Goal: Task Accomplishment & Management: Use online tool/utility

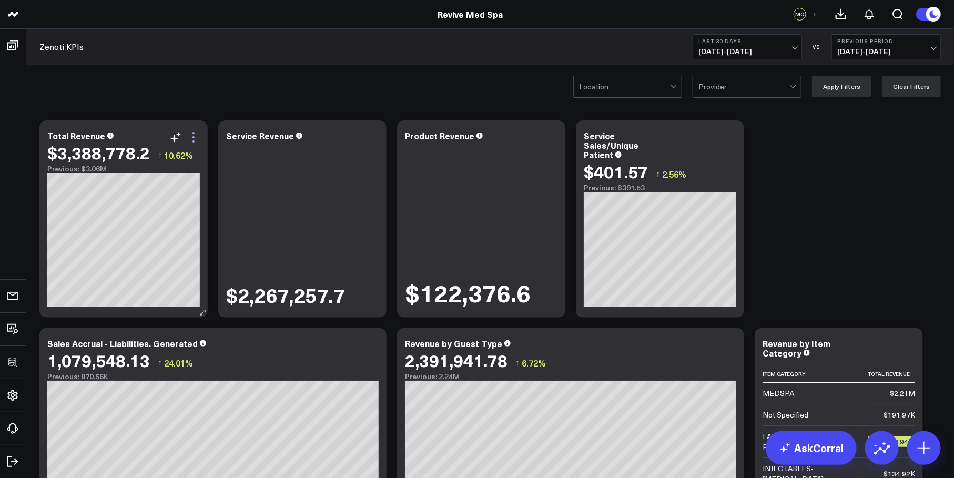
click at [192, 133] on icon at bounding box center [193, 137] width 13 height 13
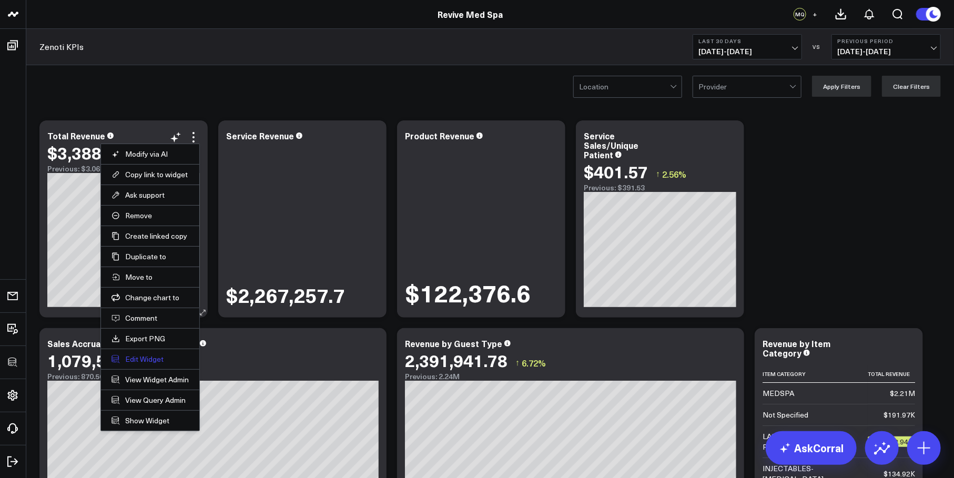
click at [136, 359] on button "Edit Widget" at bounding box center [149, 358] width 77 height 9
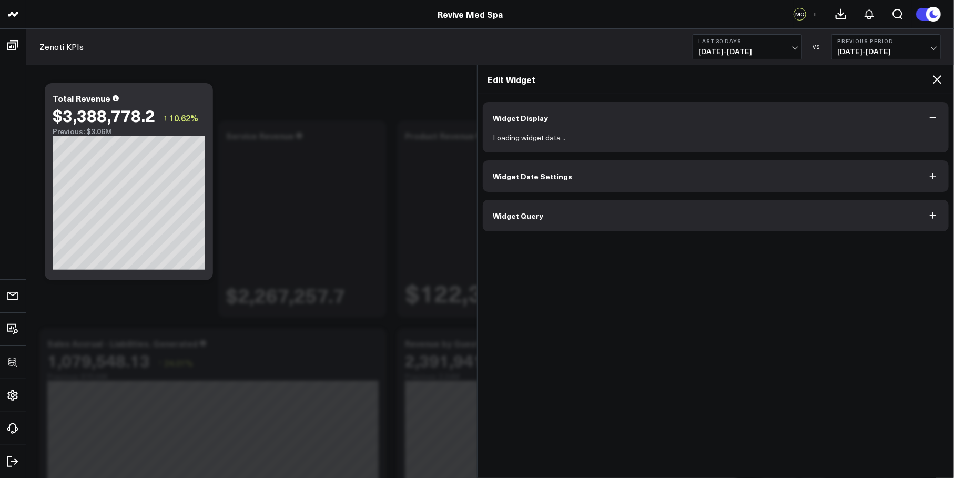
click at [542, 223] on button "Widget Query" at bounding box center [716, 216] width 466 height 32
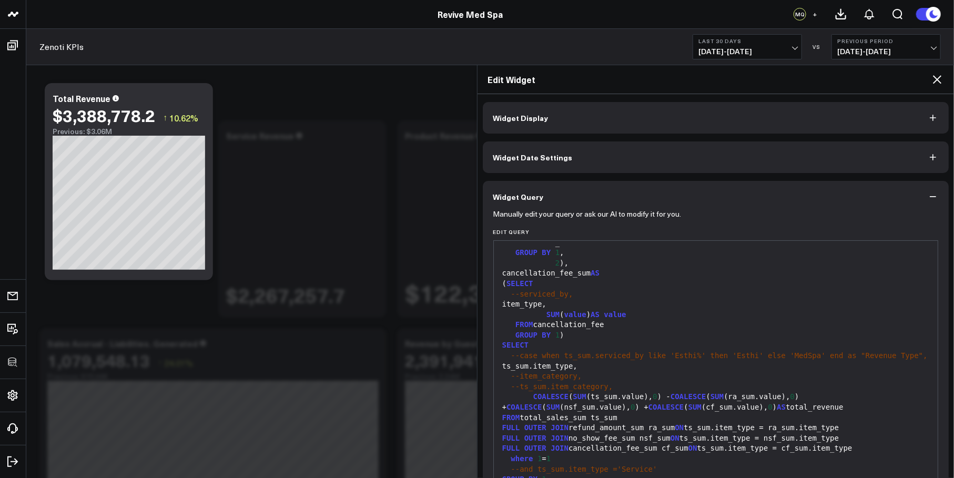
scroll to position [74, 0]
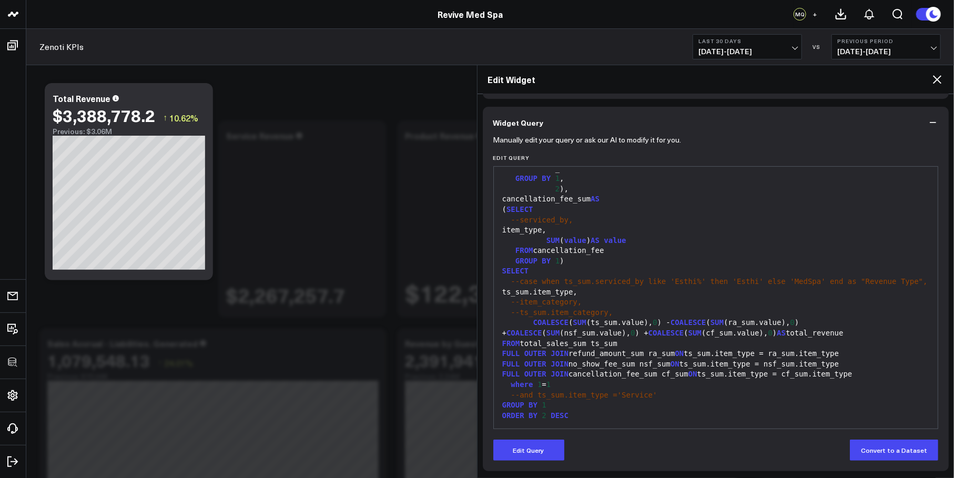
click at [942, 75] on icon at bounding box center [937, 79] width 13 height 13
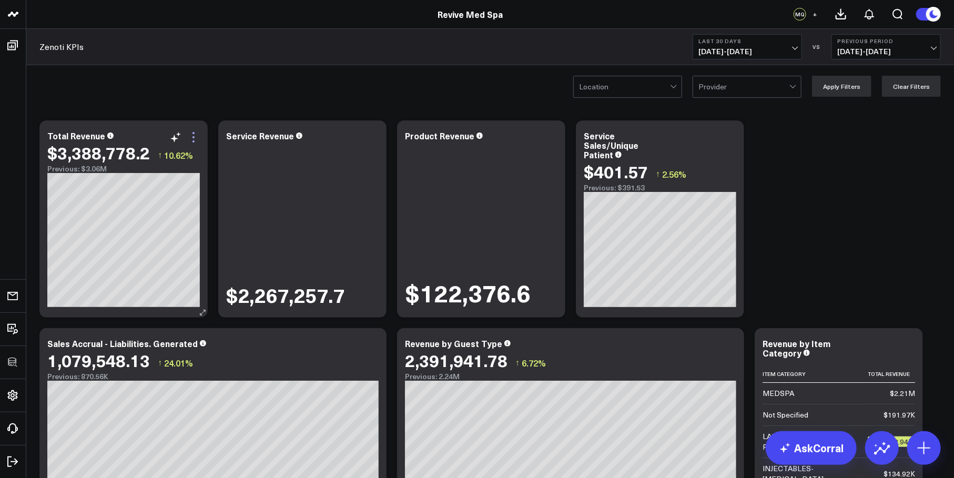
click at [191, 136] on icon at bounding box center [193, 137] width 13 height 13
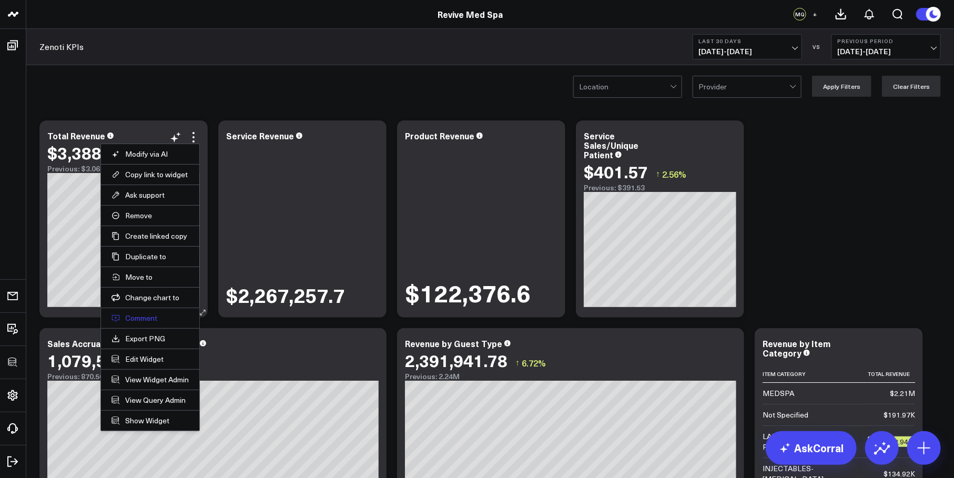
click at [136, 317] on button "Comment" at bounding box center [149, 317] width 77 height 9
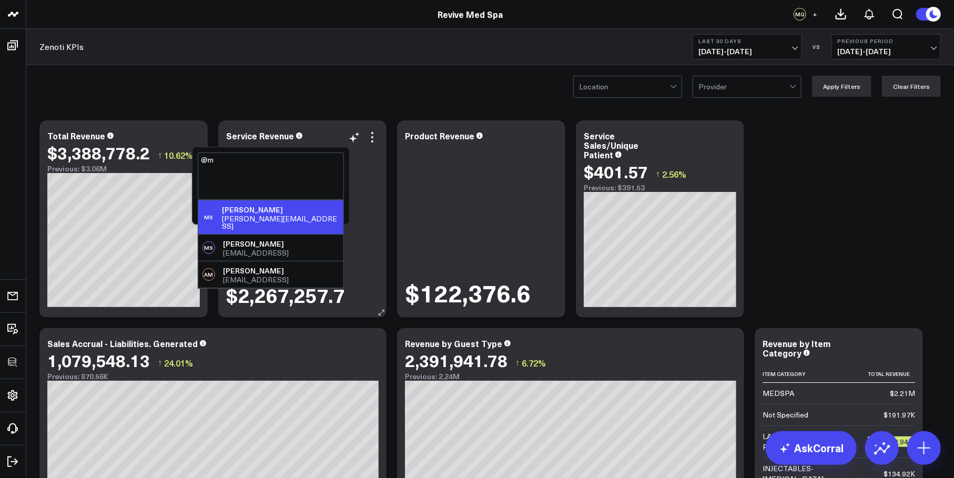
type textarea "@"
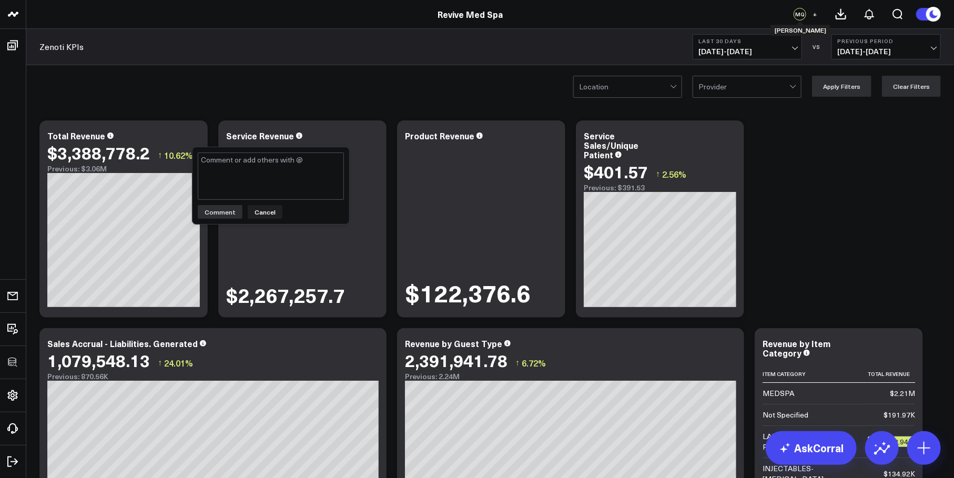
click at [796, 13] on div "MQ" at bounding box center [799, 14] width 13 height 13
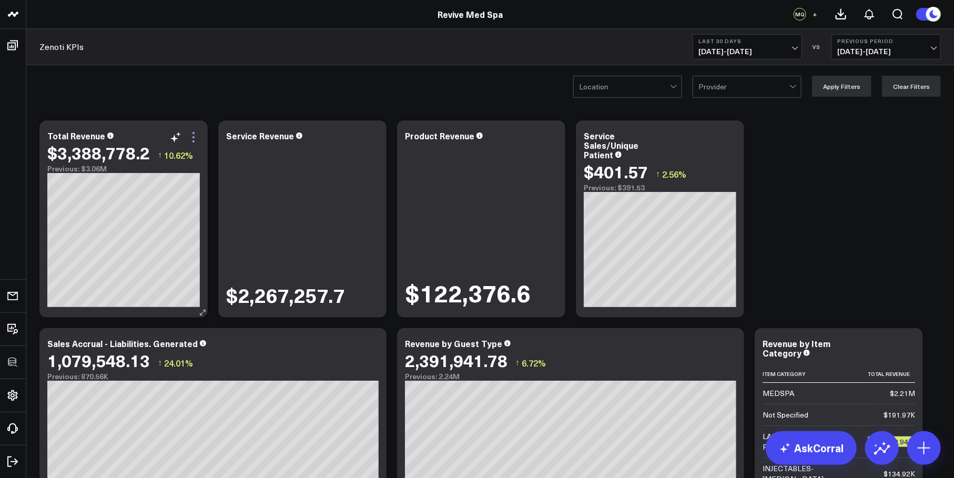
click at [197, 141] on icon at bounding box center [193, 137] width 13 height 13
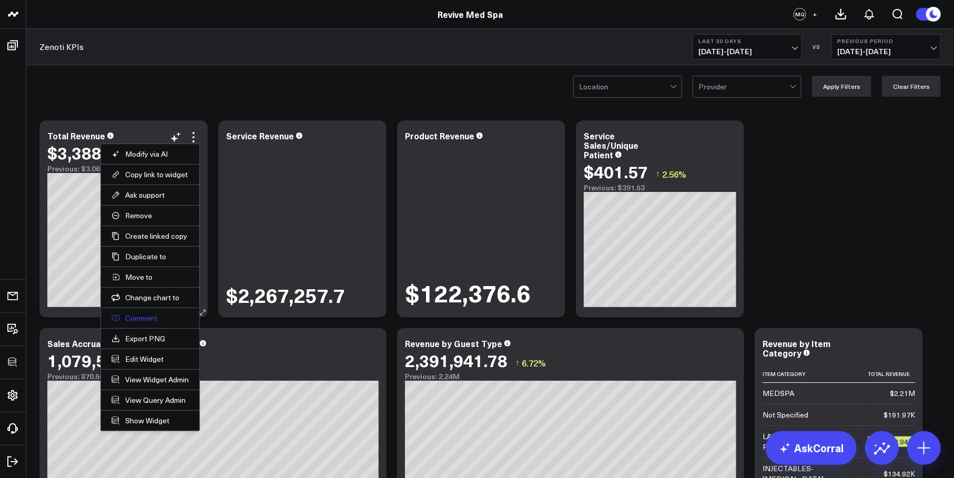
click at [140, 318] on button "Comment" at bounding box center [149, 317] width 77 height 9
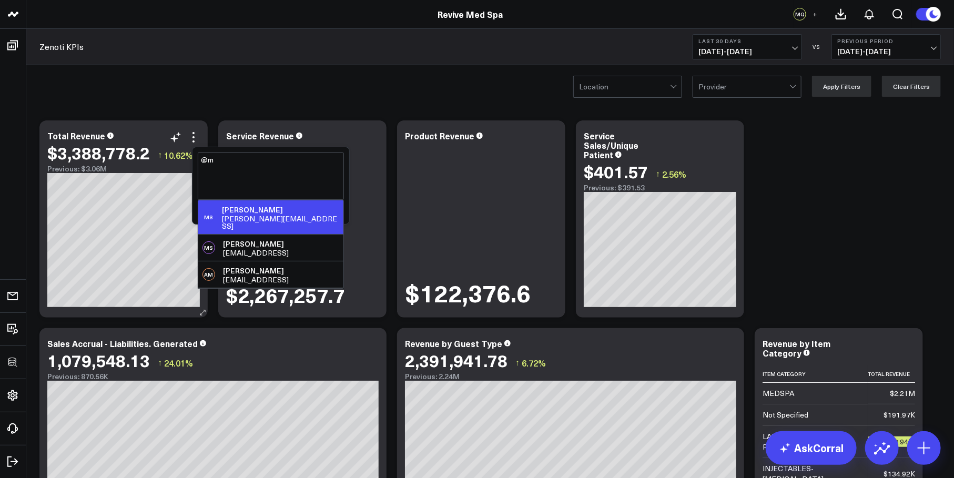
type textarea "@"
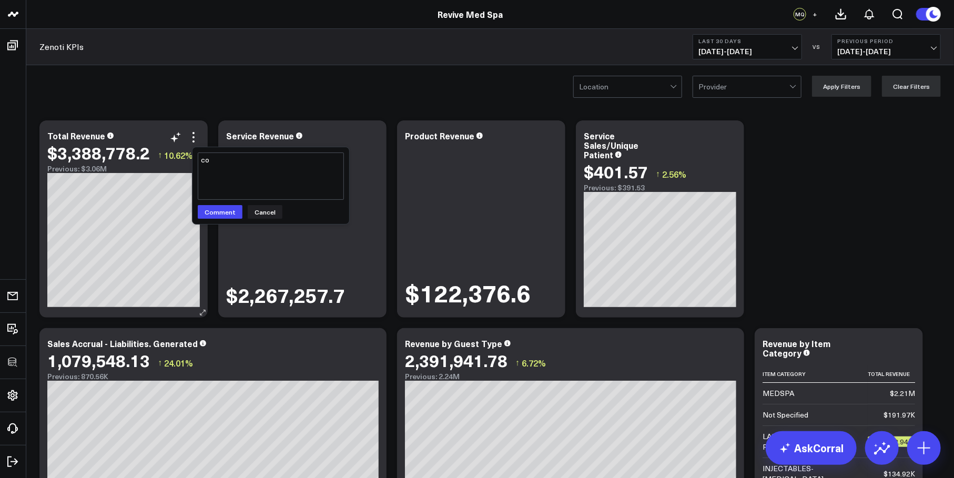
type textarea "c"
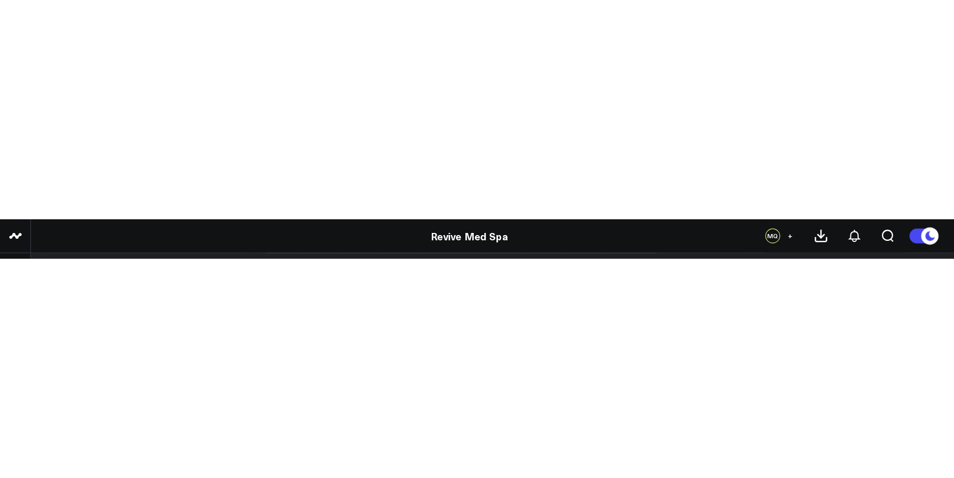
scroll to position [560, 0]
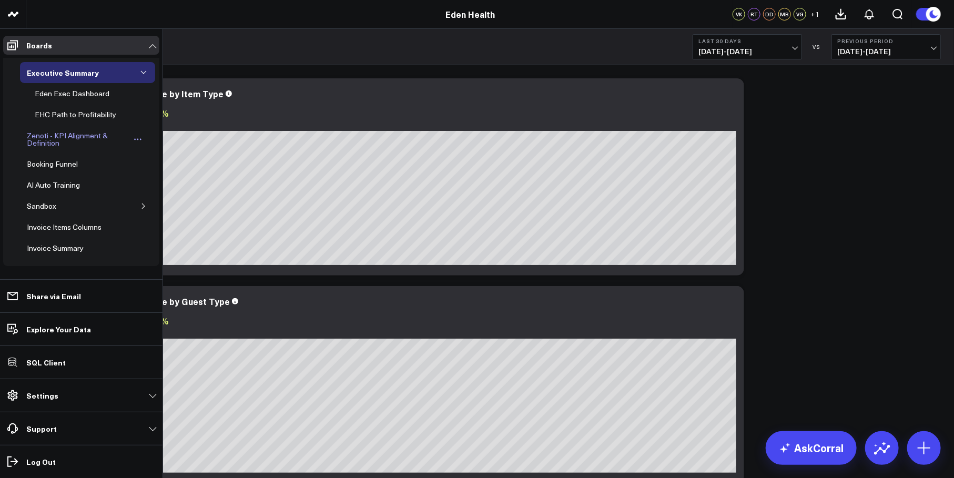
click at [39, 139] on div "Zenoti - KPI Alignment & Definition" at bounding box center [77, 139] width 106 height 20
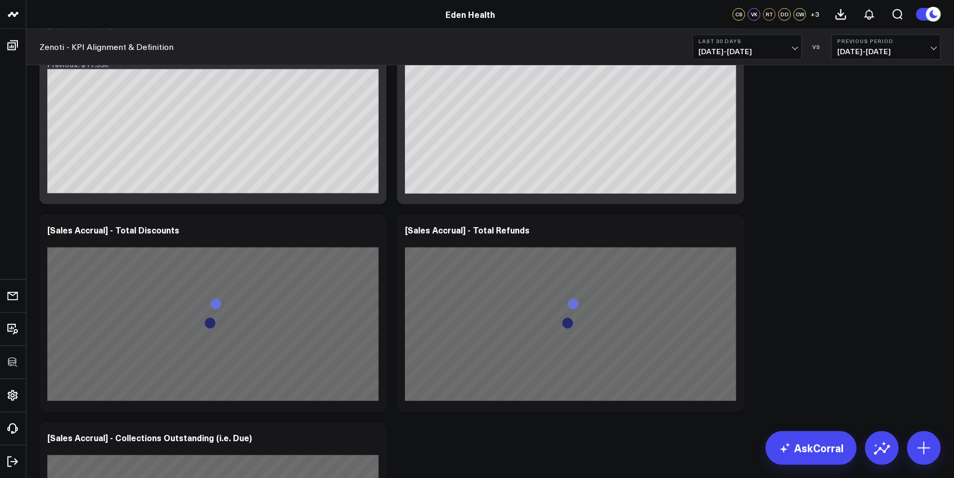
scroll to position [1384, 0]
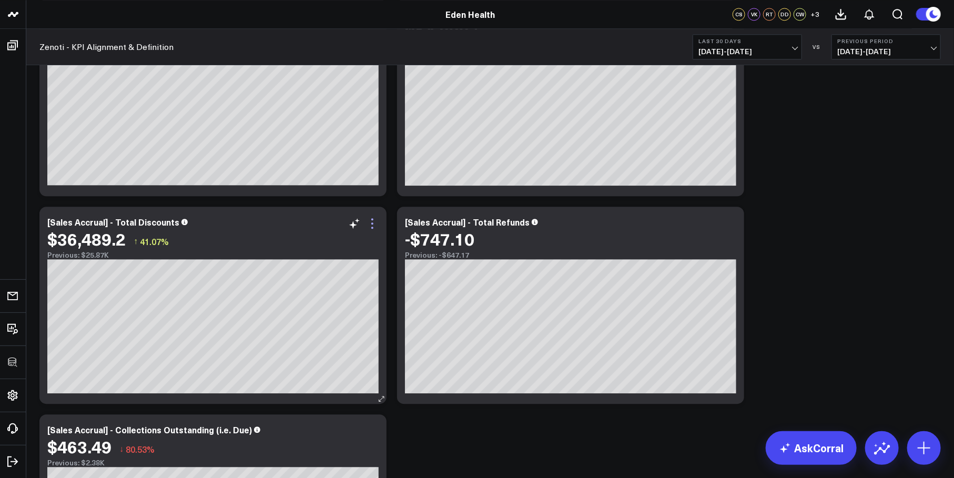
click at [371, 226] on icon at bounding box center [372, 223] width 13 height 13
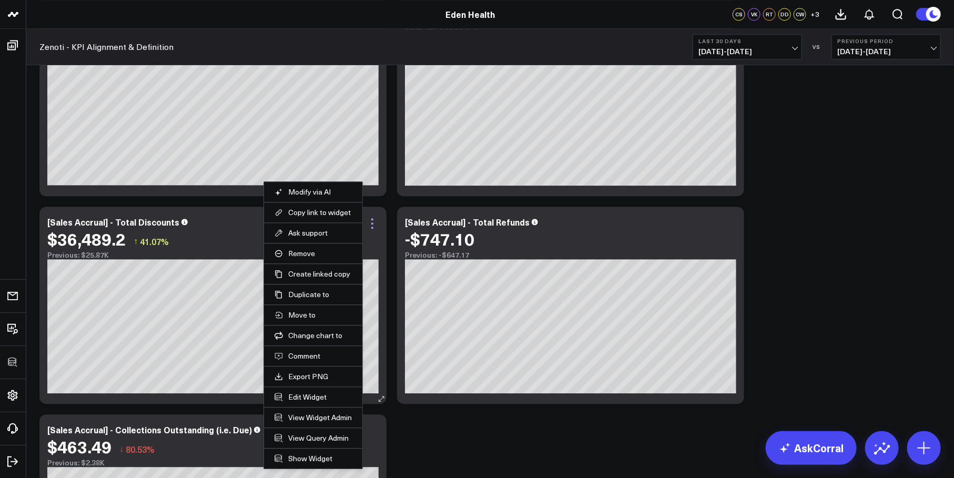
click at [374, 218] on icon at bounding box center [372, 223] width 13 height 13
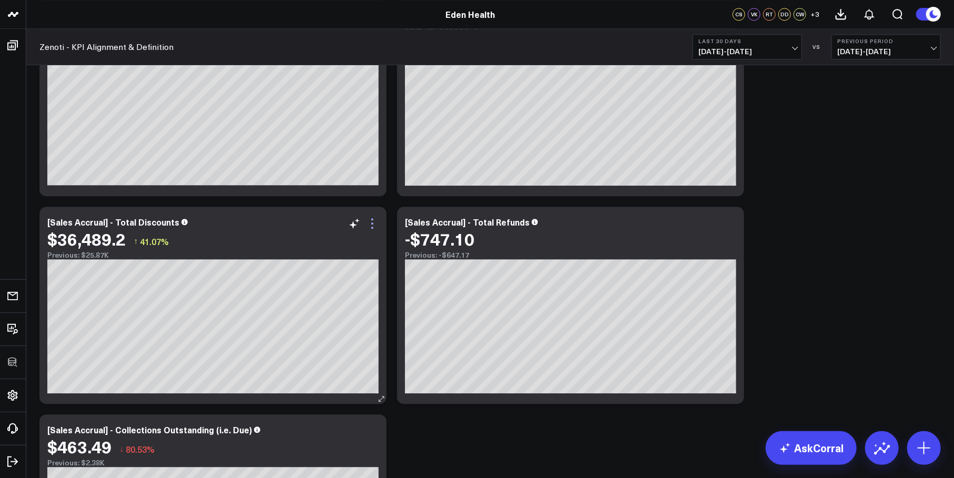
click at [375, 226] on icon at bounding box center [372, 223] width 13 height 13
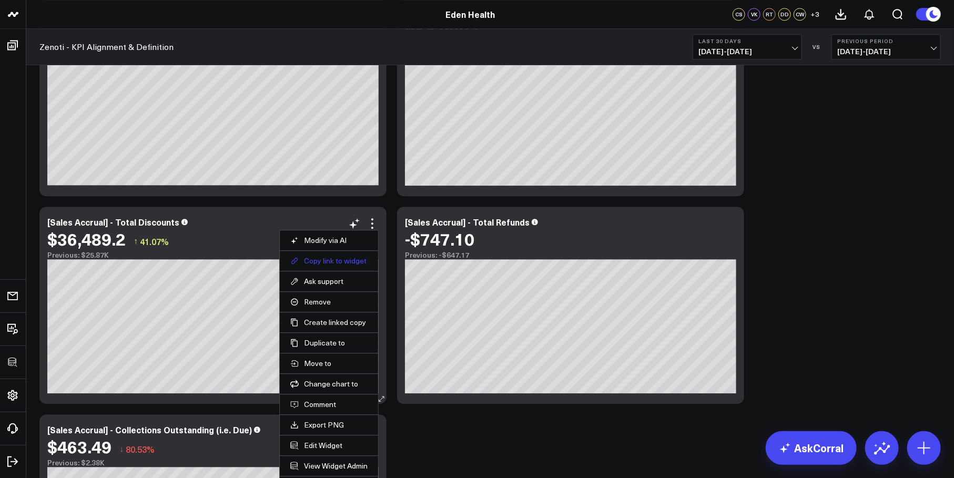
click at [329, 263] on button "Copy link to widget" at bounding box center [328, 260] width 77 height 9
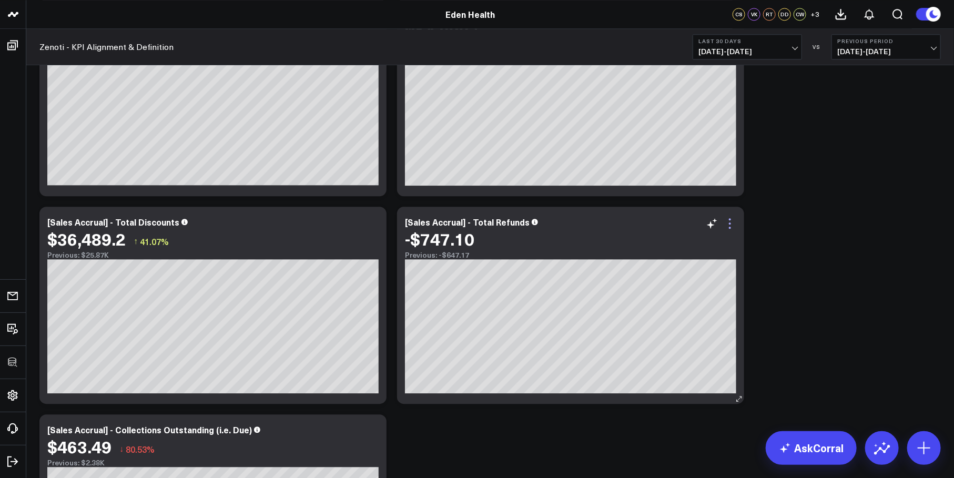
click at [731, 223] on icon at bounding box center [730, 223] width 13 height 13
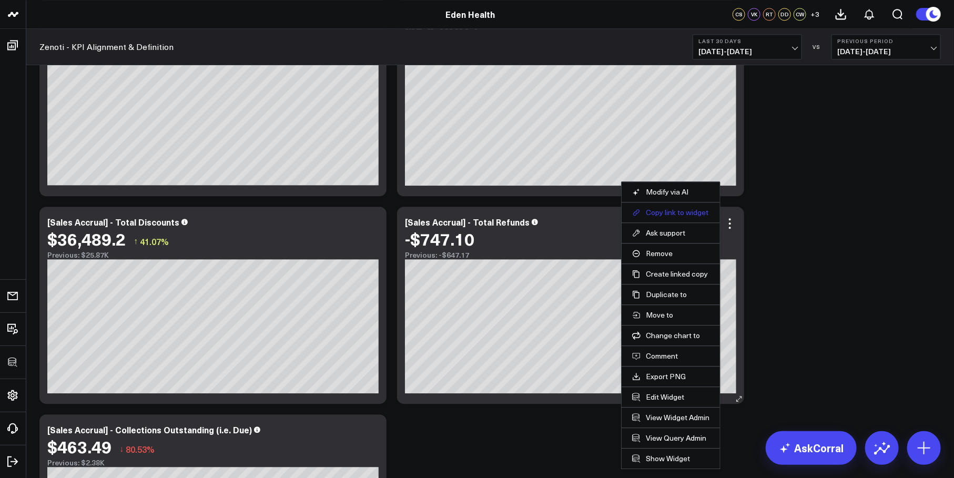
click at [690, 215] on button "Copy link to widget" at bounding box center [670, 212] width 77 height 9
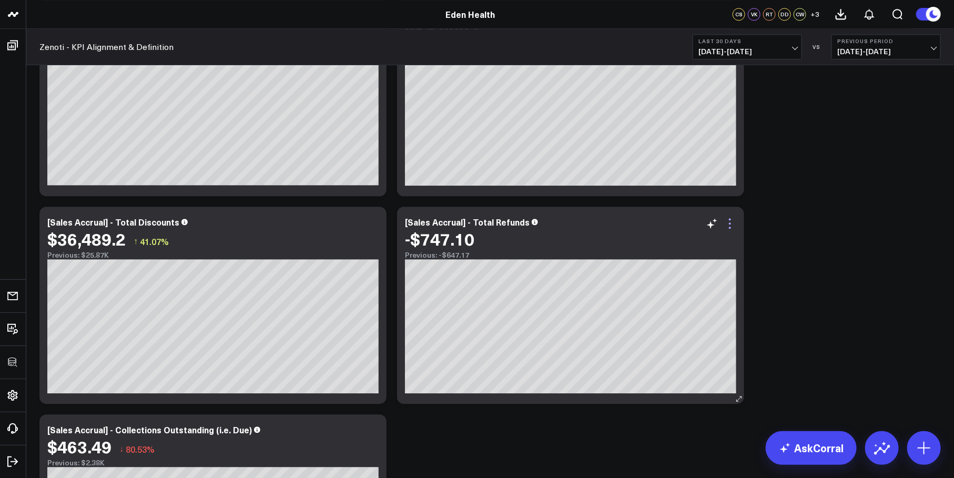
click at [729, 223] on icon at bounding box center [730, 223] width 2 height 2
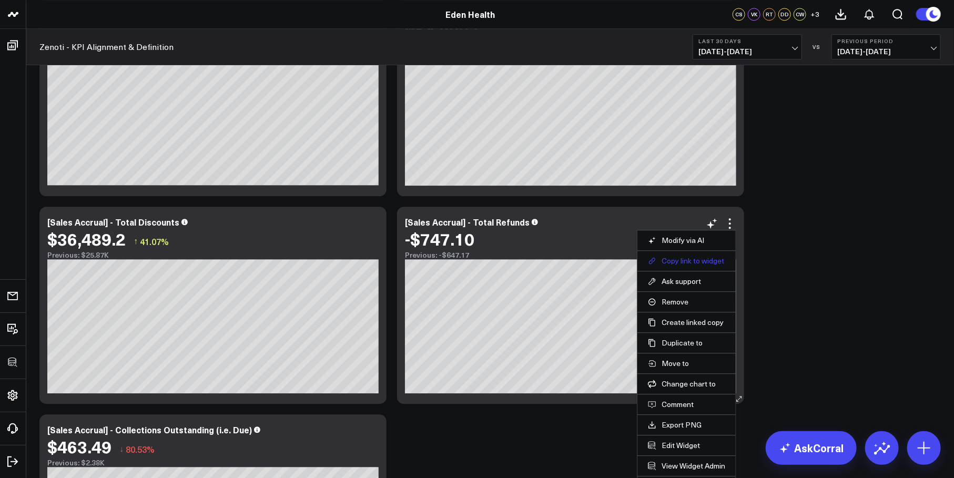
click at [701, 258] on button "Copy link to widget" at bounding box center [686, 260] width 77 height 9
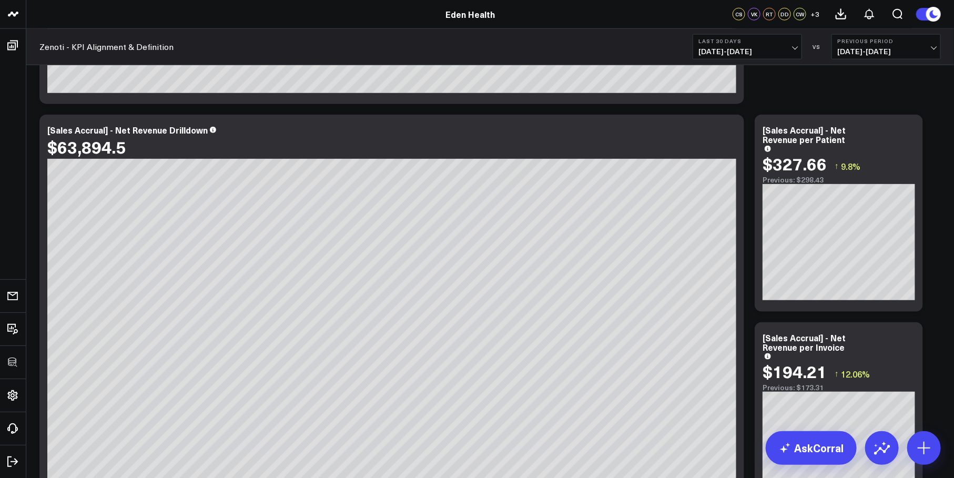
scroll to position [615, 0]
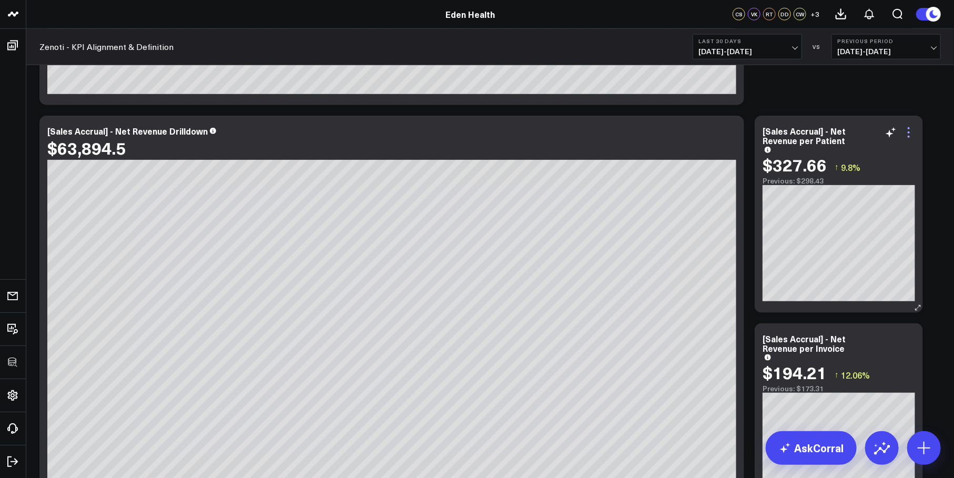
click at [912, 128] on icon at bounding box center [908, 132] width 13 height 13
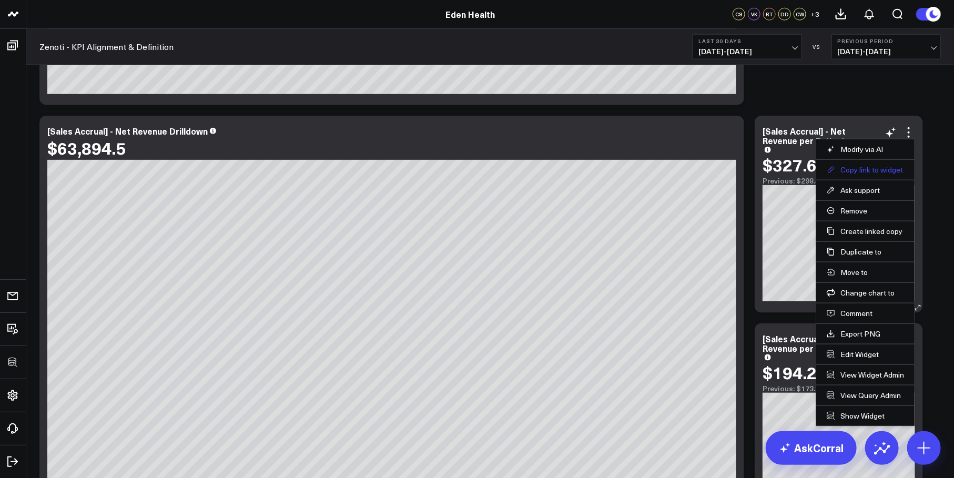
click at [872, 166] on button "Copy link to widget" at bounding box center [865, 169] width 77 height 9
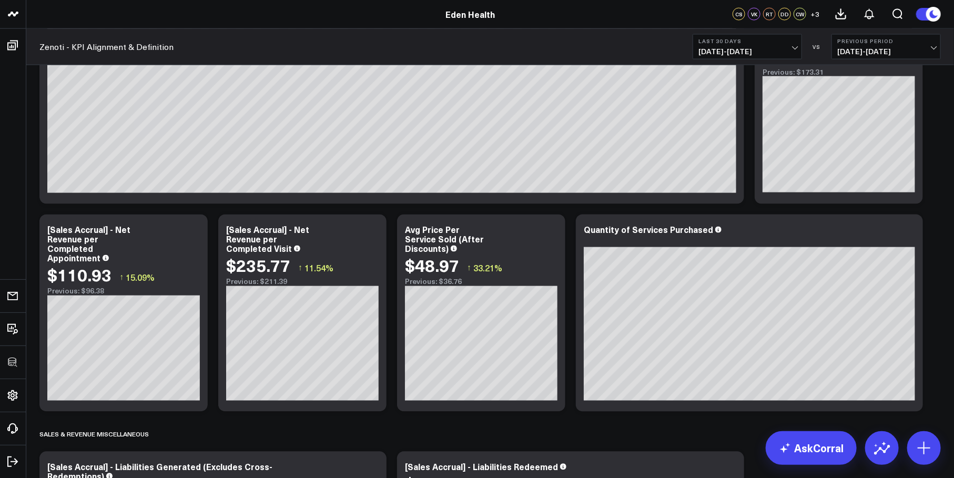
scroll to position [946, 0]
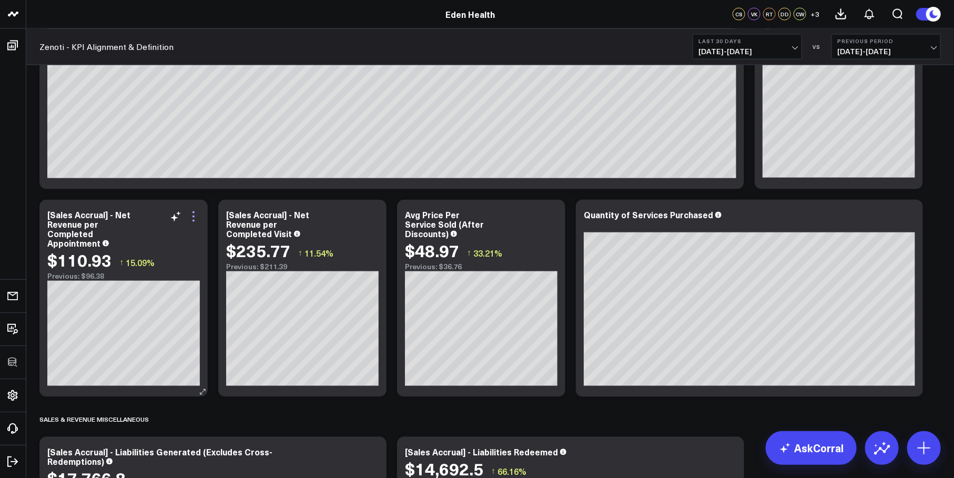
click at [192, 222] on icon at bounding box center [193, 216] width 13 height 13
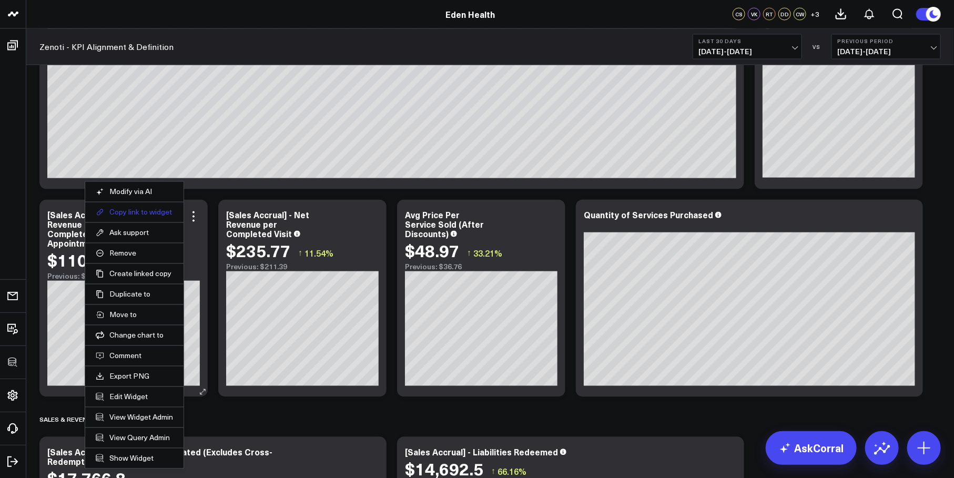
click at [145, 215] on button "Copy link to widget" at bounding box center [134, 212] width 77 height 9
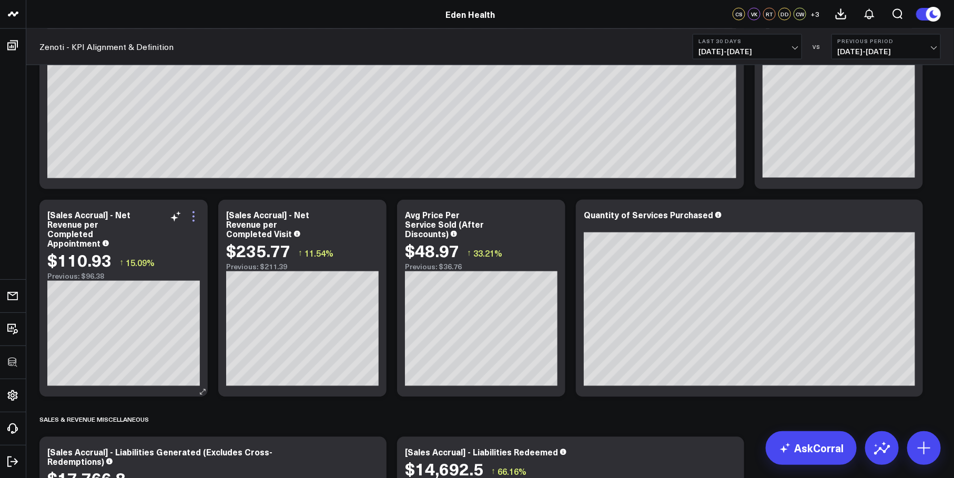
click at [195, 213] on icon at bounding box center [193, 216] width 13 height 13
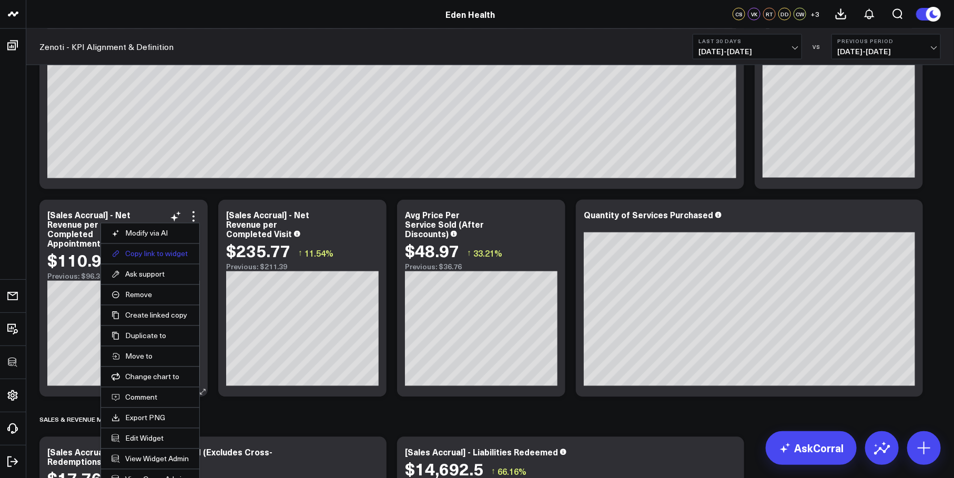
click at [167, 251] on button "Copy link to widget" at bounding box center [149, 253] width 77 height 9
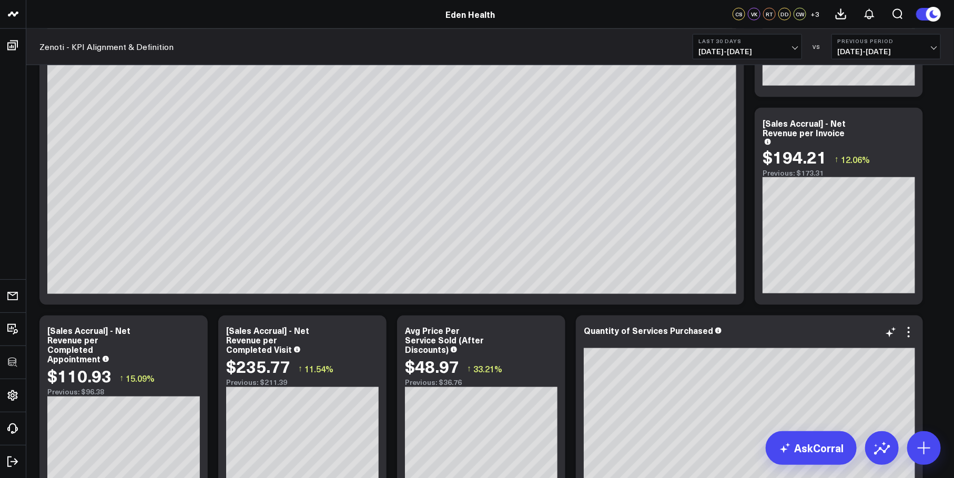
scroll to position [846, 0]
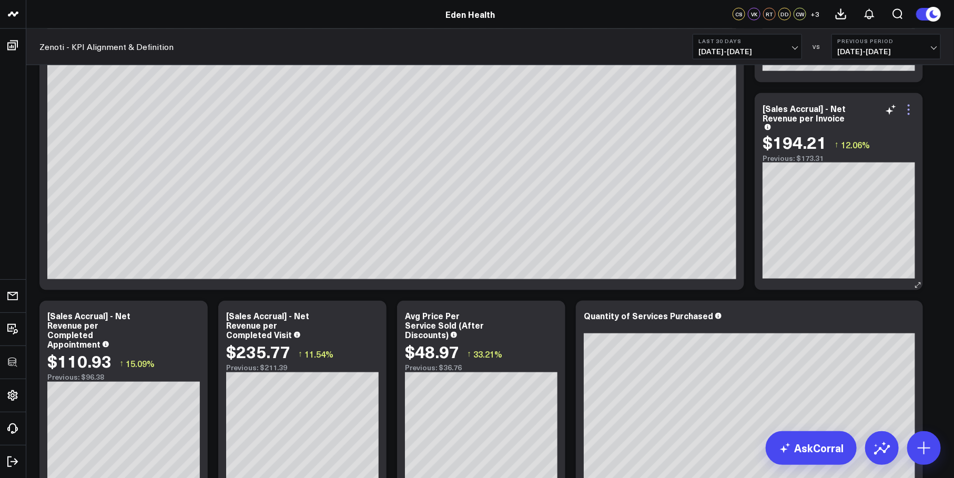
click at [909, 113] on icon at bounding box center [909, 114] width 2 height 2
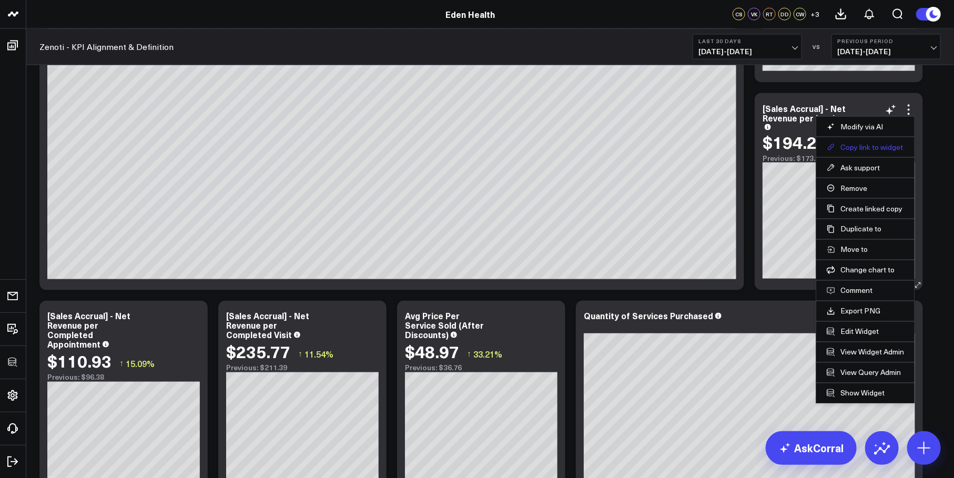
click at [871, 150] on button "Copy link to widget" at bounding box center [865, 146] width 77 height 9
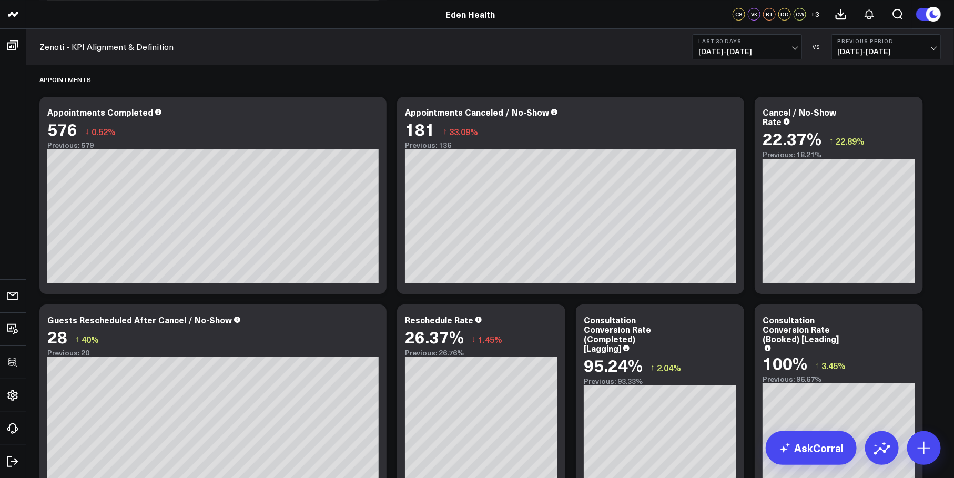
scroll to position [1938, 0]
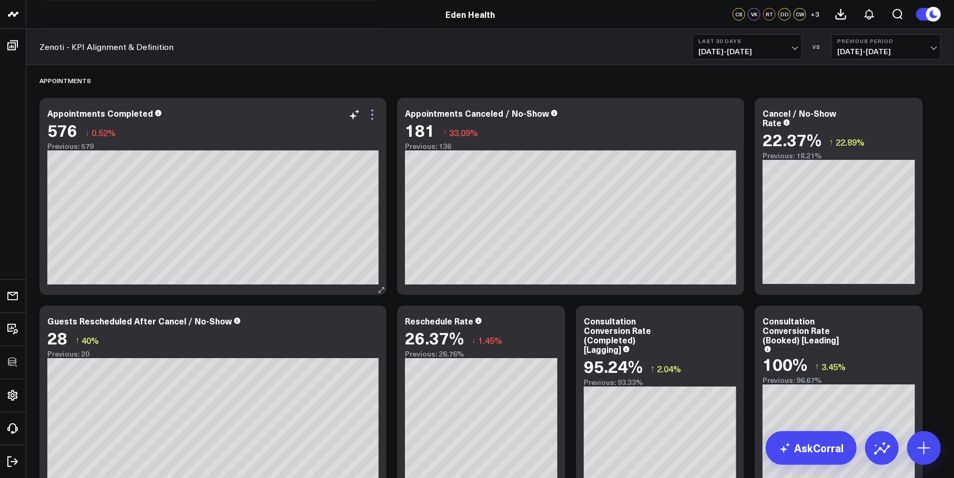
click at [374, 116] on icon at bounding box center [372, 114] width 13 height 13
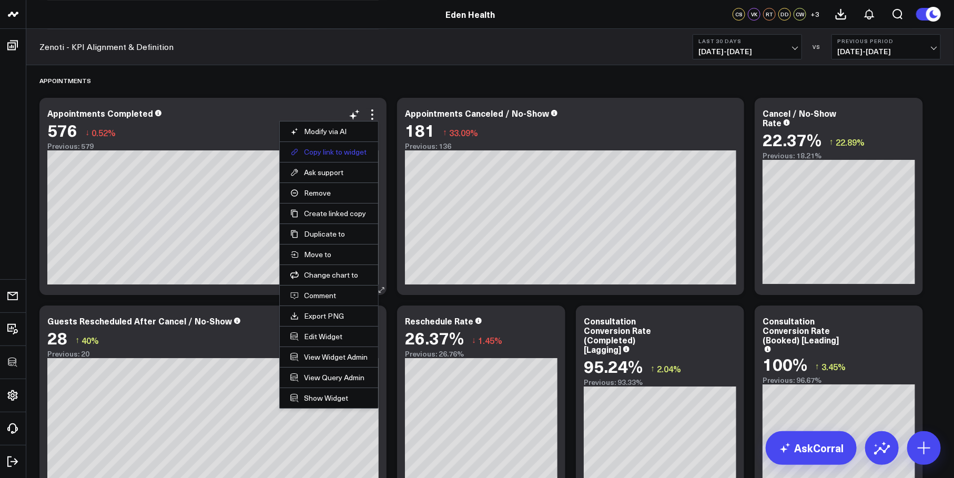
click at [340, 155] on button "Copy link to widget" at bounding box center [328, 151] width 77 height 9
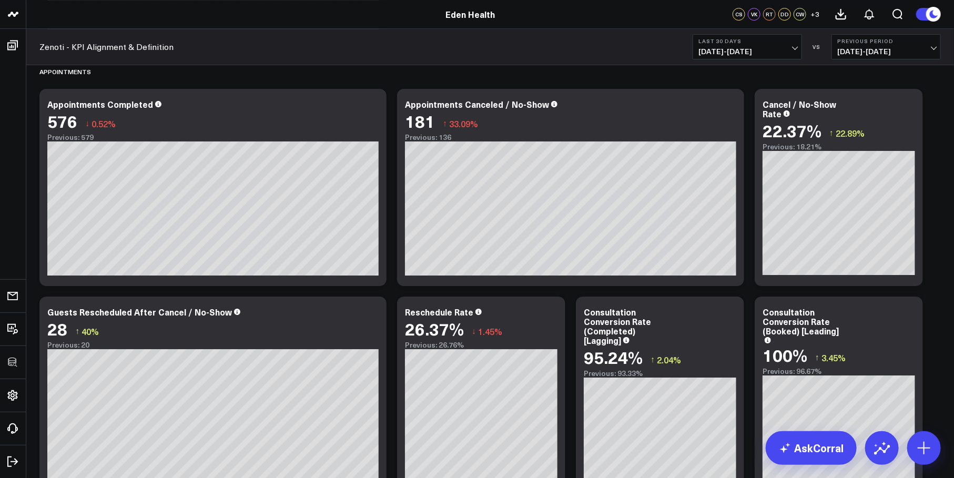
scroll to position [1938, 0]
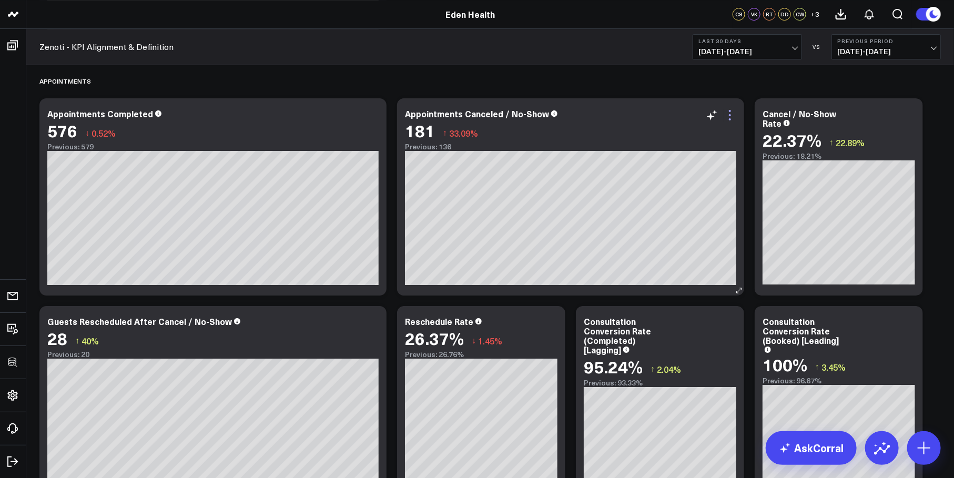
click at [731, 115] on icon at bounding box center [730, 115] width 13 height 13
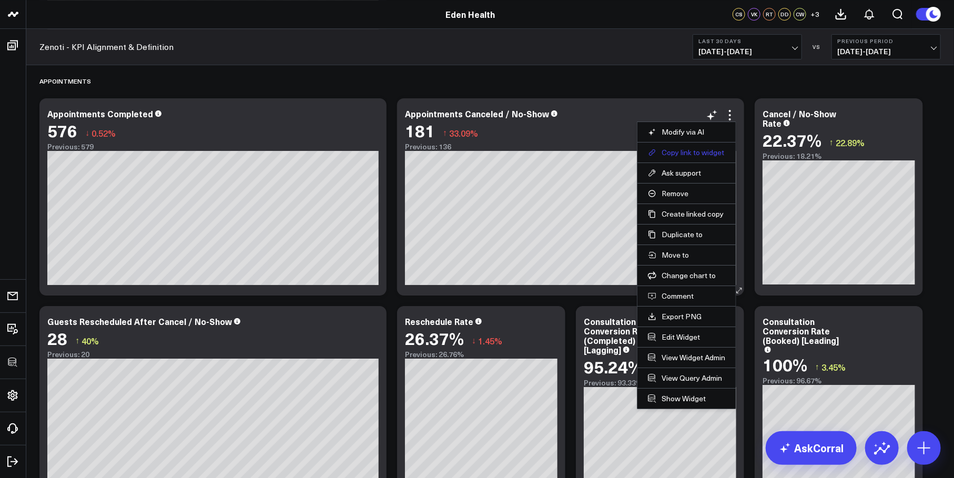
click at [701, 151] on button "Copy link to widget" at bounding box center [686, 152] width 77 height 9
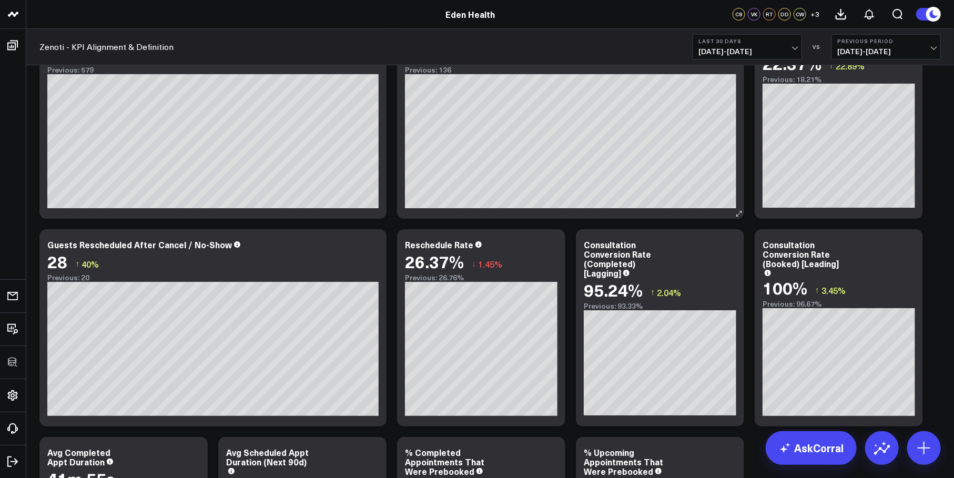
scroll to position [1922, 0]
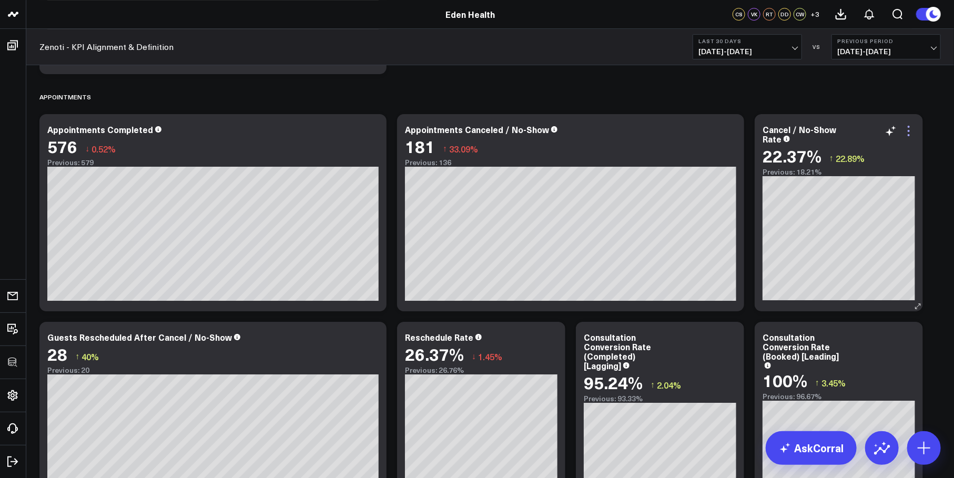
click at [912, 128] on icon at bounding box center [908, 131] width 13 height 13
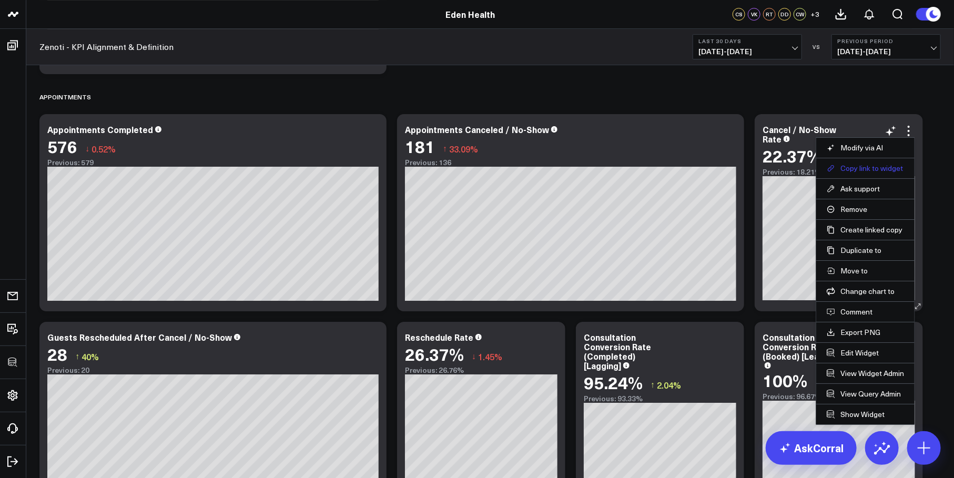
click at [880, 169] on button "Copy link to widget" at bounding box center [865, 168] width 77 height 9
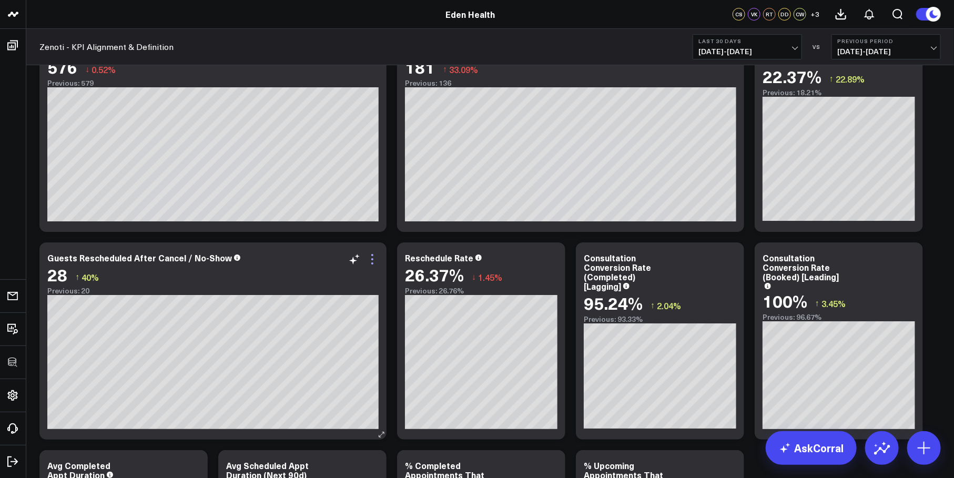
scroll to position [2022, 0]
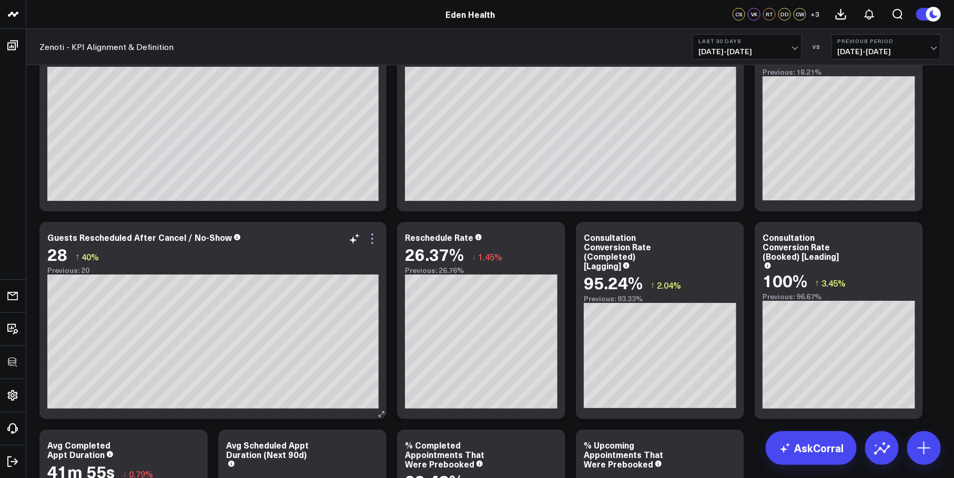
click at [373, 239] on icon at bounding box center [372, 238] width 13 height 13
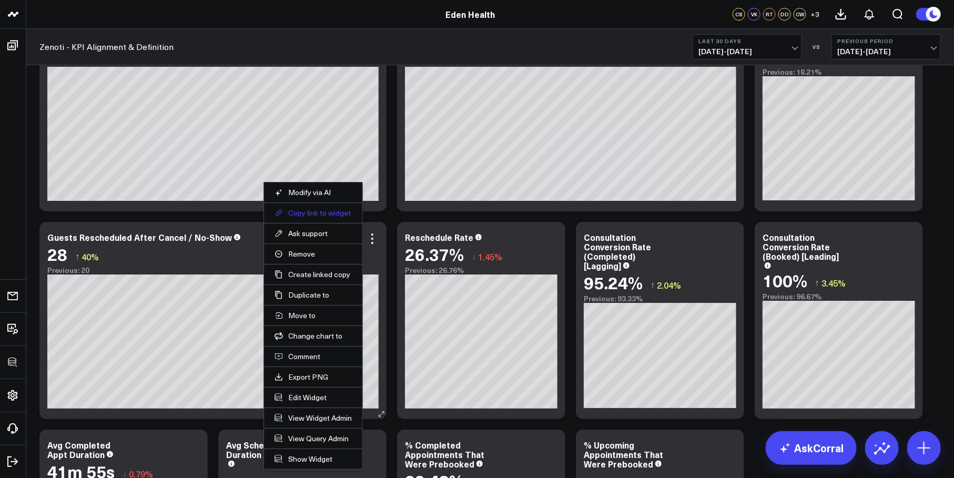
click at [324, 213] on button "Copy link to widget" at bounding box center [312, 212] width 77 height 9
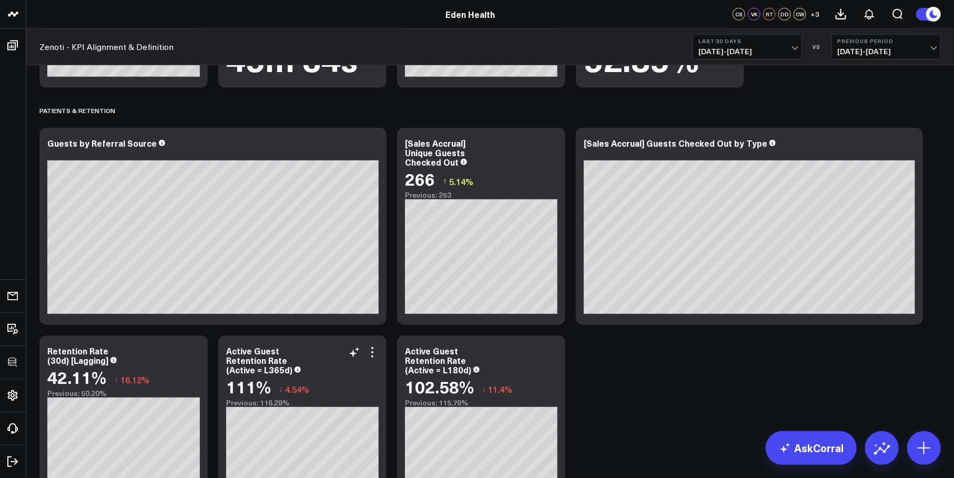
scroll to position [2564, 0]
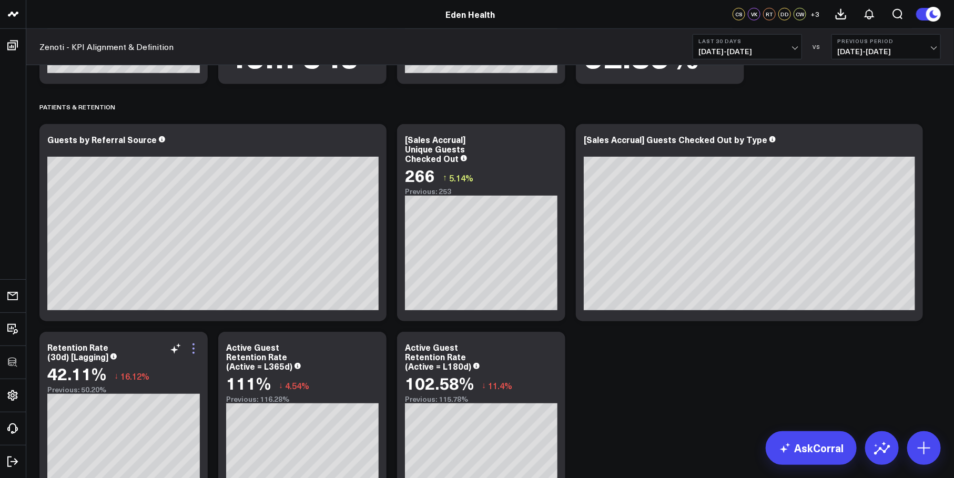
click at [192, 353] on icon at bounding box center [193, 348] width 13 height 13
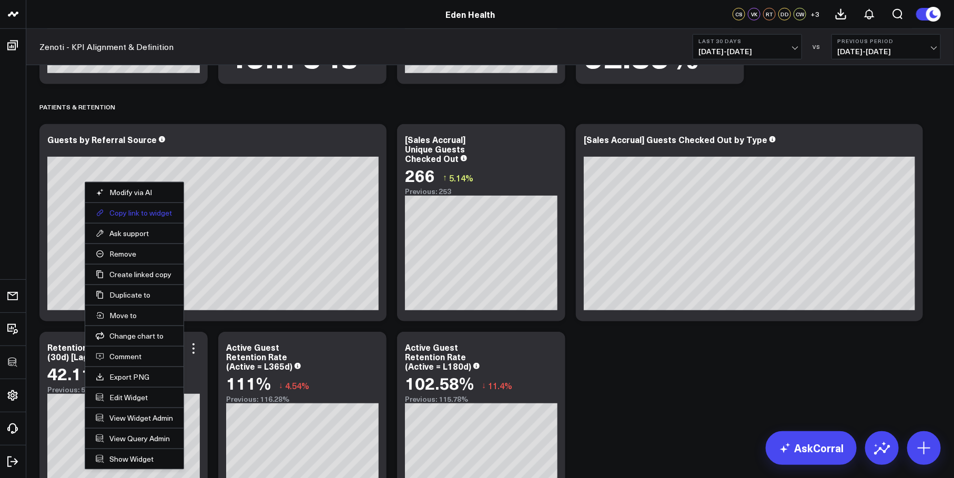
click at [129, 213] on button "Copy link to widget" at bounding box center [134, 212] width 77 height 9
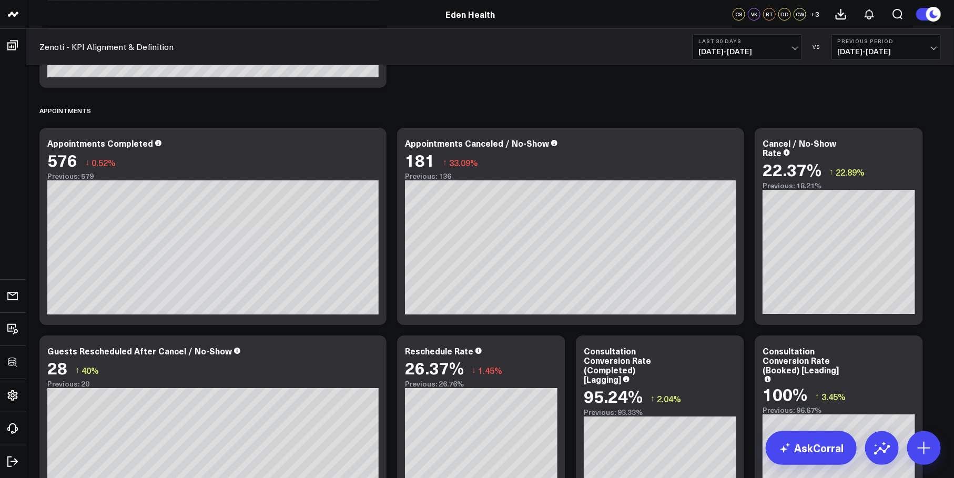
scroll to position [1893, 0]
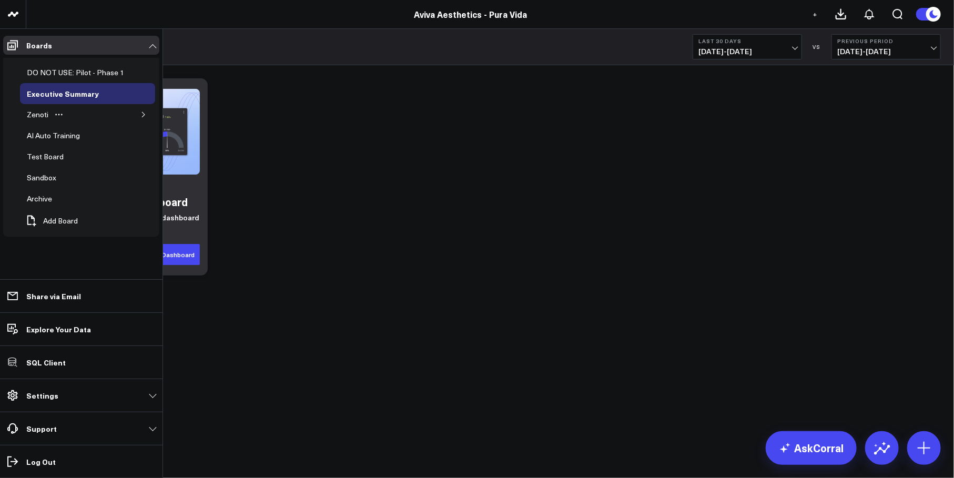
click at [143, 115] on icon "button" at bounding box center [143, 114] width 3 height 5
click at [47, 158] on div "Revenue" at bounding box center [49, 156] width 35 height 13
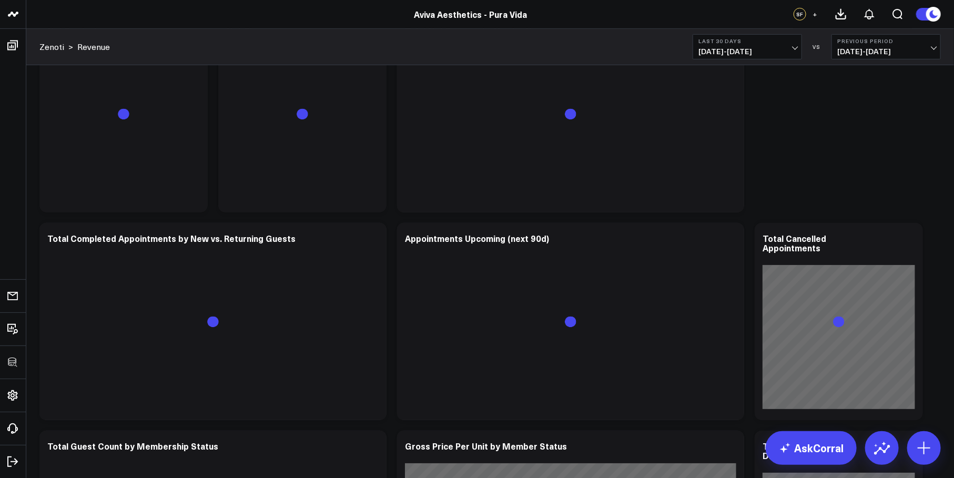
scroll to position [2346, 0]
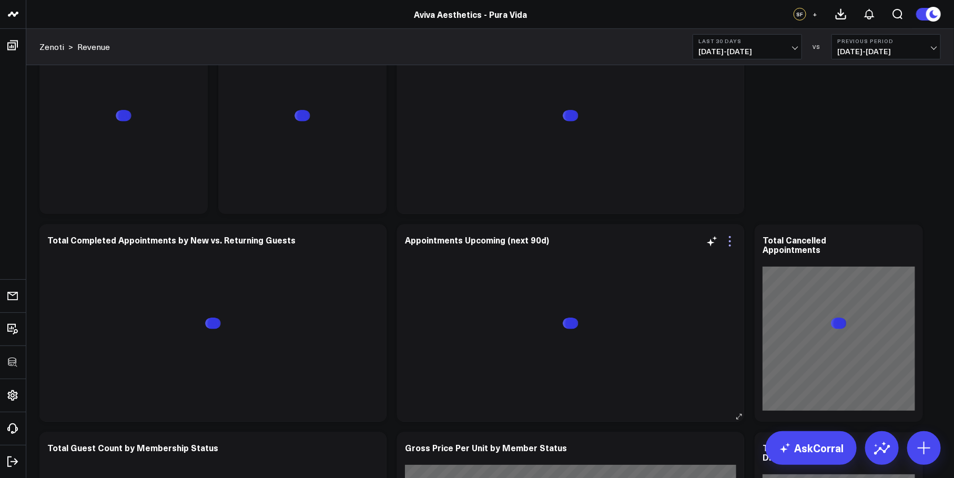
click at [729, 238] on icon at bounding box center [730, 241] width 13 height 13
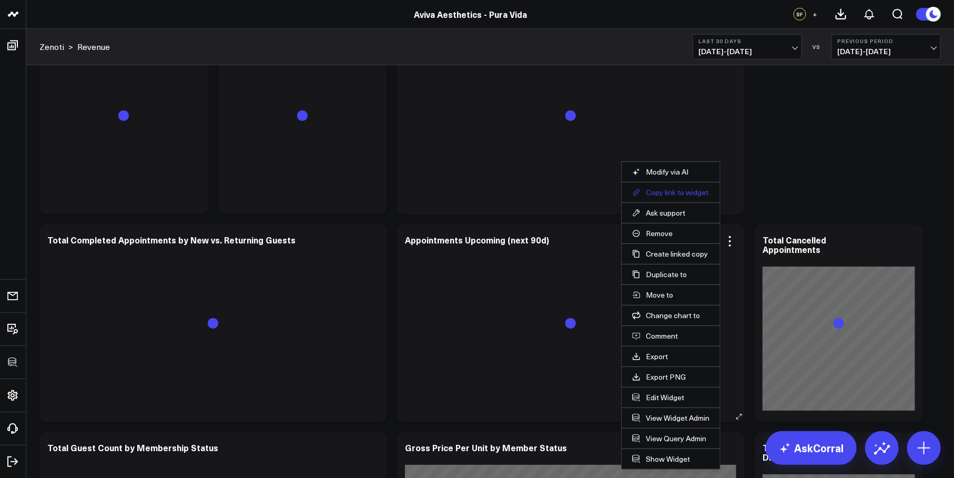
click at [655, 192] on button "Copy link to widget" at bounding box center [670, 192] width 77 height 9
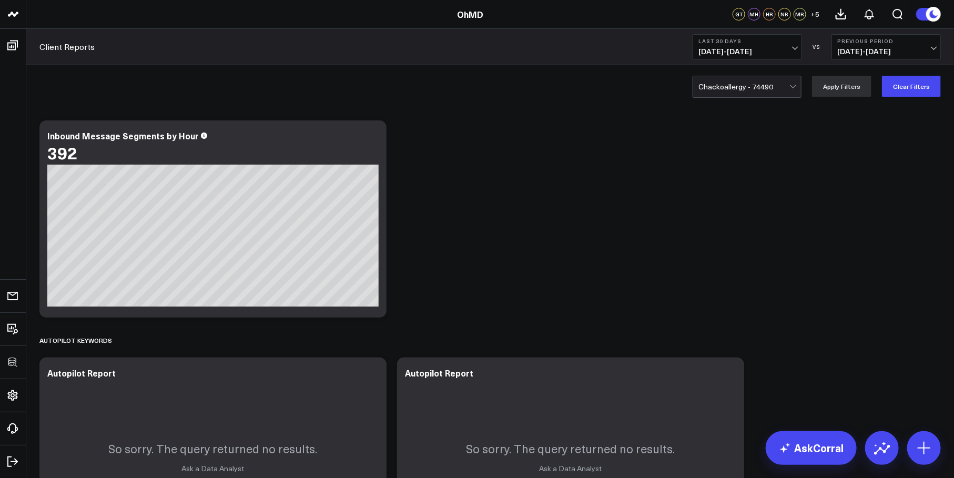
click at [762, 47] on span "09/02/25 - 10/01/25" at bounding box center [747, 51] width 98 height 8
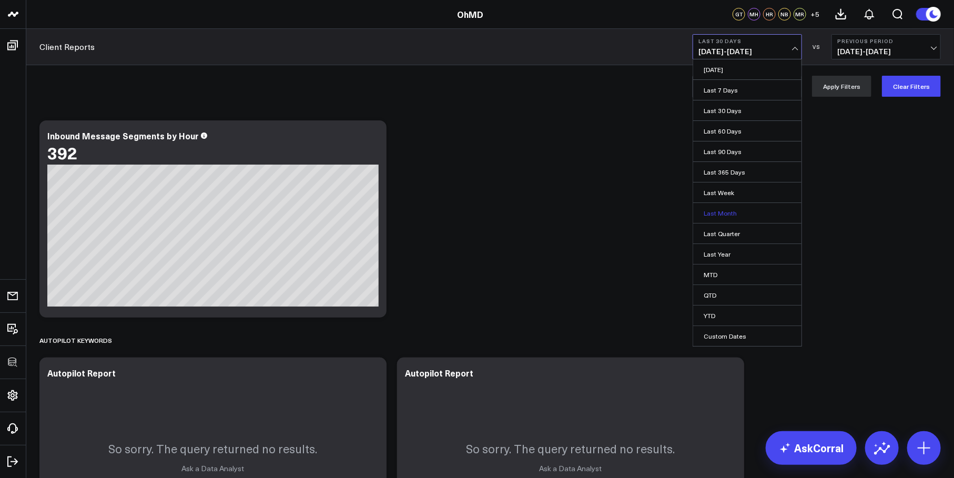
click at [715, 208] on link "Last Month" at bounding box center [747, 213] width 108 height 20
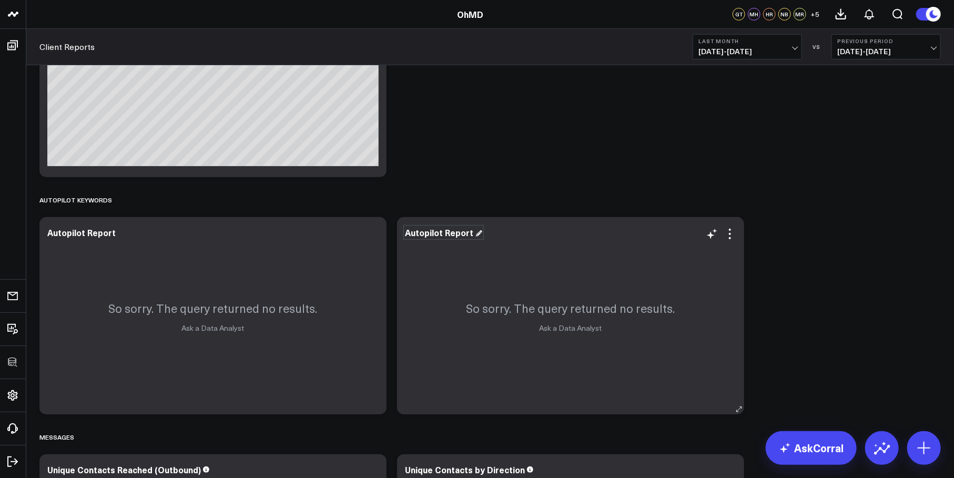
scroll to position [146, 0]
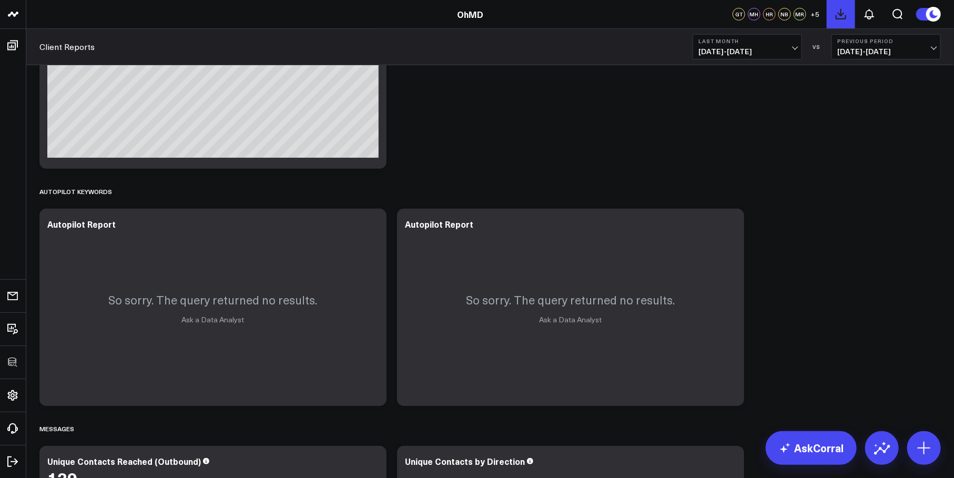
click at [843, 16] on icon at bounding box center [840, 14] width 13 height 13
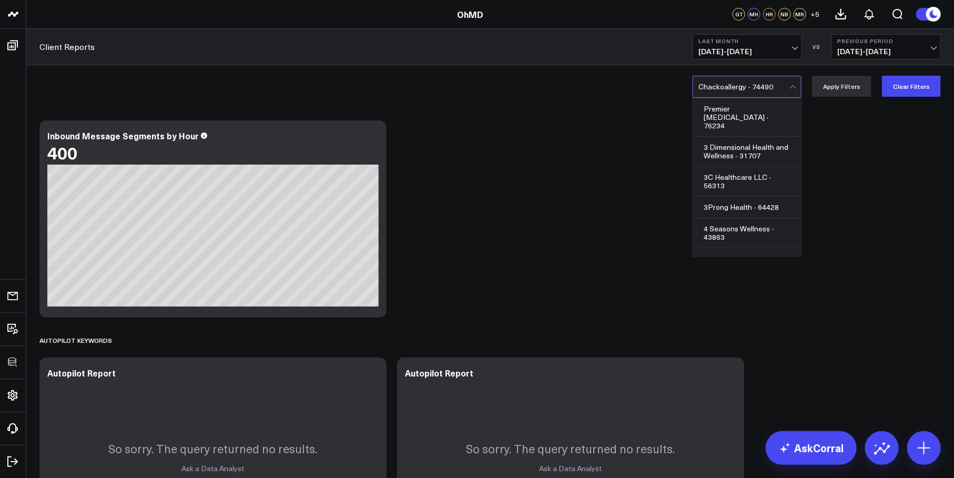
click at [751, 83] on div at bounding box center [743, 86] width 91 height 21
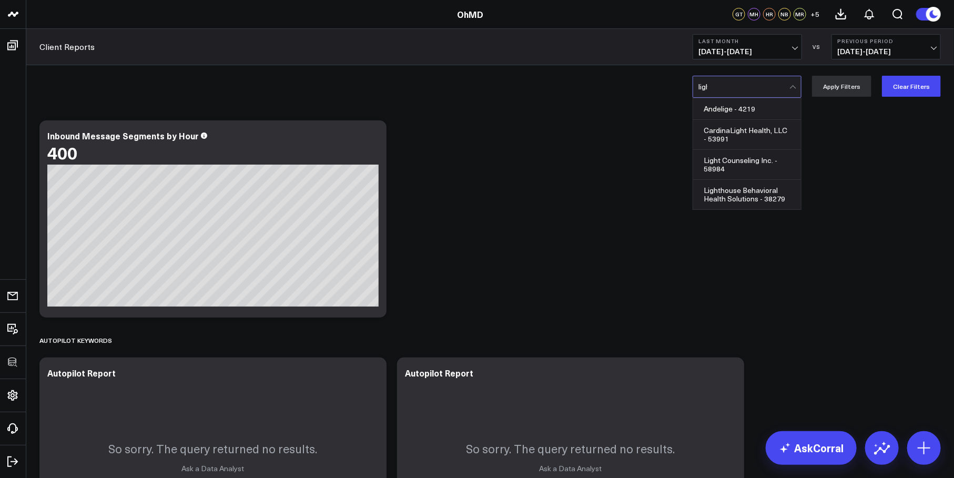
type input "light"
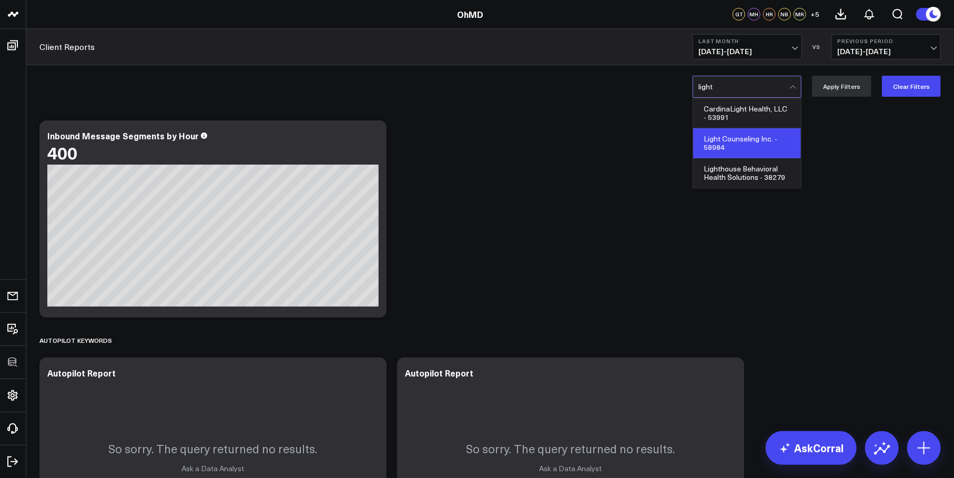
click at [745, 145] on div "Light Counseling Inc. - 58984" at bounding box center [747, 143] width 108 height 30
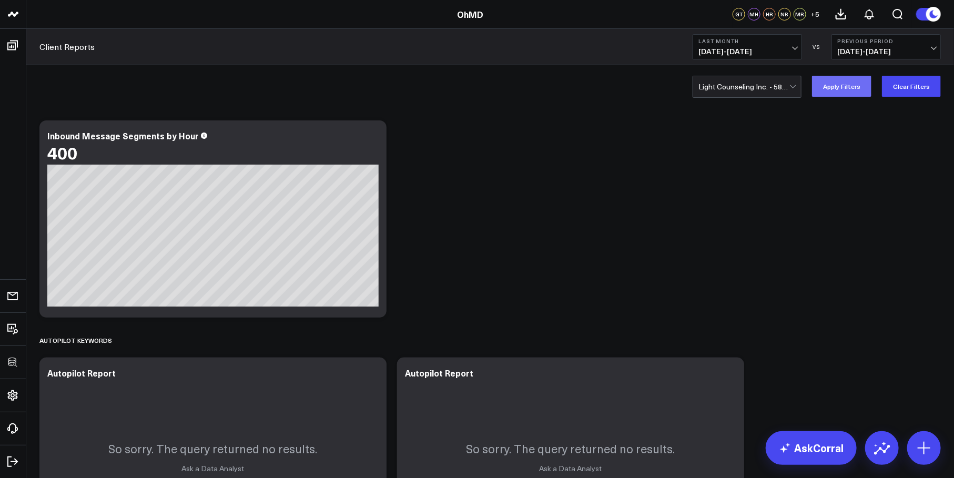
click at [838, 93] on button "Apply Filters" at bounding box center [841, 86] width 59 height 21
click at [846, 10] on icon at bounding box center [840, 14] width 13 height 13
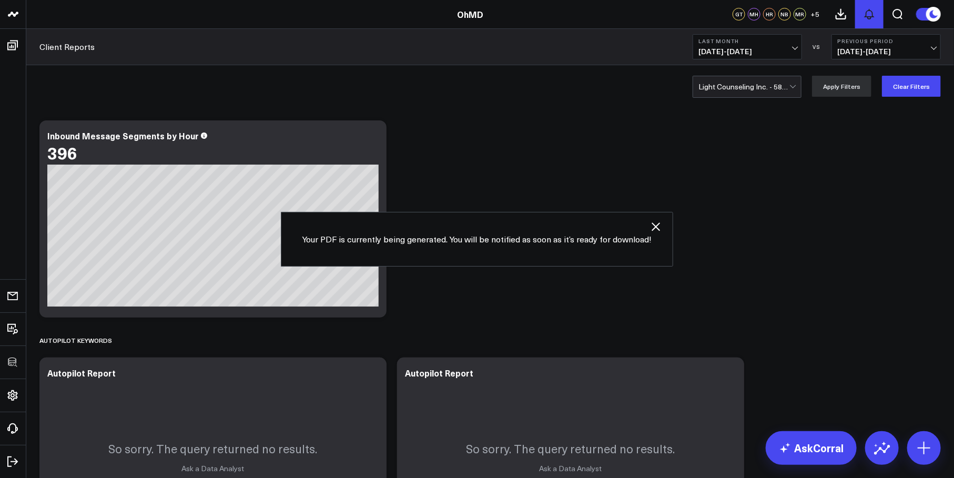
click at [869, 20] on icon at bounding box center [869, 14] width 13 height 13
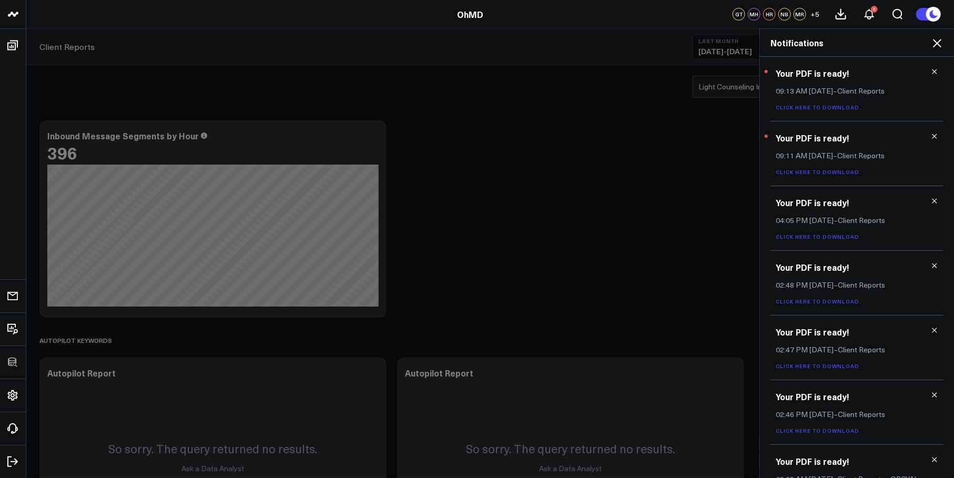
click at [791, 169] on link "Click here to download." at bounding box center [819, 171] width 86 height 7
click at [836, 108] on link "Click here to download." at bounding box center [819, 107] width 86 height 7
click at [935, 44] on icon at bounding box center [937, 43] width 13 height 13
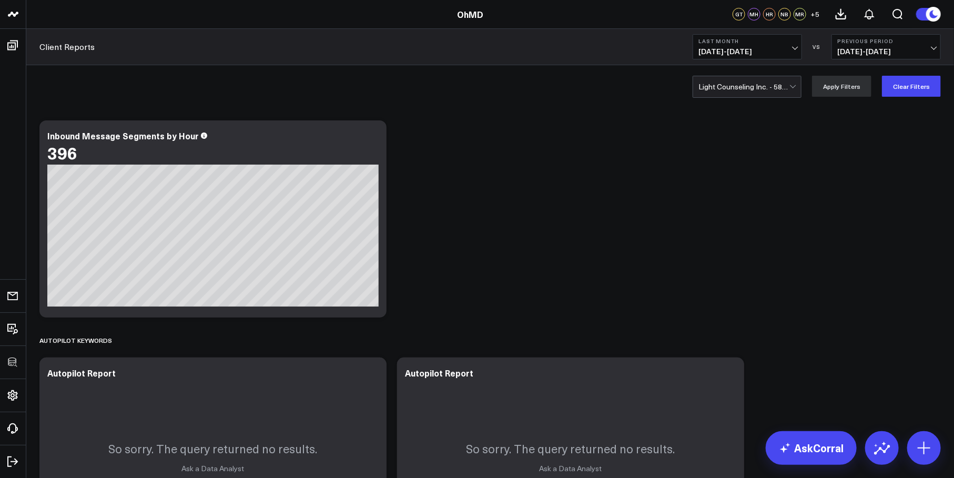
click at [742, 88] on div at bounding box center [743, 86] width 91 height 21
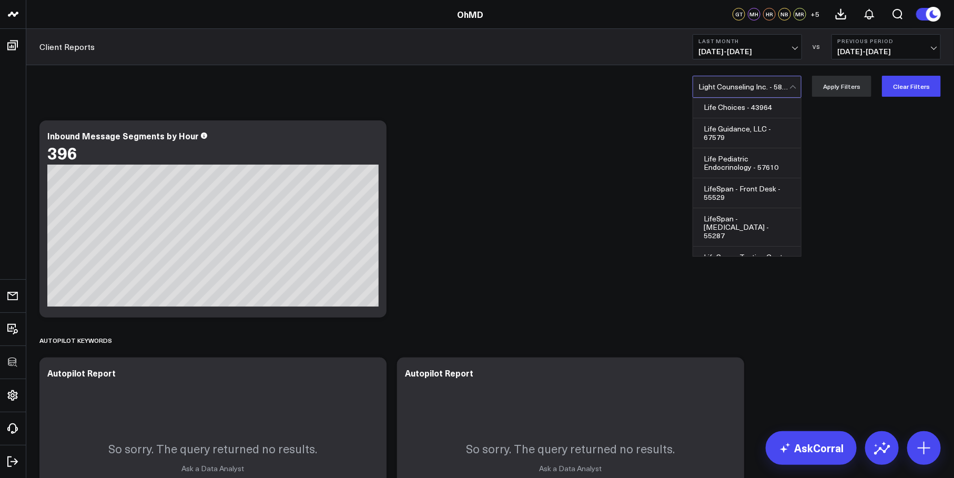
scroll to position [16014, 0]
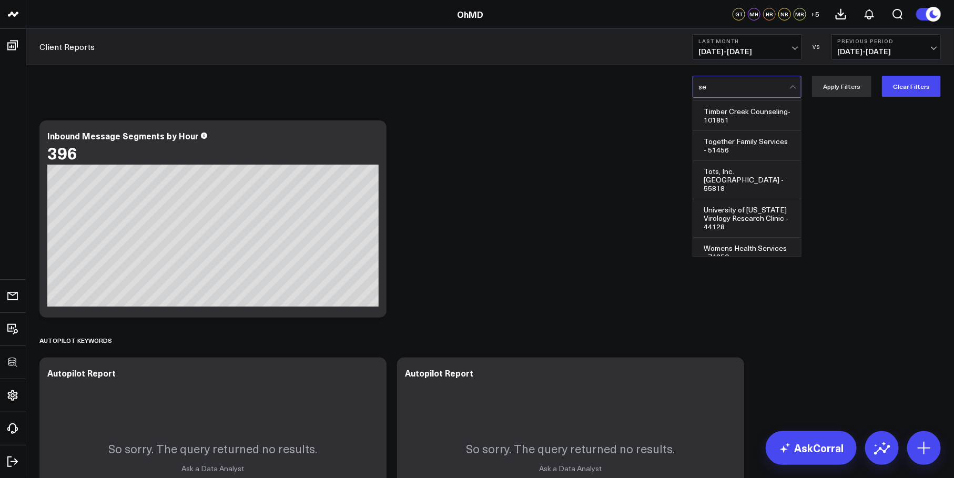
type input "sel"
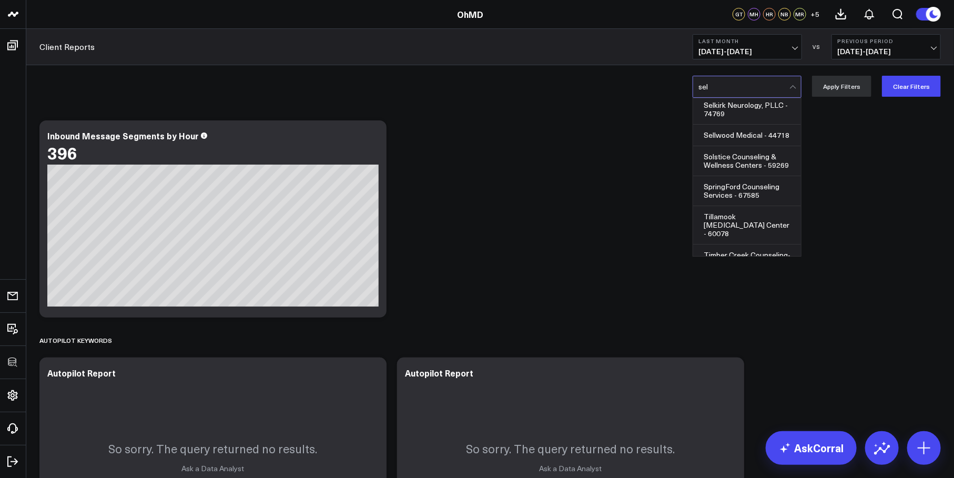
scroll to position [408, 0]
click at [726, 117] on div "Selkirk Neurology, PLLC - 74769" at bounding box center [747, 112] width 108 height 30
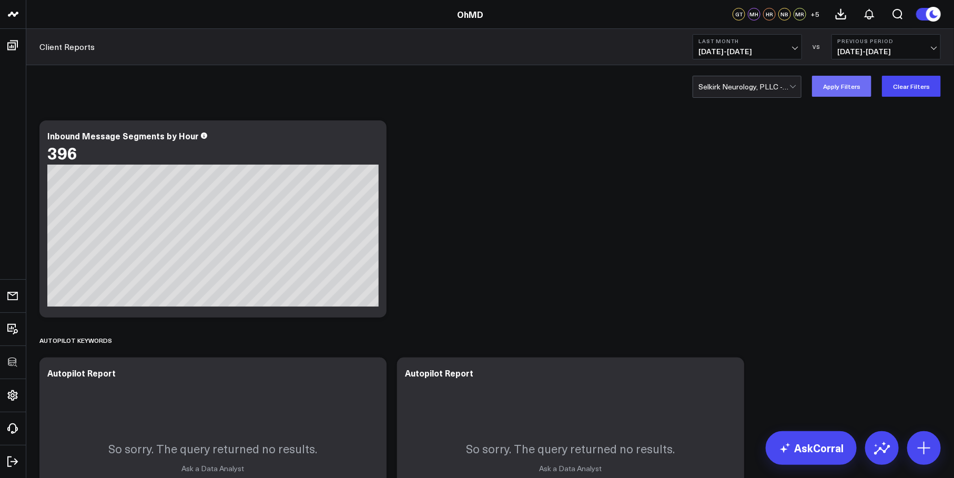
click at [833, 93] on button "Apply Filters" at bounding box center [841, 86] width 59 height 21
click at [840, 17] on icon at bounding box center [840, 14] width 13 height 13
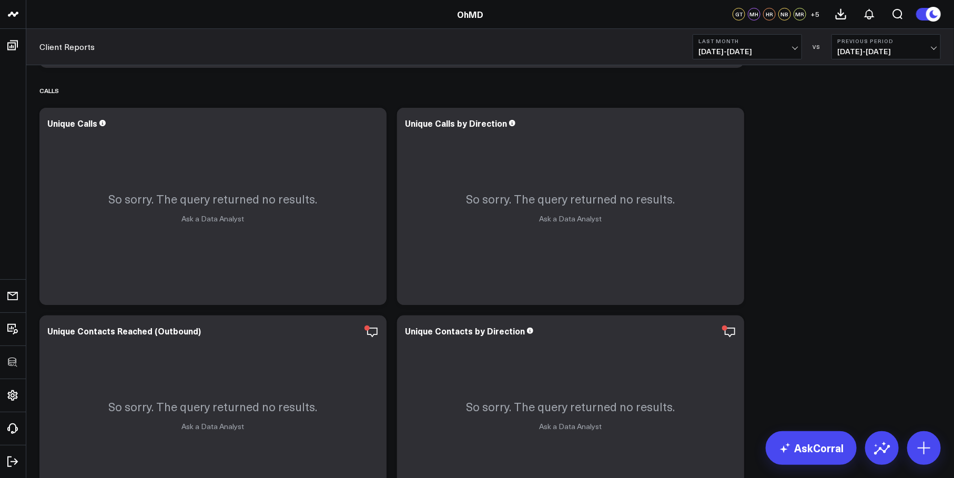
scroll to position [2264, 0]
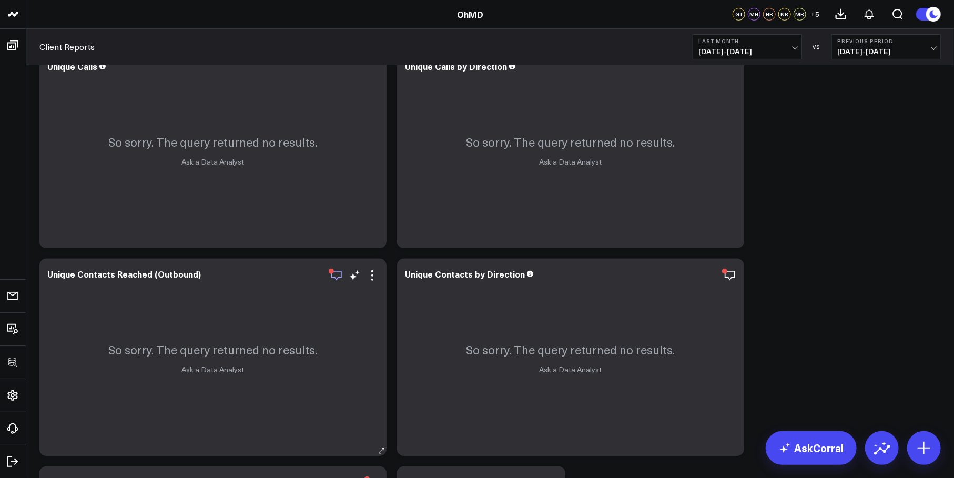
click at [335, 275] on icon "button" at bounding box center [336, 275] width 13 height 13
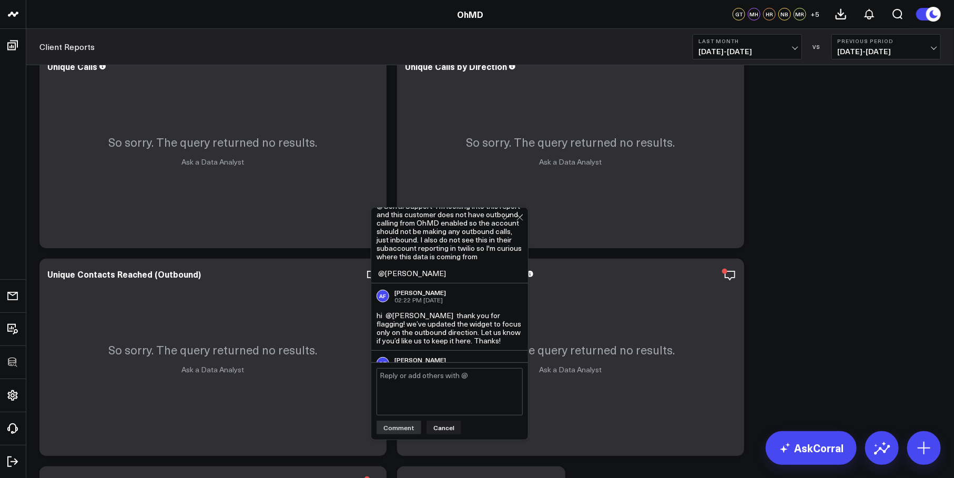
scroll to position [88, 0]
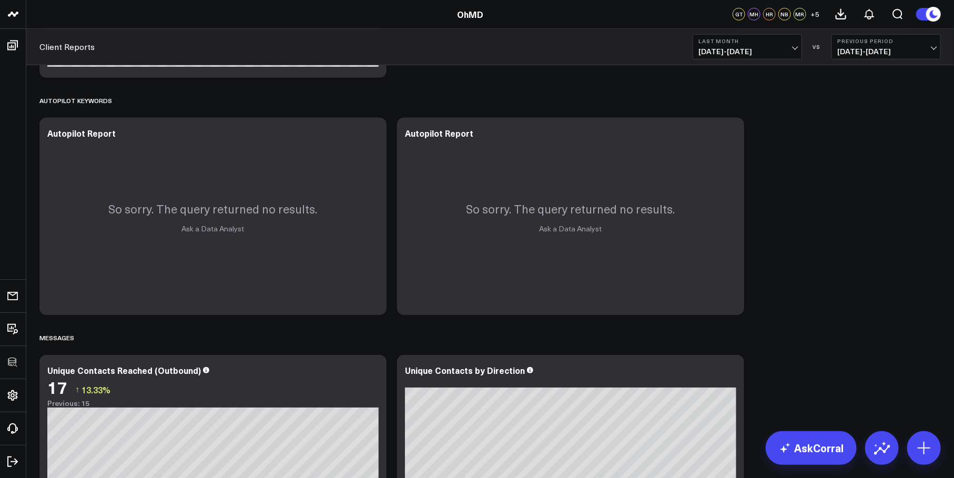
scroll to position [0, 0]
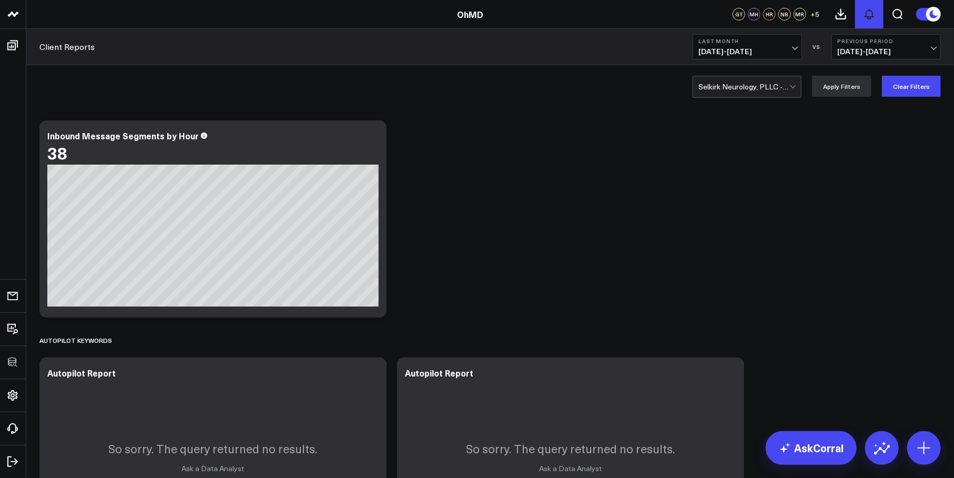
click at [872, 10] on icon at bounding box center [869, 14] width 13 height 13
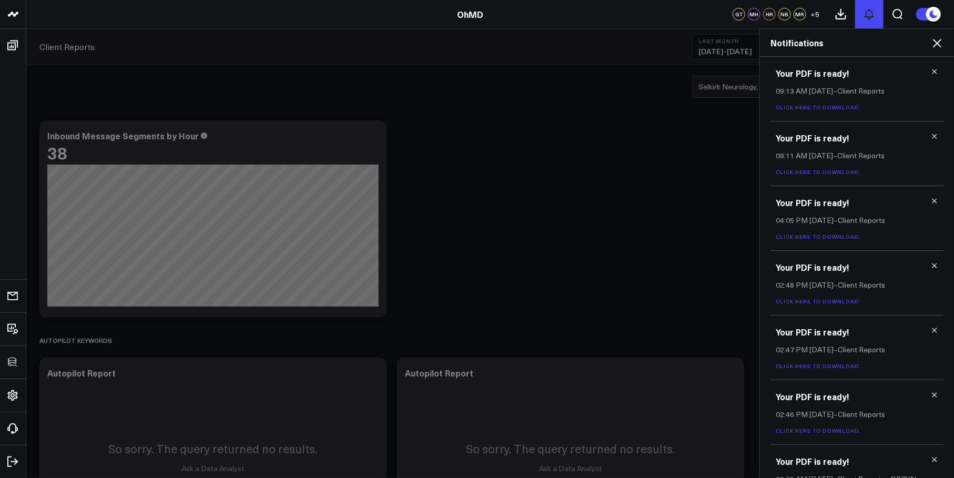
click at [872, 10] on icon at bounding box center [869, 14] width 13 height 13
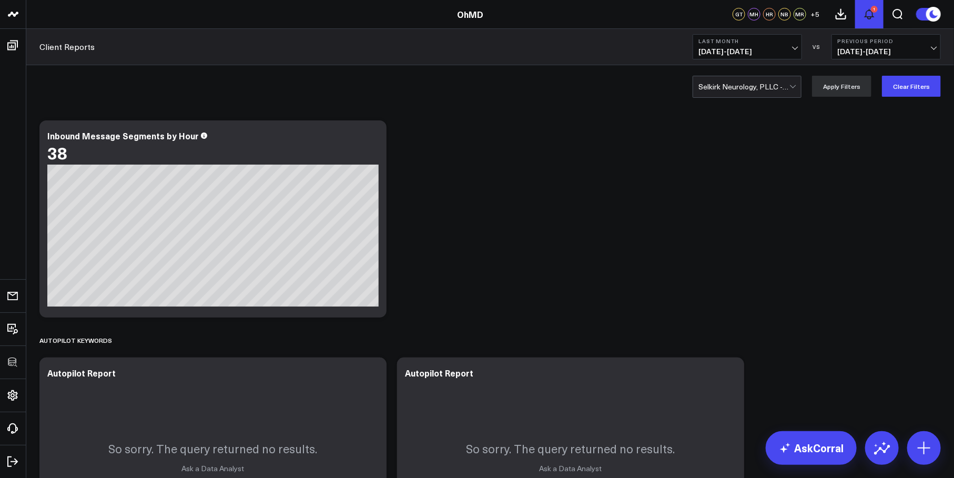
click at [868, 17] on icon at bounding box center [869, 13] width 8 height 9
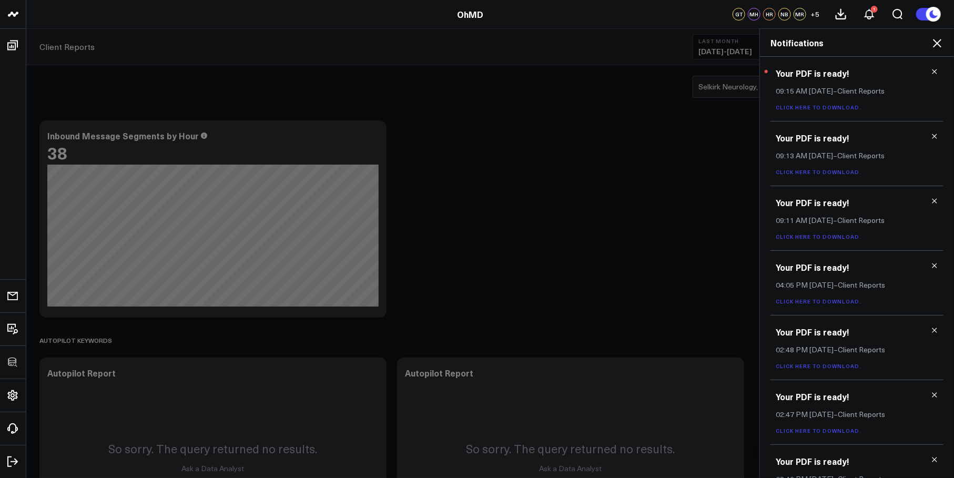
click at [815, 108] on link "Click here to download." at bounding box center [819, 107] width 86 height 7
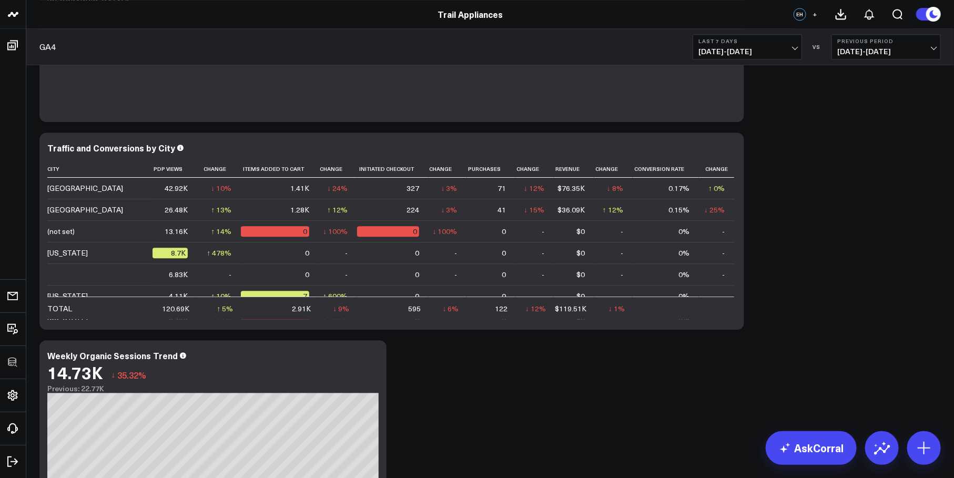
scroll to position [1244, 0]
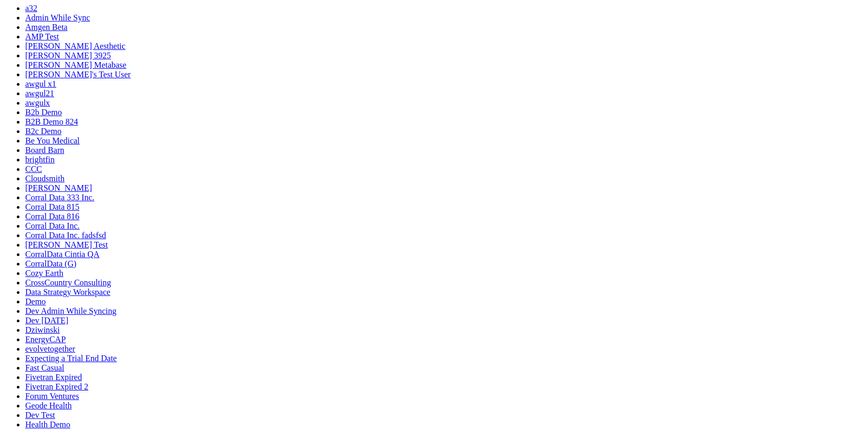
scroll to position [219, 0]
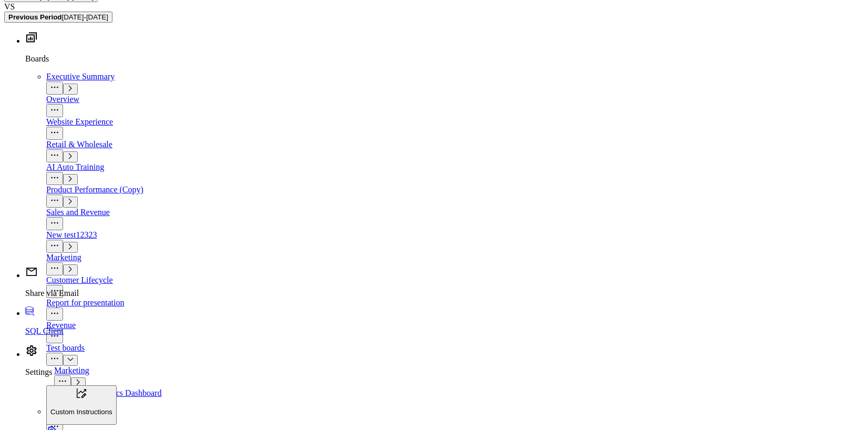
scroll to position [1162, 0]
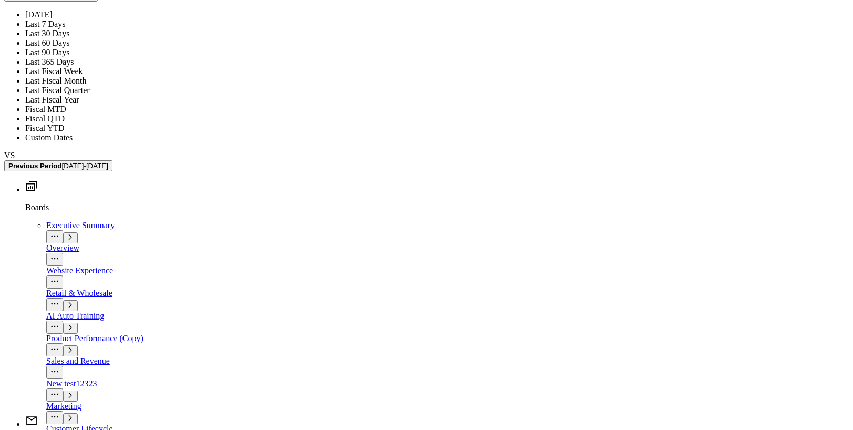
click at [69, 47] on link "Last 60 Days" at bounding box center [47, 42] width 44 height 9
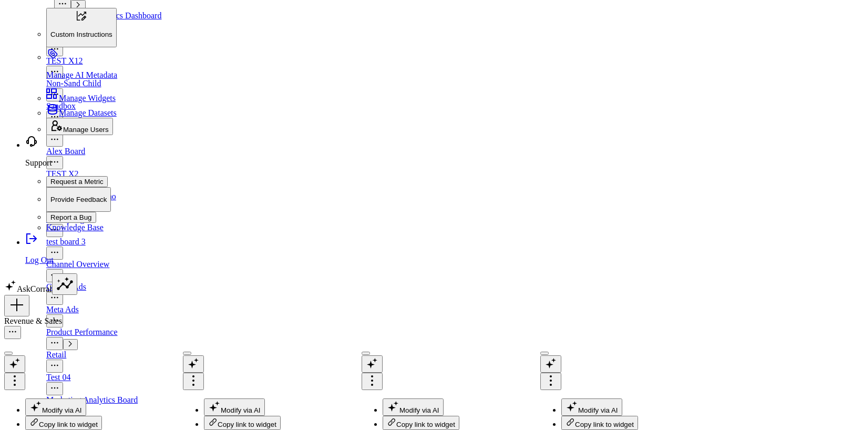
scroll to position [1540, 0]
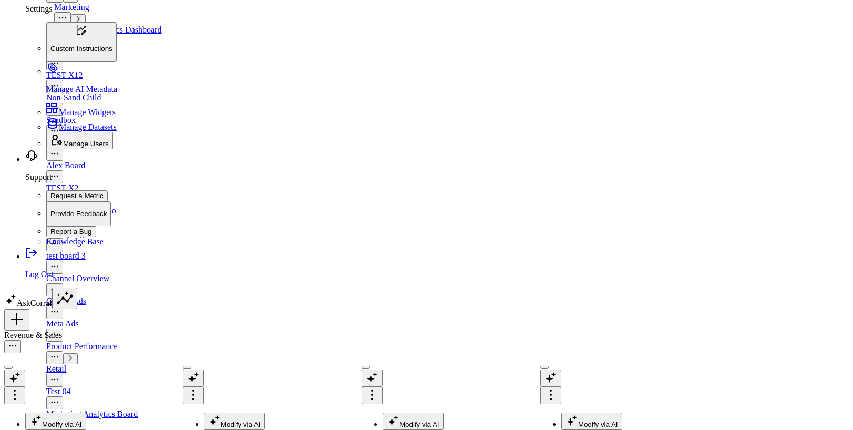
scroll to position [1505, 0]
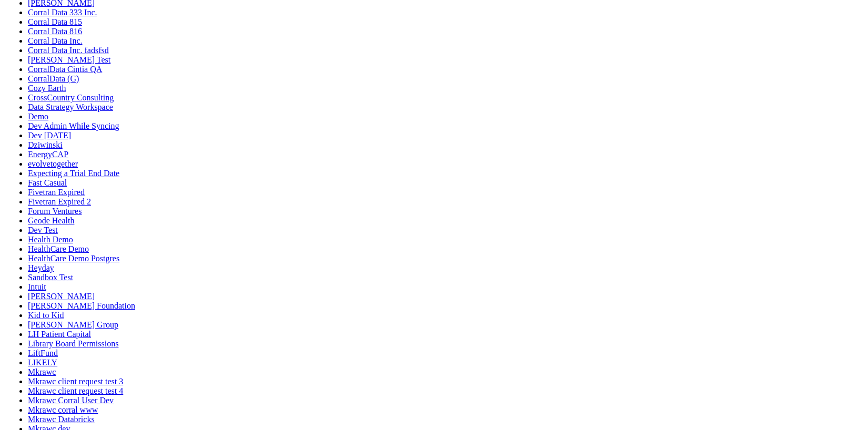
scroll to position [179, 0]
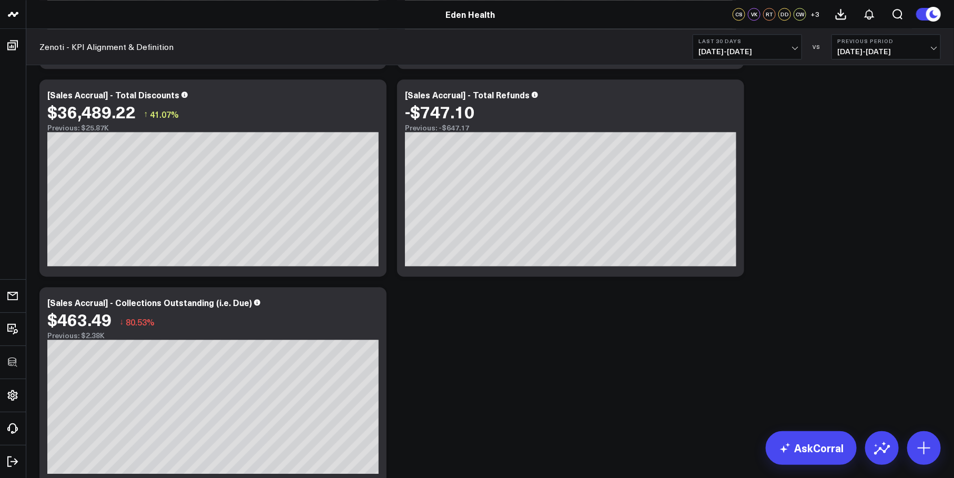
scroll to position [1532, 0]
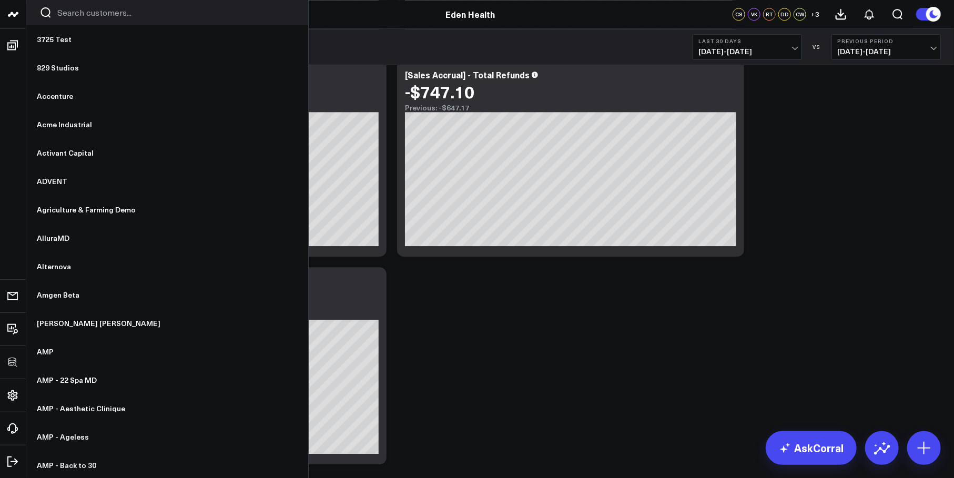
click at [68, 12] on input "Search customers input" at bounding box center [176, 13] width 238 height 12
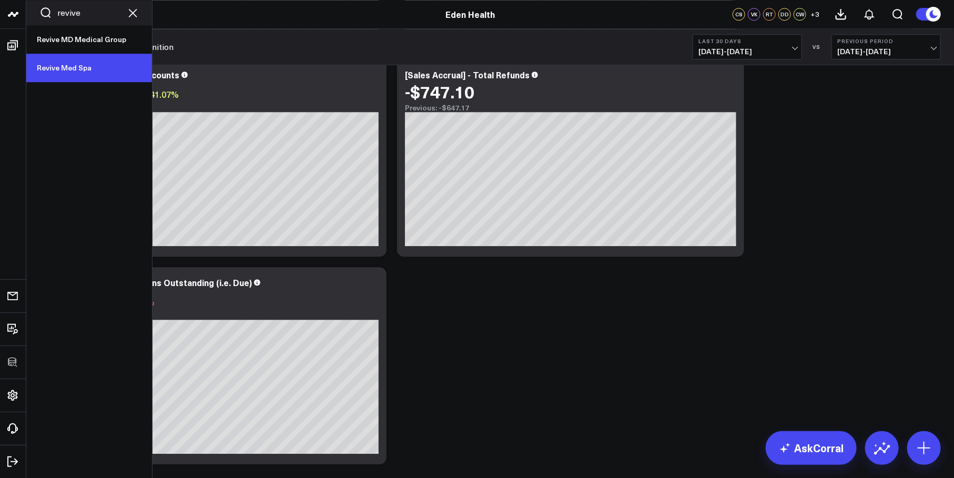
type input "revive"
click at [73, 74] on link "Revive Med Spa" at bounding box center [89, 68] width 126 height 28
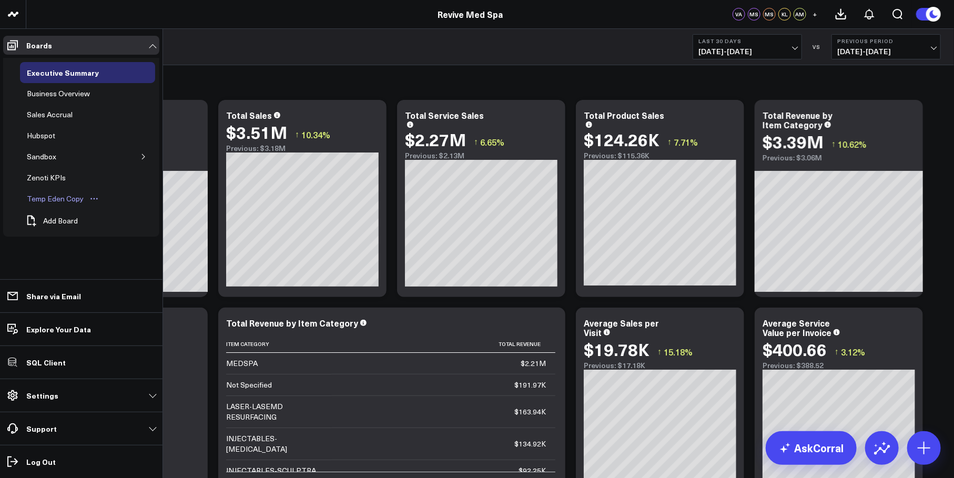
click at [52, 196] on div "Temp Eden Copy" at bounding box center [55, 198] width 62 height 13
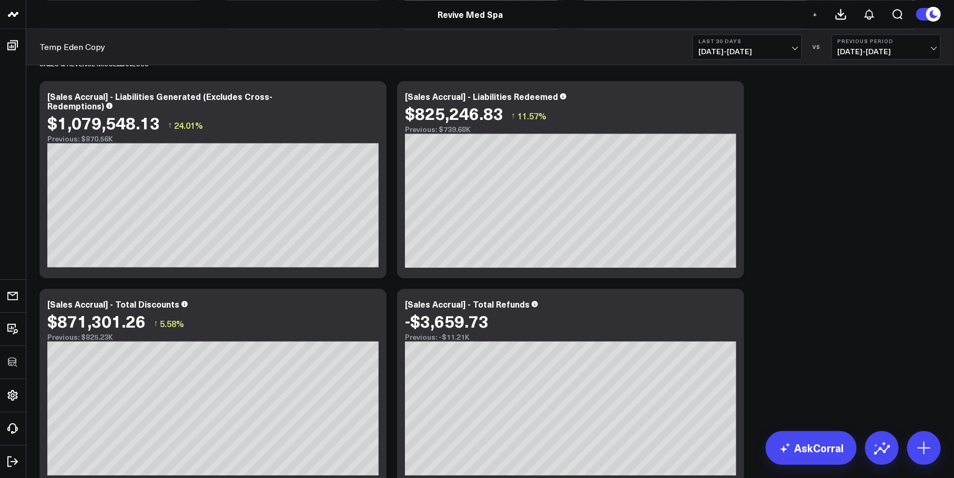
scroll to position [1322, 0]
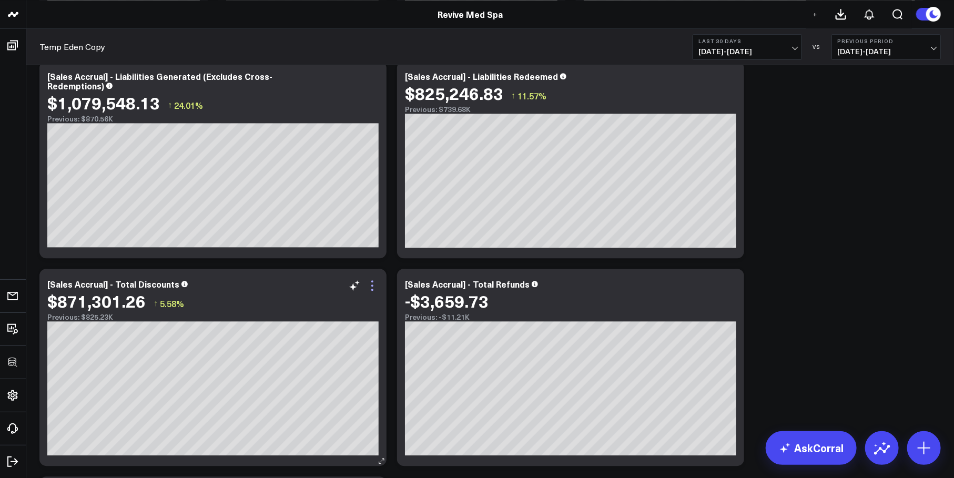
click at [373, 288] on icon at bounding box center [372, 285] width 13 height 13
click at [372, 286] on icon at bounding box center [372, 285] width 2 height 2
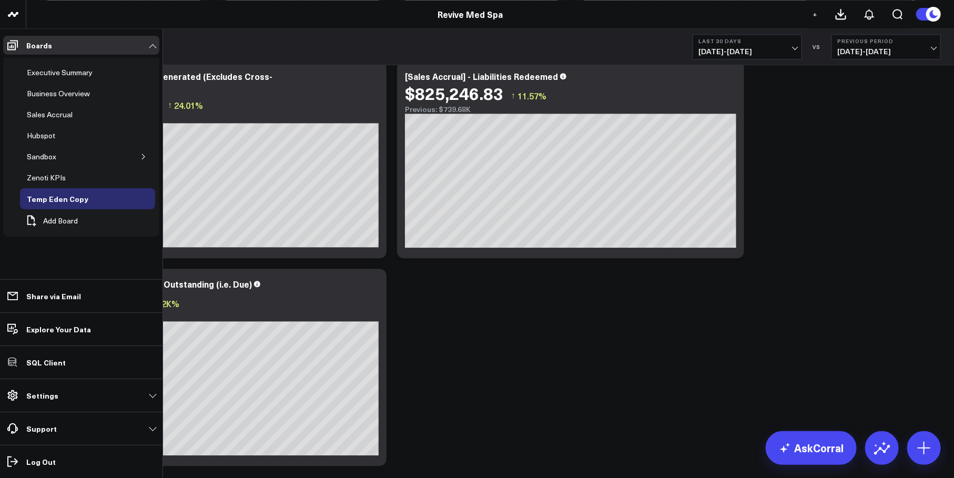
click at [588, 345] on div "Net Sales Modify via AI Copy link to widget Ask support Remove Create linked co…" at bounding box center [490, 382] width 912 height 3263
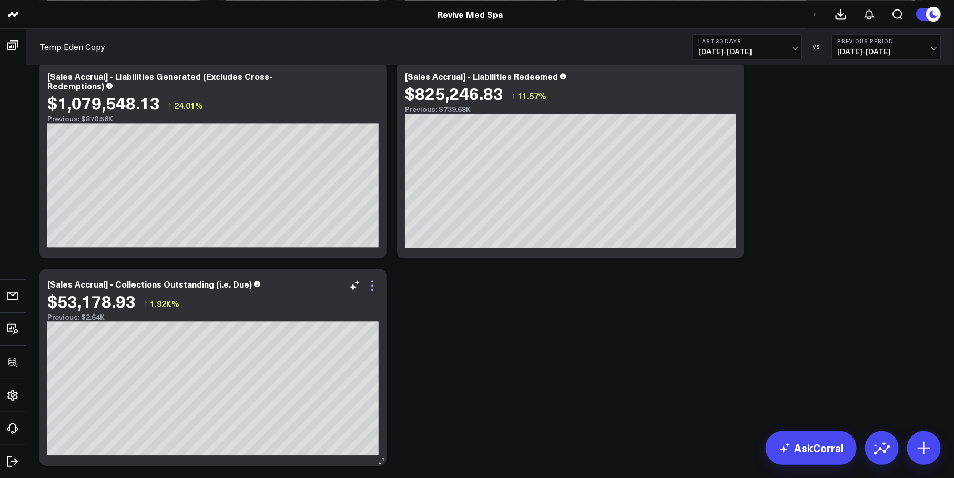
click at [373, 291] on icon at bounding box center [372, 285] width 13 height 13
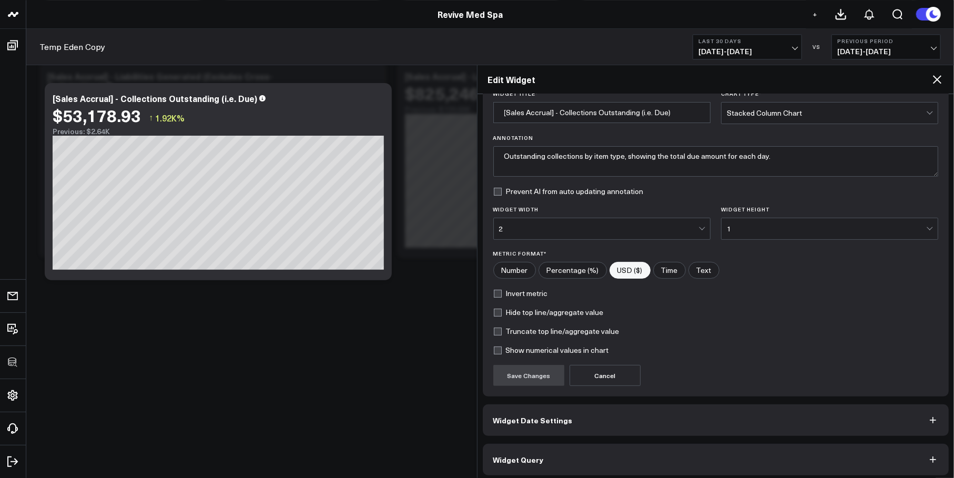
scroll to position [45, 0]
click at [941, 79] on icon at bounding box center [937, 79] width 13 height 13
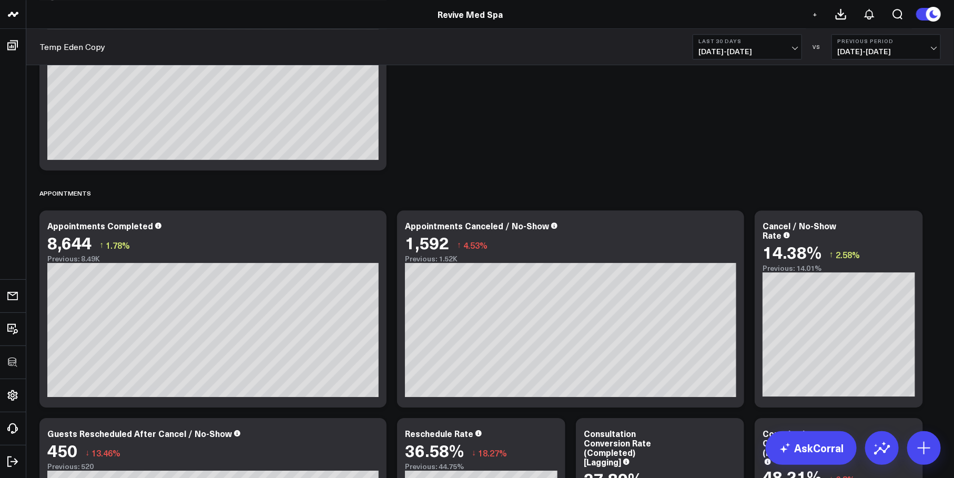
scroll to position [1617, 0]
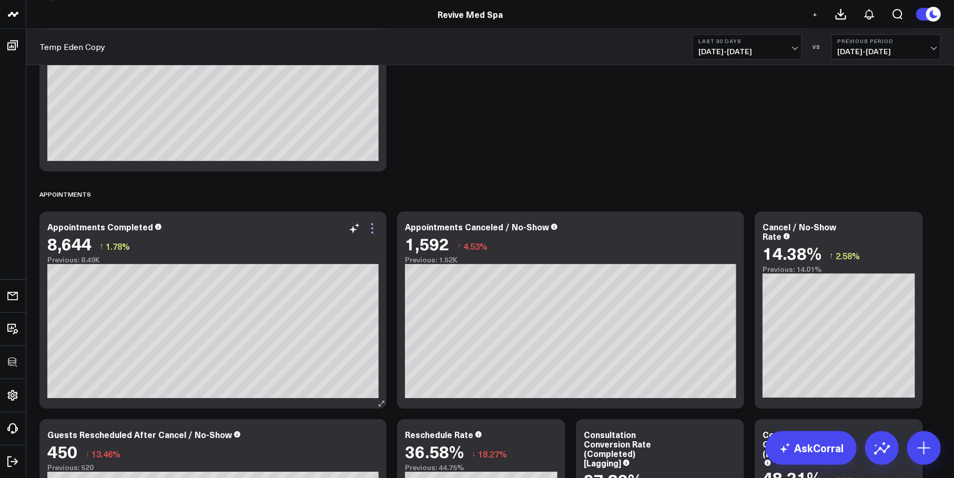
click at [366, 227] on icon at bounding box center [372, 228] width 13 height 13
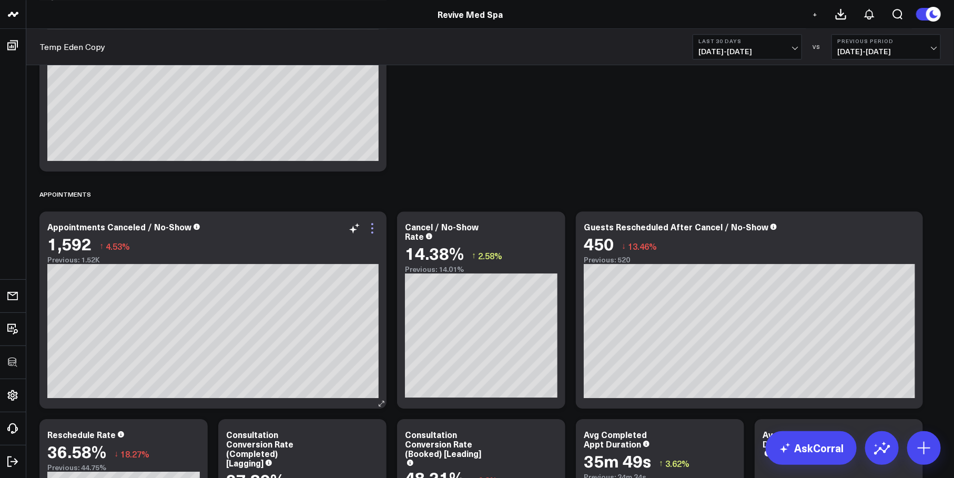
click at [373, 226] on icon at bounding box center [372, 228] width 13 height 13
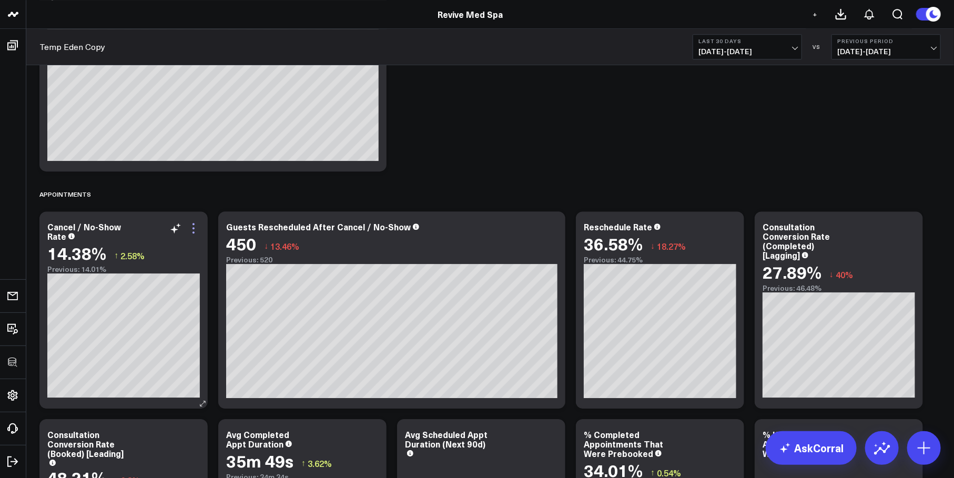
click at [193, 231] on icon at bounding box center [193, 232] width 2 height 2
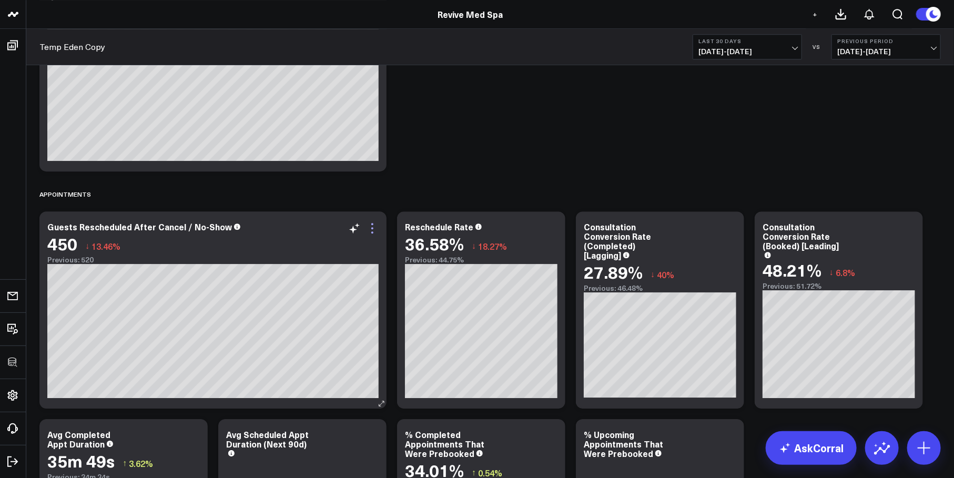
click at [375, 232] on icon at bounding box center [372, 228] width 13 height 13
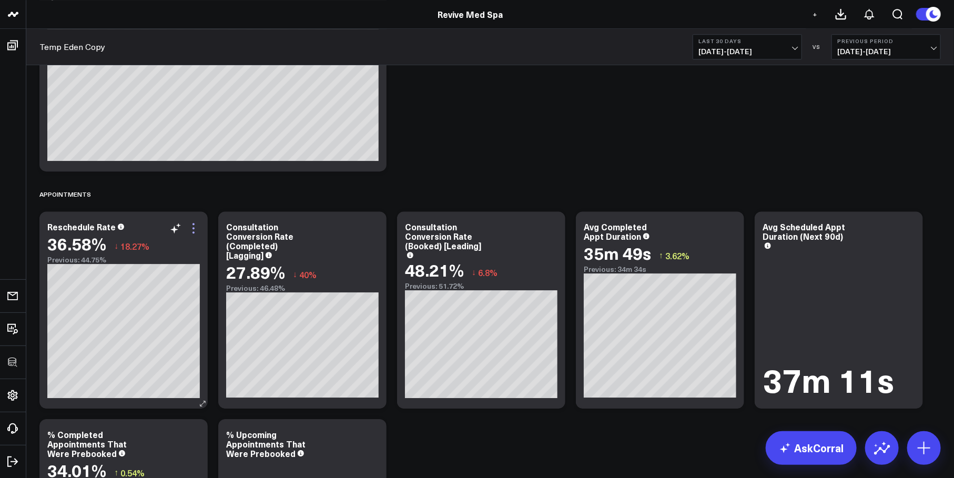
click at [195, 232] on icon at bounding box center [193, 228] width 13 height 13
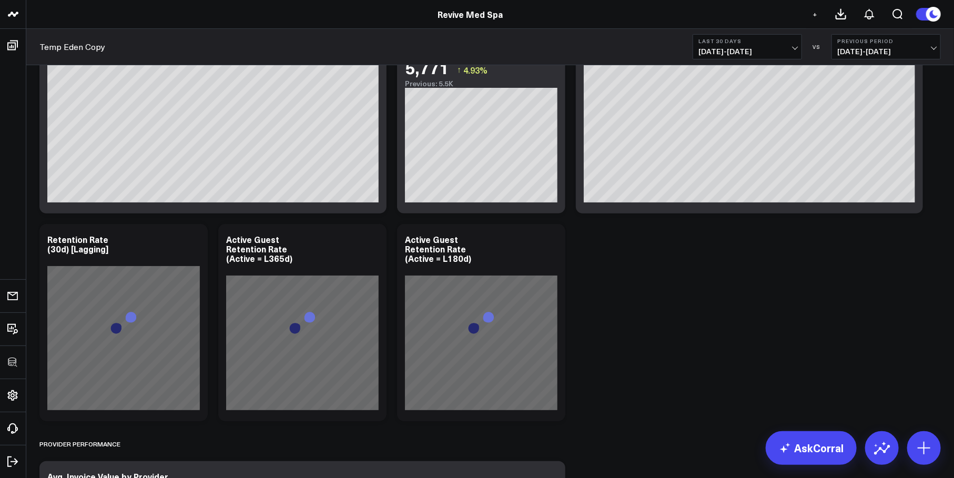
scroll to position [2265, 0]
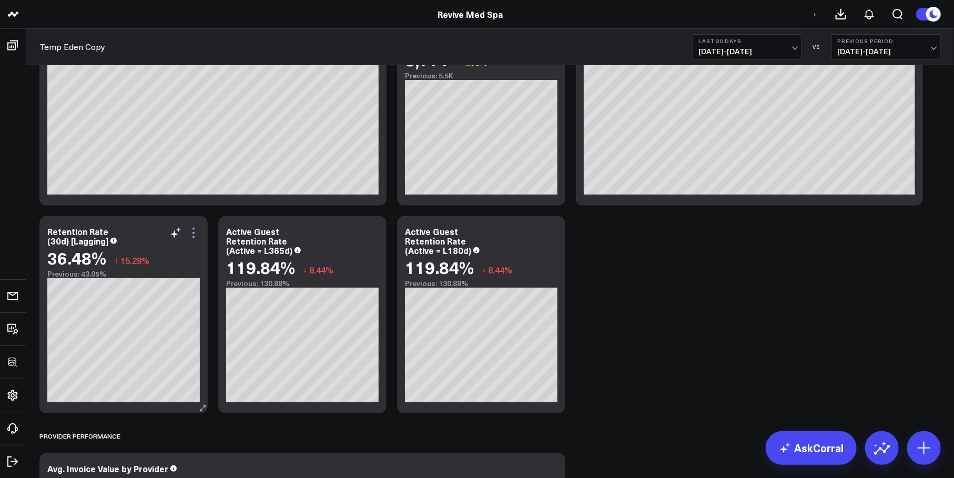
click at [192, 234] on icon at bounding box center [193, 233] width 13 height 13
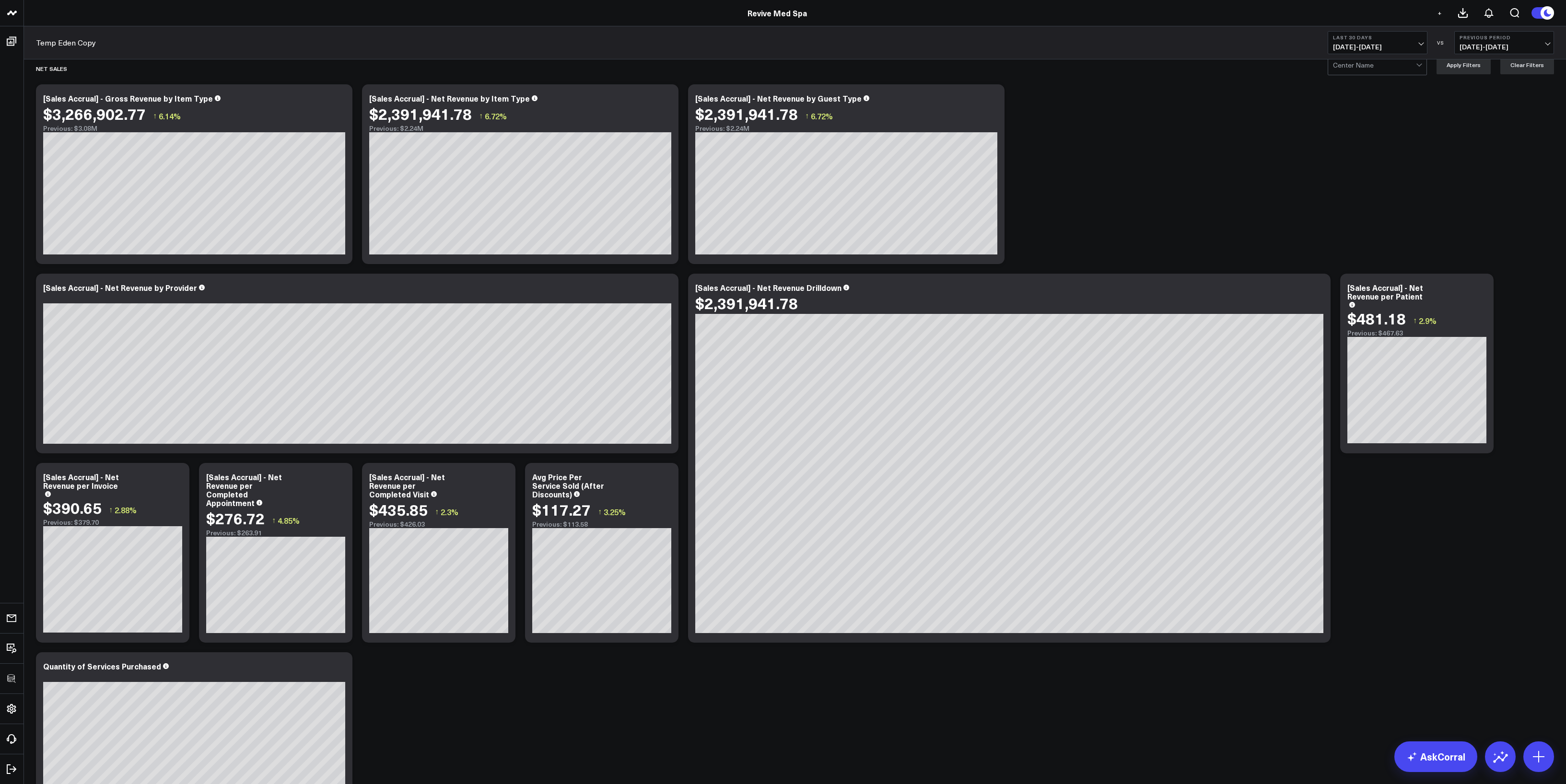
scroll to position [0, 0]
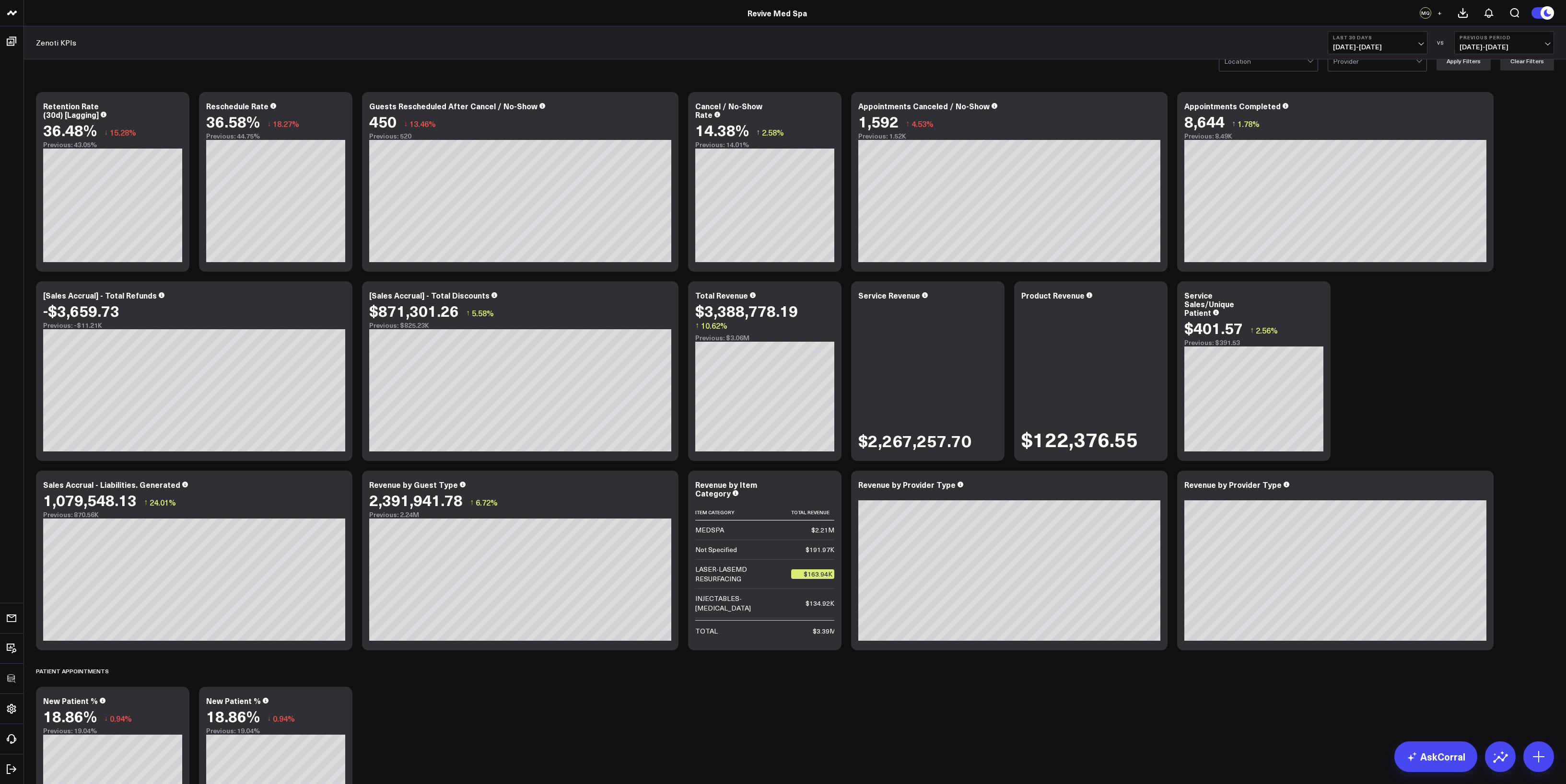
scroll to position [52, 0]
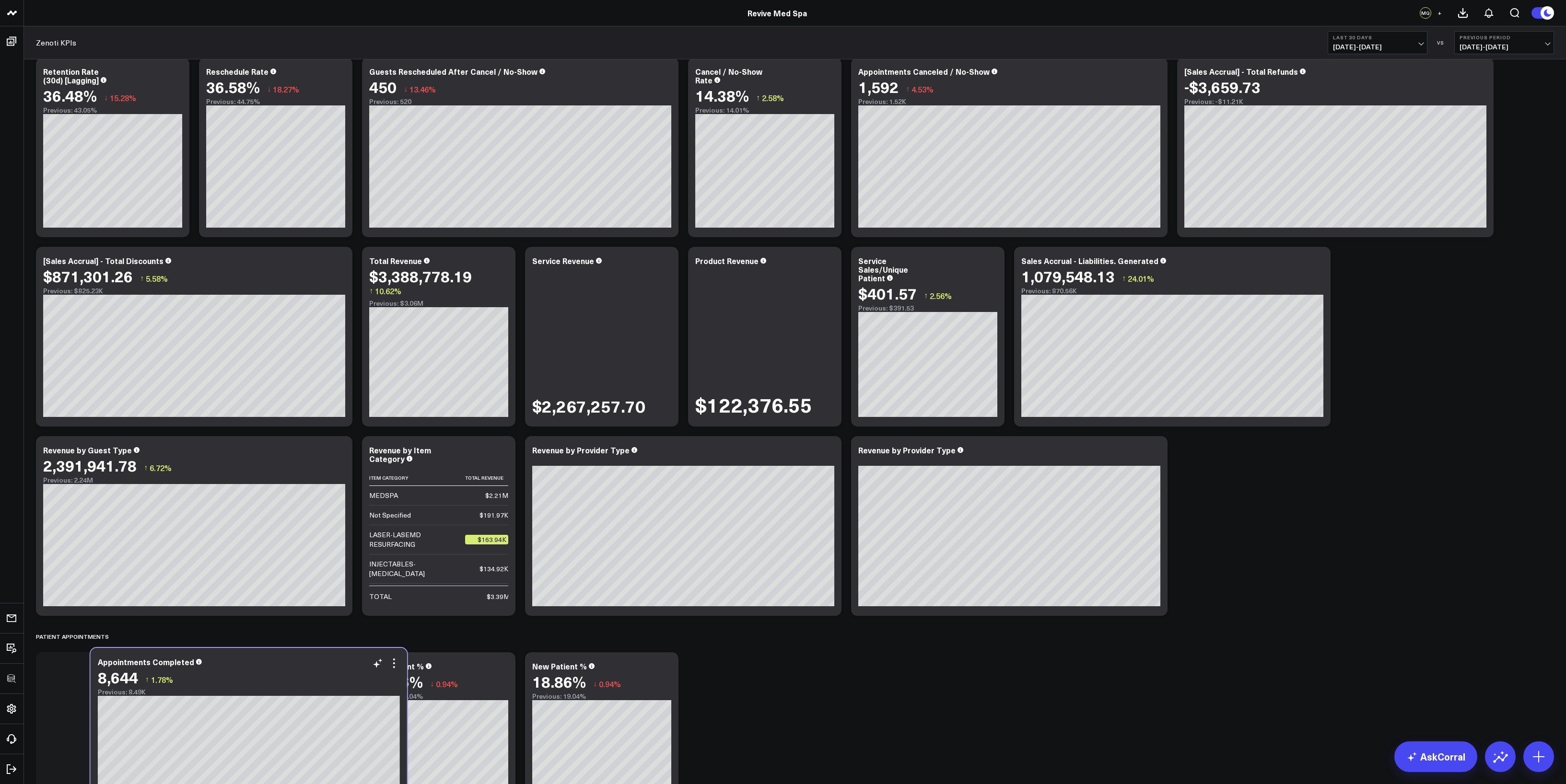
drag, startPoint x: 1335, startPoint y: 103, endPoint x: 248, endPoint y: 693, distance: 1236.8
click at [248, 435] on div "Previous: 8.49K" at bounding box center [248, 692] width 302 height 7
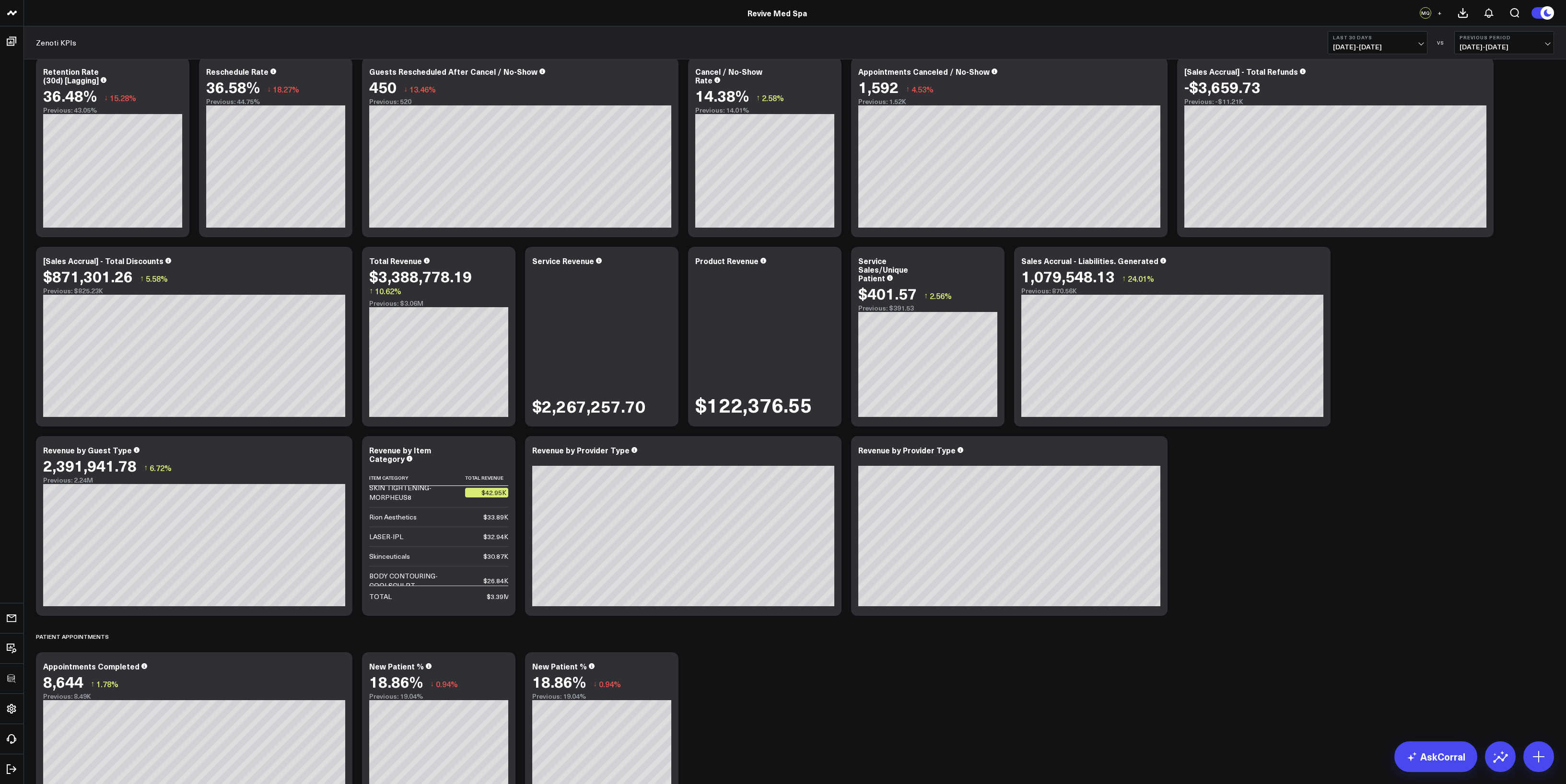
scroll to position [162, 0]
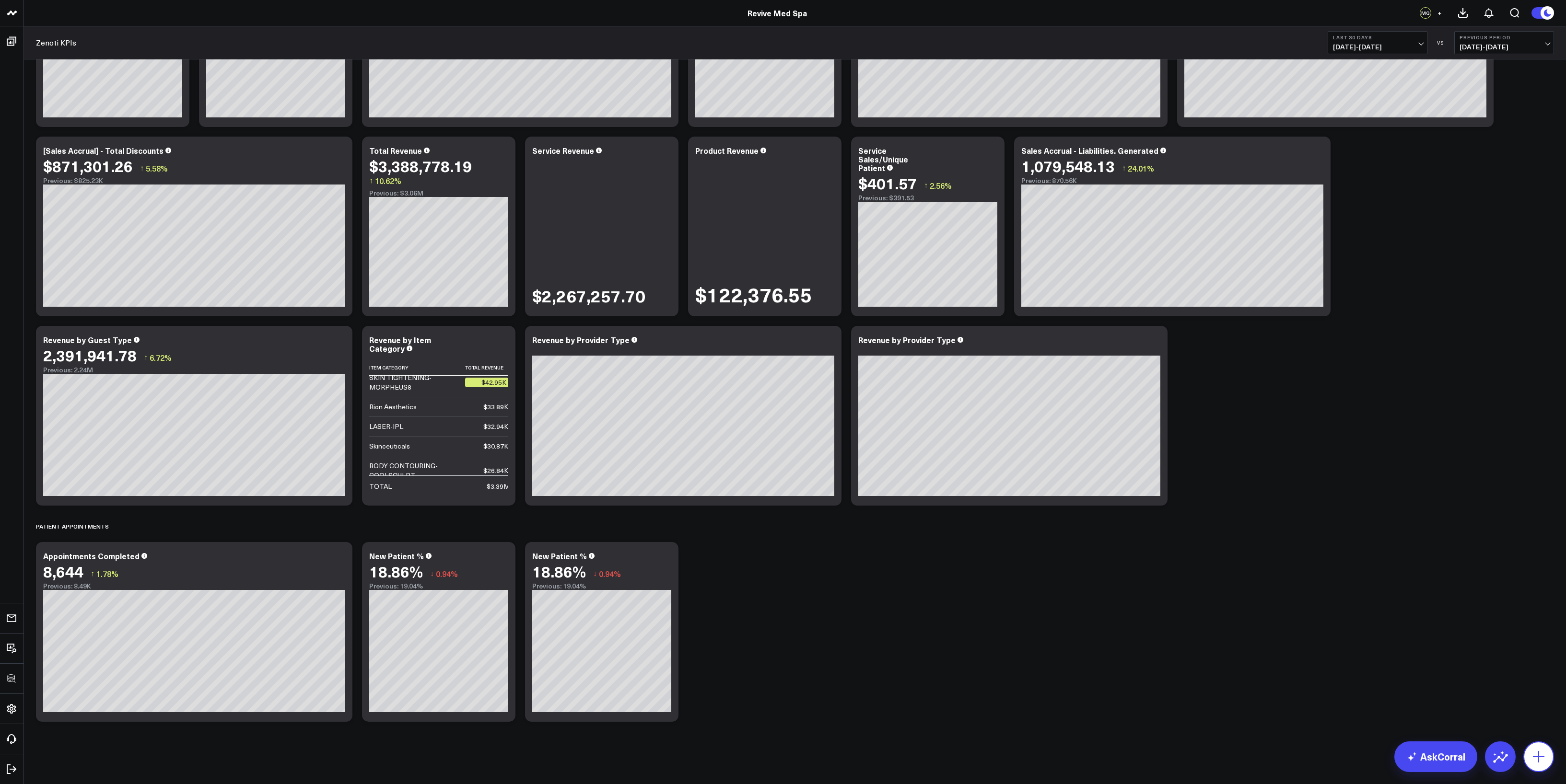
click at [869, 435] on icon at bounding box center [1539, 757] width 16 height 15
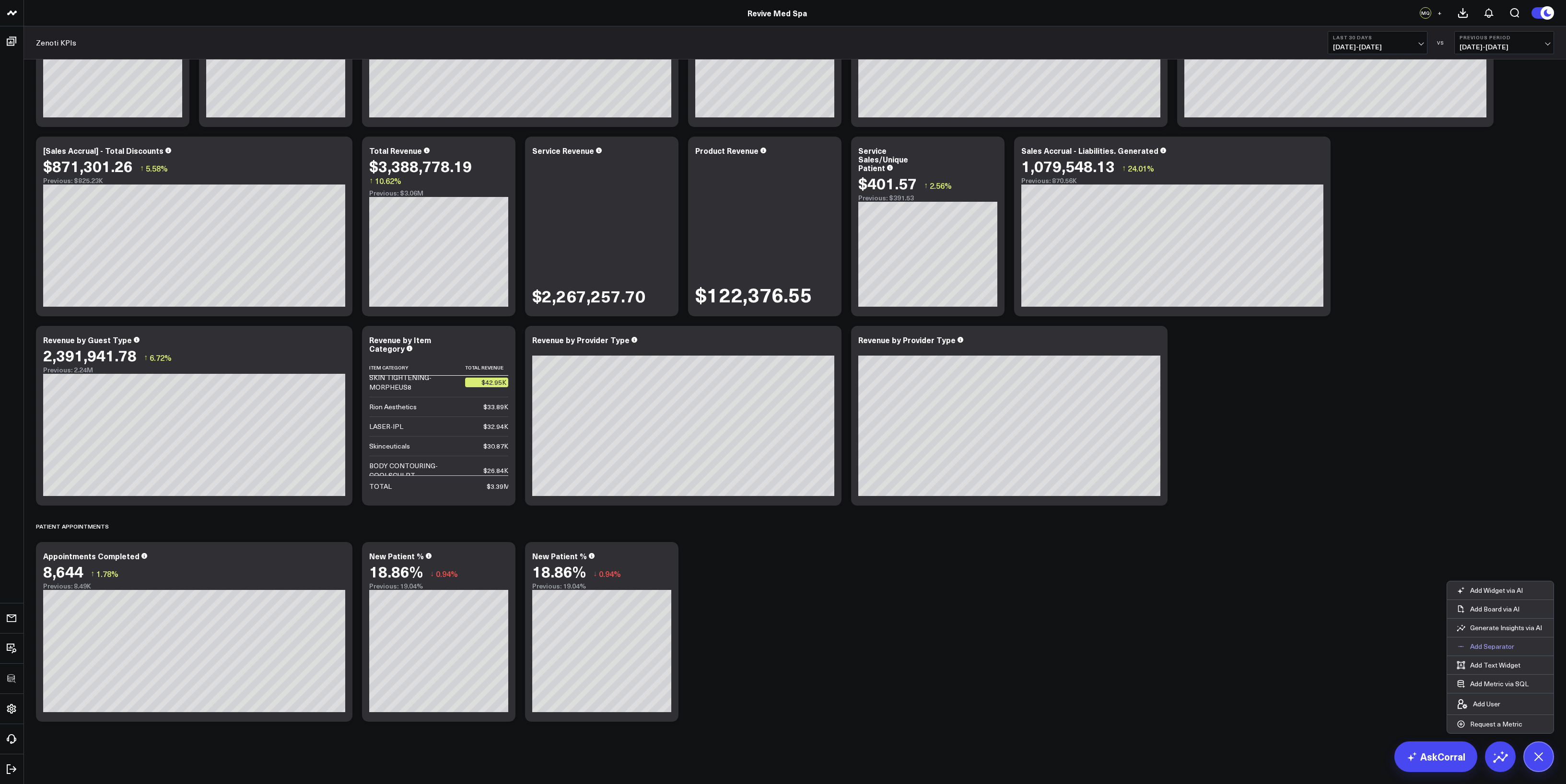
click at [869, 435] on button "Add Separator" at bounding box center [1486, 646] width 77 height 18
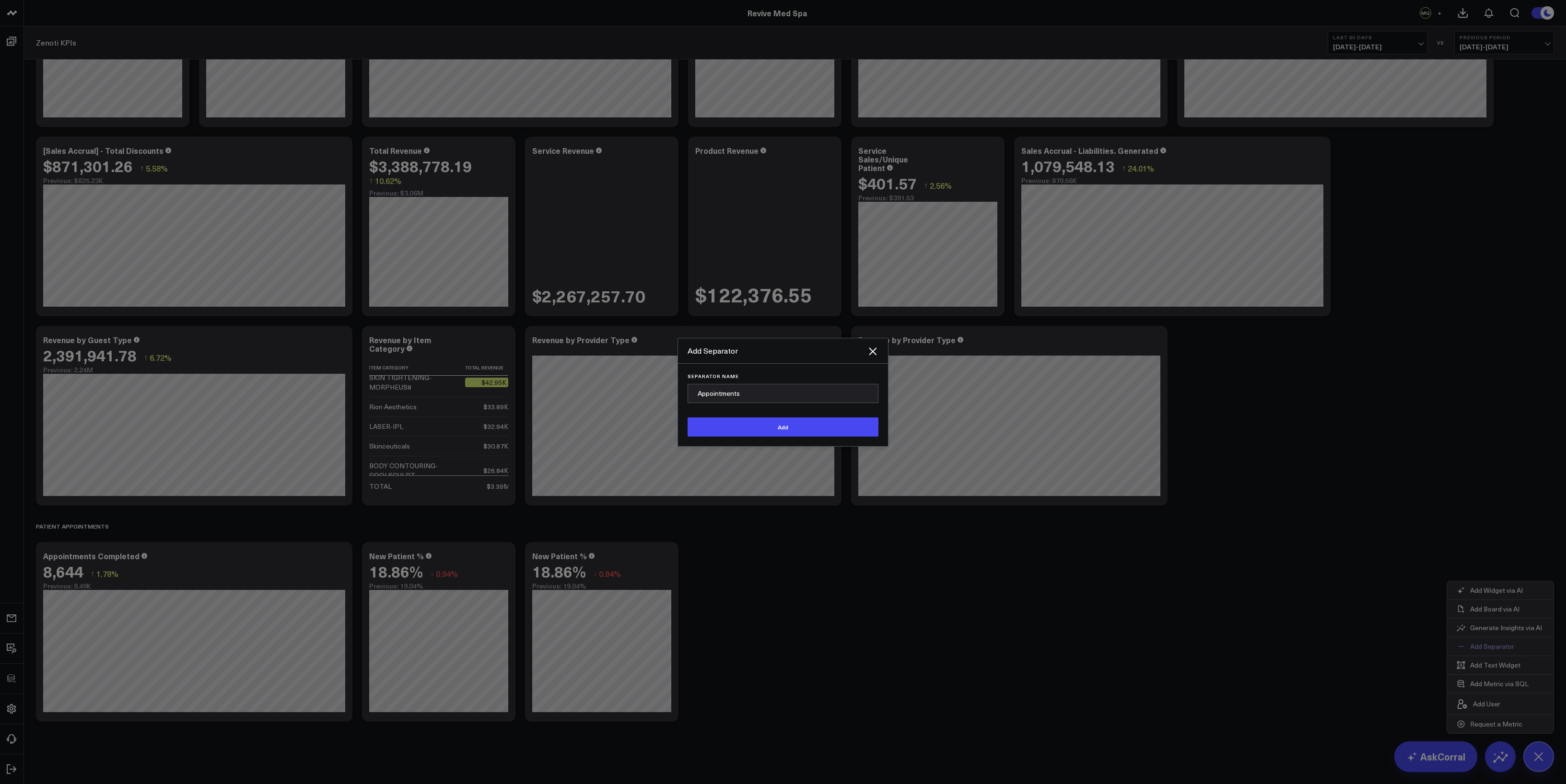
type input "Appointments"
click at [688, 418] on button "Add" at bounding box center [783, 427] width 191 height 19
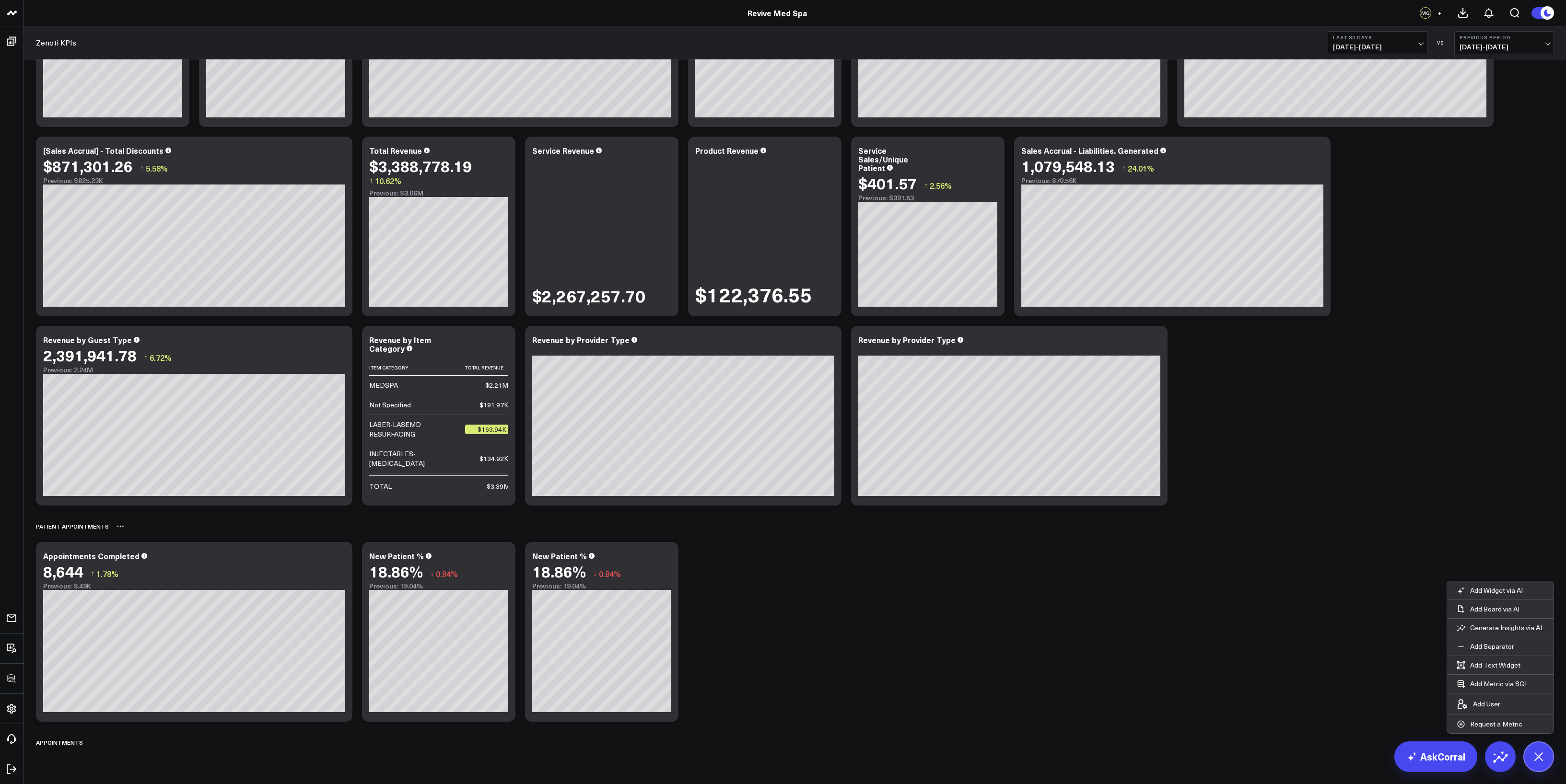
click at [121, 435] on div "Patient Appointments" at bounding box center [794, 526] width 1519 height 22
click at [118, 435] on icon at bounding box center [120, 526] width 7 height 7
click at [129, 435] on button "Rename" at bounding box center [146, 537] width 42 height 16
click at [754, 435] on div "Modify via AI Copy link to widget Ask support Remove Create linked copy Executi…" at bounding box center [794, 348] width 1528 height 811
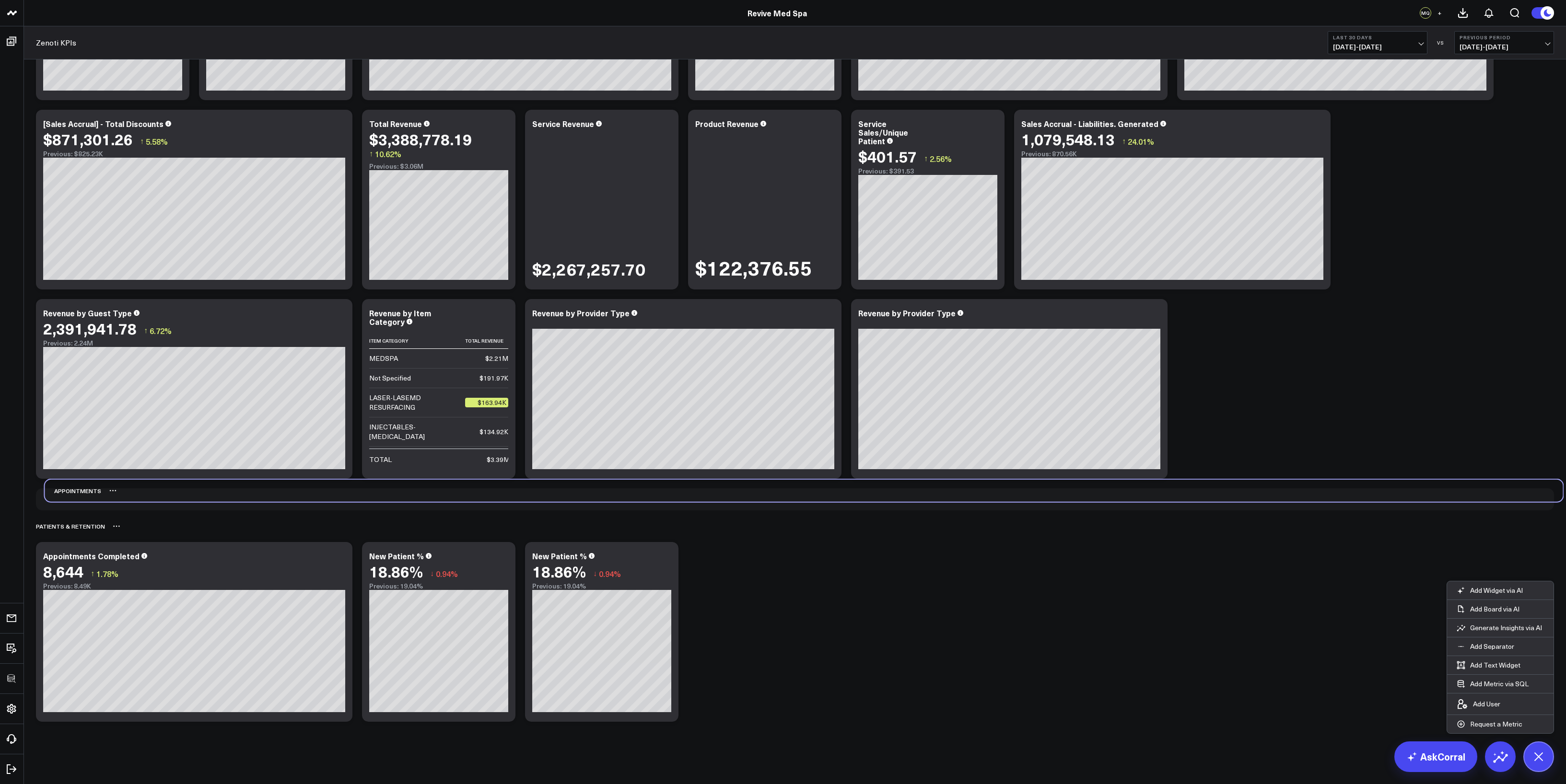
drag, startPoint x: 66, startPoint y: 717, endPoint x: 74, endPoint y: 490, distance: 227.1
click at [74, 435] on div "Appointments" at bounding box center [73, 490] width 57 height 22
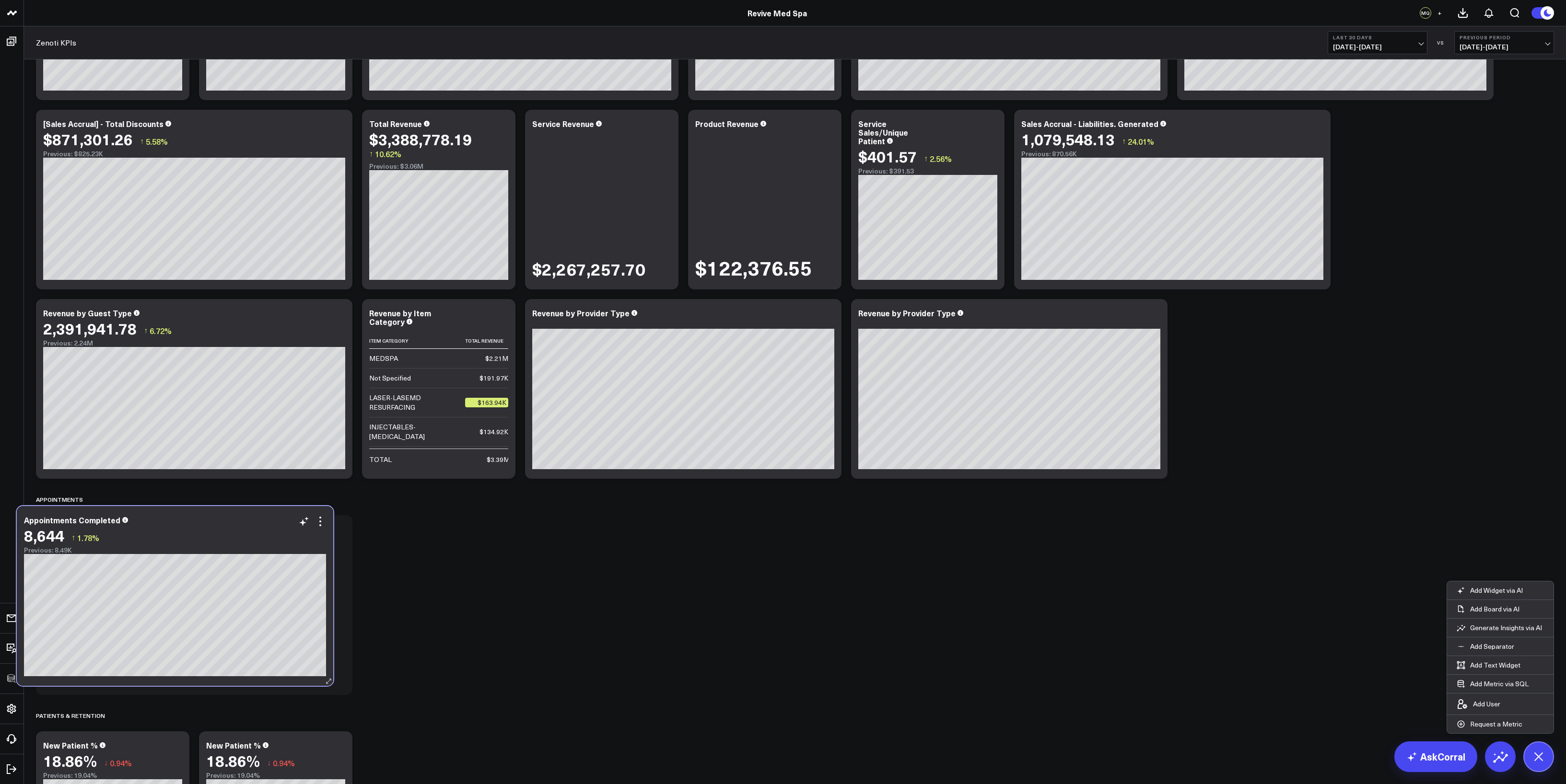
drag, startPoint x: 192, startPoint y: 573, endPoint x: 172, endPoint y: 536, distance: 42.1
click at [172, 435] on div "8,644 ↑ 1.78%" at bounding box center [174, 535] width 302 height 17
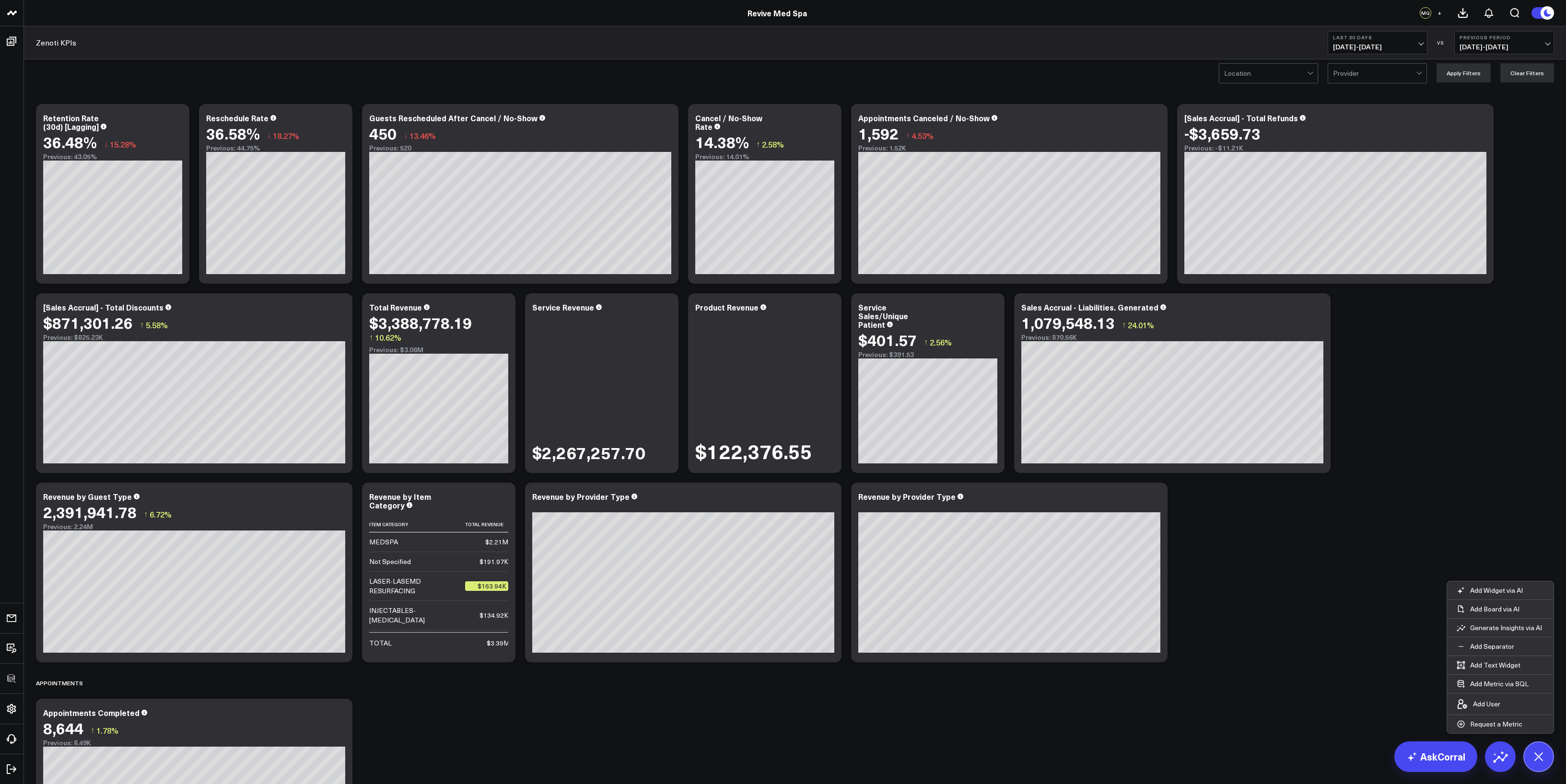
scroll to position [24, 0]
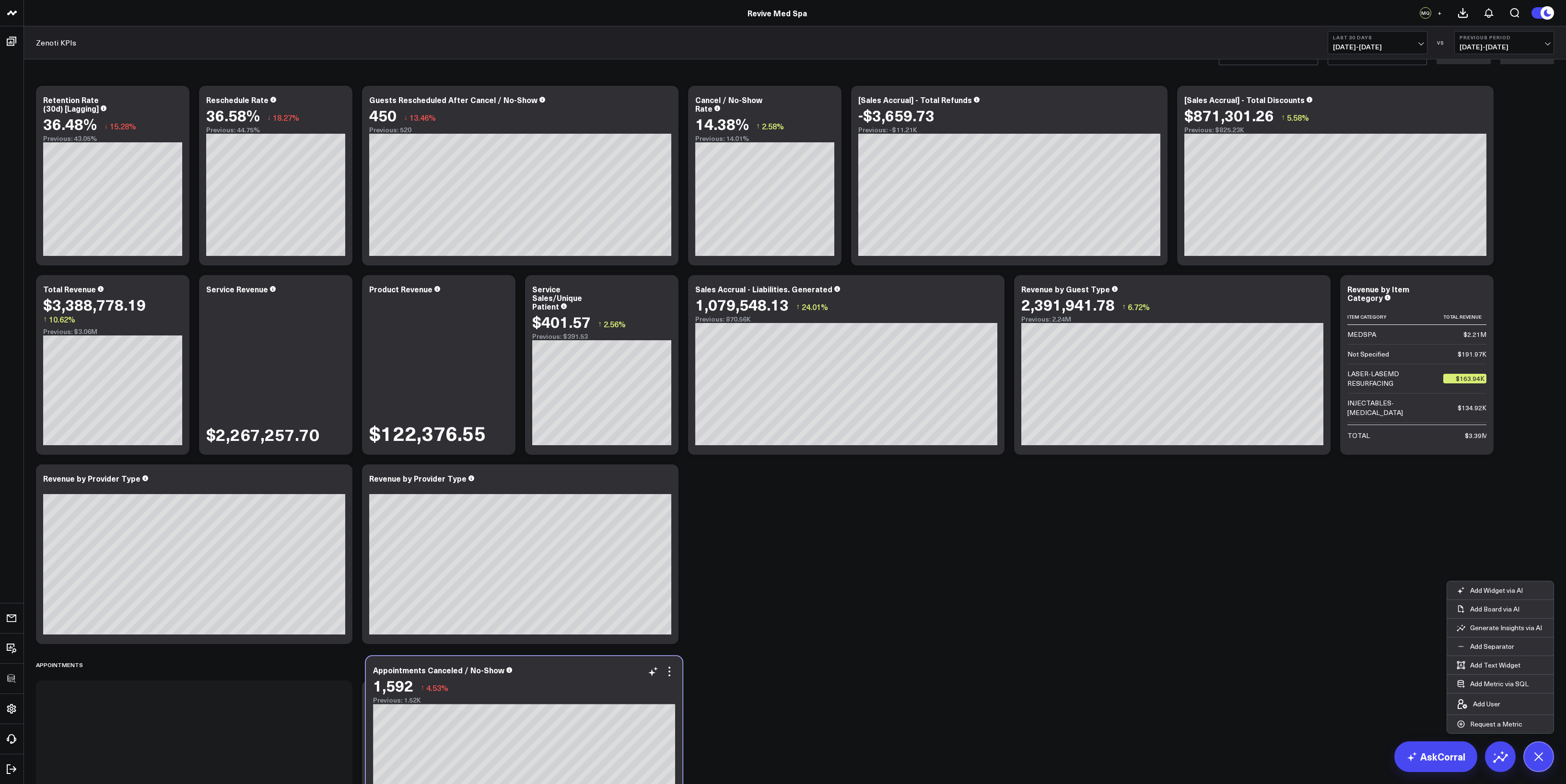
drag, startPoint x: 1062, startPoint y: 113, endPoint x: 555, endPoint y: 693, distance: 770.4
click at [555, 435] on div "1,592 ↑ 4.53%" at bounding box center [524, 685] width 302 height 17
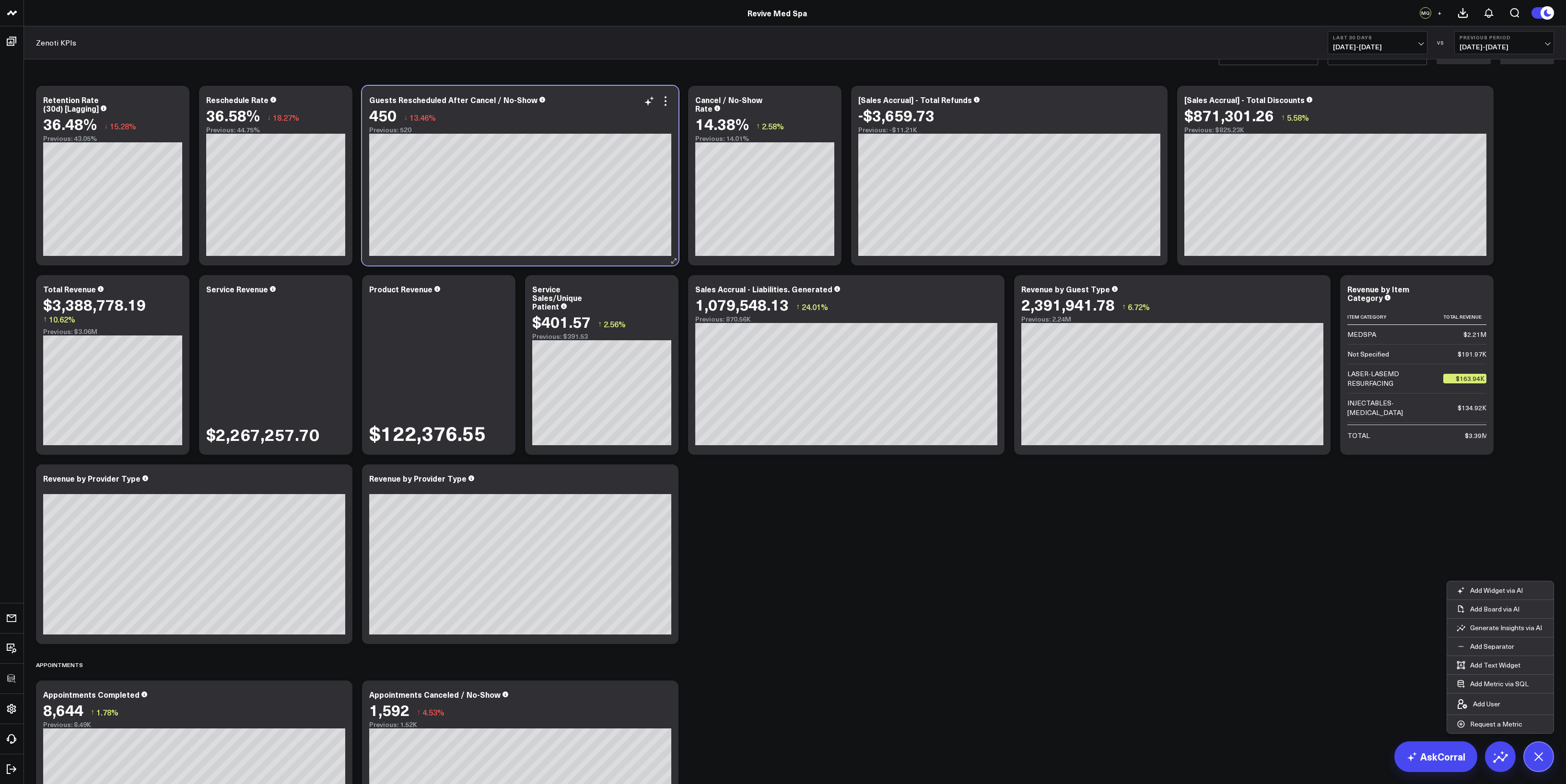
click at [572, 108] on div "450 ↓ 13.46%" at bounding box center [520, 115] width 302 height 17
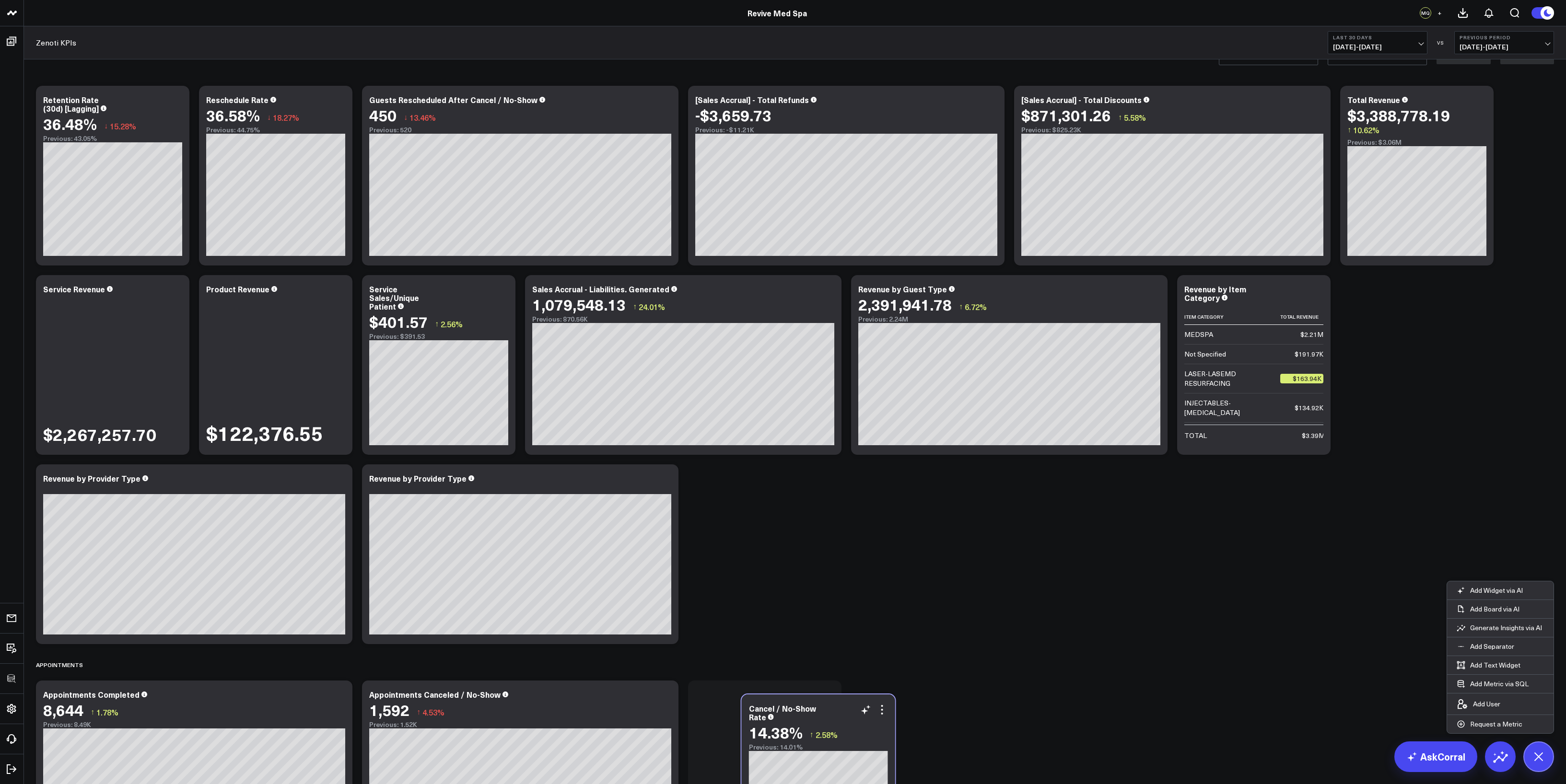
drag, startPoint x: 779, startPoint y: 110, endPoint x: 833, endPoint y: 719, distance: 611.4
click at [833, 435] on div "Cancel / No-Show Rate" at bounding box center [818, 712] width 139 height 17
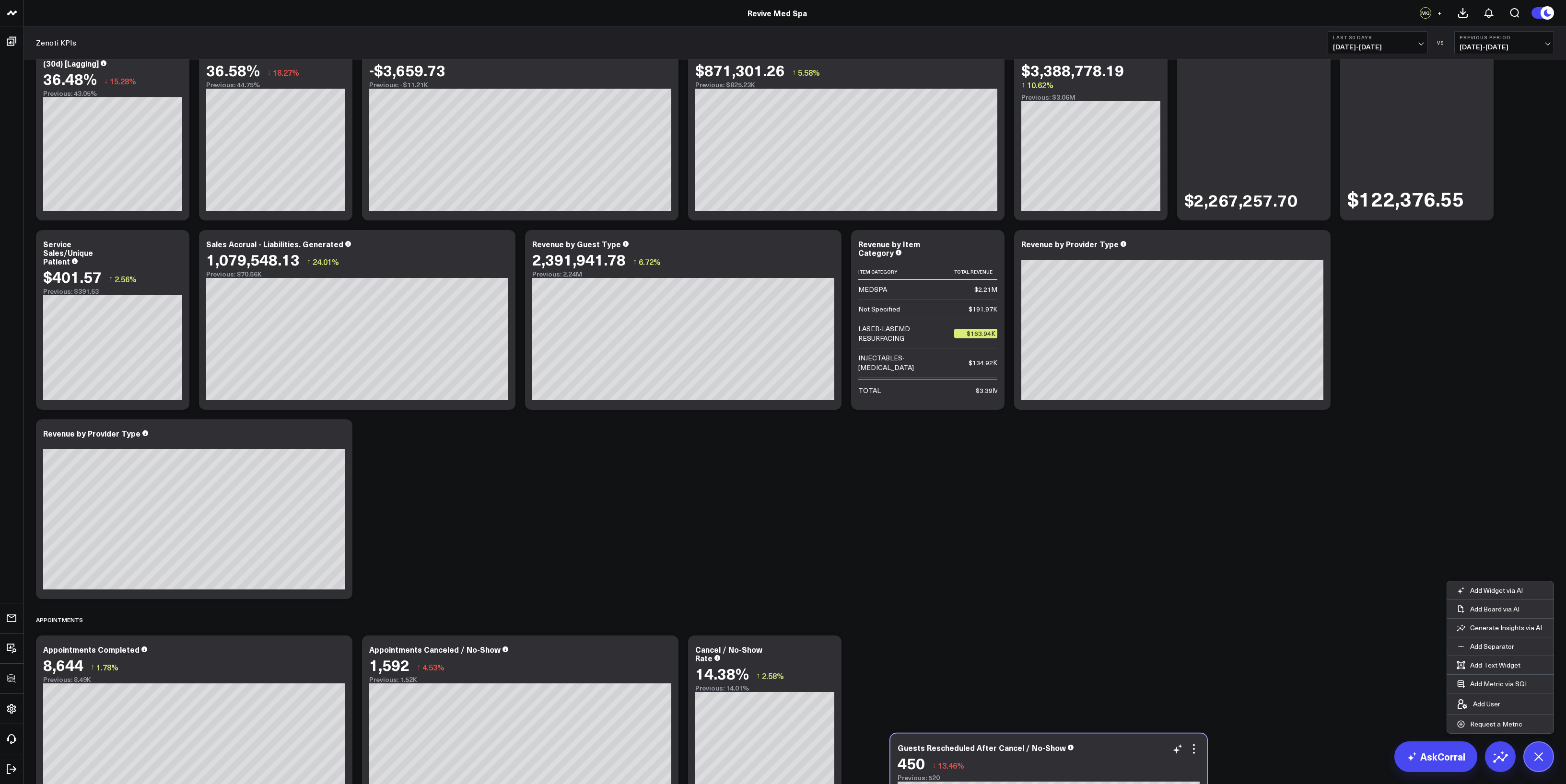
scroll to position [94, 0]
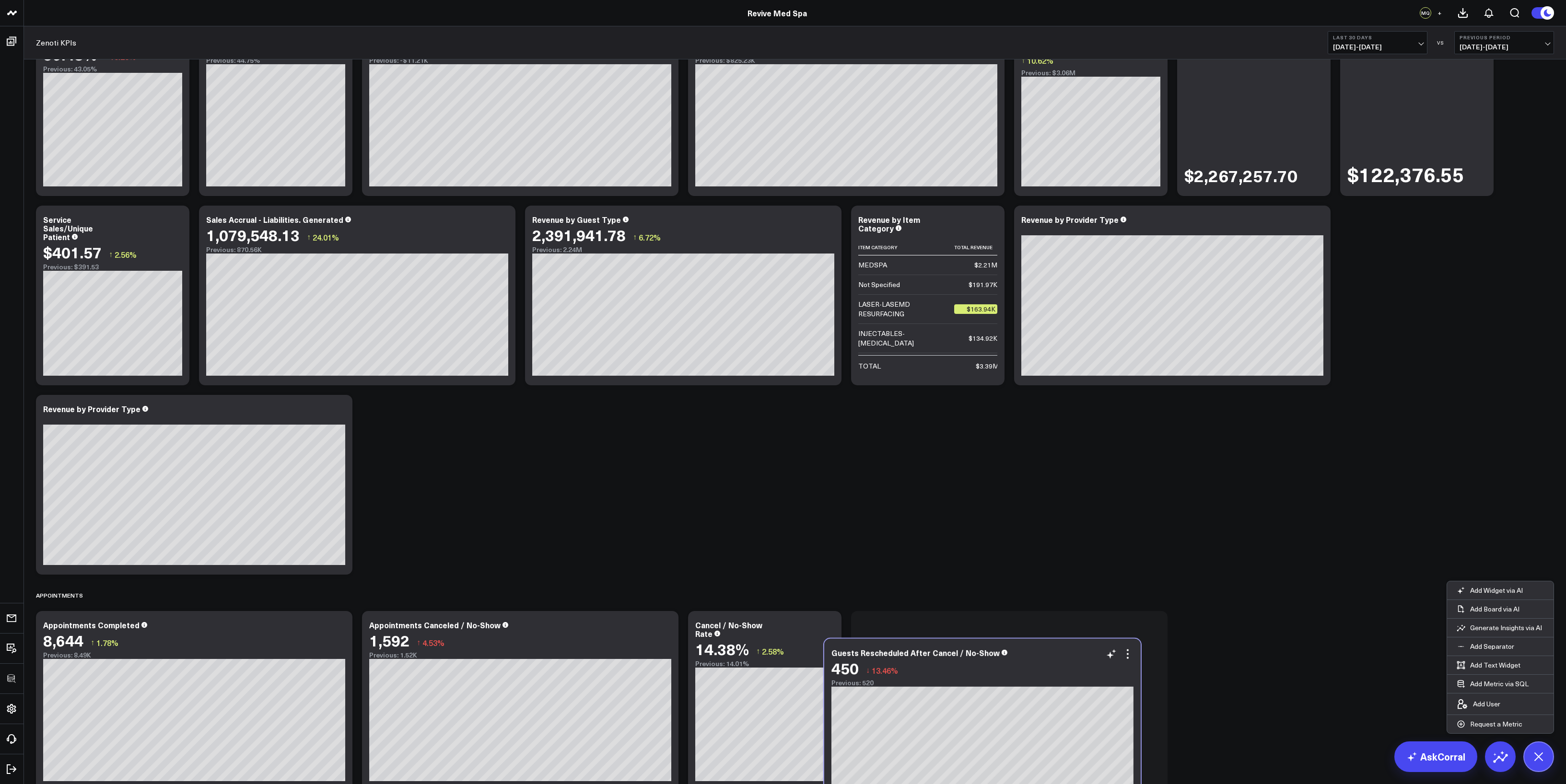
drag, startPoint x: 564, startPoint y: 110, endPoint x: 1030, endPoint y: 668, distance: 727.0
click at [869, 435] on div "450 ↓ 13.46%" at bounding box center [982, 668] width 302 height 17
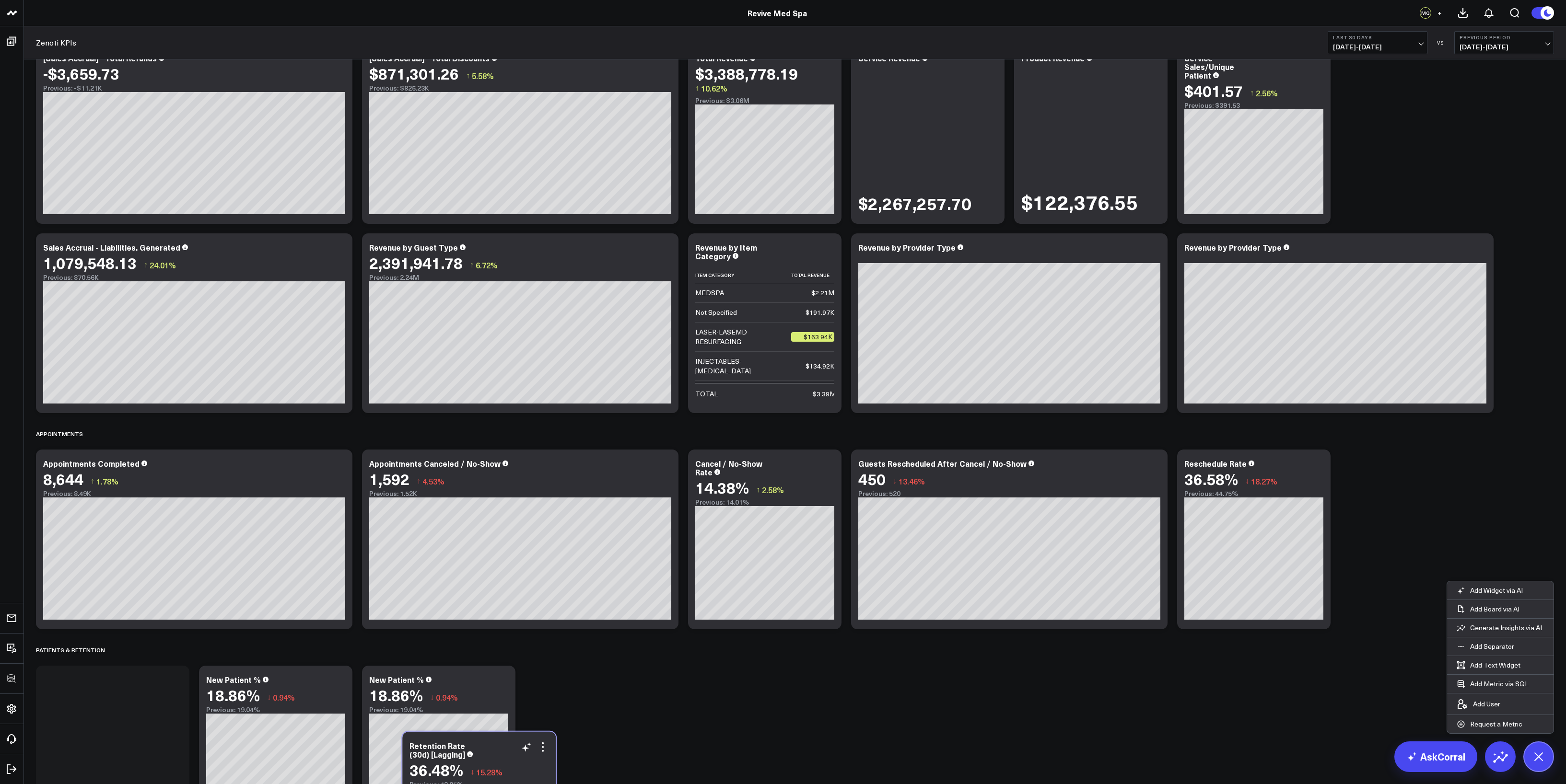
scroll to position [70, 0]
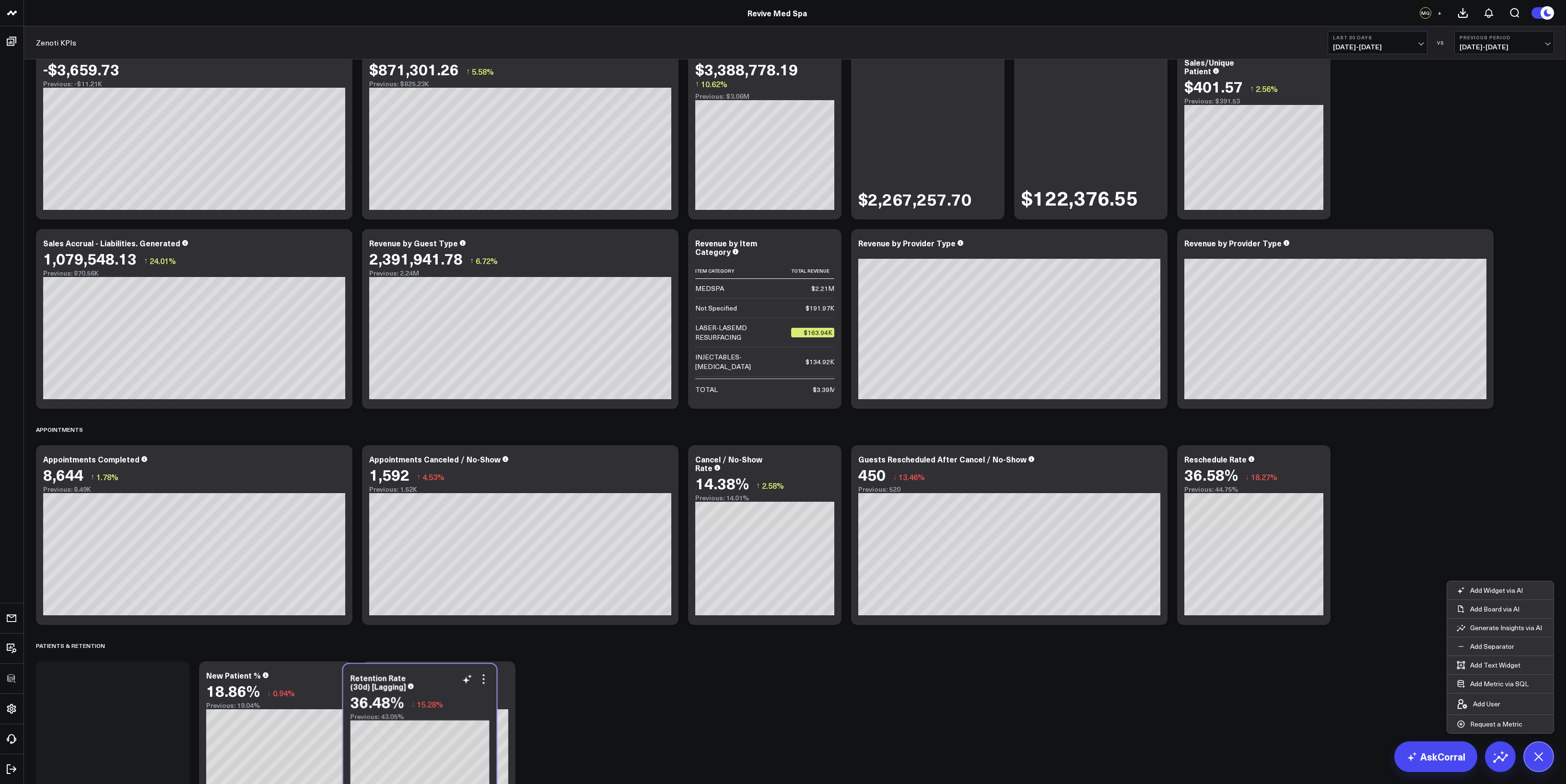
drag, startPoint x: 133, startPoint y: 114, endPoint x: 444, endPoint y: 691, distance: 655.5
click at [444, 435] on div "Retention Rate (30d) [Lagging] 36.48% ↓ 15.28% Previous: 43.05%" at bounding box center [420, 697] width 139 height 47
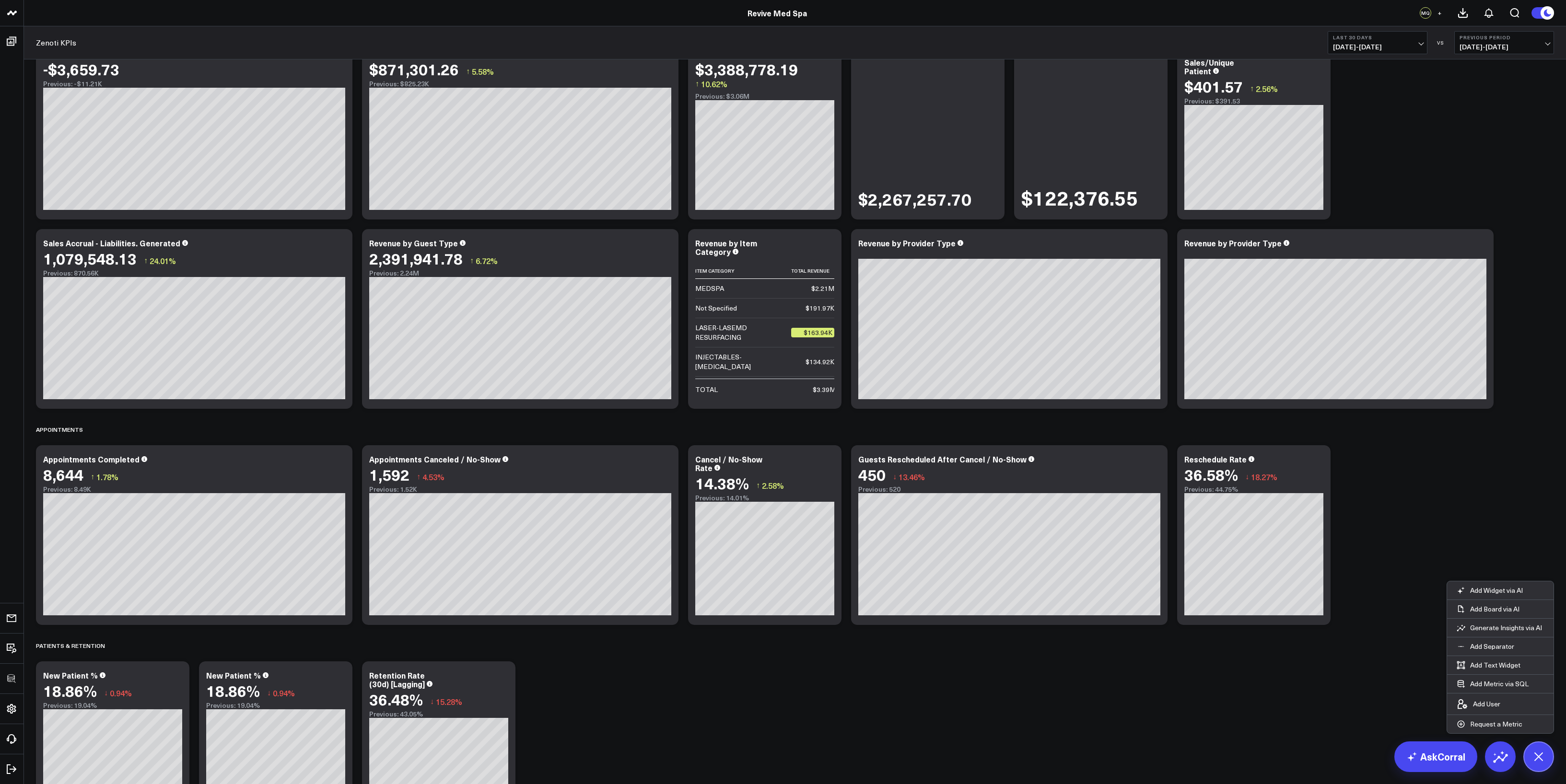
scroll to position [0, 0]
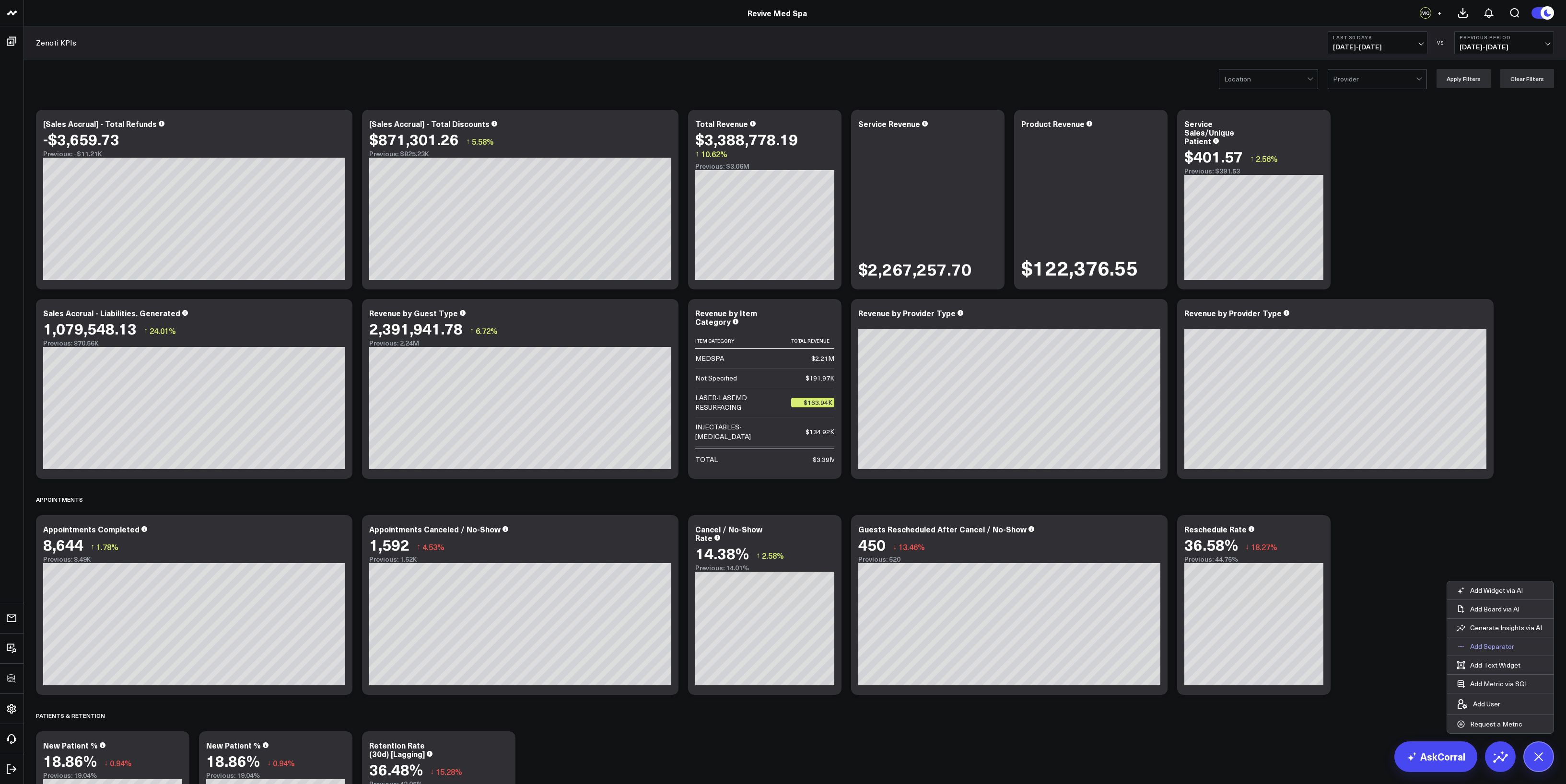
click at [869, 435] on p "Add Separator" at bounding box center [1492, 646] width 44 height 8
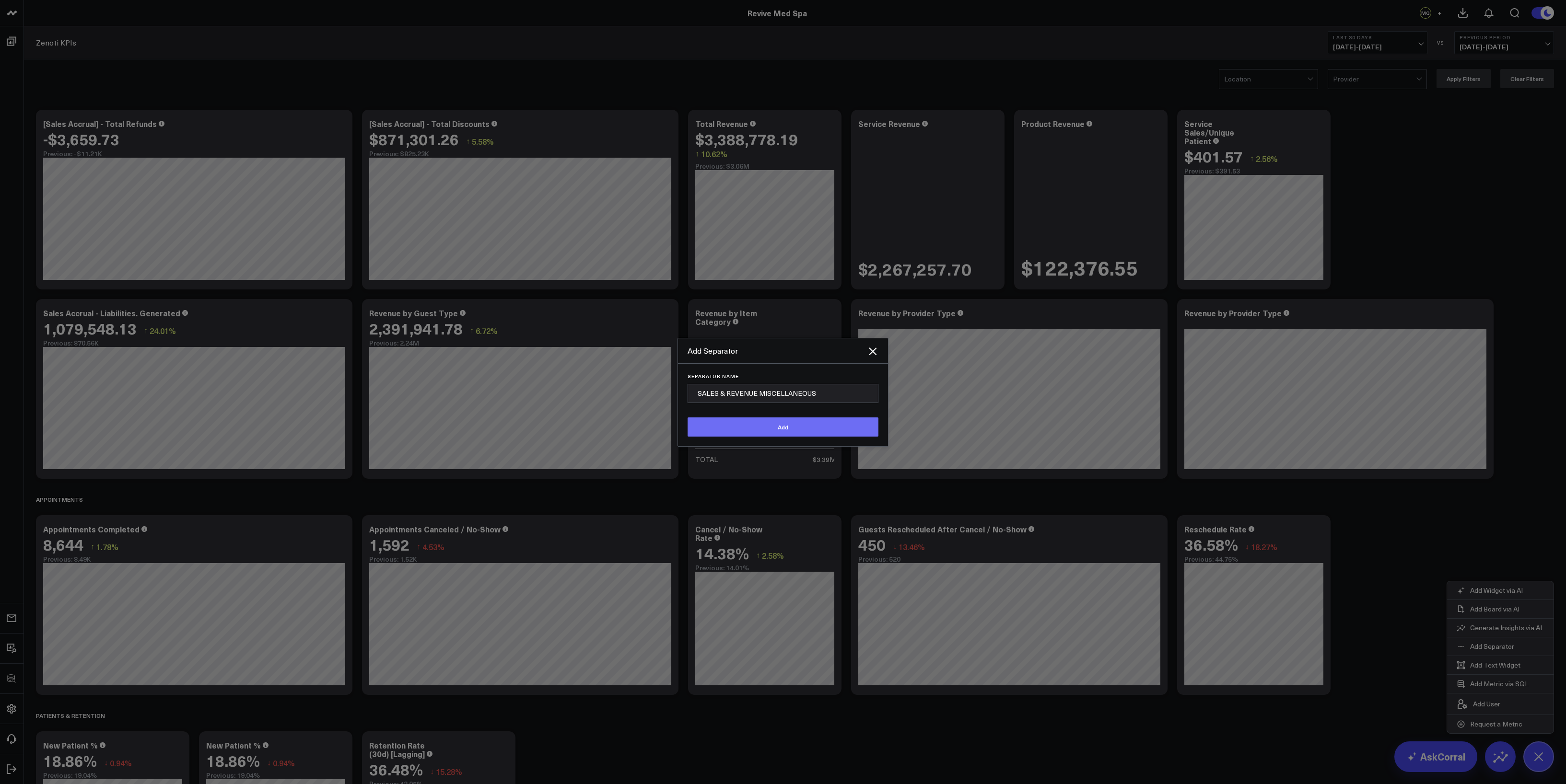
type input "SALES & REVENUE MISCELLANEOUS"
click at [800, 425] on button "Add" at bounding box center [783, 427] width 191 height 19
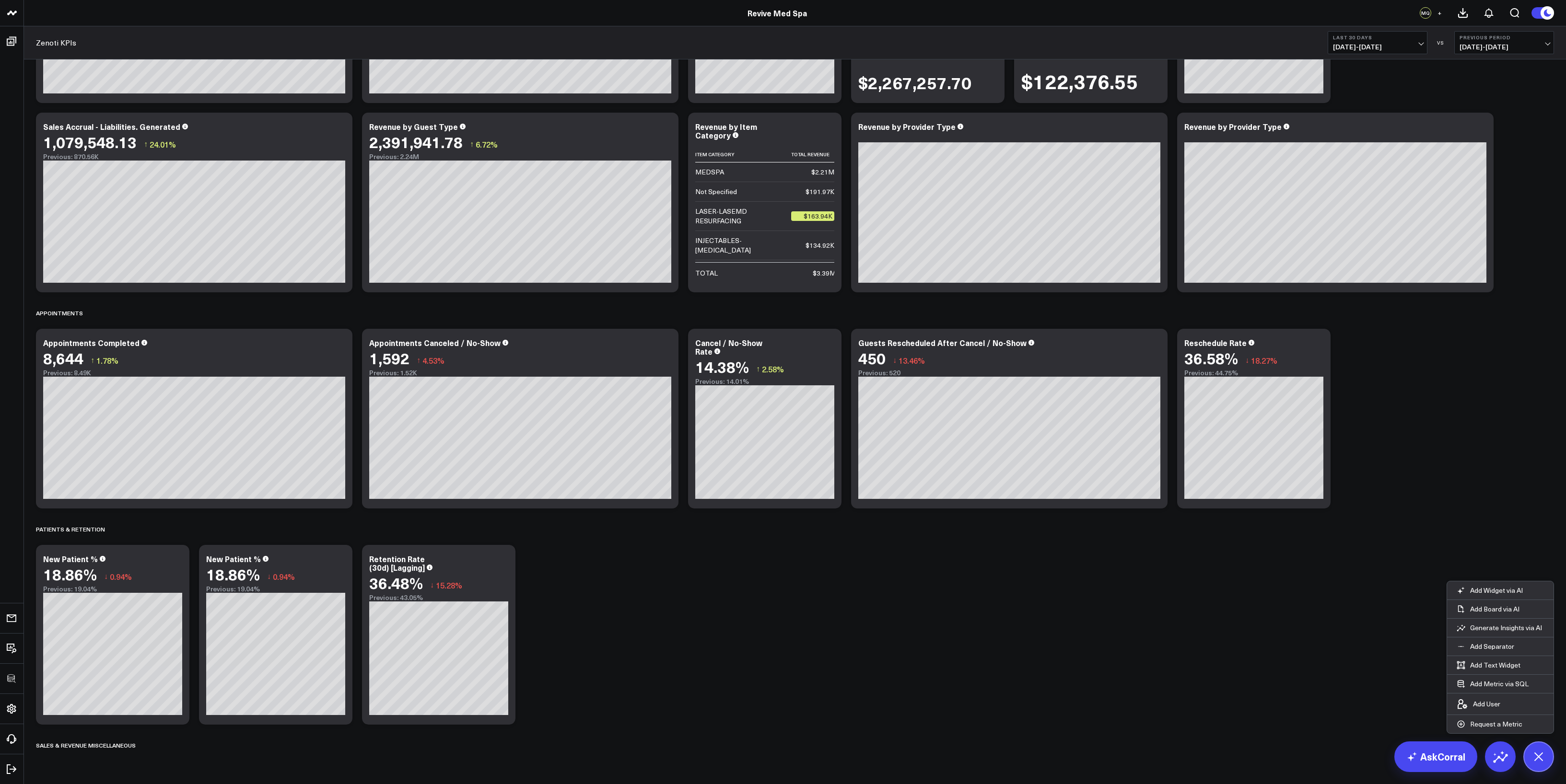
scroll to position [190, 0]
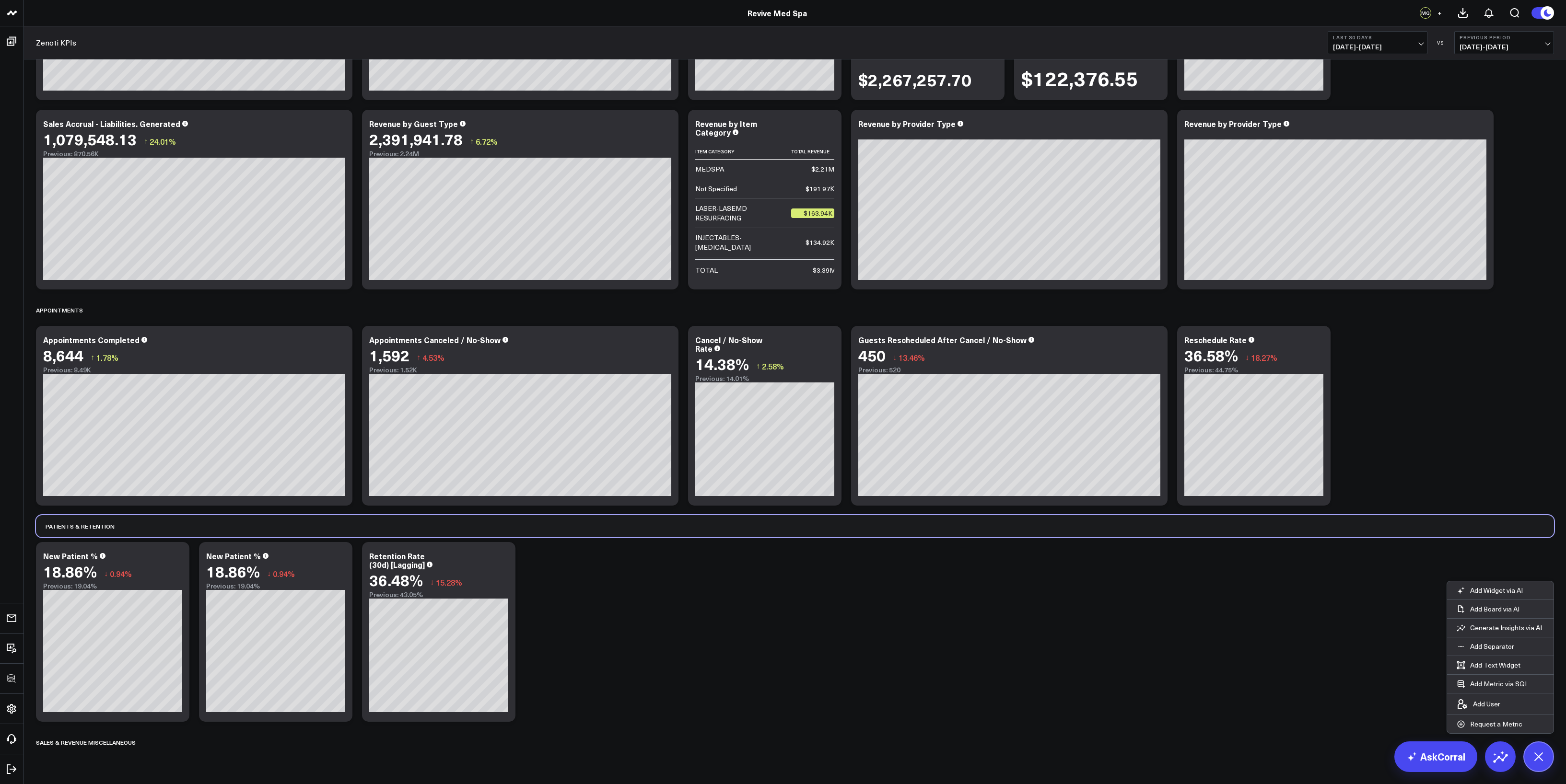
click at [869, 435] on div "PATIENTS & RETENTION" at bounding box center [794, 526] width 1519 height 22
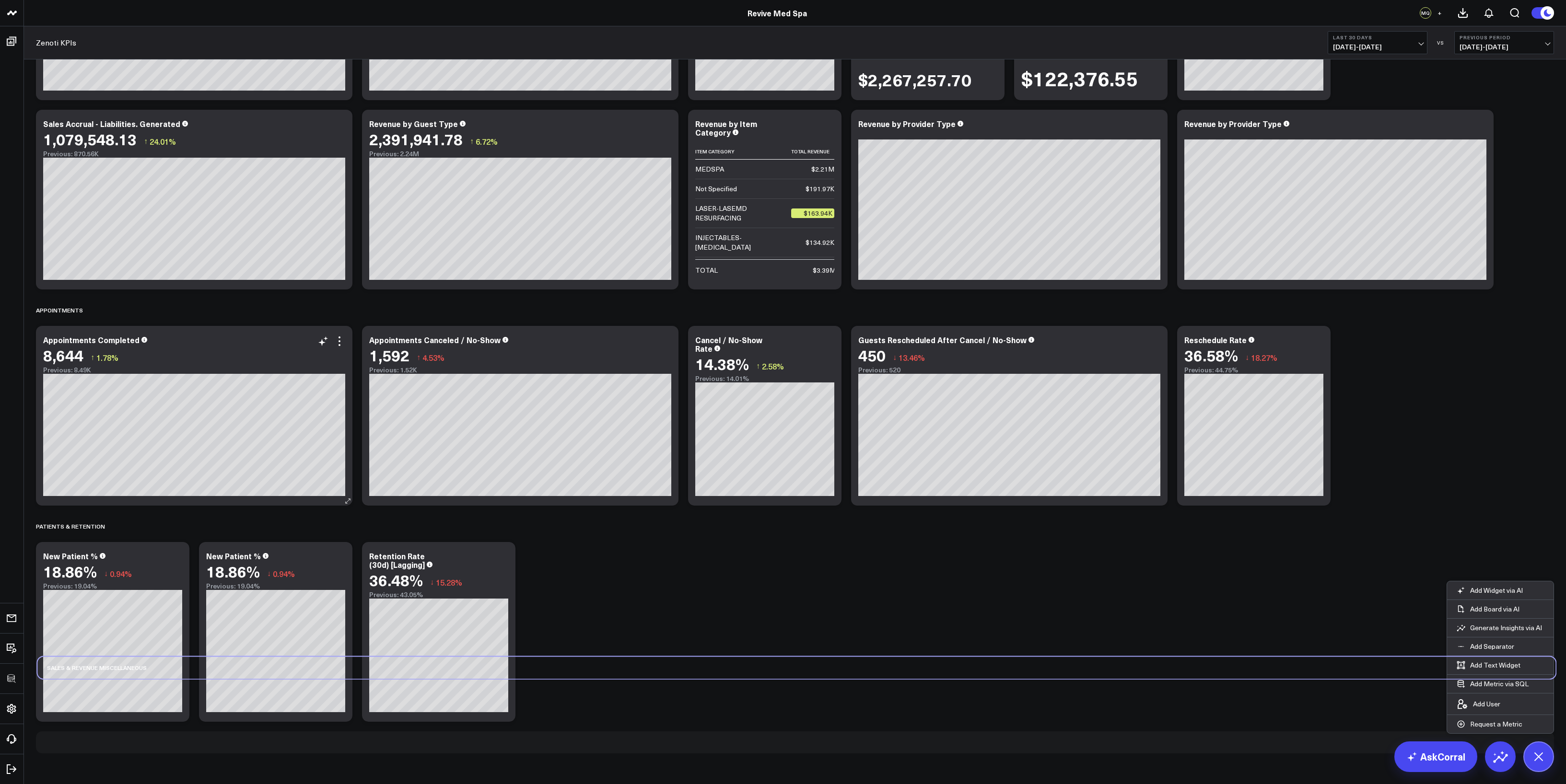
scroll to position [191, 0]
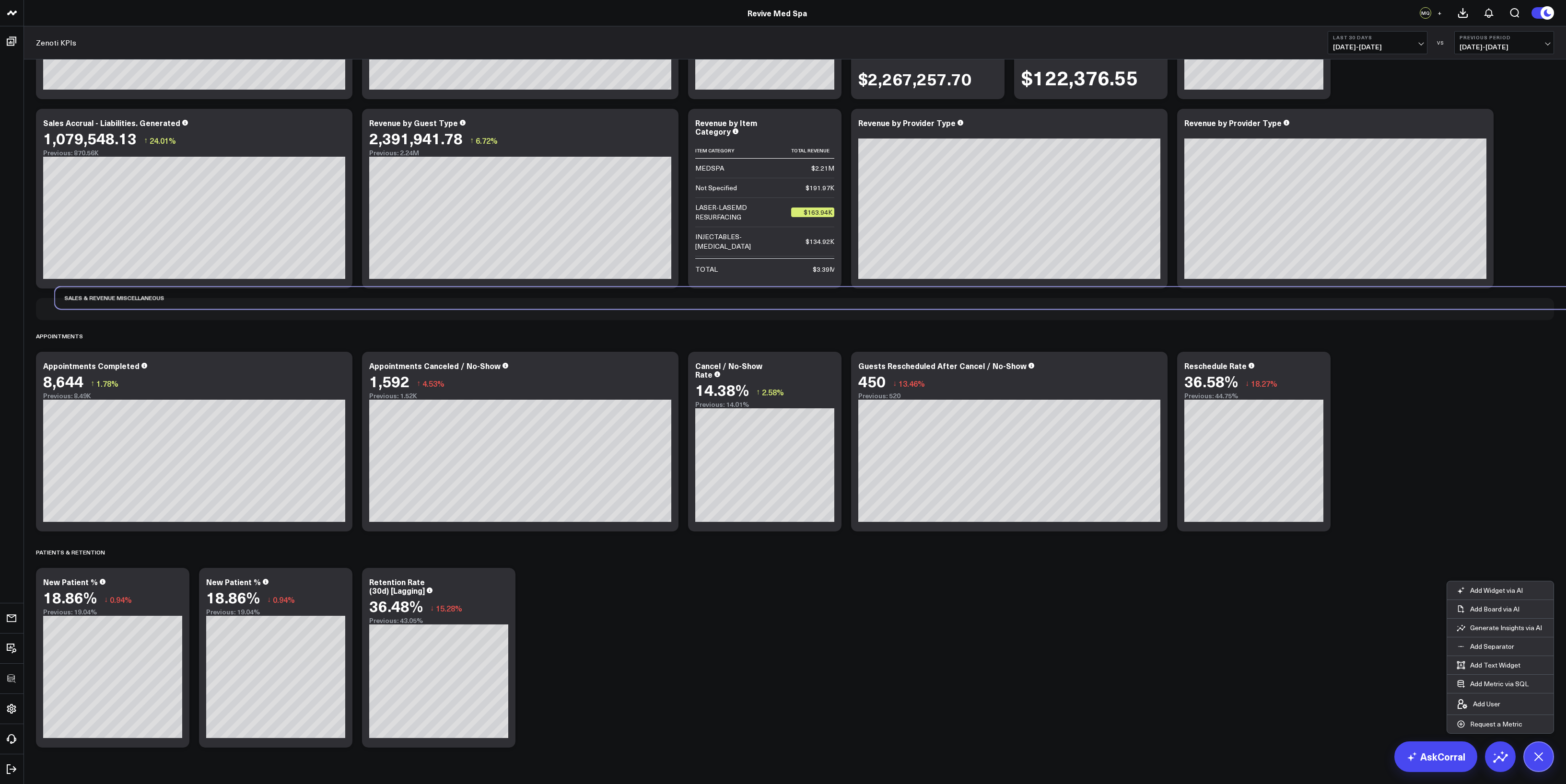
drag, startPoint x: 117, startPoint y: 749, endPoint x: 130, endPoint y: 348, distance: 401.2
click at [130, 348] on div "Modify via AI Copy link to widget Ask support Remove Create linked copy Executi…" at bounding box center [794, 333] width 1528 height 838
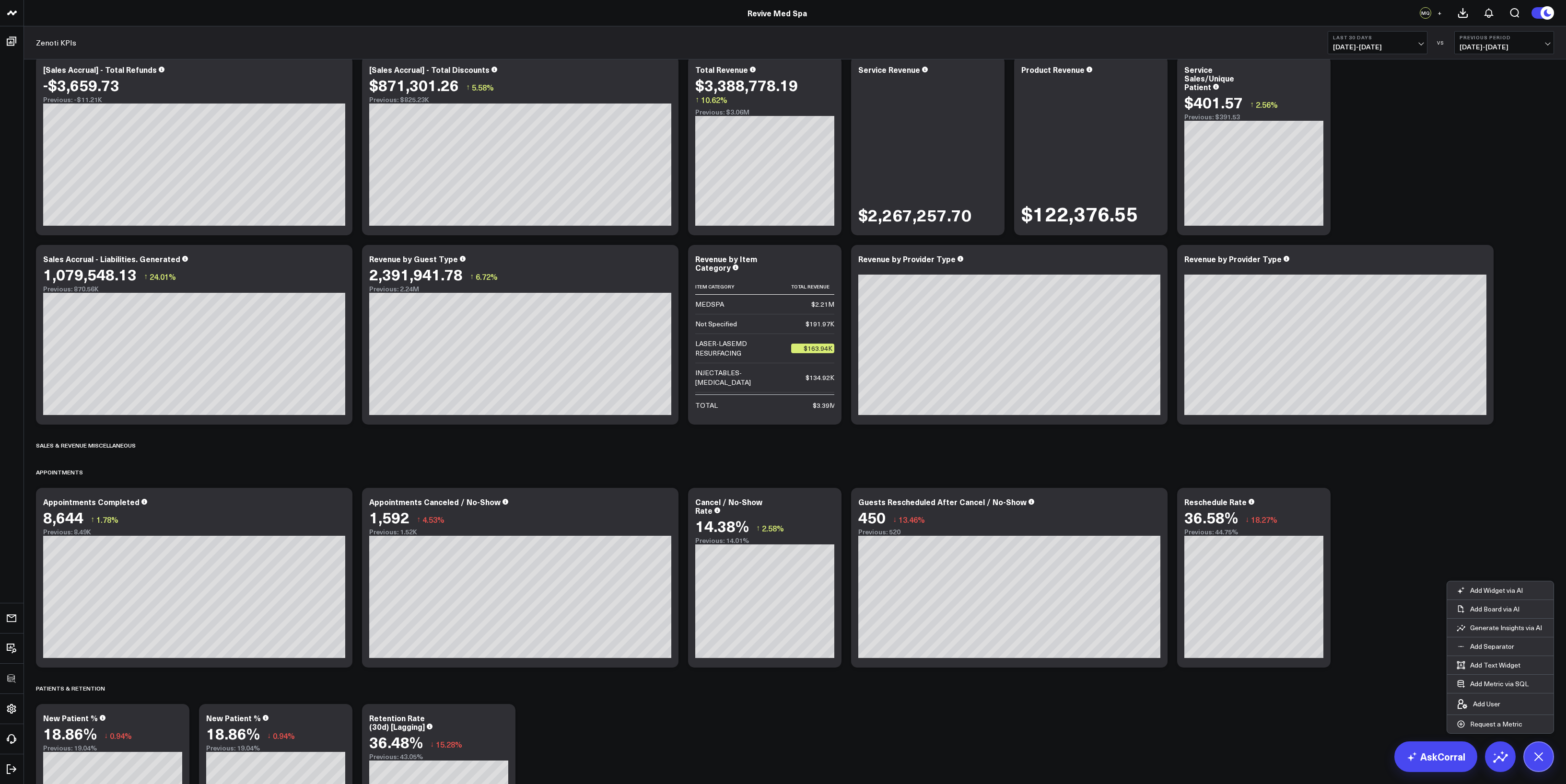
scroll to position [0, 0]
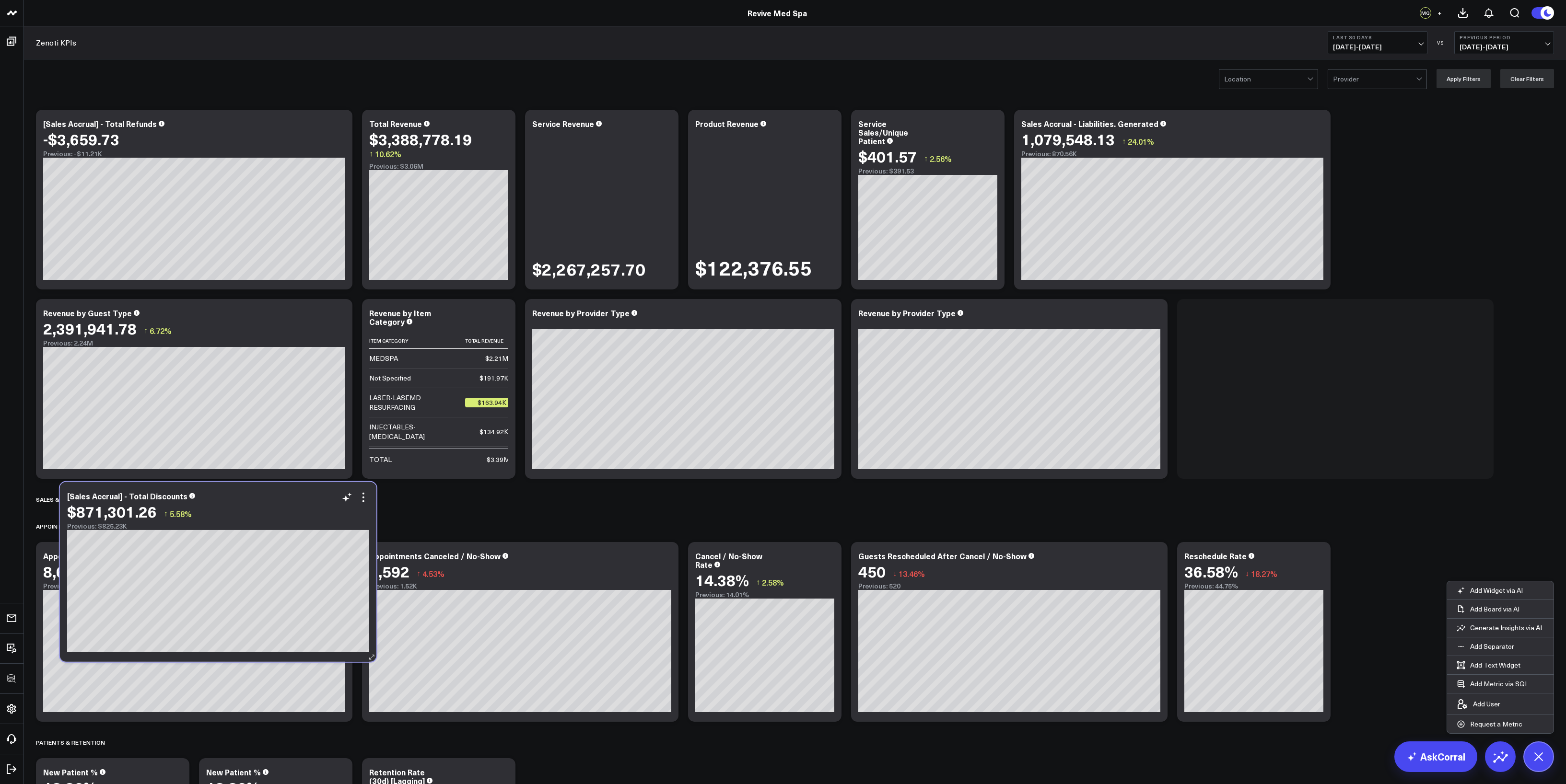
drag, startPoint x: 554, startPoint y: 134, endPoint x: 251, endPoint y: 506, distance: 479.8
click at [251, 435] on div "$871,301.26 ↑ 5.58%" at bounding box center [218, 511] width 302 height 17
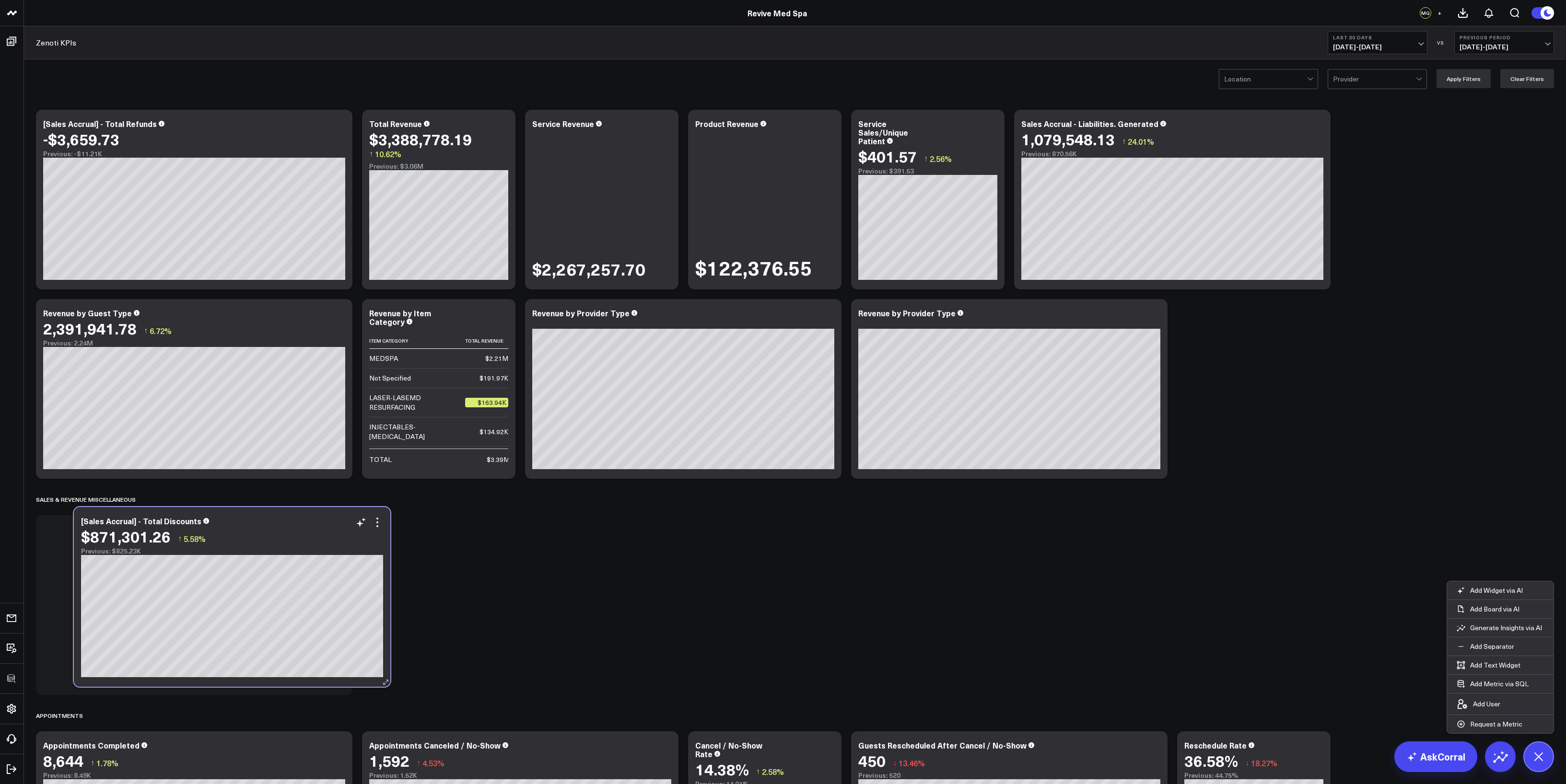
drag, startPoint x: 1370, startPoint y: 310, endPoint x: 264, endPoint y: 519, distance: 1125.6
click at [264, 435] on div "[Sales Accrual] - Total Discounts" at bounding box center [232, 521] width 302 height 8
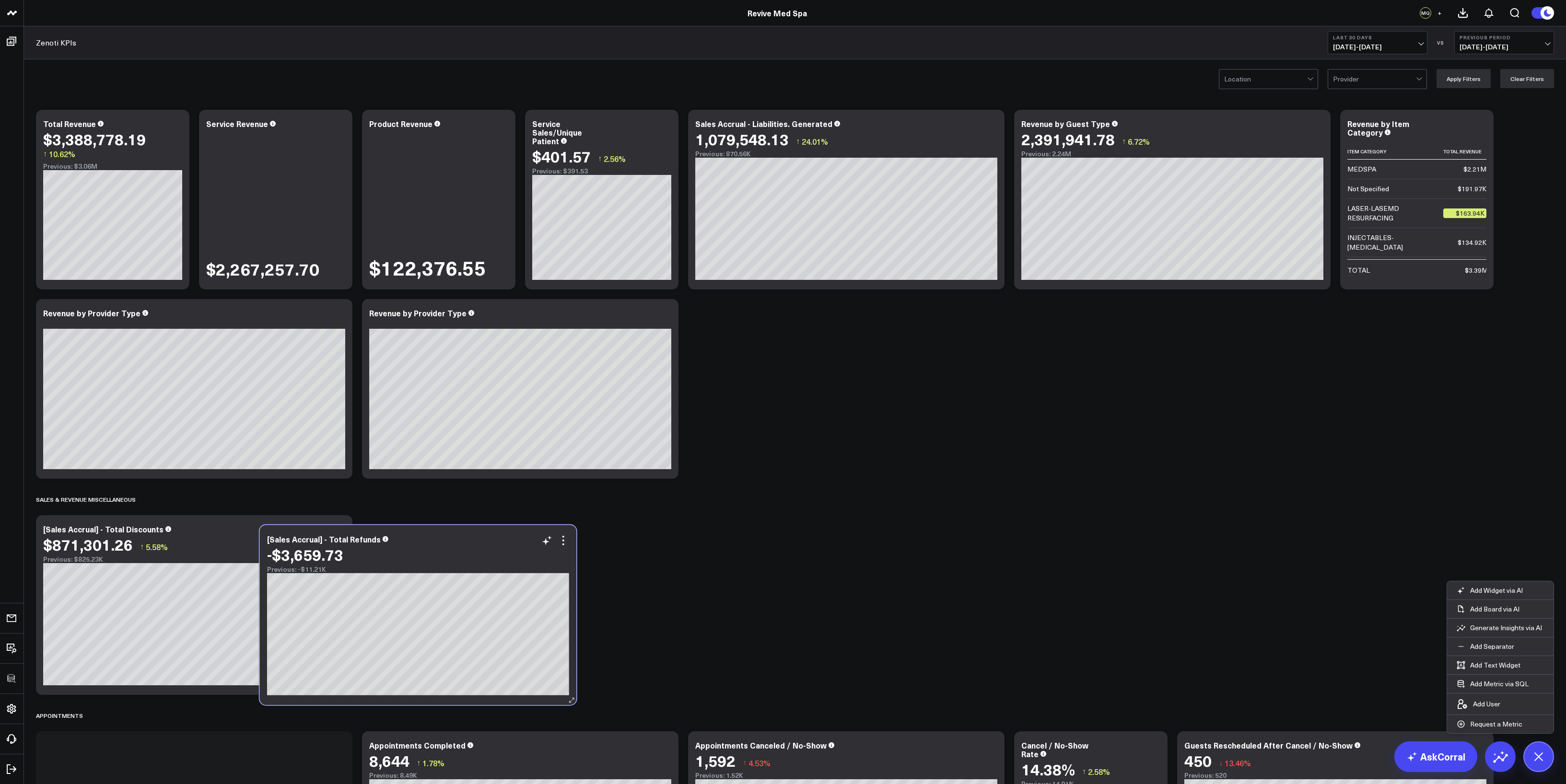
drag, startPoint x: 238, startPoint y: 136, endPoint x: 452, endPoint y: 551, distance: 466.9
click at [452, 435] on div "-$3,659.73" at bounding box center [418, 554] width 302 height 17
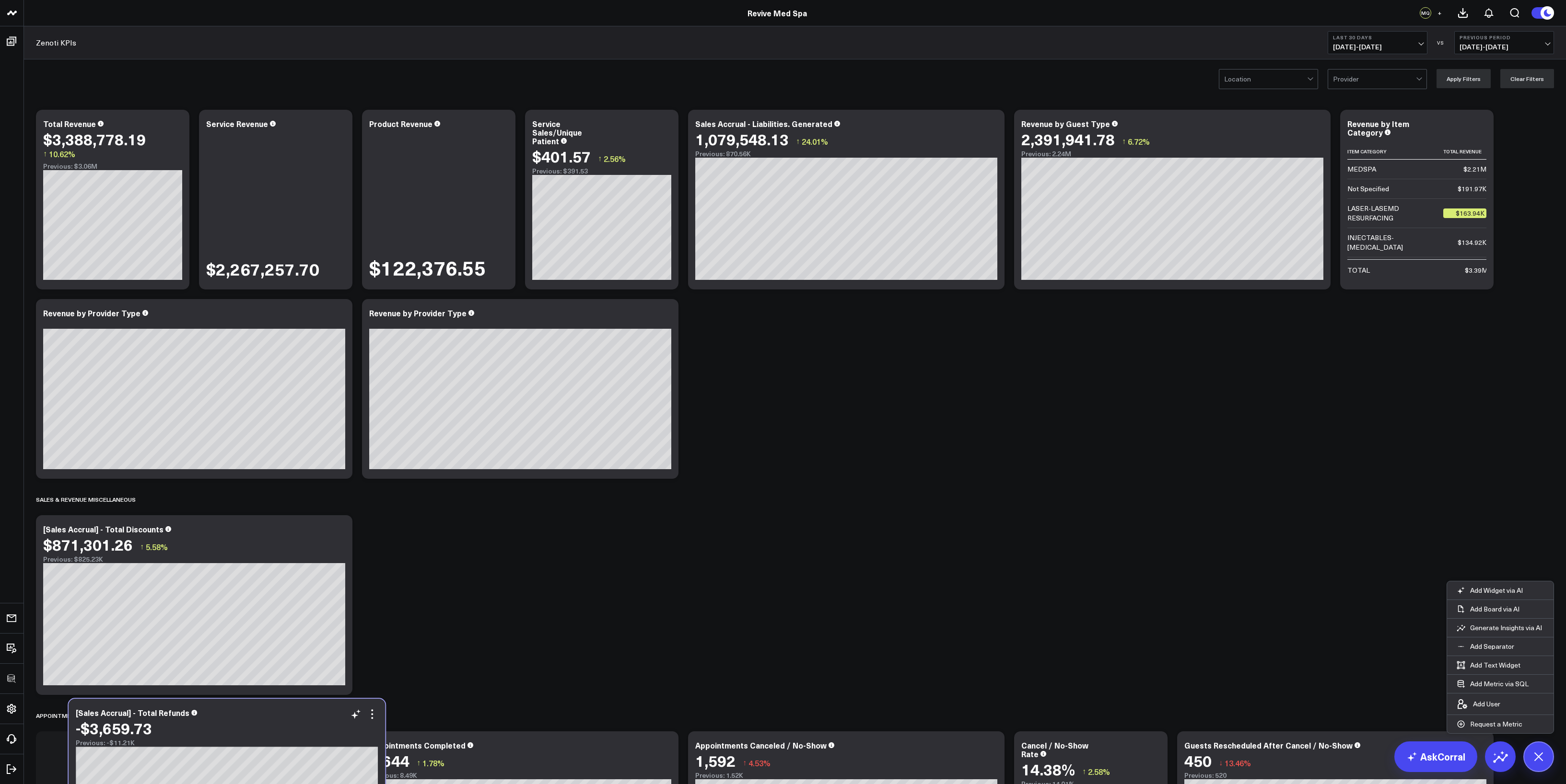
scroll to position [6, 0]
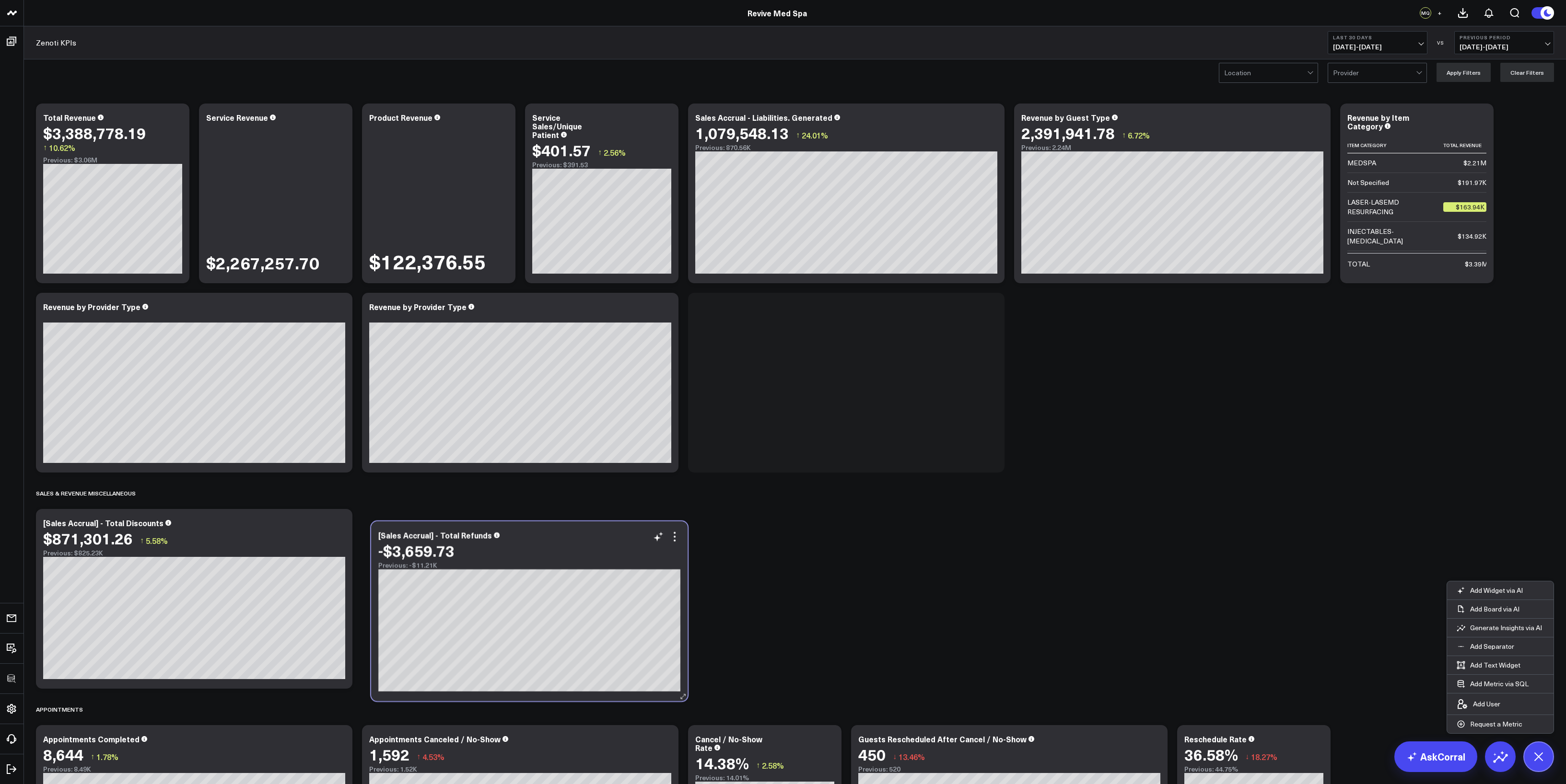
click at [533, 435] on div "[Sales Accrual] - Total Refunds -$3,659.73 Previous: -$11.21K [fontSize:10px li…" at bounding box center [529, 611] width 316 height 180
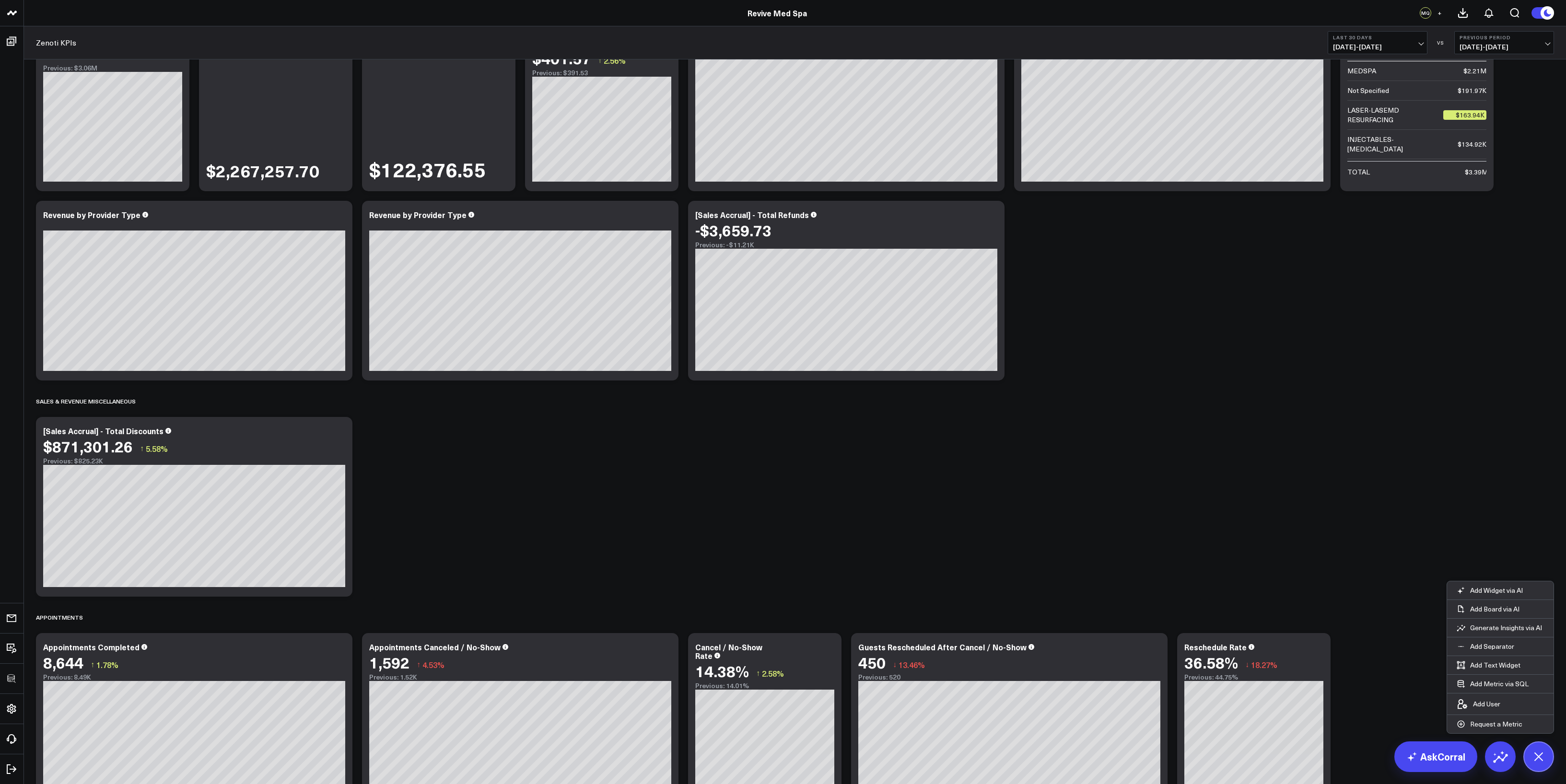
scroll to position [98, 0]
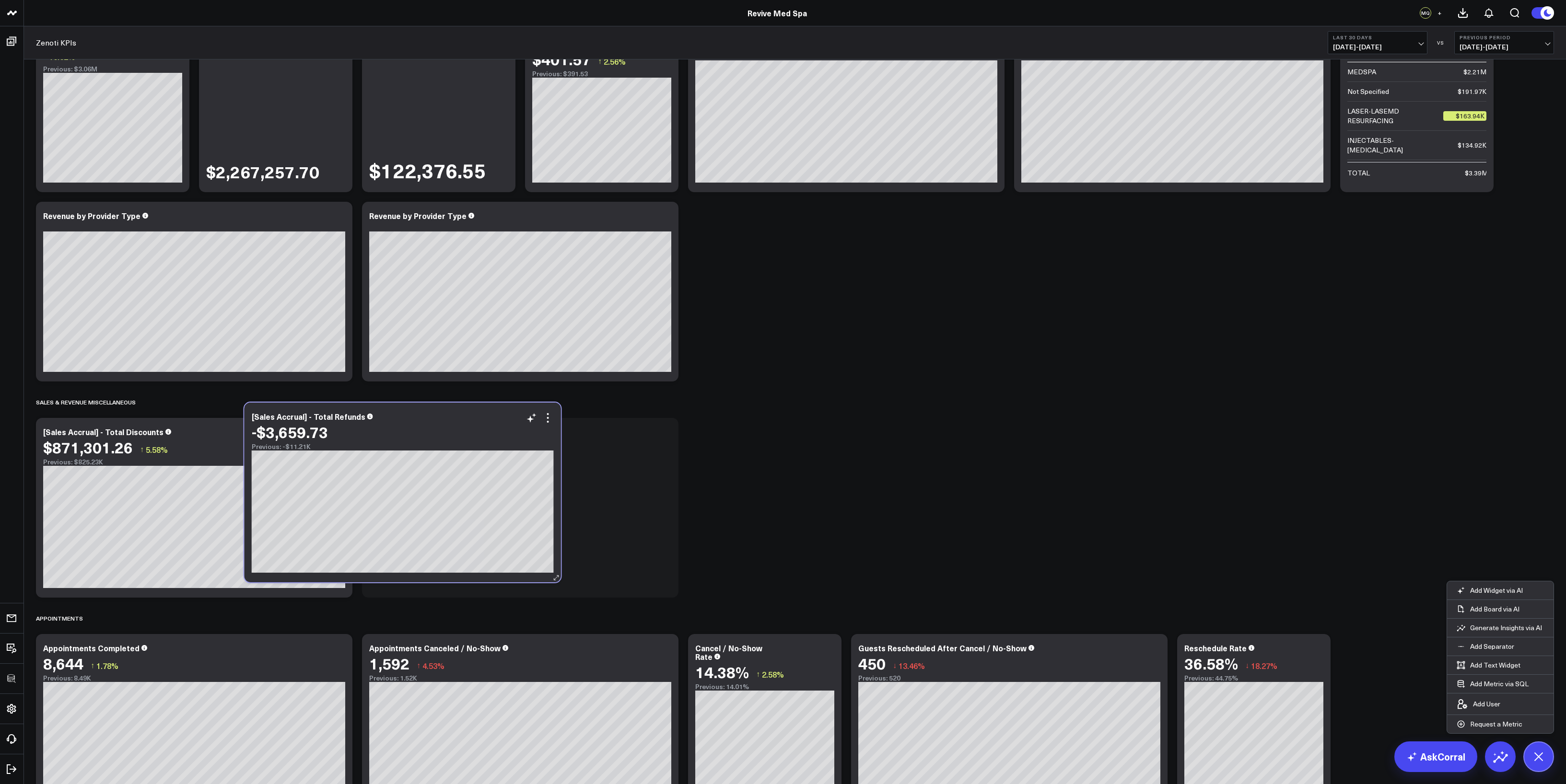
drag, startPoint x: 897, startPoint y: 232, endPoint x: 452, endPoint y: 432, distance: 487.9
click at [452, 432] on div "-$3,659.73" at bounding box center [402, 431] width 302 height 17
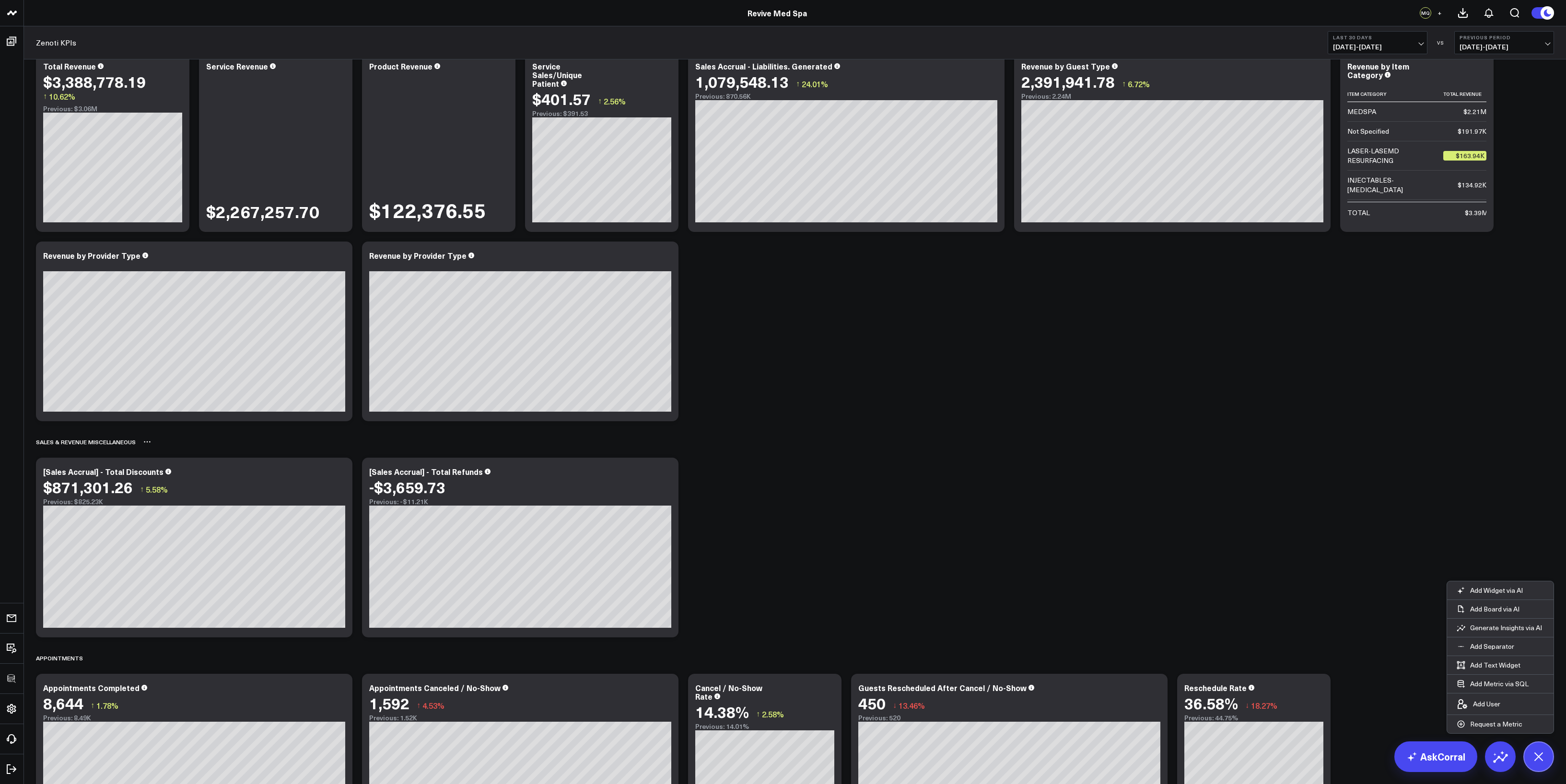
scroll to position [0, 0]
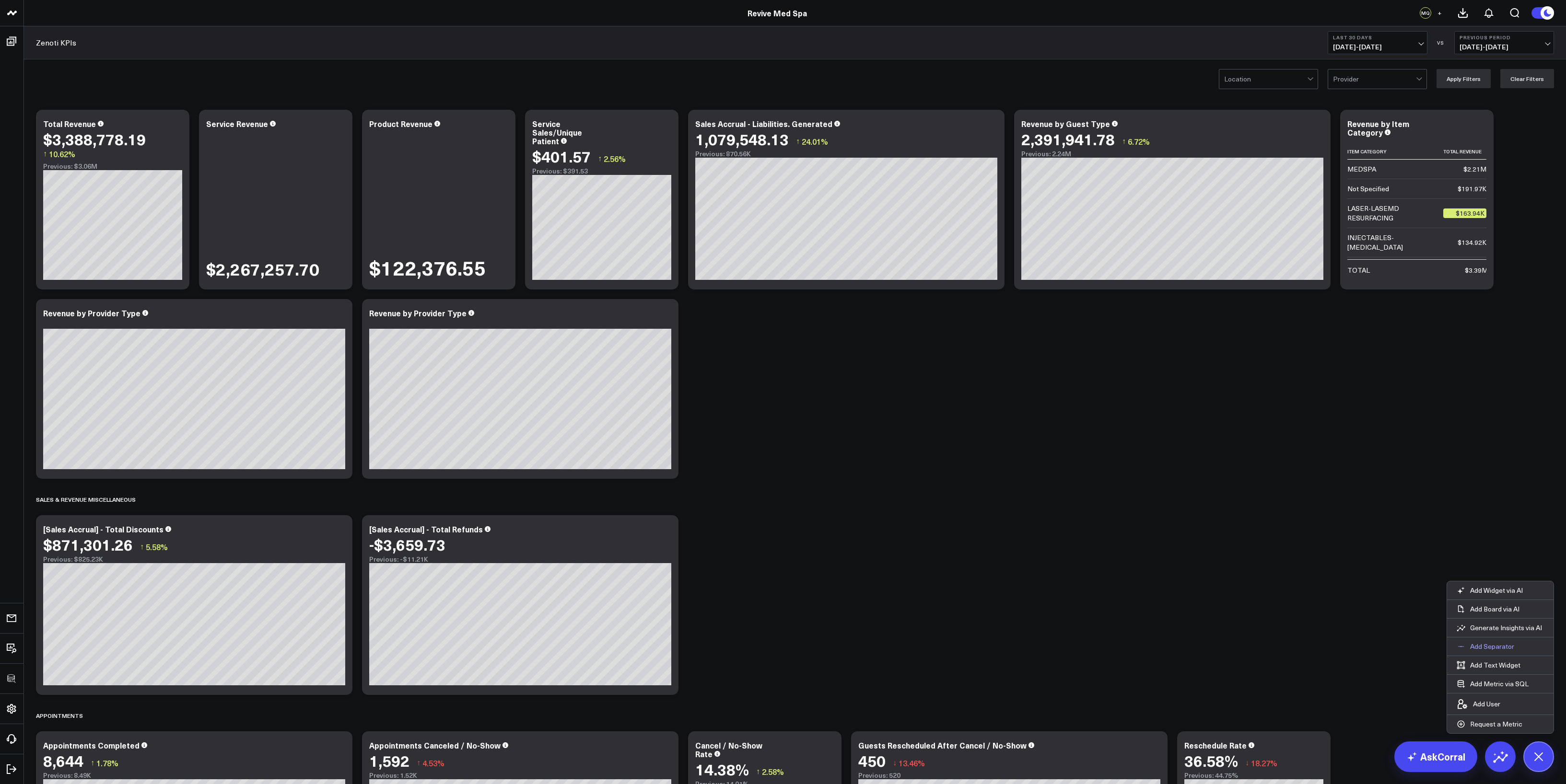
click at [869, 435] on p "Add Separator" at bounding box center [1492, 646] width 44 height 8
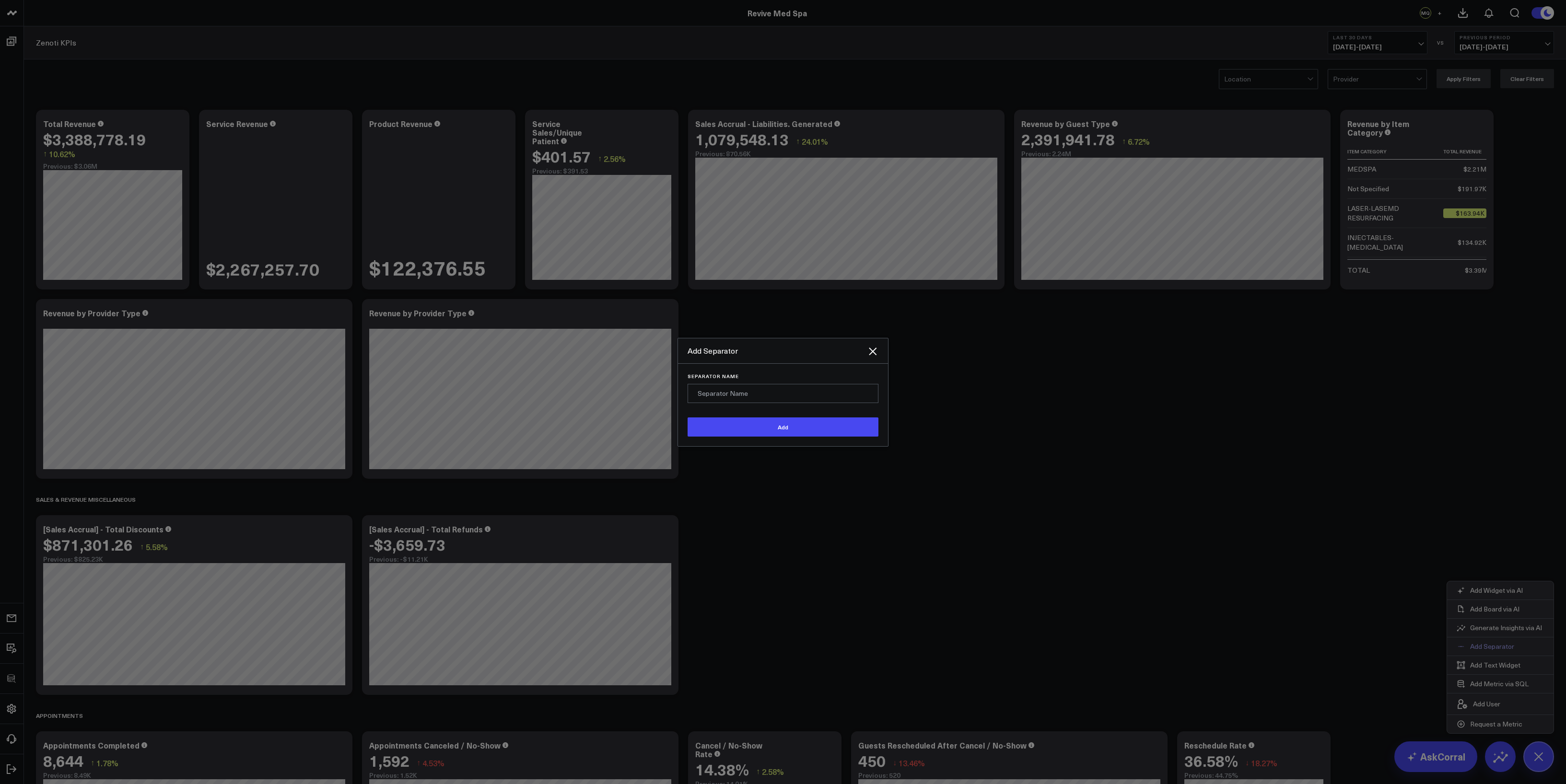
type input "R"
type input "Revenue Breakouts"
click at [688, 418] on button "Add" at bounding box center [783, 427] width 191 height 19
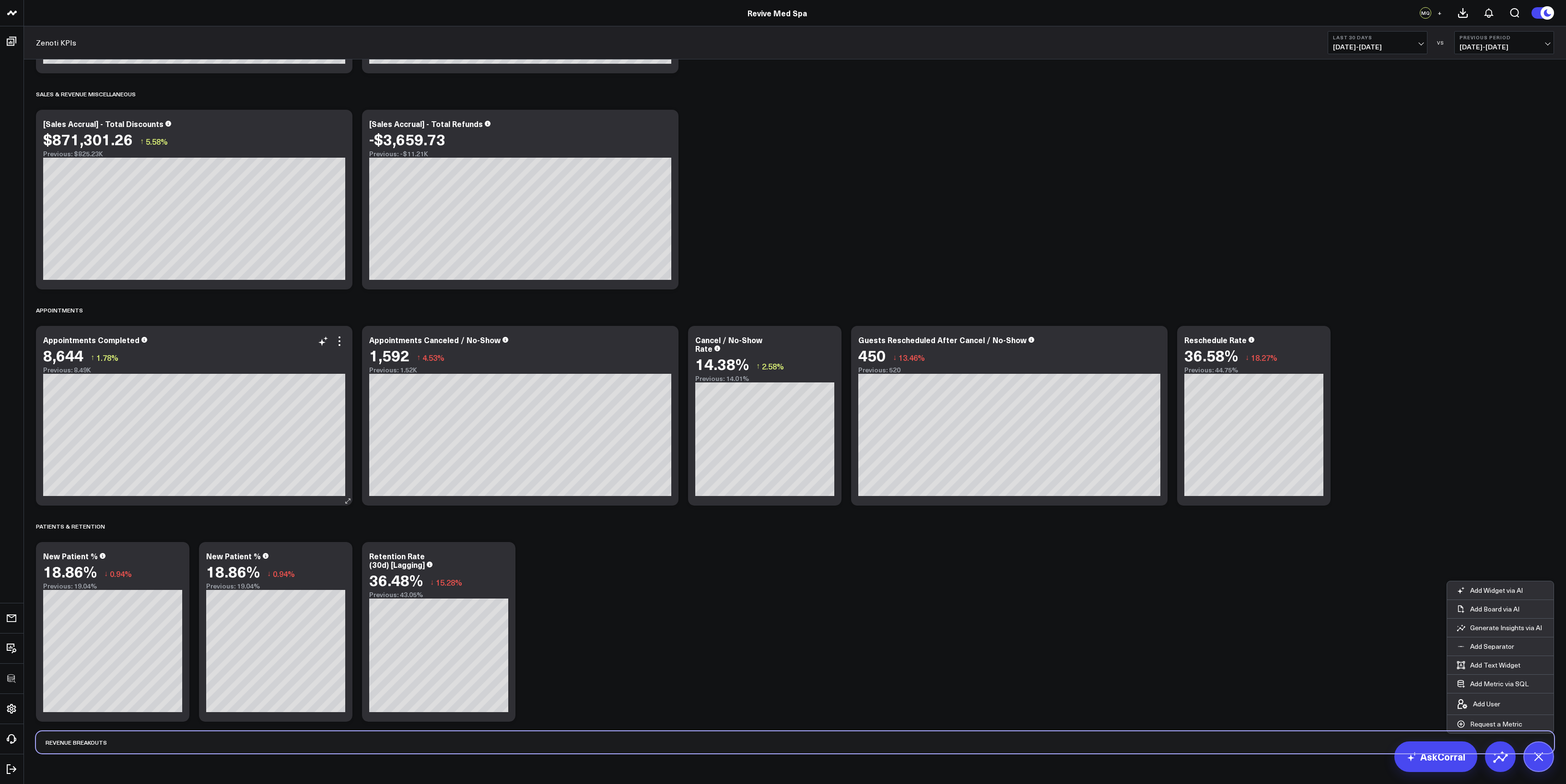
scroll to position [414, 0]
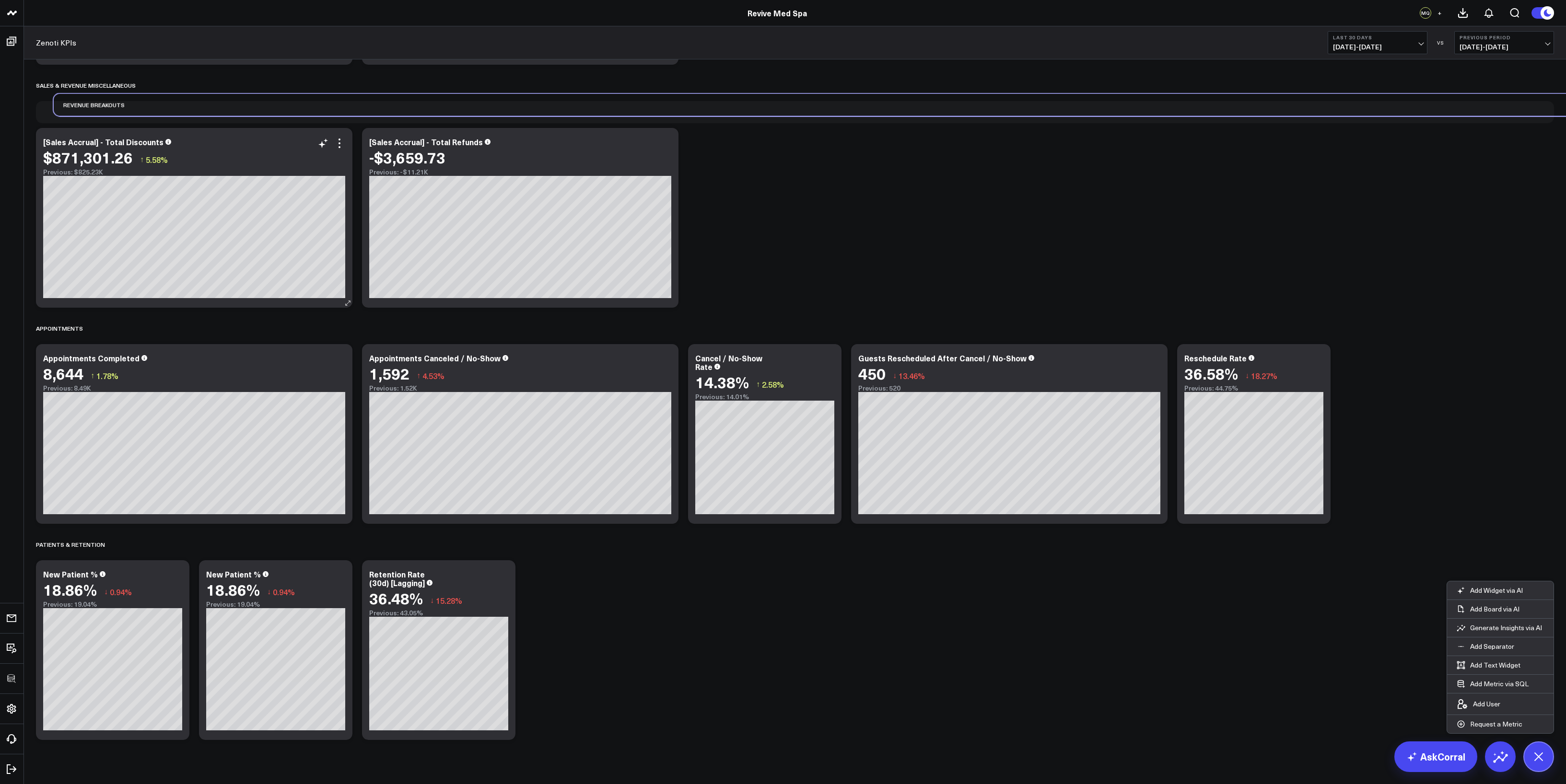
click at [70, 205] on div "Modify via AI Copy link to widget Ask support Remove Create linked copy Executi…" at bounding box center [794, 218] width 1528 height 1054
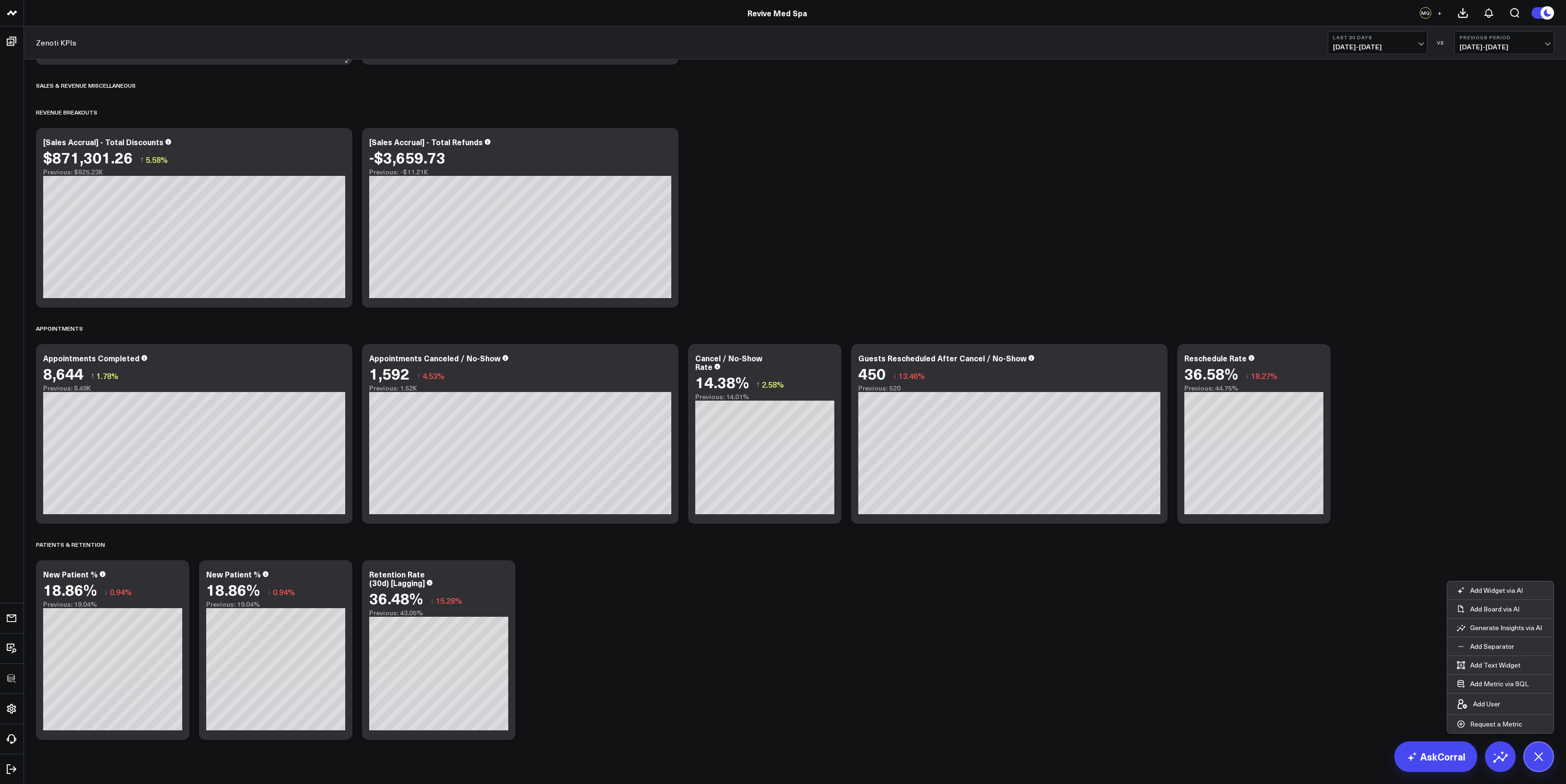
scroll to position [0, 0]
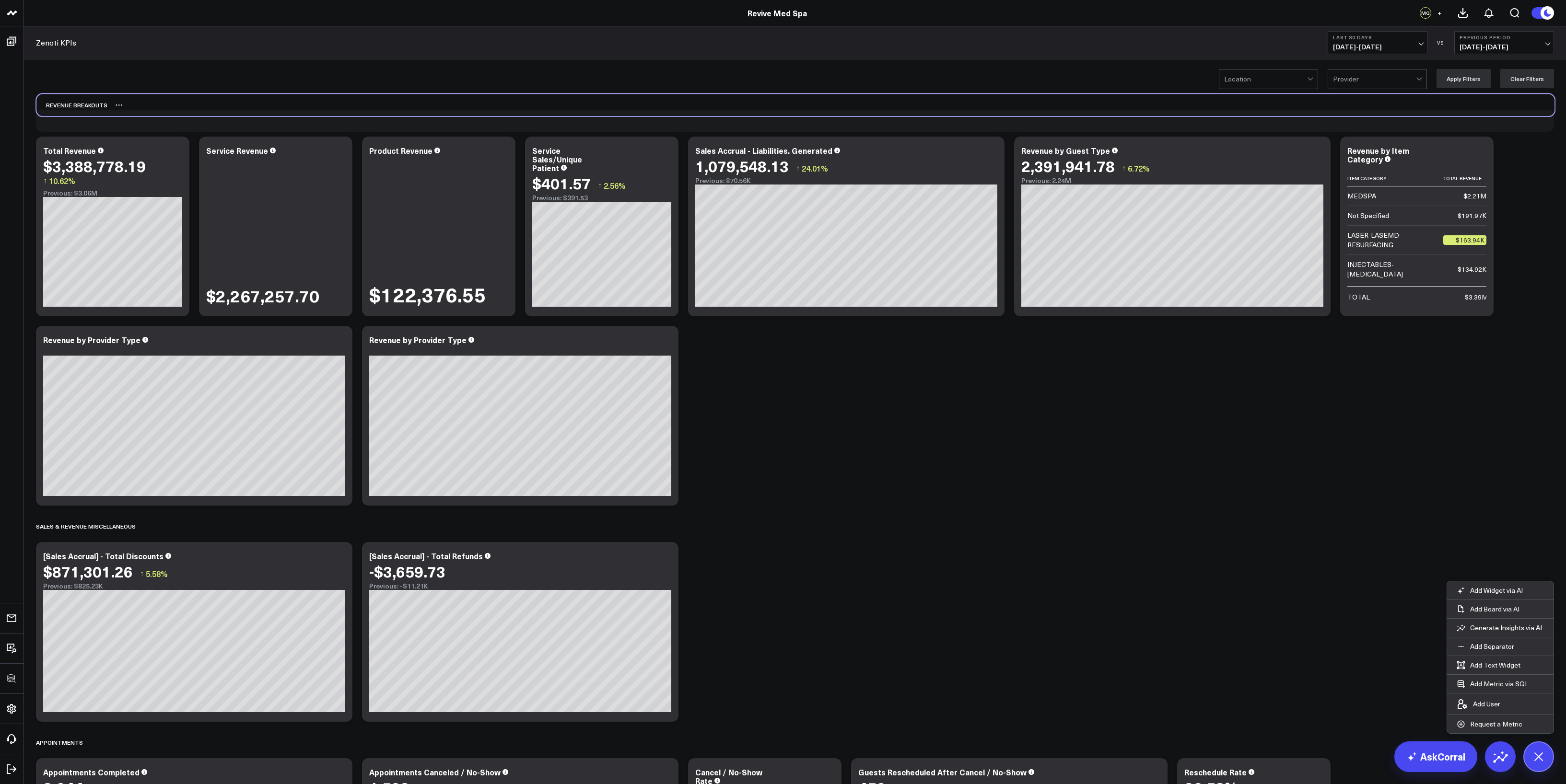
drag, startPoint x: 140, startPoint y: 522, endPoint x: 140, endPoint y: 101, distance: 421.0
click at [140, 101] on div "Revenue Breakouts" at bounding box center [795, 105] width 1519 height 22
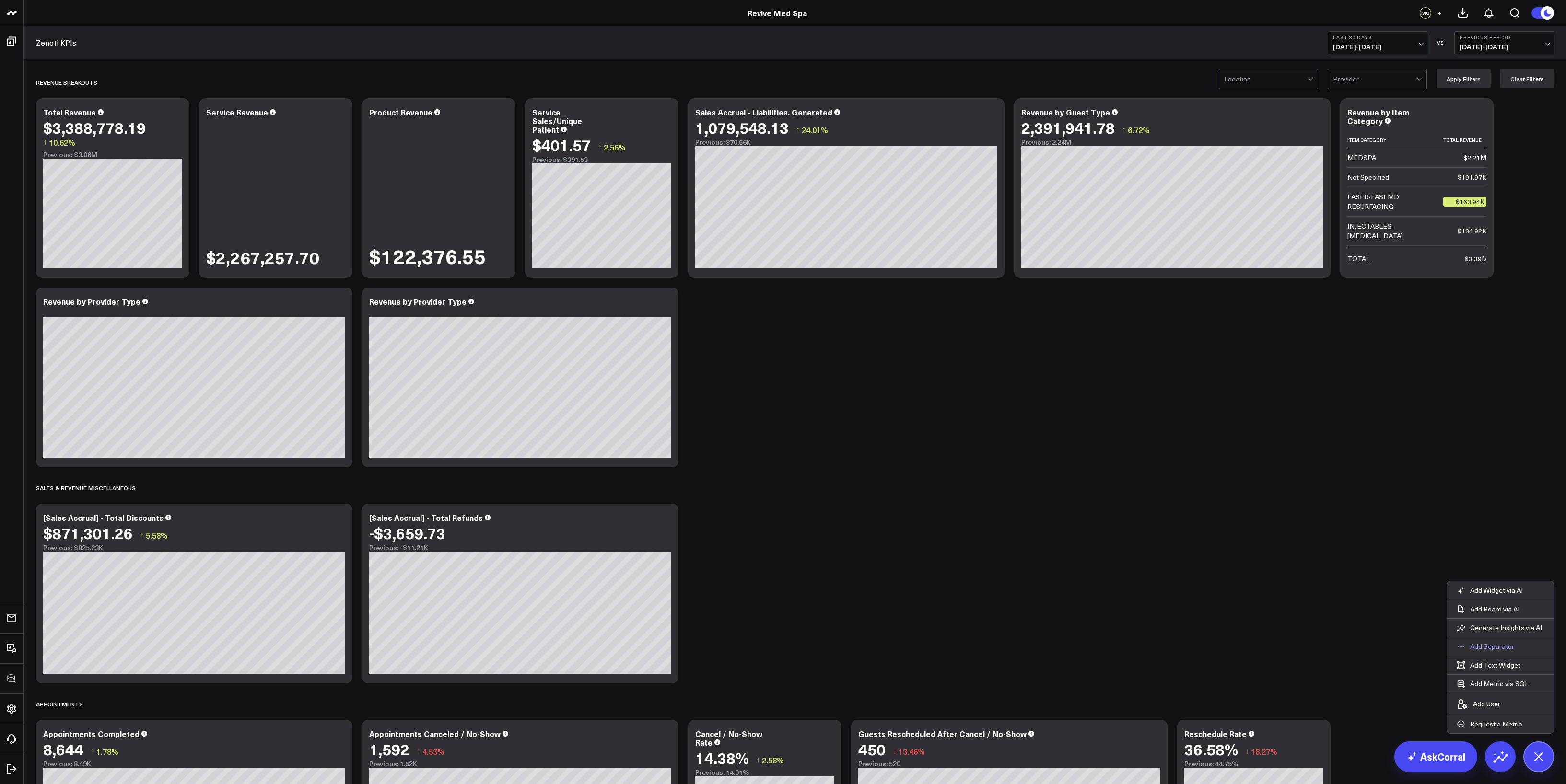
click at [869, 435] on p "Add Separator" at bounding box center [1492, 646] width 44 height 8
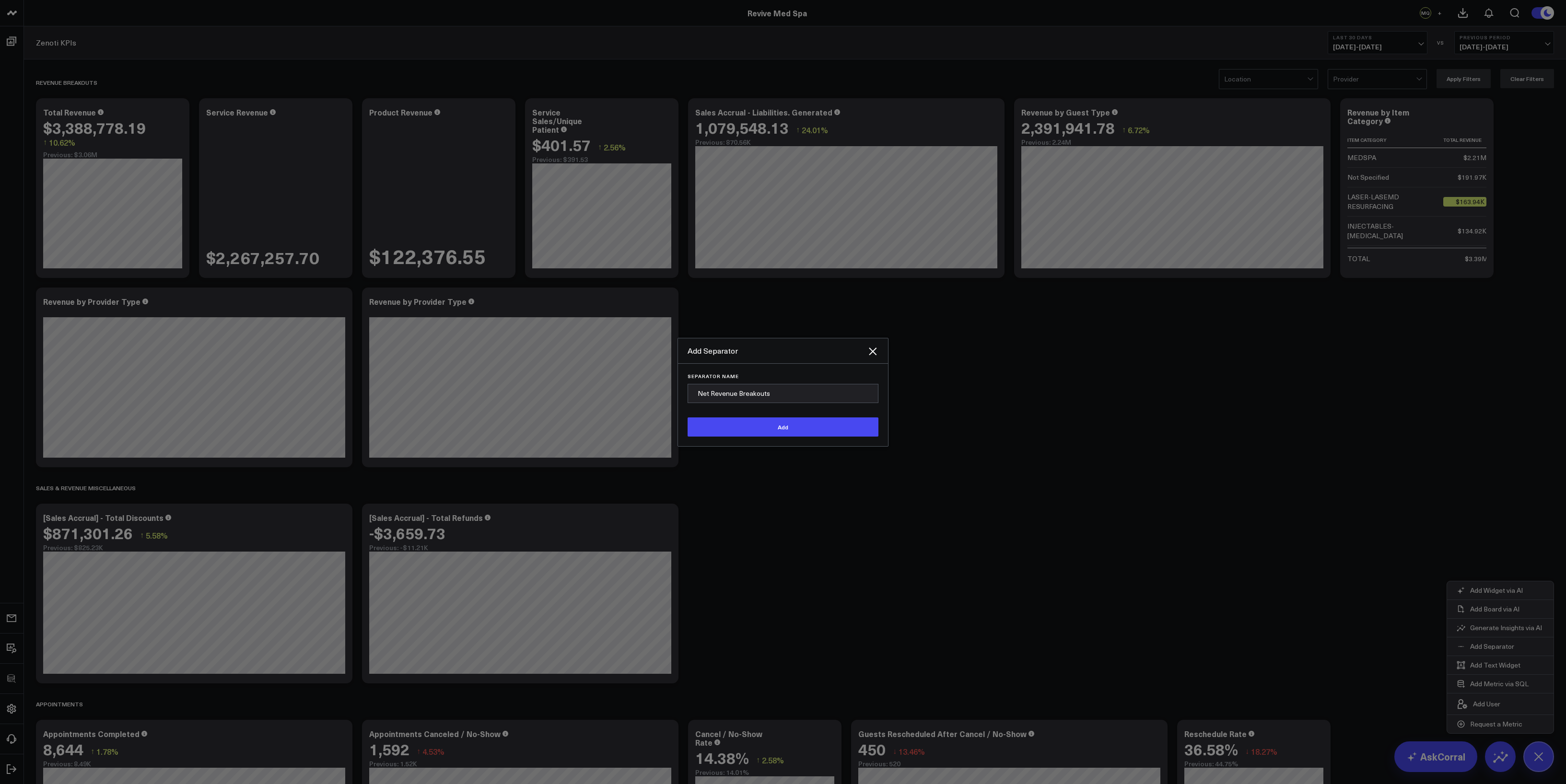
type input "Net Revenue Breakouts"
click at [688, 418] on button "Add" at bounding box center [783, 427] width 191 height 19
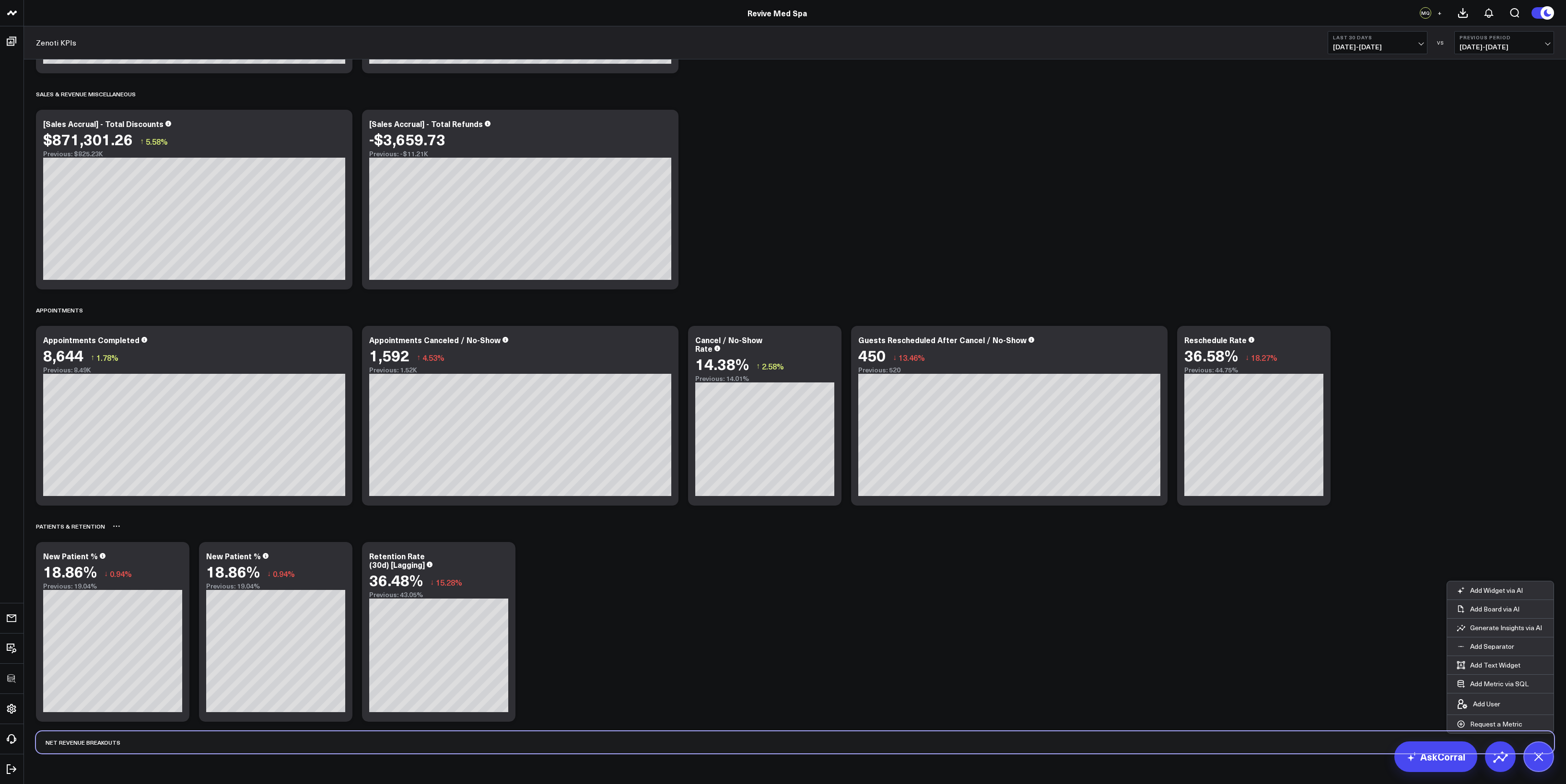
scroll to position [399, 0]
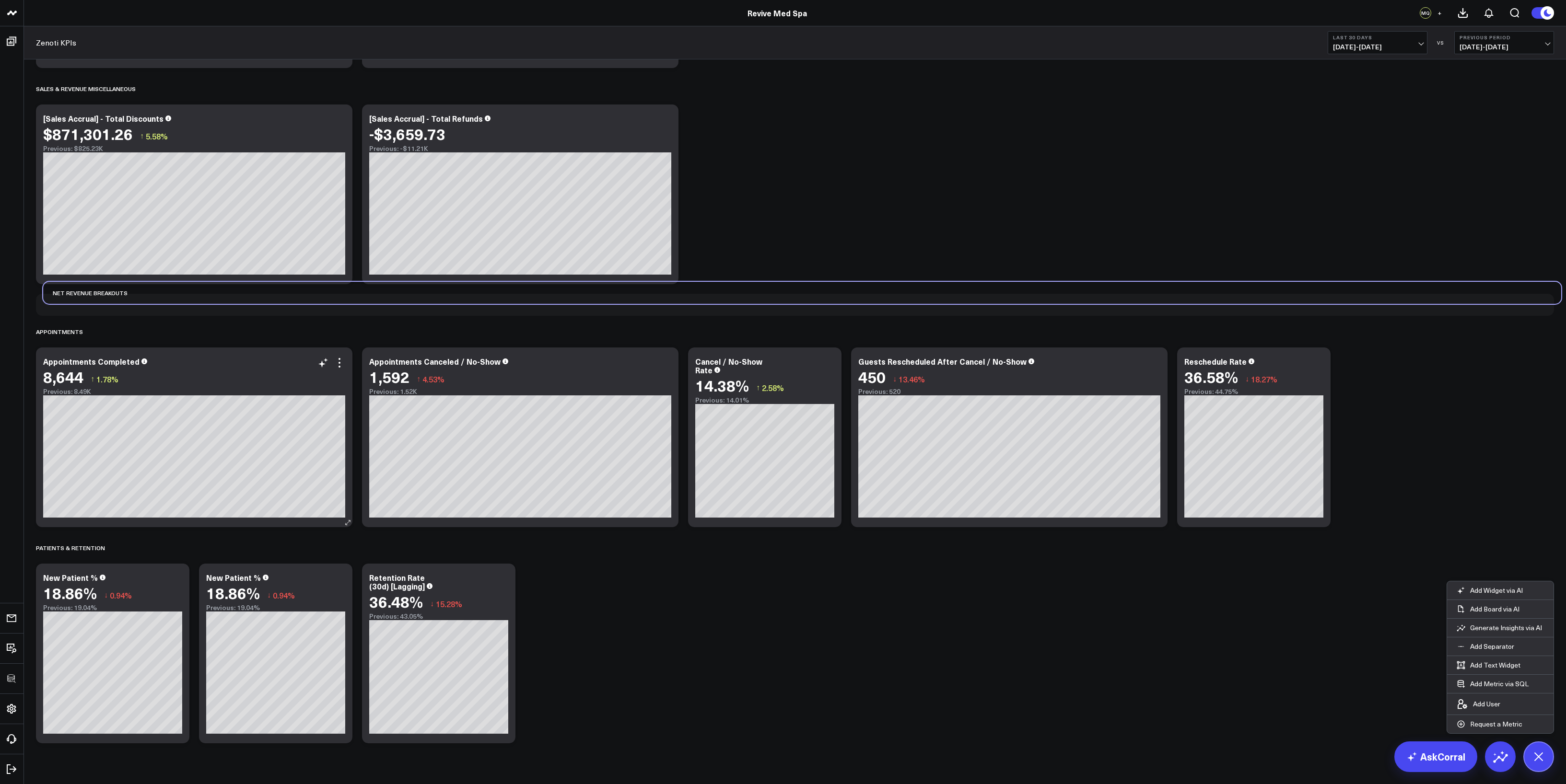
drag, startPoint x: 83, startPoint y: 747, endPoint x: 79, endPoint y: 380, distance: 367.0
click at [79, 380] on div "Revenue Breakouts Modify via AI Copy link to widget Ask support Remove Create l…" at bounding box center [794, 208] width 1528 height 1081
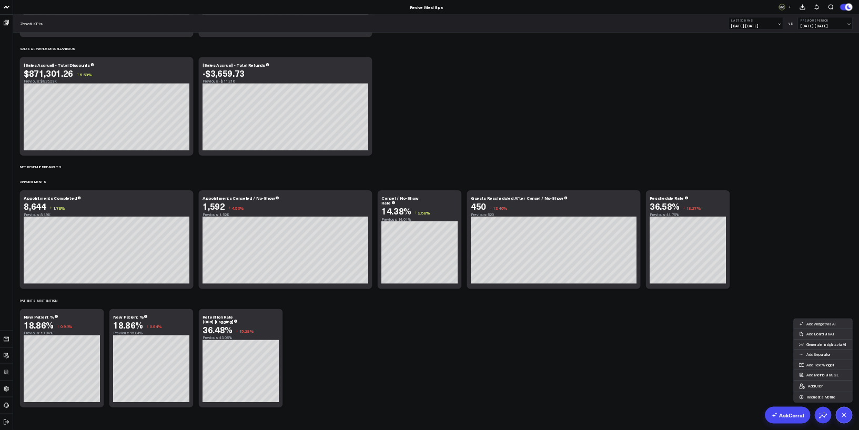
scroll to position [256, 0]
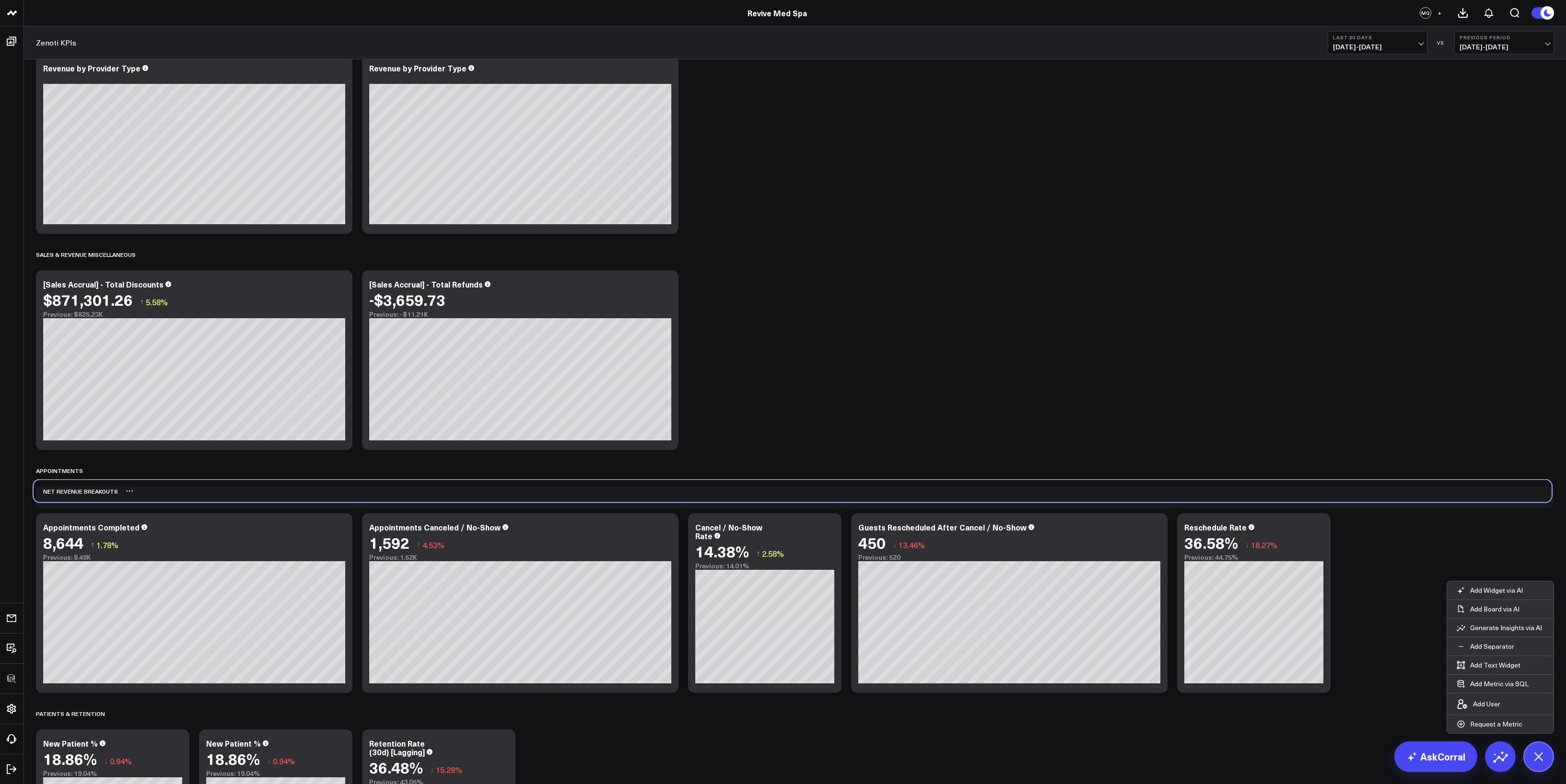
drag, startPoint x: 160, startPoint y: 462, endPoint x: 157, endPoint y: 483, distance: 21.2
click at [157, 435] on div "Net Revenue Breakouts" at bounding box center [793, 491] width 1519 height 22
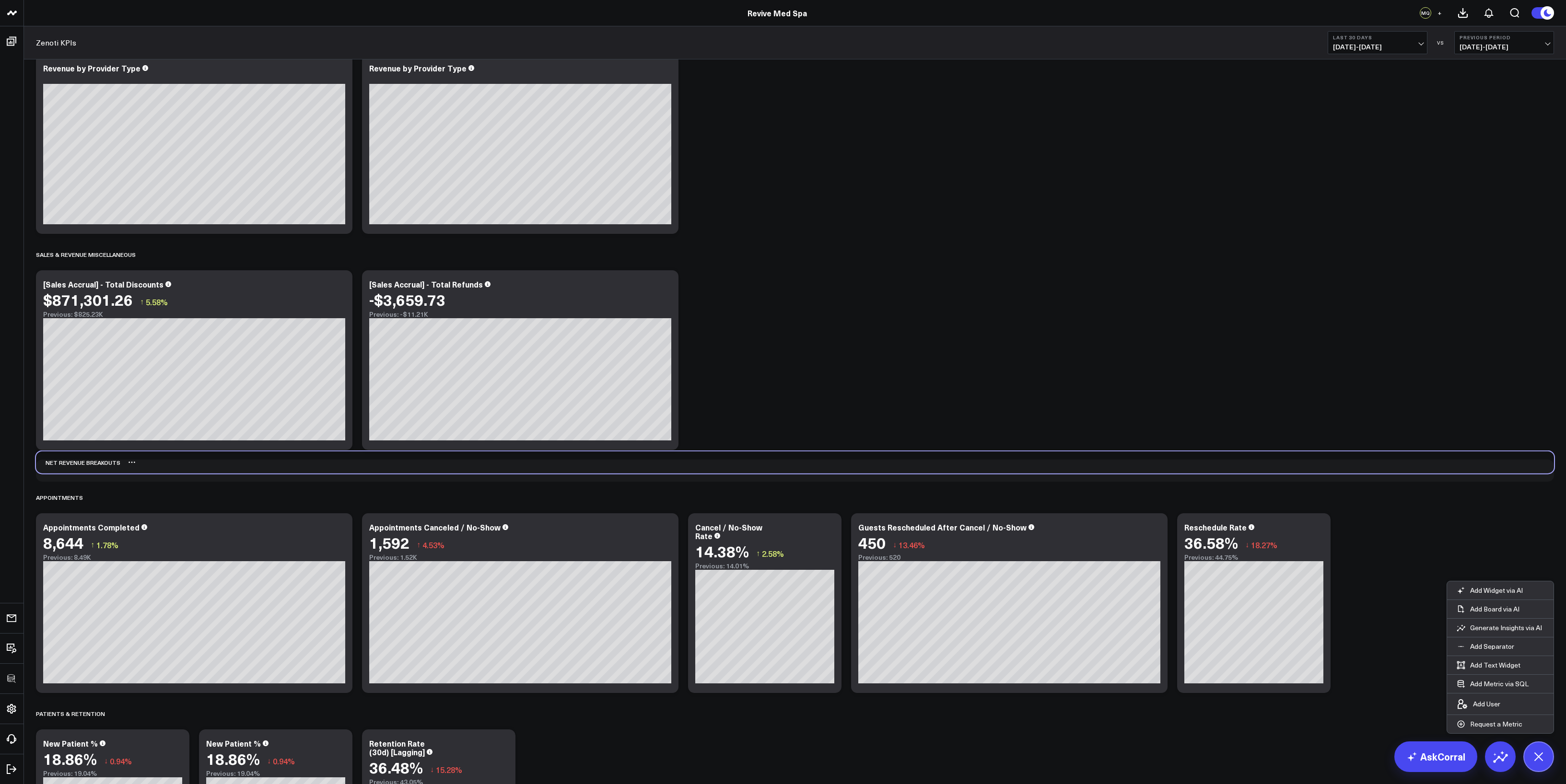
drag, startPoint x: 169, startPoint y: 502, endPoint x: 169, endPoint y: 468, distance: 34.0
click at [169, 435] on div "Net Revenue Breakouts" at bounding box center [794, 462] width 1519 height 22
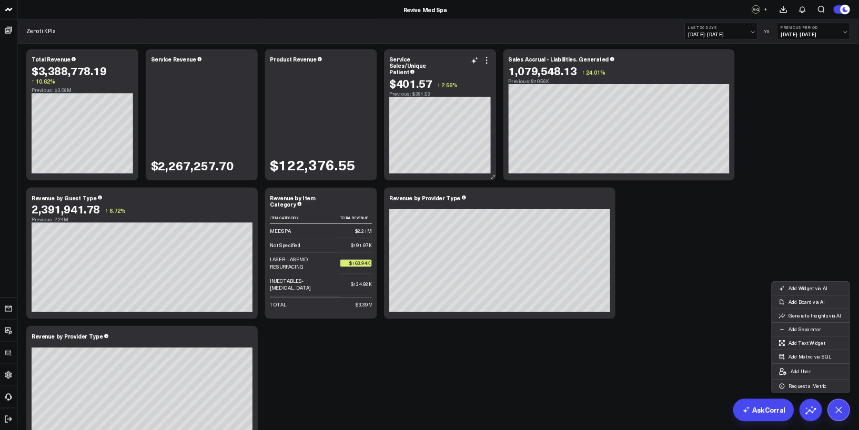
scroll to position [0, 0]
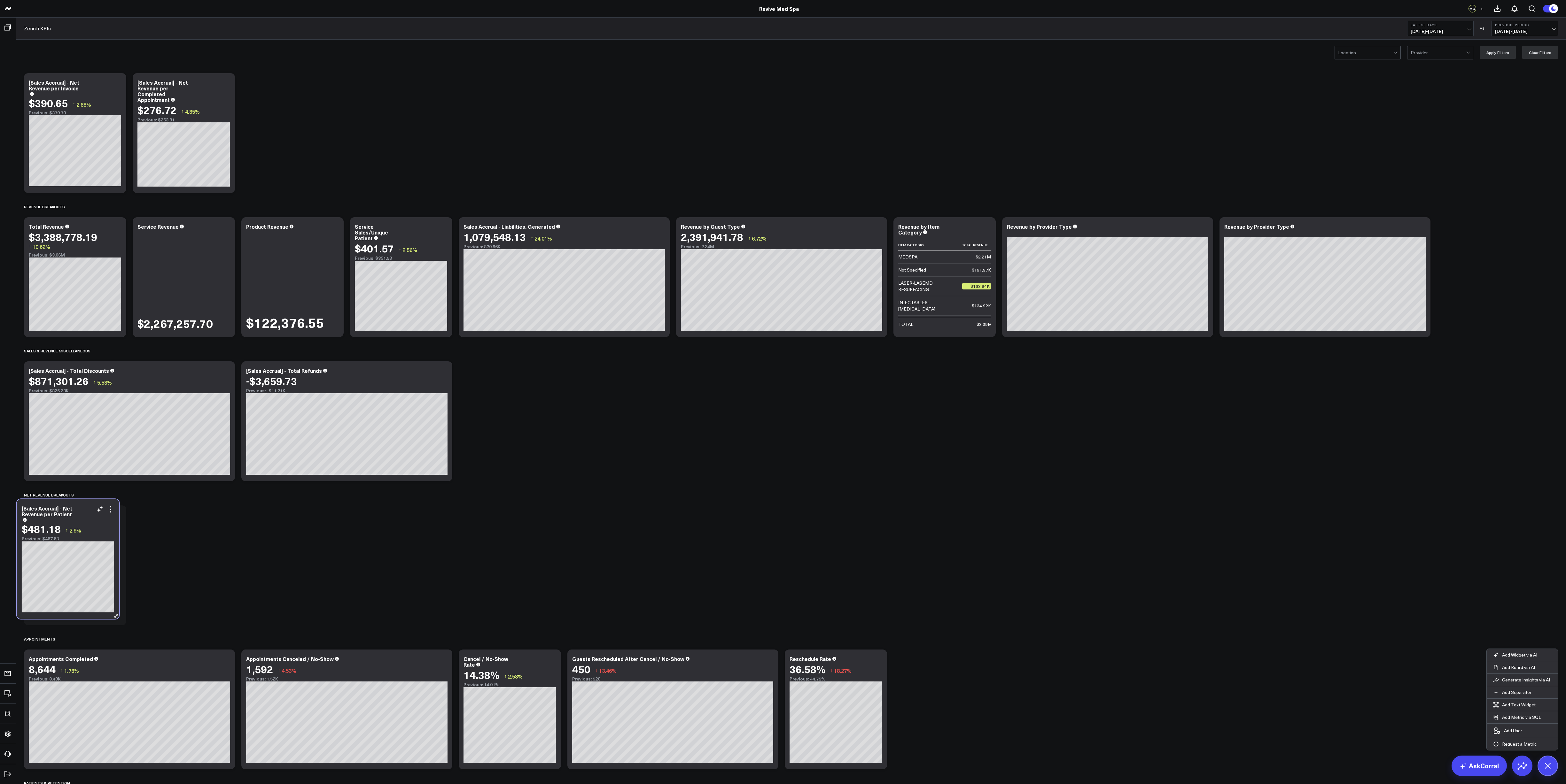
drag, startPoint x: 511, startPoint y: 390, endPoint x: 69, endPoint y: 528, distance: 463.0
click at [69, 290] on div "↑ 2.9%" at bounding box center [74, 531] width 16 height 9
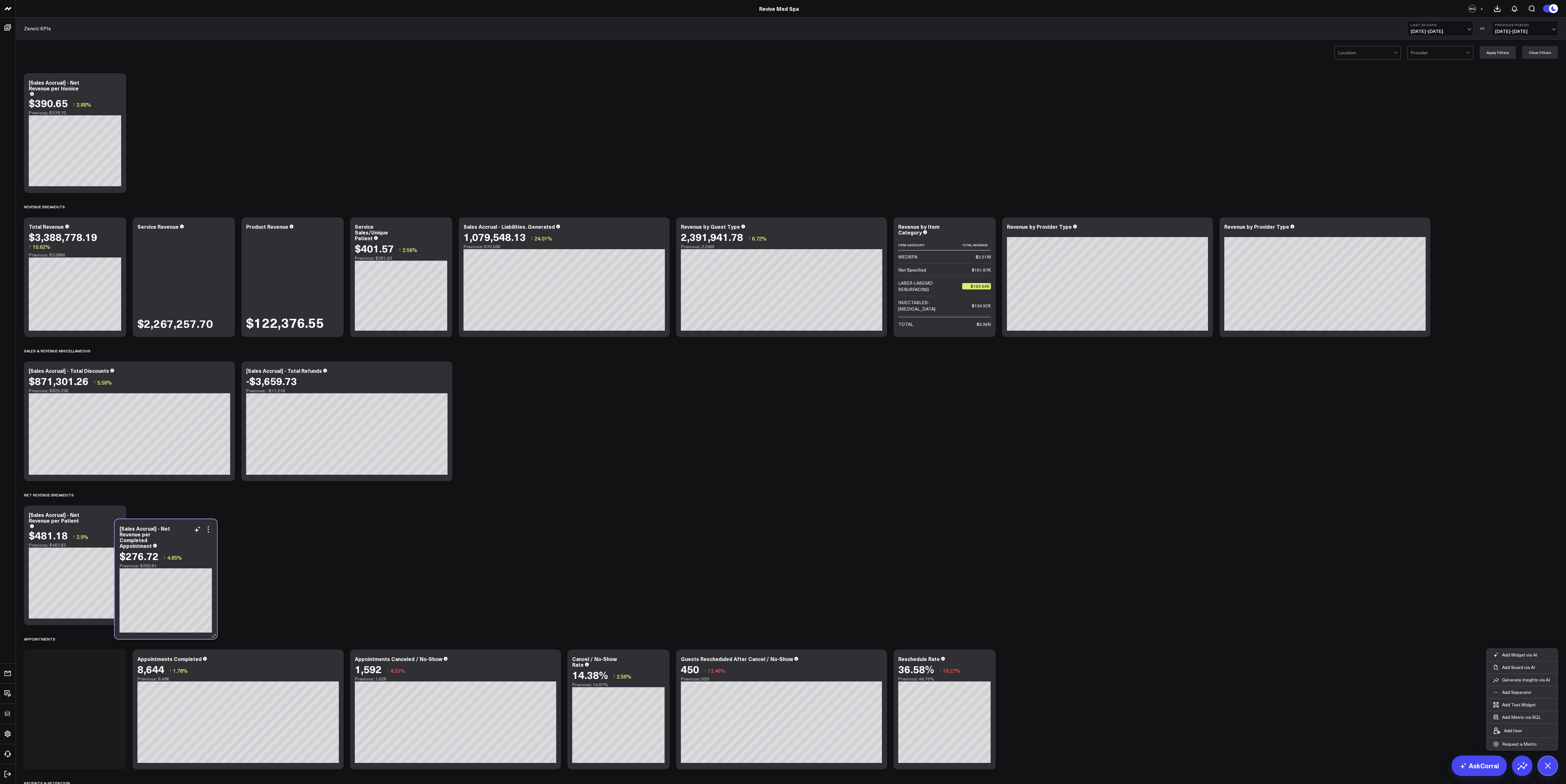
drag, startPoint x: 176, startPoint y: 105, endPoint x: 158, endPoint y: 551, distance: 446.4
click at [158, 290] on div "$276.72" at bounding box center [139, 555] width 39 height 12
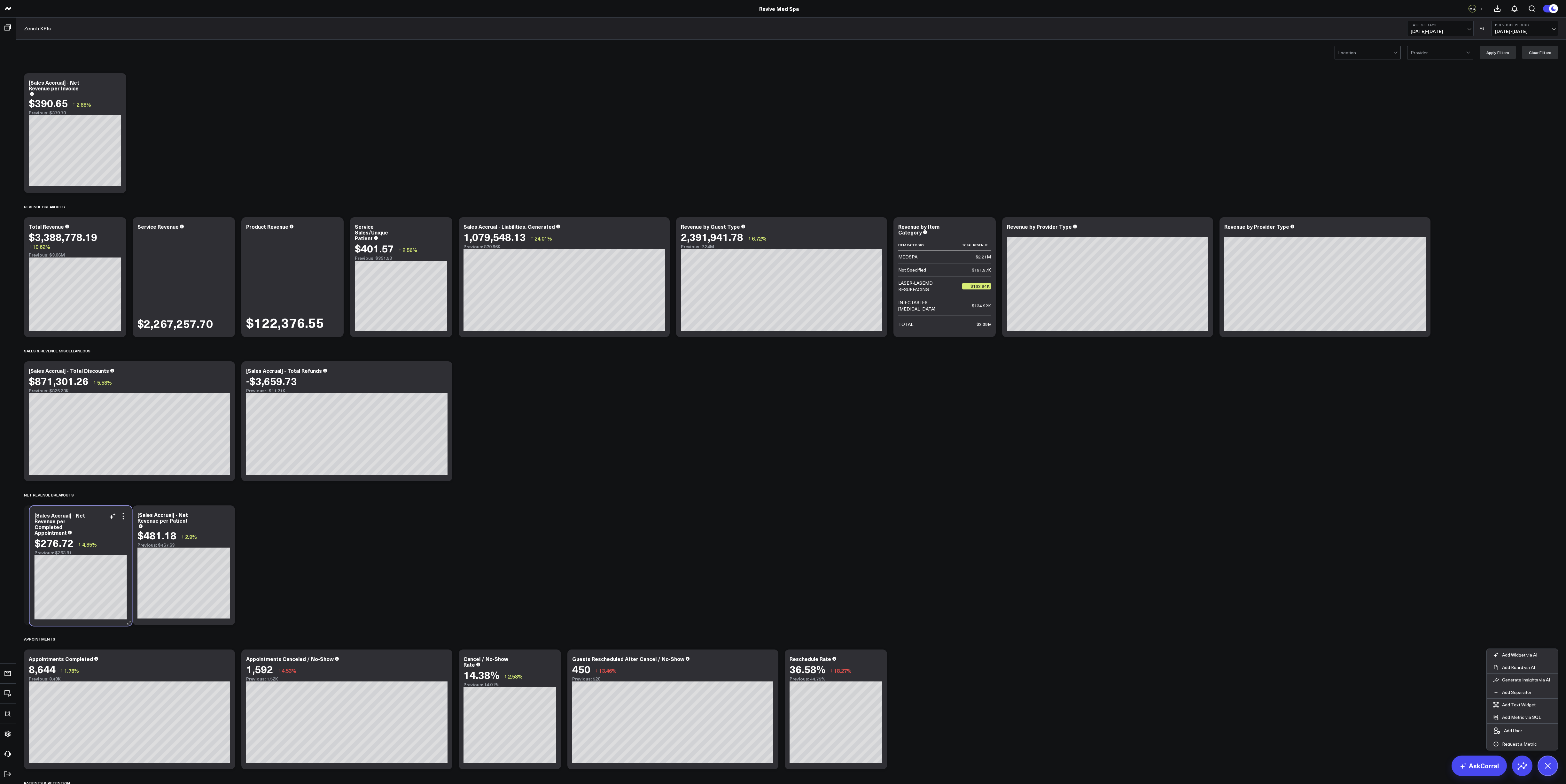
drag, startPoint x: 80, startPoint y: 686, endPoint x: 78, endPoint y: 540, distance: 146.0
click at [82, 290] on span "4.85%" at bounding box center [89, 545] width 15 height 7
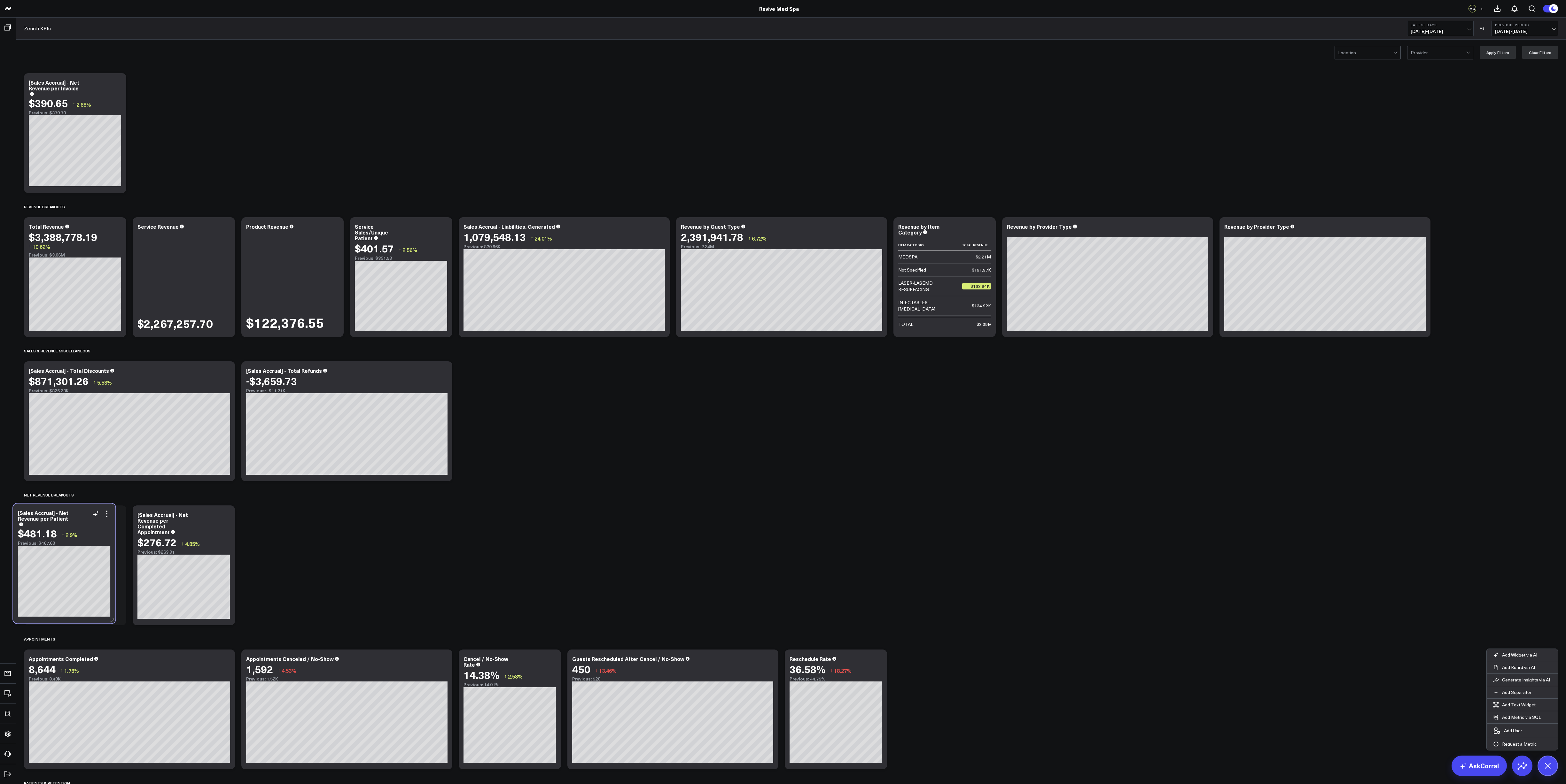
drag, startPoint x: 191, startPoint y: 541, endPoint x: 71, endPoint y: 539, distance: 120.0
click at [71, 290] on div "↑ 2.9%" at bounding box center [69, 535] width 16 height 9
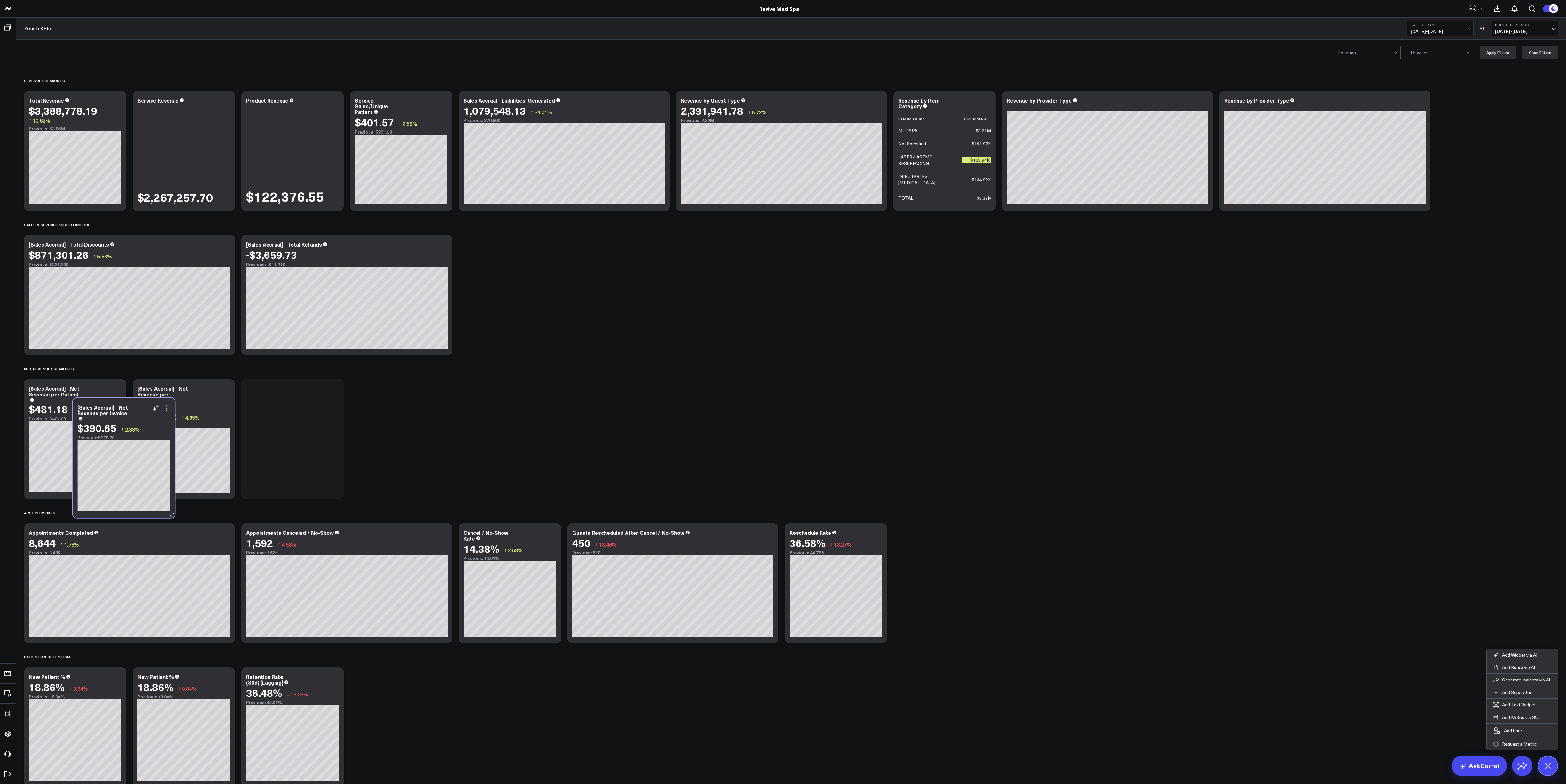
drag, startPoint x: 84, startPoint y: 99, endPoint x: 133, endPoint y: 424, distance: 328.7
click at [133, 290] on div "$390.65 ↑ 2.88%" at bounding box center [123, 428] width 92 height 12
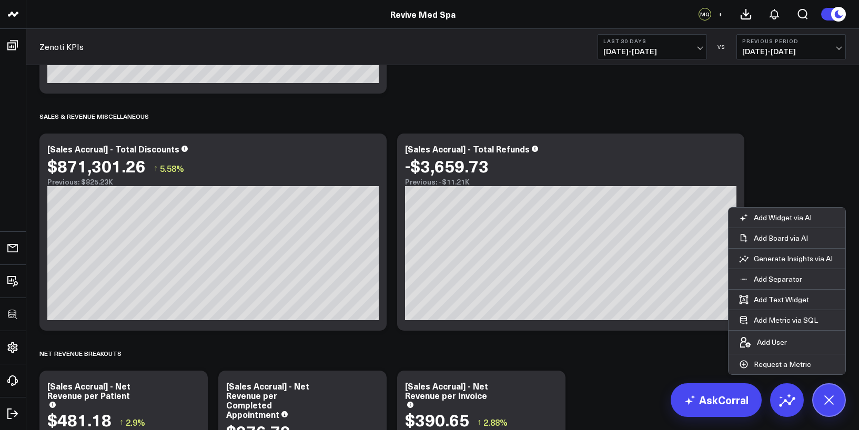
scroll to position [900, 0]
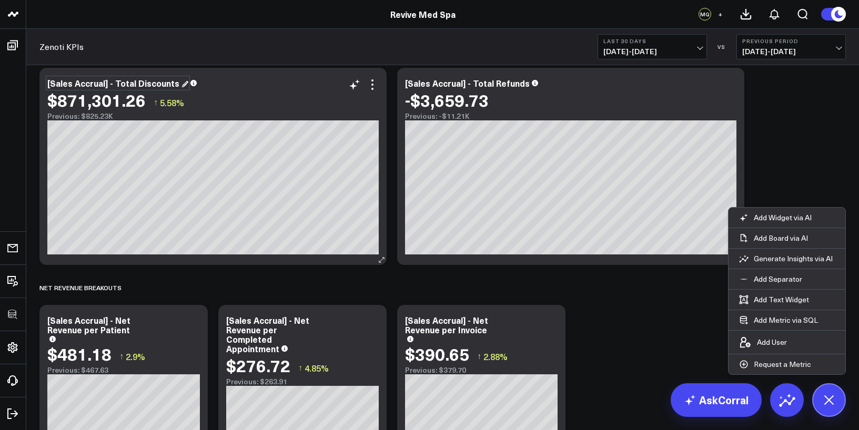
click at [106, 78] on div "[Sales Accrual] - Total Discounts" at bounding box center [117, 83] width 141 height 12
click at [111, 80] on div "[Sales Accrual] - Total Discounts" at bounding box center [114, 83] width 134 height 12
click at [473, 83] on div "[Sales Accrual] - Total Refunds" at bounding box center [472, 83] width 134 height 12
click at [473, 83] on div "[Sales Accrual] - Total Refunds" at bounding box center [468, 83] width 127 height 12
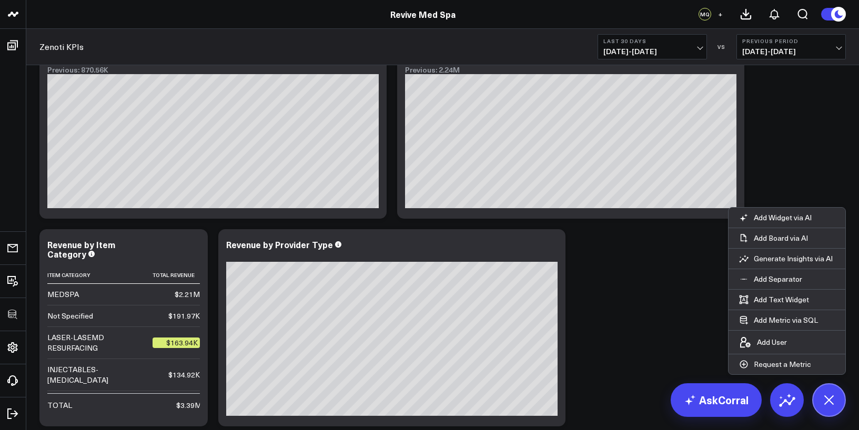
scroll to position [0, 0]
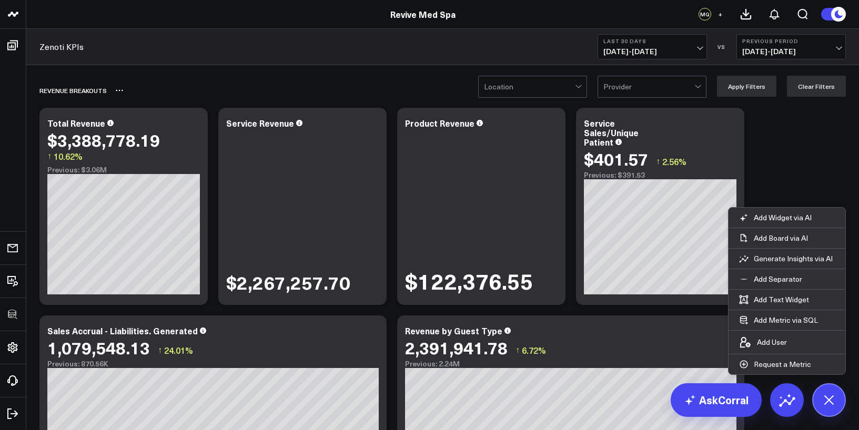
click at [116, 90] on icon at bounding box center [117, 91] width 2 height 2
click at [135, 101] on button "Rename" at bounding box center [147, 102] width 46 height 18
click at [222, 78] on div "Sales & Revenue" at bounding box center [381, 90] width 685 height 24
click at [771, 322] on button "Add Metric via SQL" at bounding box center [778, 320] width 100 height 20
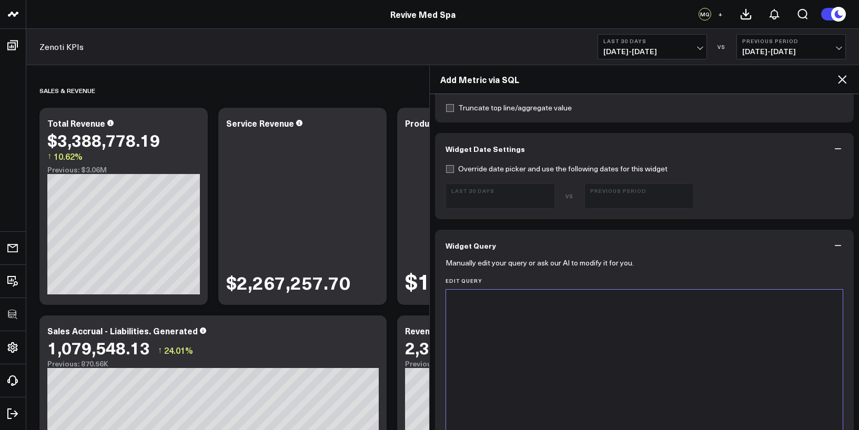
scroll to position [444, 0]
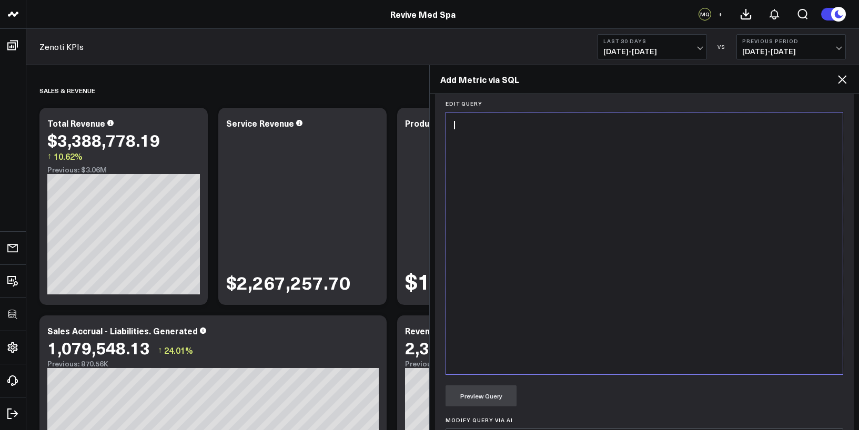
click at [492, 150] on div at bounding box center [644, 243] width 386 height 251
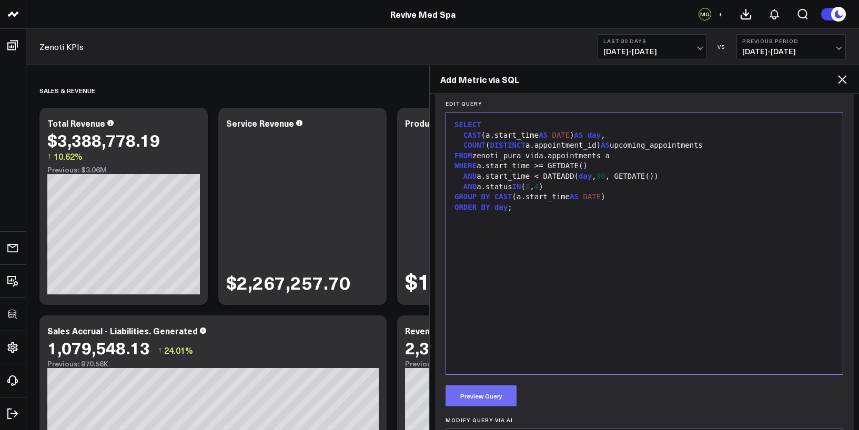
click at [481, 399] on button "Preview Query" at bounding box center [480, 395] width 71 height 21
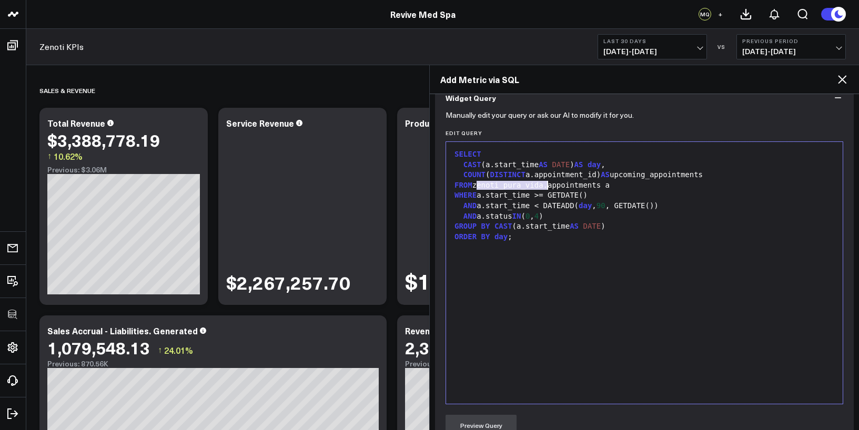
scroll to position [425, 0]
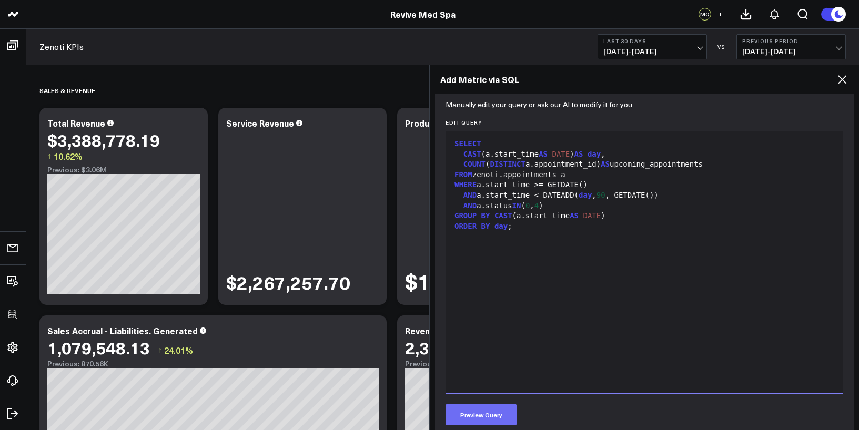
click at [482, 419] on button "Preview Query" at bounding box center [480, 414] width 71 height 21
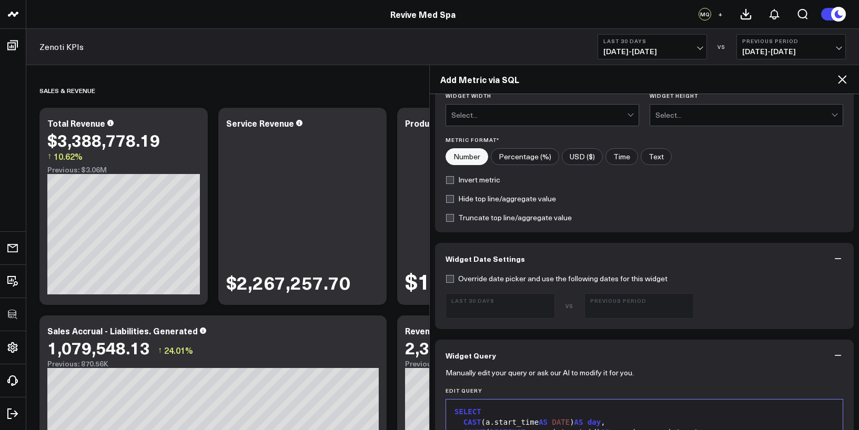
scroll to position [0, 0]
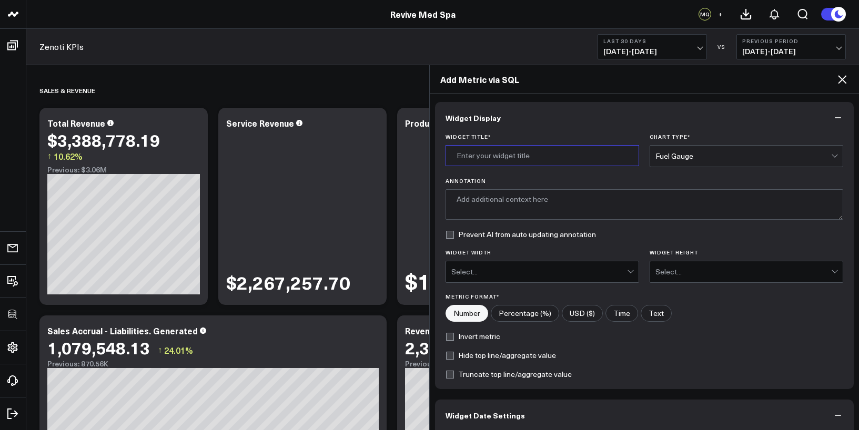
click at [494, 158] on input "Widget Title *" at bounding box center [542, 155] width 194 height 21
paste input "Appointments Upcoming (next 90d)"
type input "Appointments Upcoming (next 90d)"
click at [665, 154] on div "Fuel Gauge" at bounding box center [743, 156] width 176 height 8
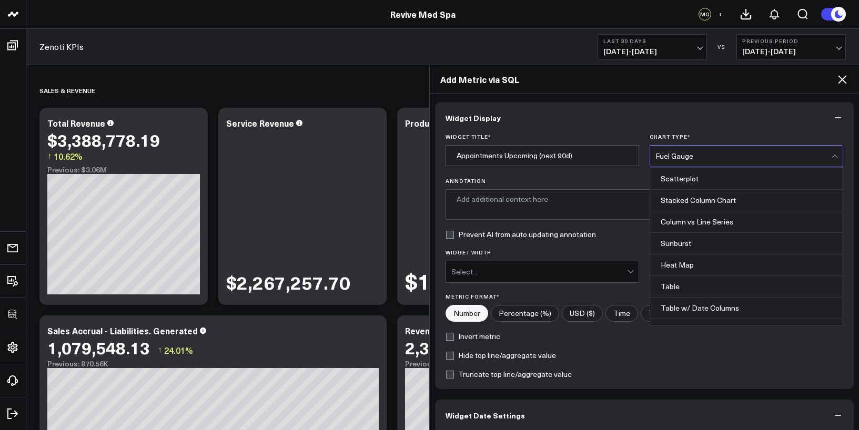
scroll to position [424, 0]
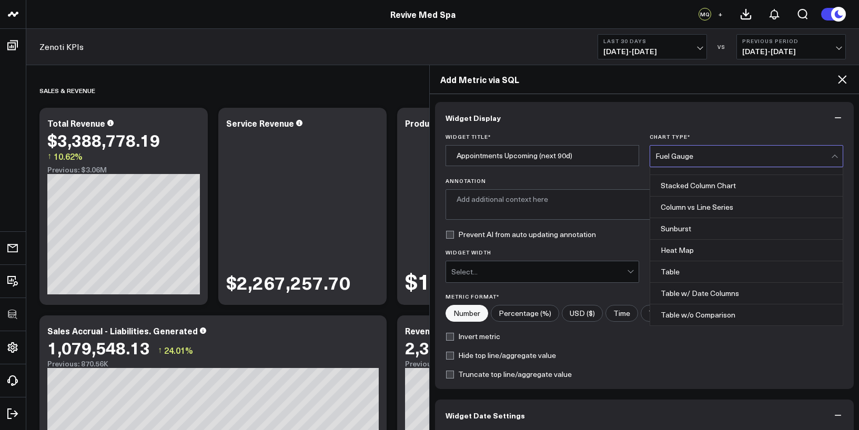
click at [664, 276] on div "Table" at bounding box center [746, 272] width 192 height 22
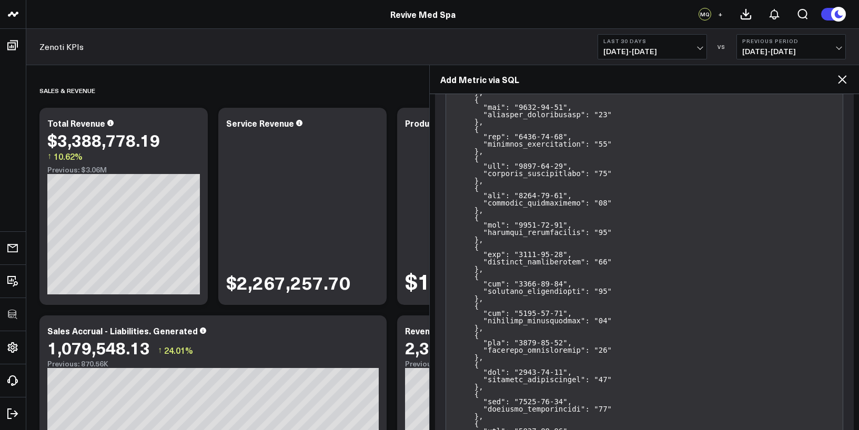
scroll to position [3243, 0]
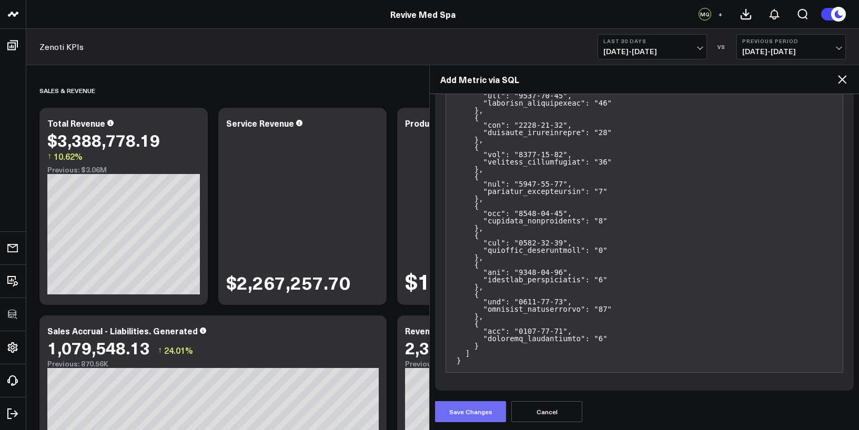
click at [474, 409] on button "Save Changes" at bounding box center [470, 411] width 71 height 21
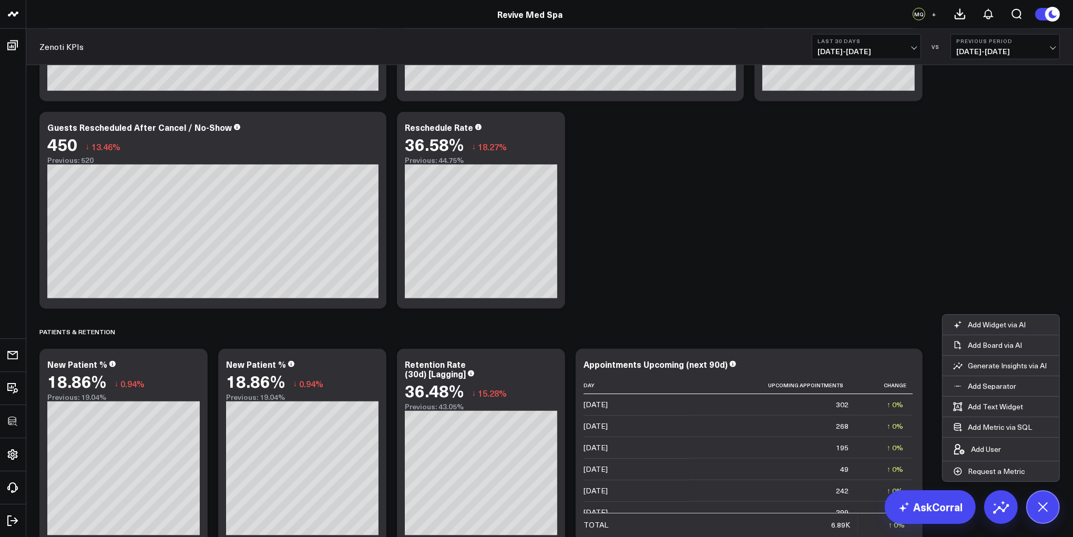
scroll to position [1330, 0]
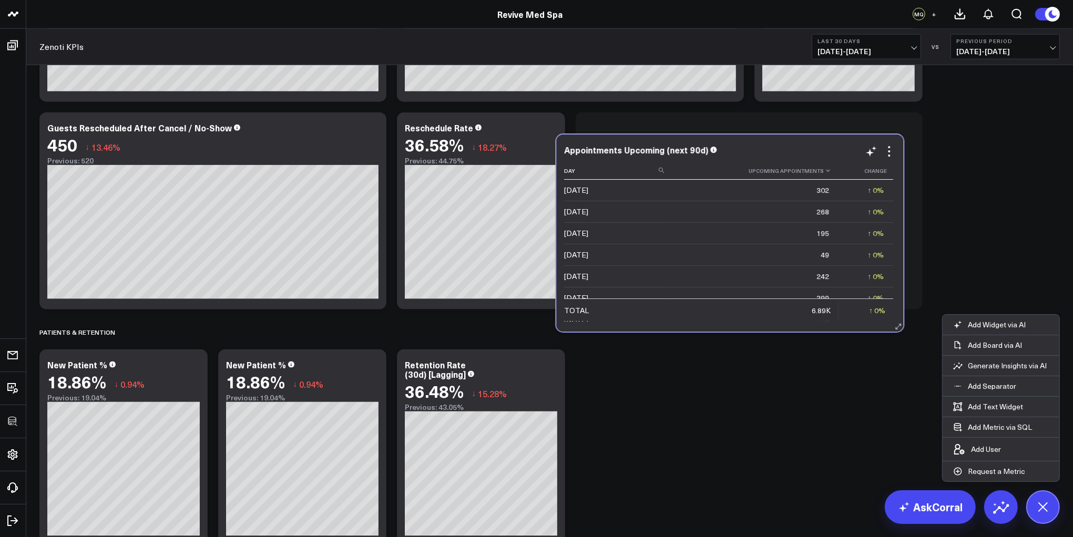
drag, startPoint x: 753, startPoint y: 382, endPoint x: 729, endPoint y: 133, distance: 249.8
click at [729, 162] on th "Upcoming Appointments" at bounding box center [753, 170] width 169 height 17
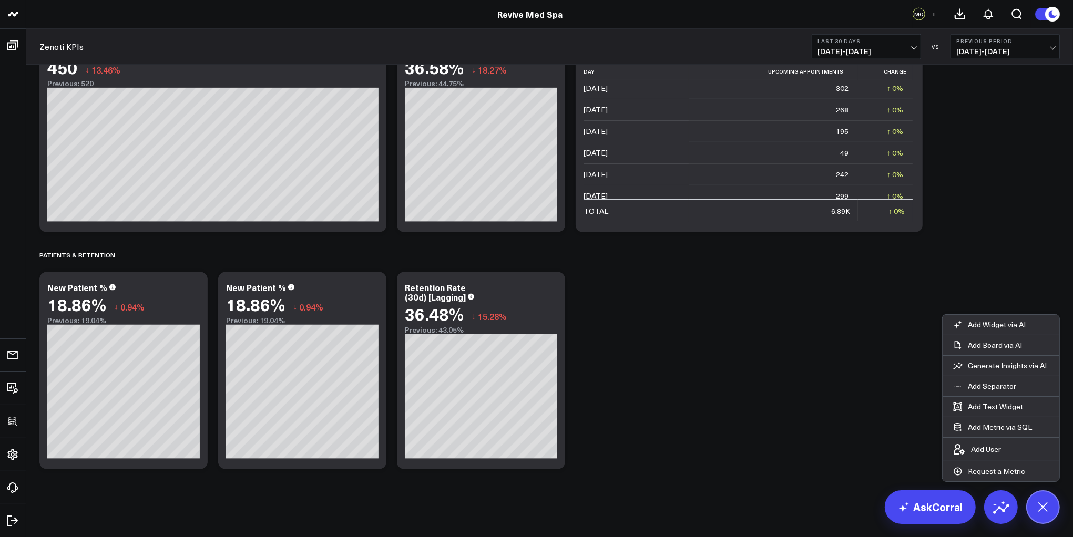
scroll to position [4, 0]
click at [953, 477] on icon at bounding box center [1043, 507] width 24 height 24
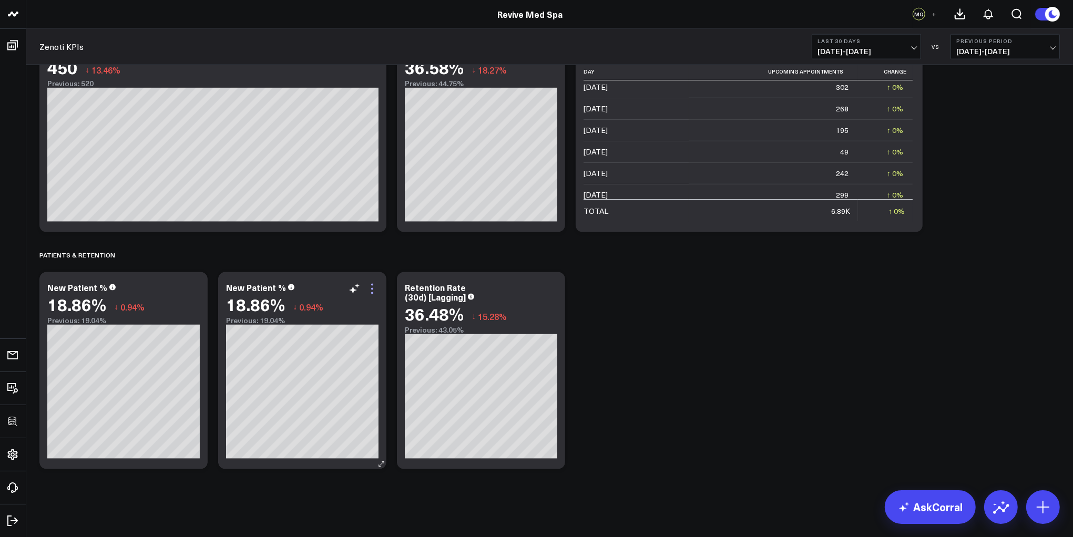
click at [369, 286] on icon at bounding box center [372, 289] width 13 height 13
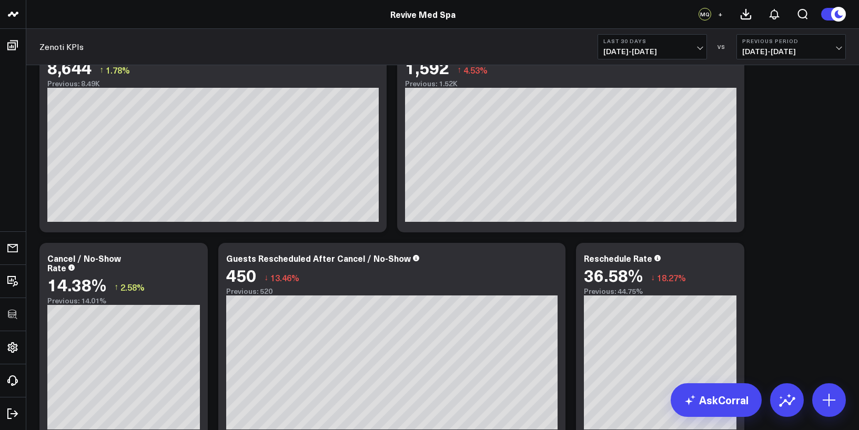
scroll to position [1930, 0]
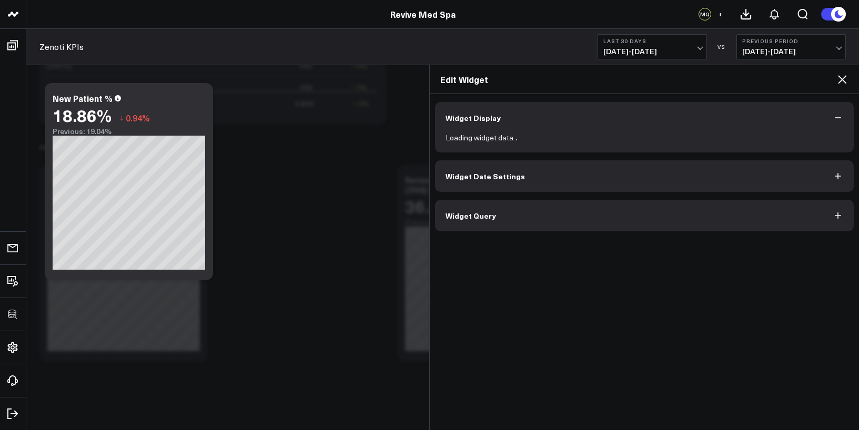
click at [485, 226] on div "Widget Display Loading widget data Widget Date Settings Widget Query" at bounding box center [644, 166] width 419 height 129
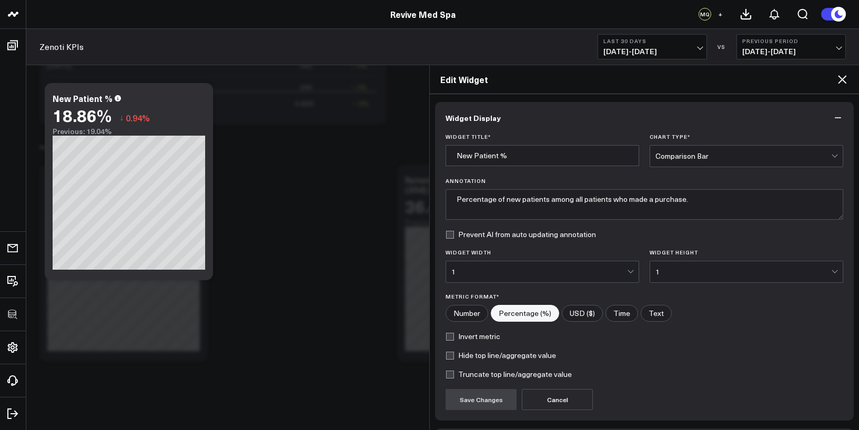
scroll to position [77, 0]
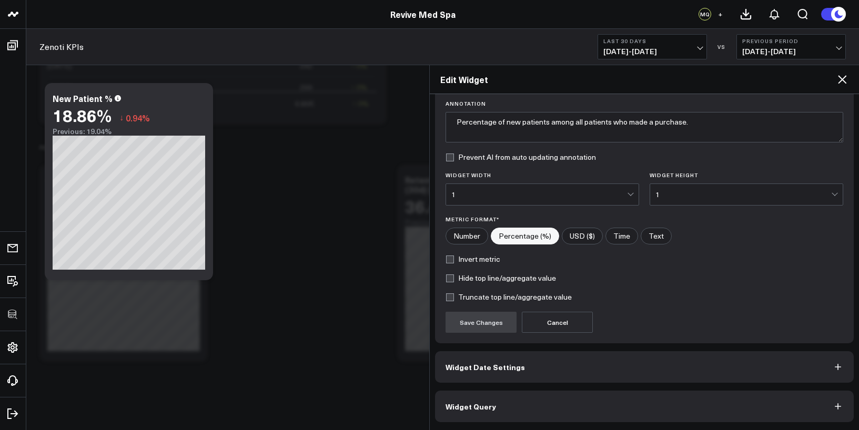
click at [485, 400] on button "Widget Query" at bounding box center [644, 407] width 419 height 32
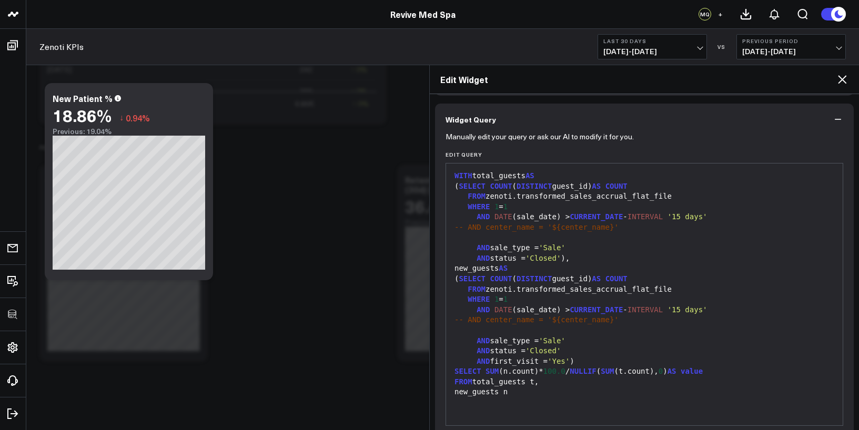
scroll to position [123, 0]
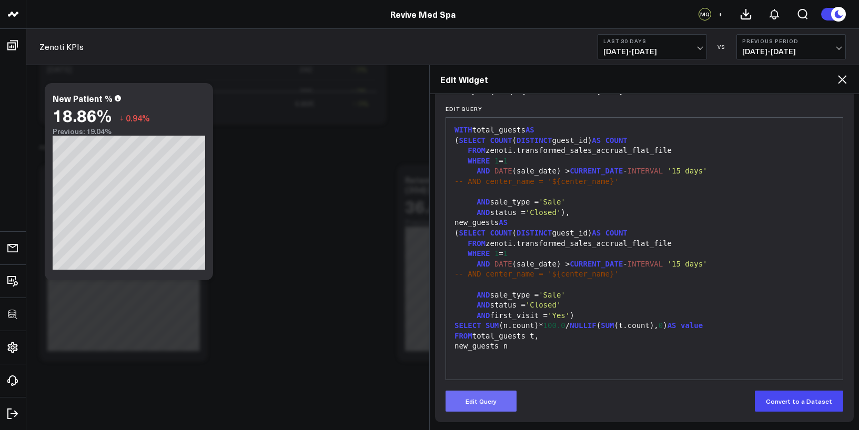
click at [487, 394] on button "Edit Query" at bounding box center [480, 401] width 71 height 21
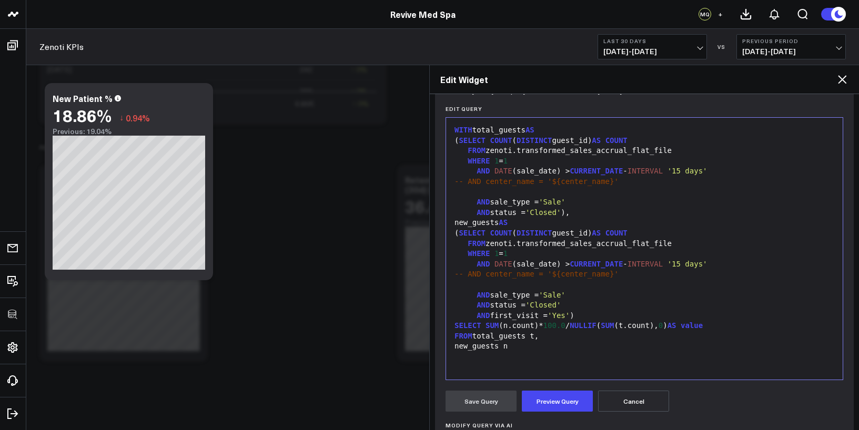
click at [548, 315] on div "AND first_visit = 'Yes' )" at bounding box center [644, 316] width 386 height 11
click at [637, 314] on div "AND first_visit <> 'Yes' )" at bounding box center [644, 316] width 386 height 11
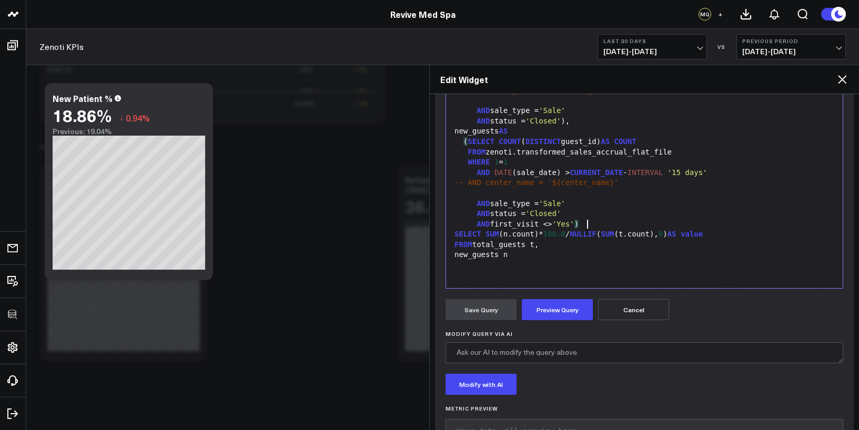
scroll to position [239, 0]
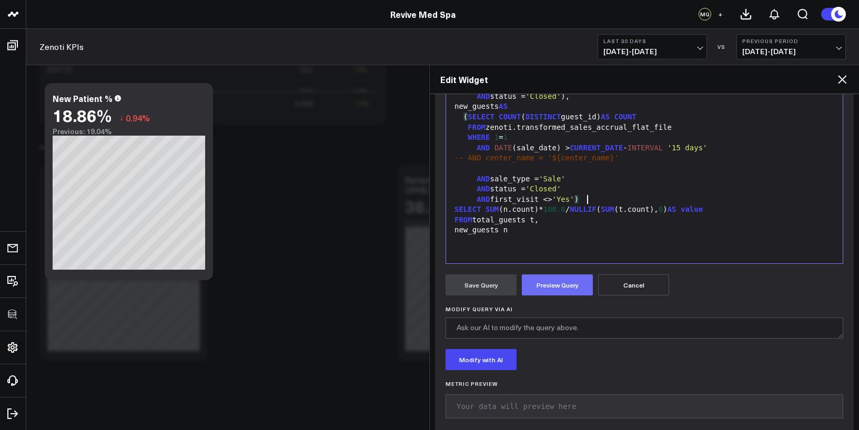
click at [574, 285] on button "Preview Query" at bounding box center [557, 284] width 71 height 21
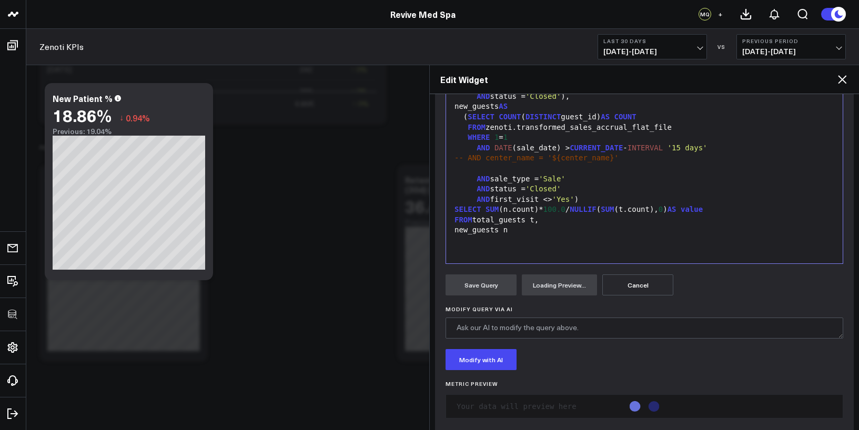
scroll to position [253, 0]
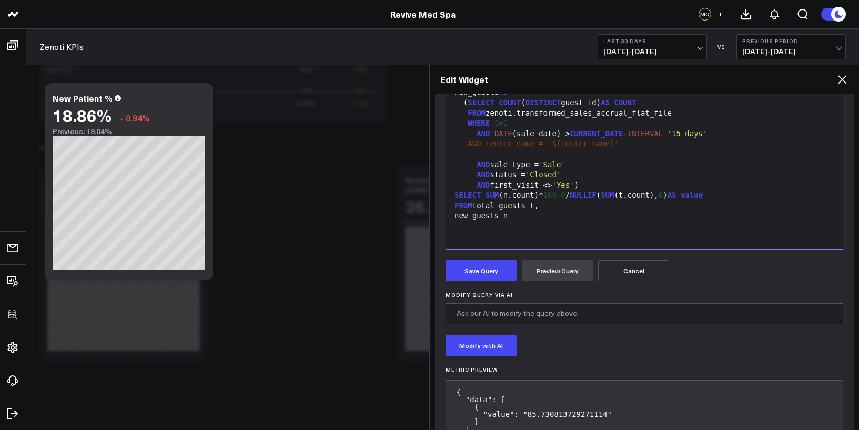
click at [846, 83] on icon at bounding box center [842, 79] width 13 height 13
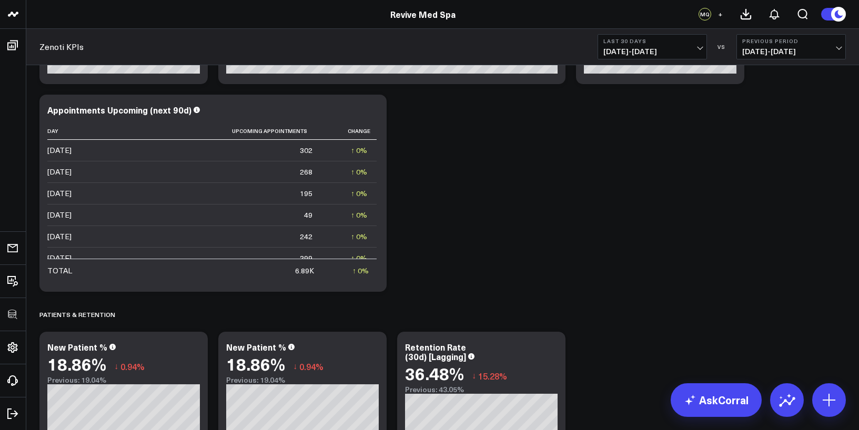
scroll to position [1754, 0]
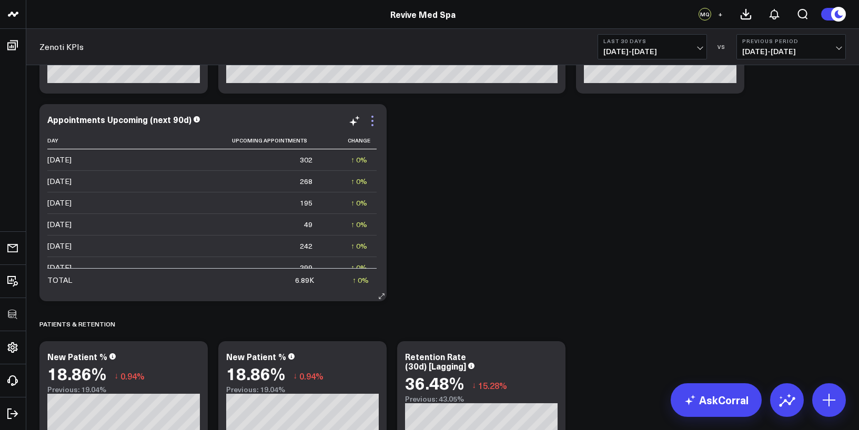
click at [373, 119] on icon at bounding box center [372, 121] width 13 height 13
click at [299, 384] on div "18.86% ↓ 0.94% Previous: 19.04%" at bounding box center [302, 379] width 152 height 30
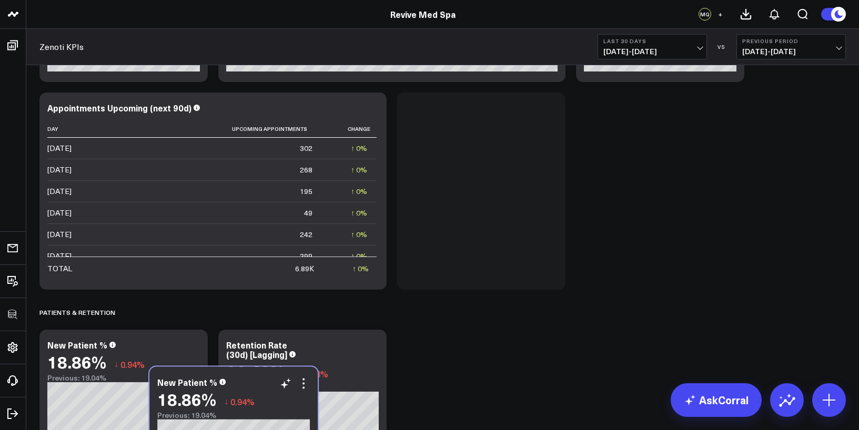
scroll to position [1767, 0]
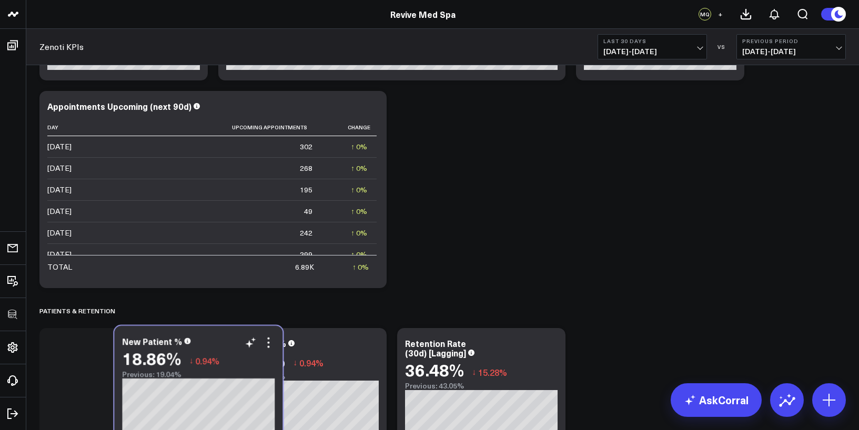
drag, startPoint x: 301, startPoint y: 299, endPoint x: 213, endPoint y: 350, distance: 100.8
click at [213, 350] on div "New Patient % 18.86% ↓ 0.94% Previous: 19.04%" at bounding box center [198, 358] width 152 height 42
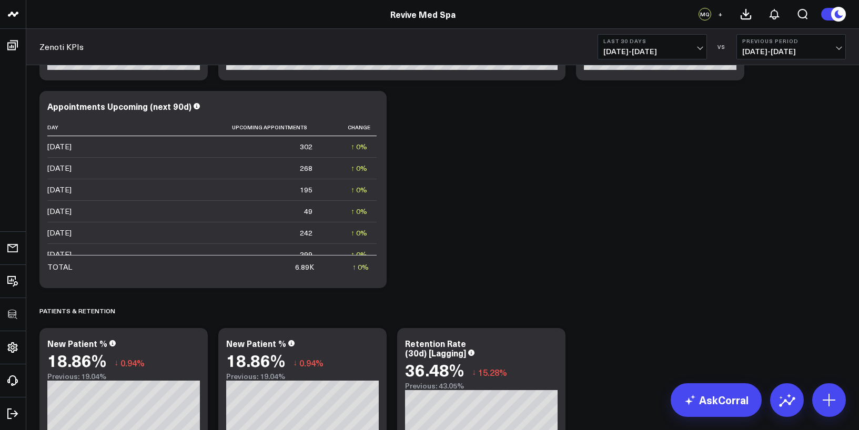
click at [0, 0] on icon at bounding box center [0, 0] width 0 height 0
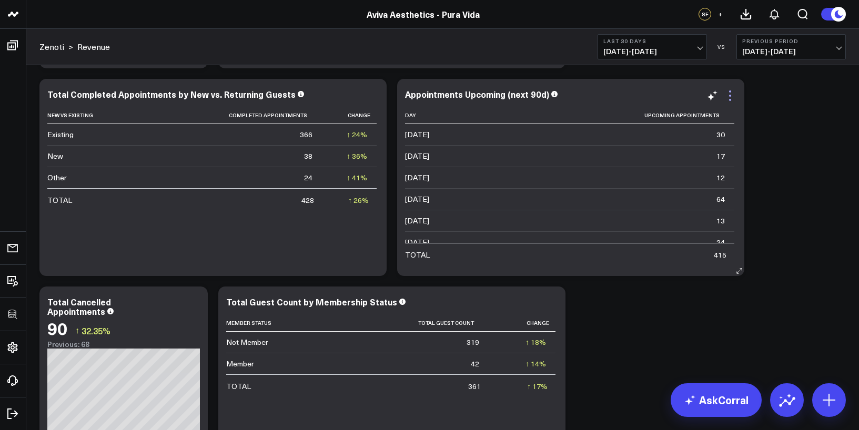
click at [731, 93] on icon at bounding box center [730, 95] width 13 height 13
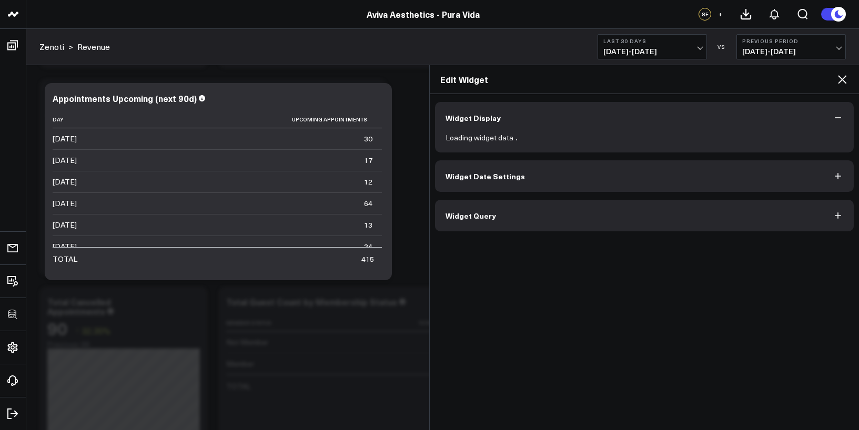
click at [478, 223] on button "Widget Query" at bounding box center [644, 216] width 419 height 32
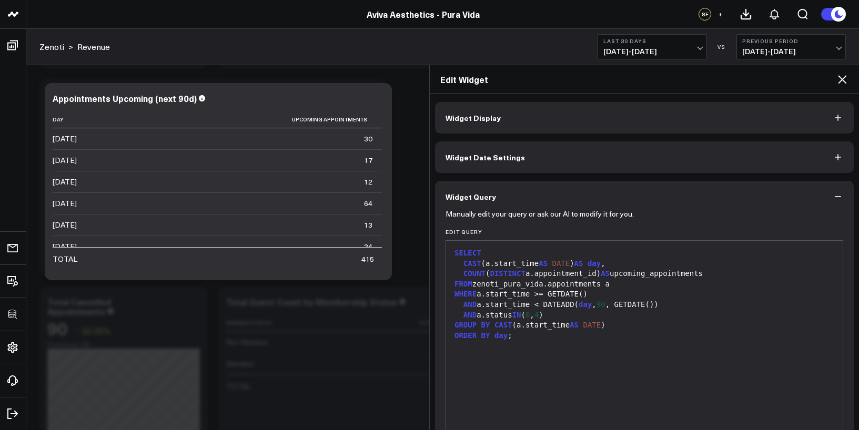
click at [536, 268] on div "CAST (a.start_time AS DATE ) AS day ," at bounding box center [644, 264] width 386 height 11
click at [546, 321] on div "GROUP BY CAST (a.start_time AS DATE )" at bounding box center [644, 325] width 386 height 11
click at [516, 341] on div at bounding box center [644, 346] width 386 height 11
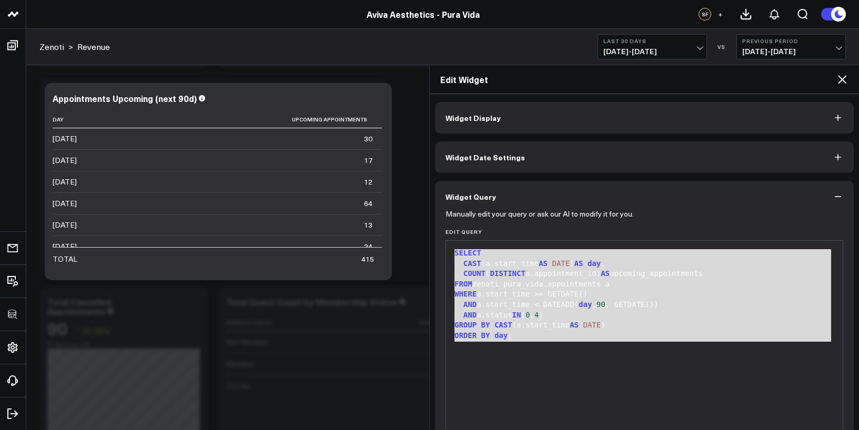
drag, startPoint x: 524, startPoint y: 342, endPoint x: 451, endPoint y: 258, distance: 111.5
click at [451, 258] on div "SELECT CAST (a.start_time AS DATE ) AS day , COUNT ( DISTINCT a.appointment_id)…" at bounding box center [644, 371] width 386 height 251
copy div "SELECT CAST (a.start_time AS DATE ) AS day , COUNT ( DISTINCT a.appointment_id)…"
click at [501, 125] on button "Widget Display" at bounding box center [644, 118] width 419 height 32
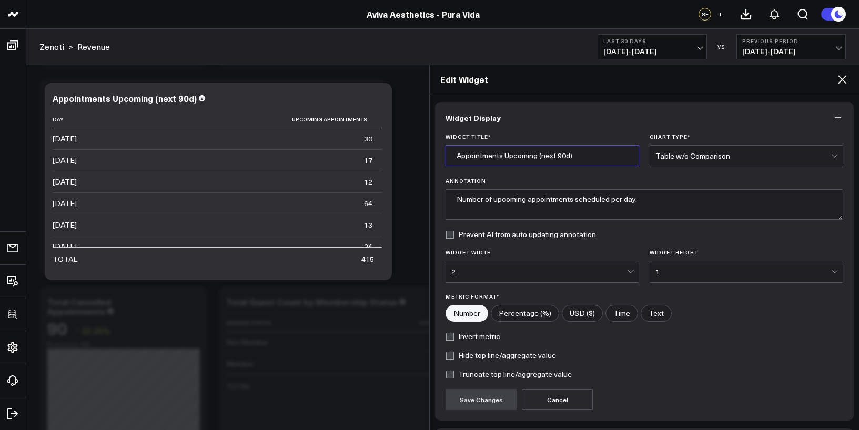
click at [496, 153] on input "Appointments Upcoming (next 90d)" at bounding box center [542, 155] width 194 height 21
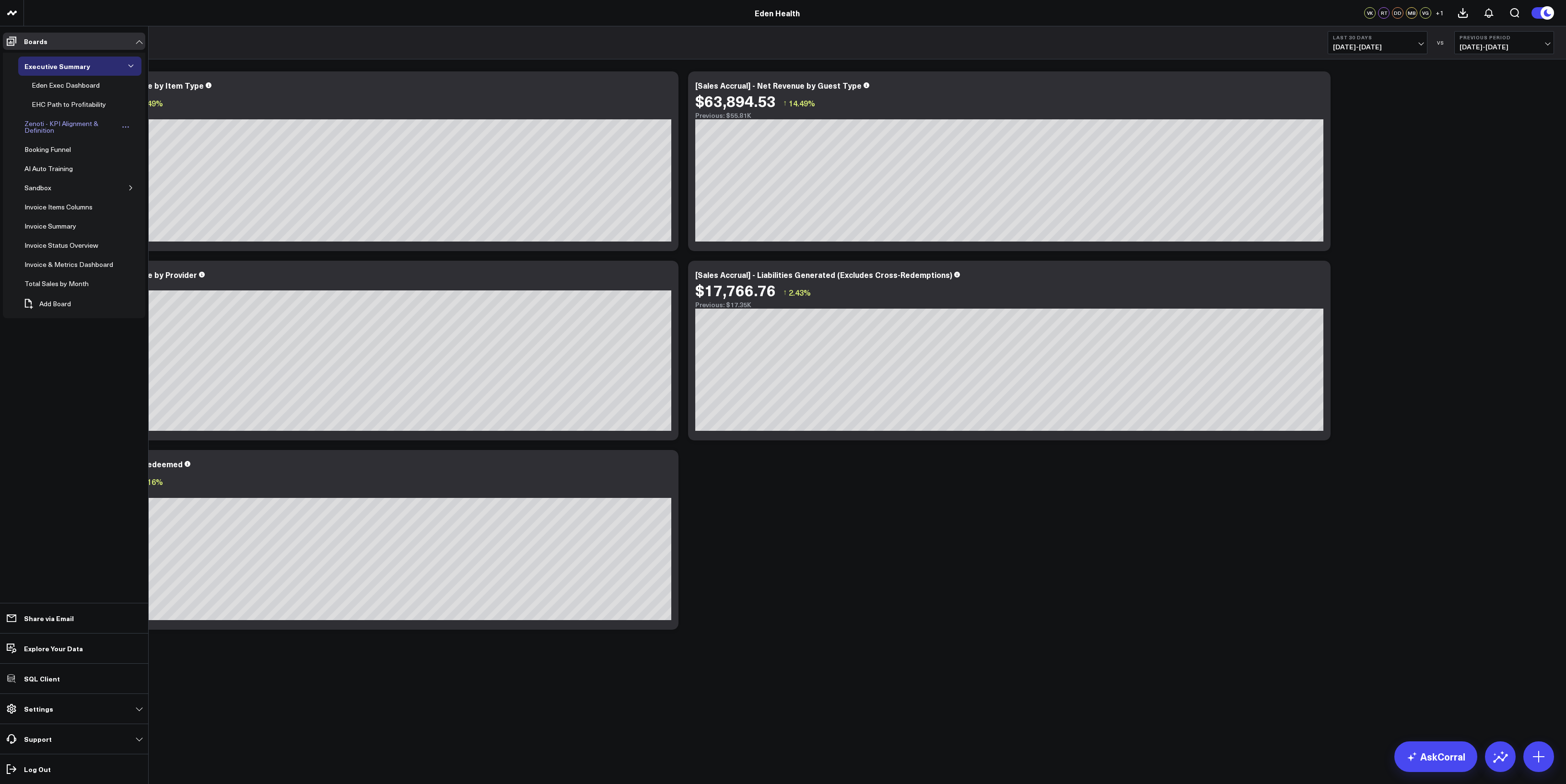
click at [38, 122] on div "Zenoti - KPI Alignment & Definition" at bounding box center [70, 127] width 97 height 18
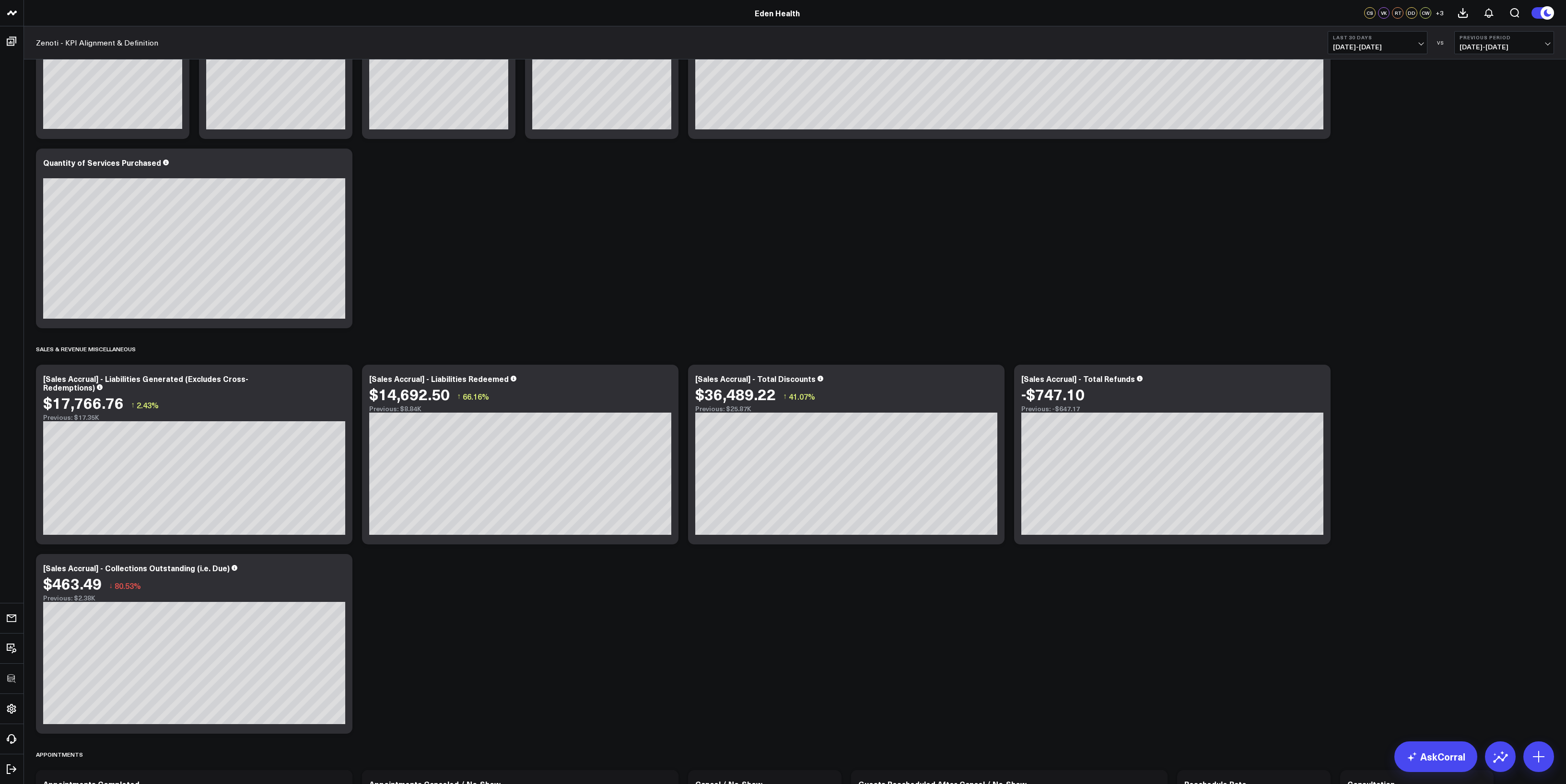
scroll to position [572, 0]
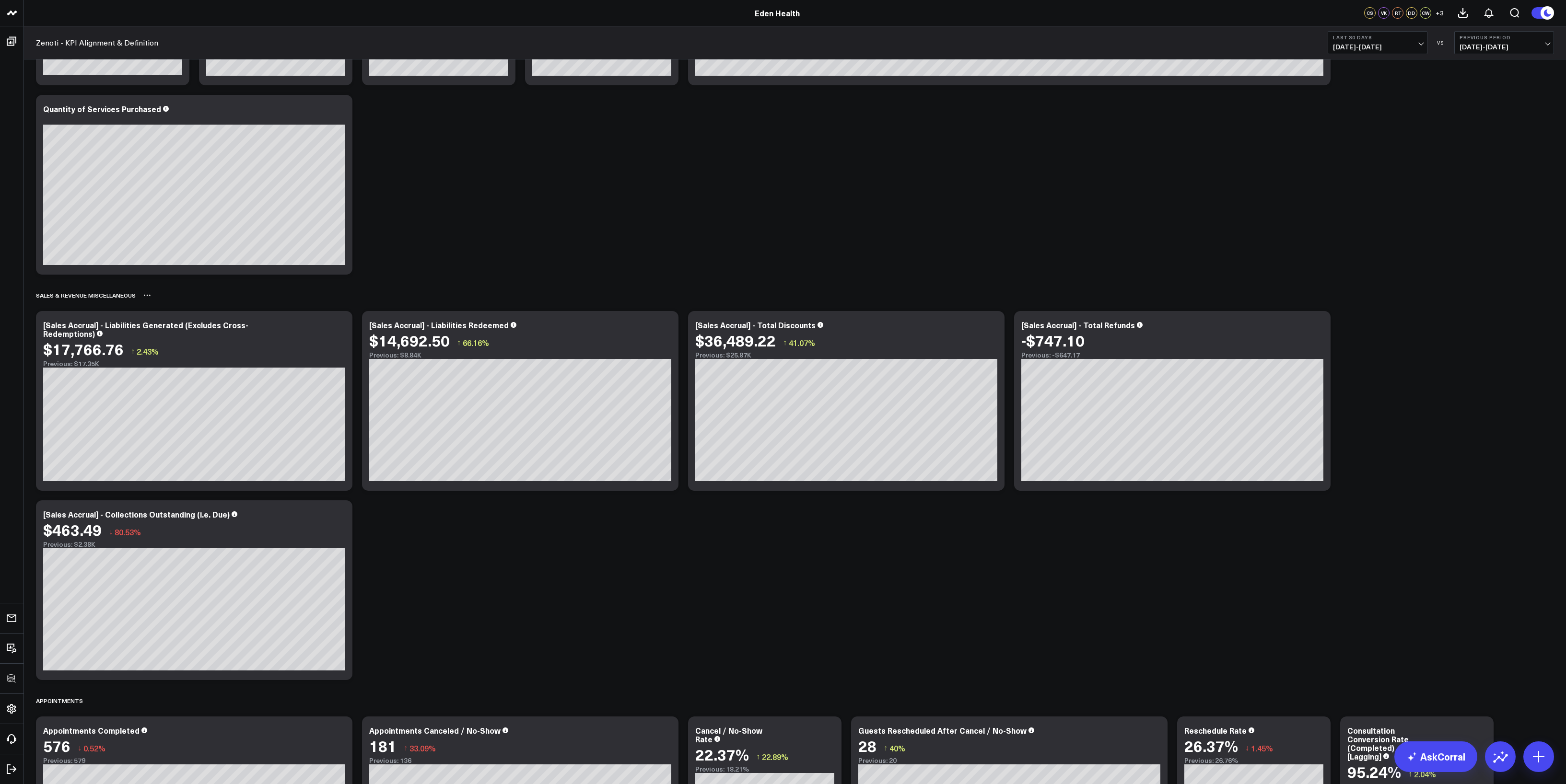
click at [144, 300] on button at bounding box center [147, 295] width 7 height 12
click at [164, 304] on button "Rename" at bounding box center [172, 306] width 42 height 16
copy div "SALES & REVENUE MISCELLANEOUS"
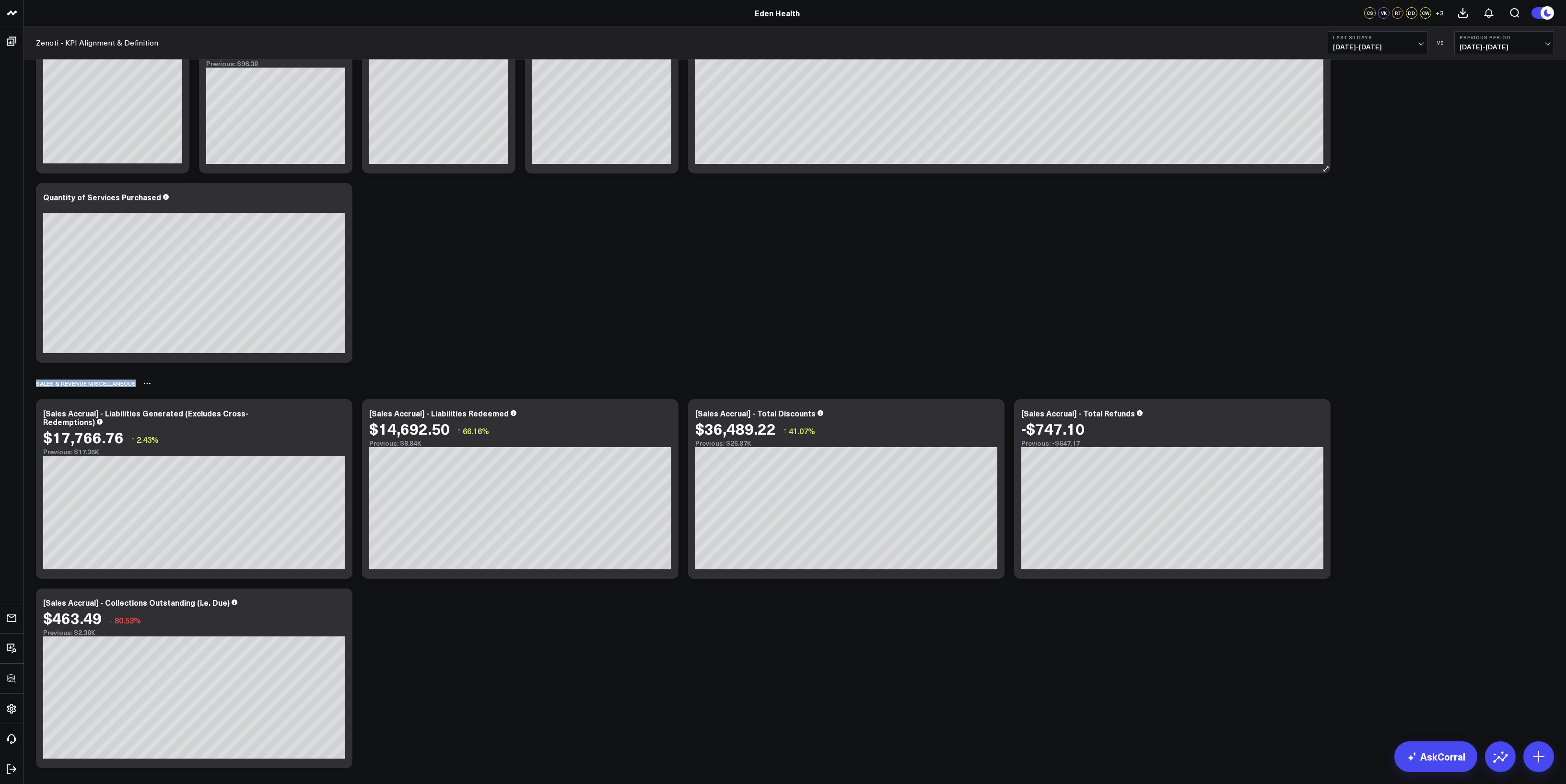
scroll to position [531, 0]
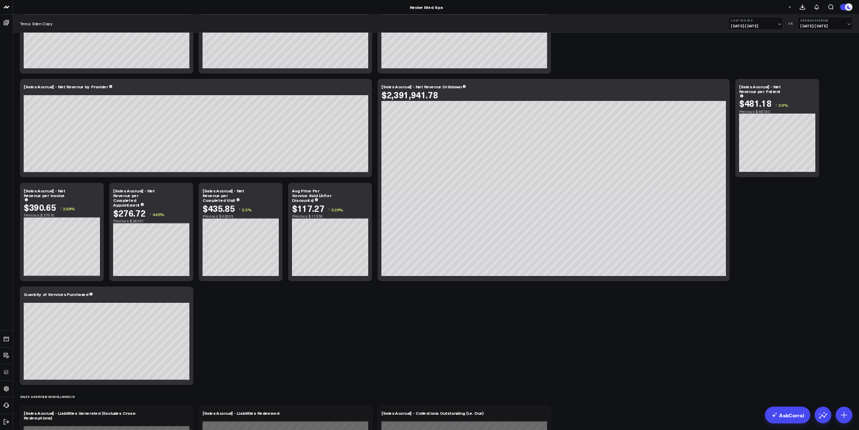
scroll to position [143, 0]
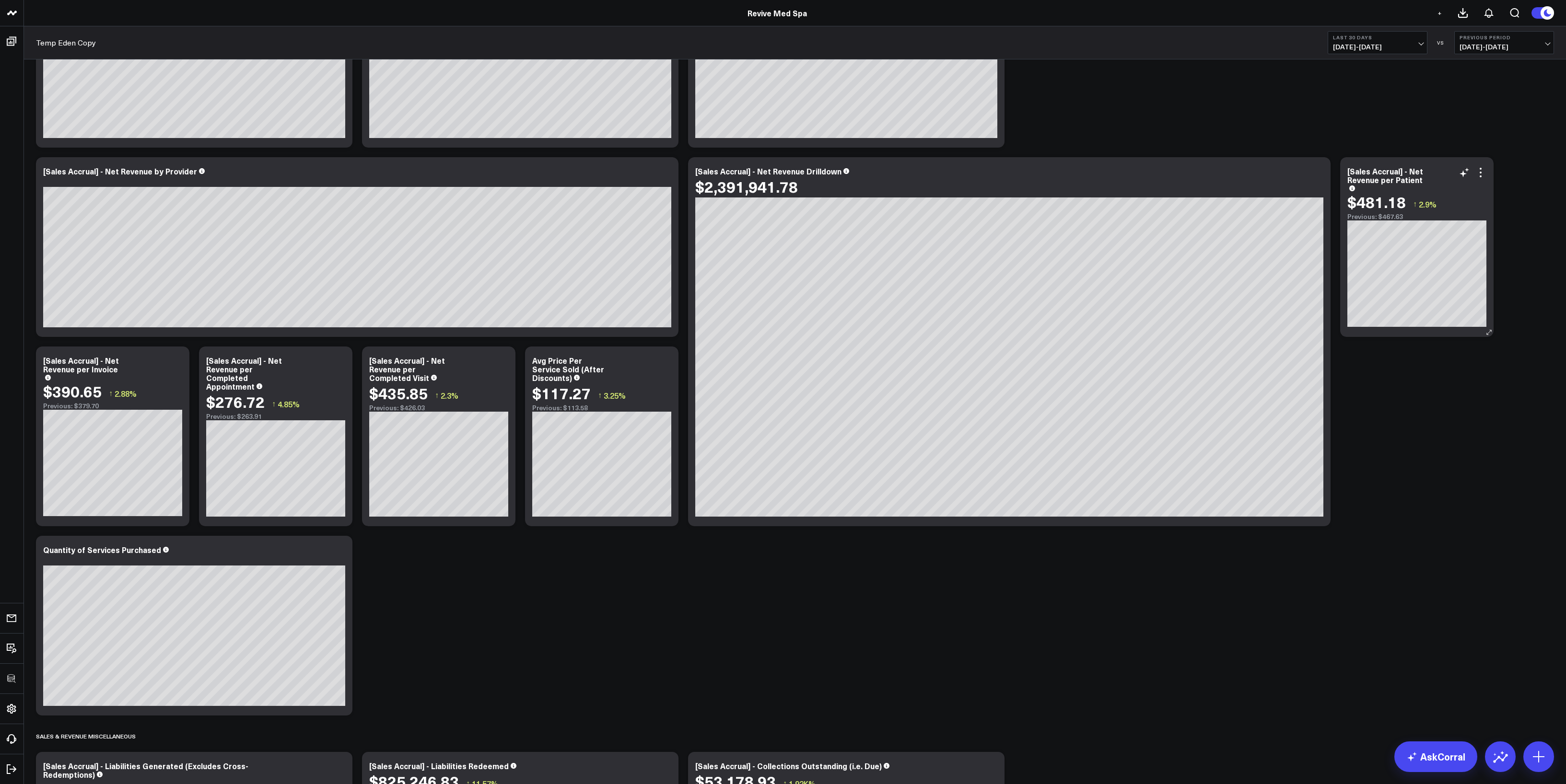
click at [1487, 170] on div "[Sales Accrual] - Net Revenue per Patient $481.18 ↑ 2.9% Previous: $467.63" at bounding box center [1417, 246] width 153 height 180
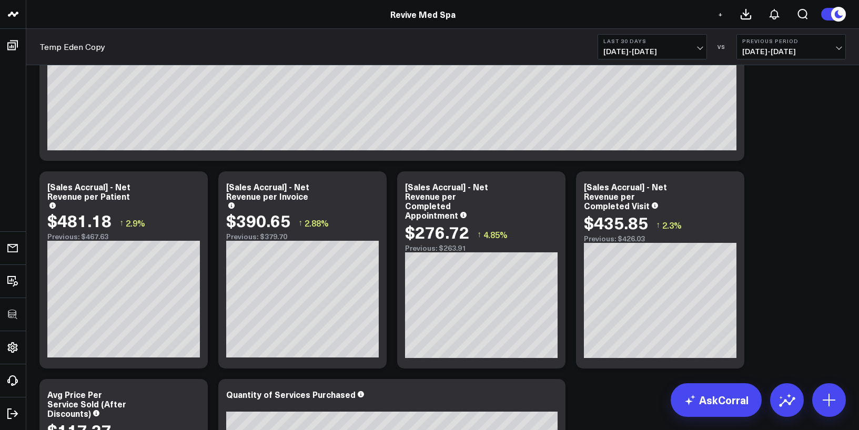
scroll to position [997, 0]
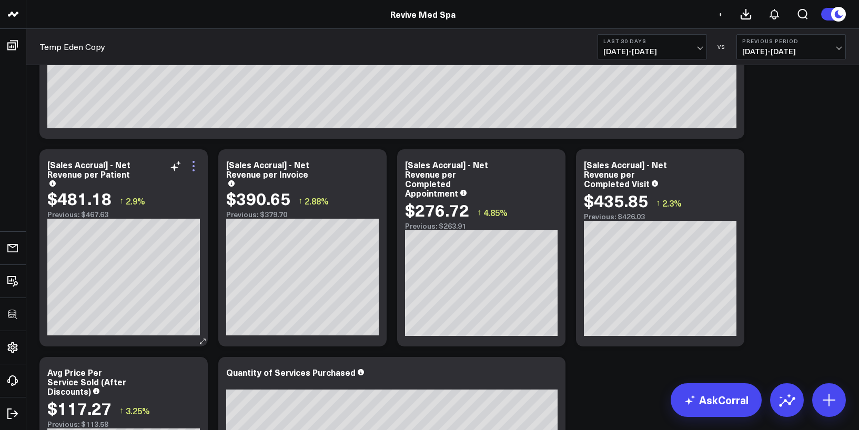
click at [196, 167] on icon at bounding box center [193, 166] width 13 height 13
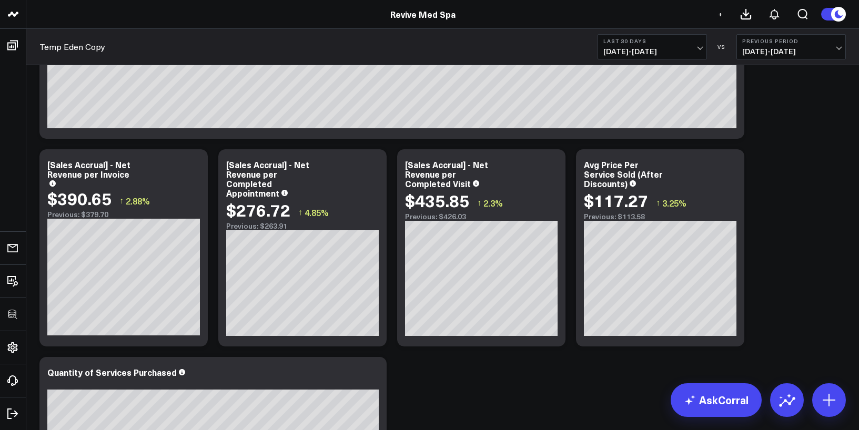
click at [373, 169] on icon at bounding box center [372, 166] width 13 height 13
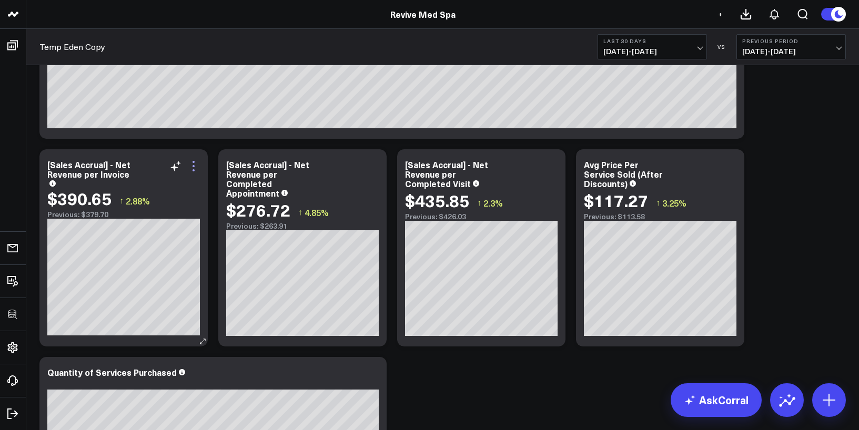
click at [188, 165] on icon at bounding box center [193, 166] width 13 height 13
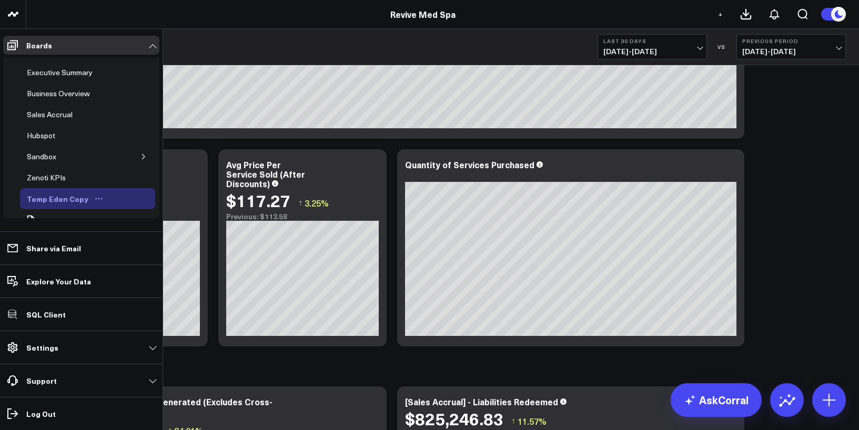
click at [95, 200] on icon "Open board menu" at bounding box center [99, 199] width 8 height 8
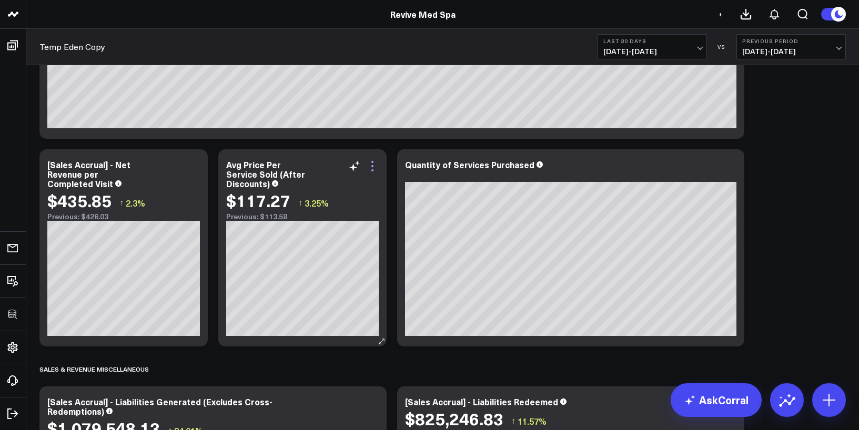
click at [374, 167] on icon at bounding box center [372, 166] width 13 height 13
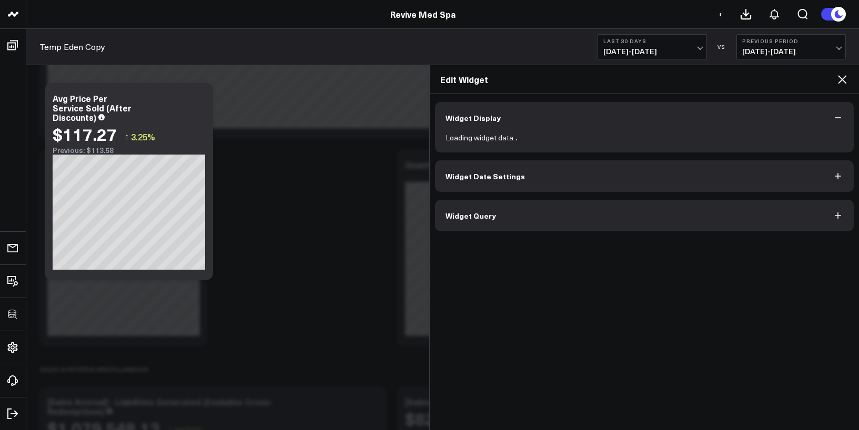
click at [464, 223] on button "Widget Query" at bounding box center [644, 216] width 419 height 32
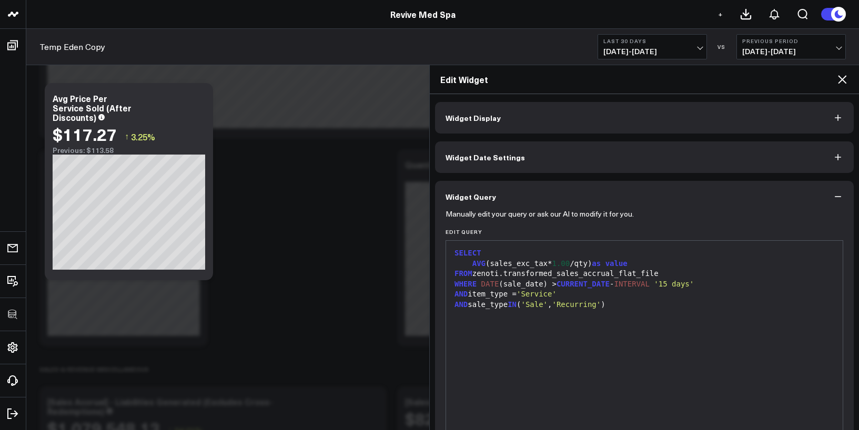
click at [842, 76] on icon at bounding box center [842, 79] width 13 height 13
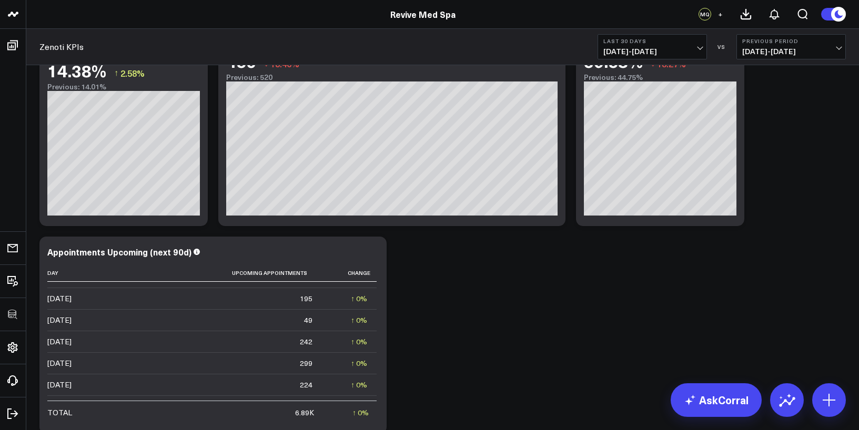
scroll to position [49, 0]
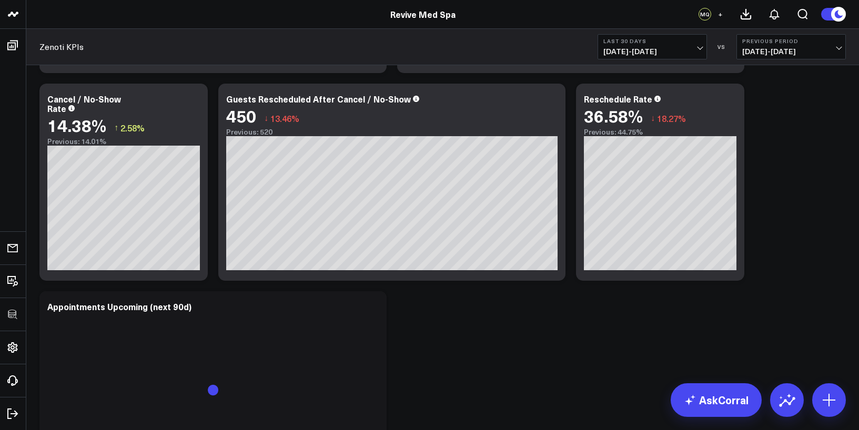
scroll to position [1596, 0]
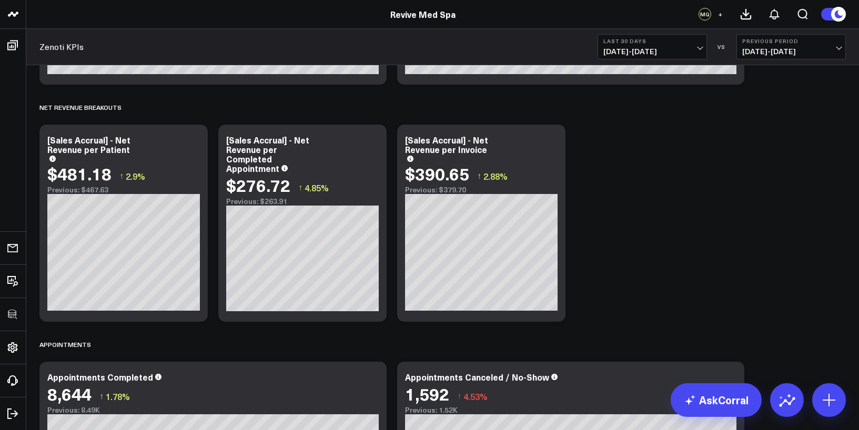
scroll to position [1076, 0]
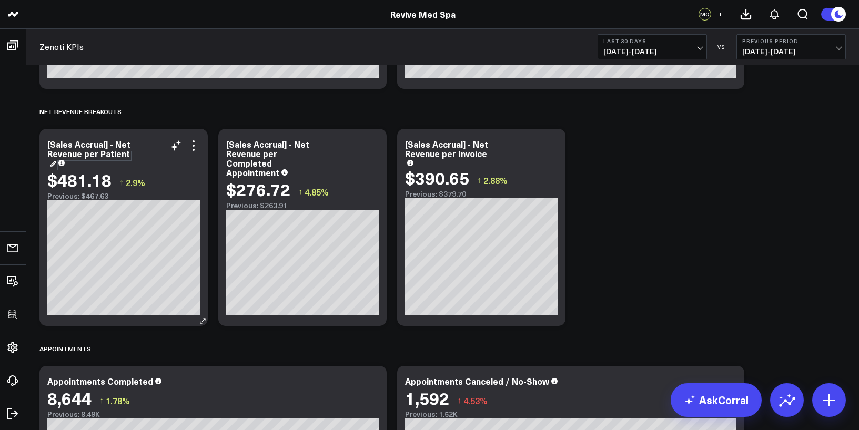
click at [104, 141] on div "[Sales Accrual] - Net Revenue per Patient" at bounding box center [88, 153] width 83 height 30
click at [106, 141] on div "[Sales Accrual] - Net Revenue per Patient" at bounding box center [88, 153] width 83 height 30
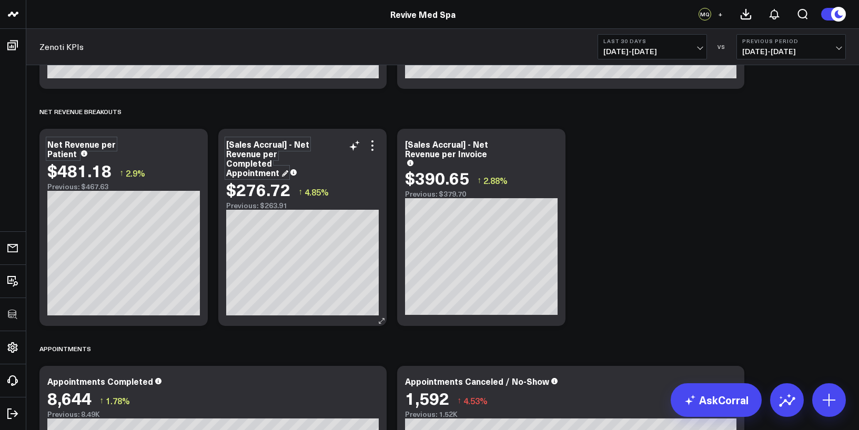
click at [270, 147] on div "[Sales Accrual] - Net Revenue per Completed Appointment" at bounding box center [267, 158] width 83 height 40
click at [292, 147] on div "[Sales Accrual] - Net Revenue per Completed Appointment" at bounding box center [267, 158] width 83 height 40
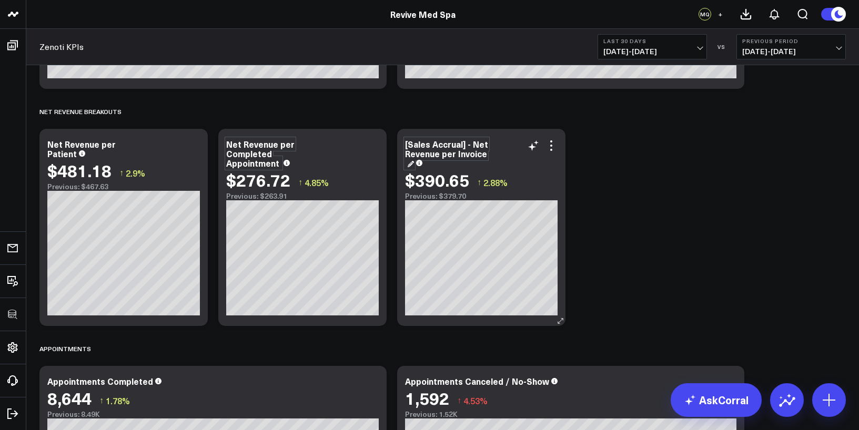
click at [463, 155] on div "[Sales Accrual] - Net Revenue per Invoice" at bounding box center [446, 153] width 83 height 30
click at [472, 148] on div "[Sales Accrual] - Net Revenue per Invoice" at bounding box center [447, 148] width 84 height 21
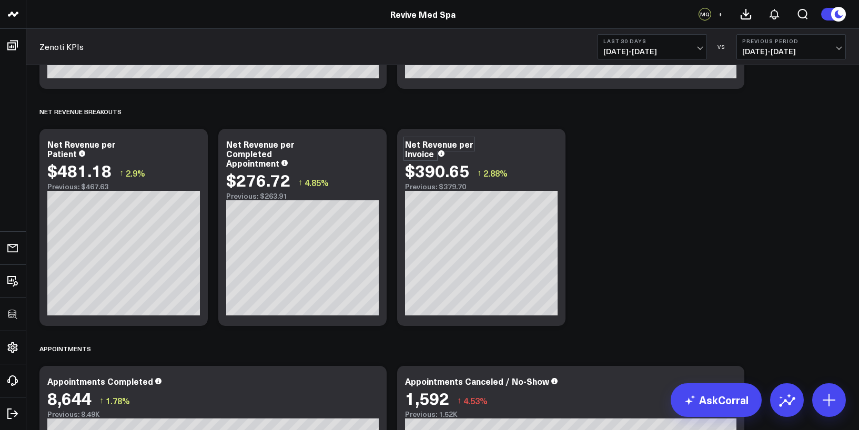
click at [740, 211] on div "SALES & REVENUE Modify via AI Copy link to widget Ask support Remove Create lin…" at bounding box center [442, 109] width 817 height 2224
click at [670, 218] on div "SALES & REVENUE Modify via AI Copy link to widget Ask support Remove Create lin…" at bounding box center [442, 109] width 817 height 2224
click at [196, 146] on icon at bounding box center [193, 145] width 13 height 13
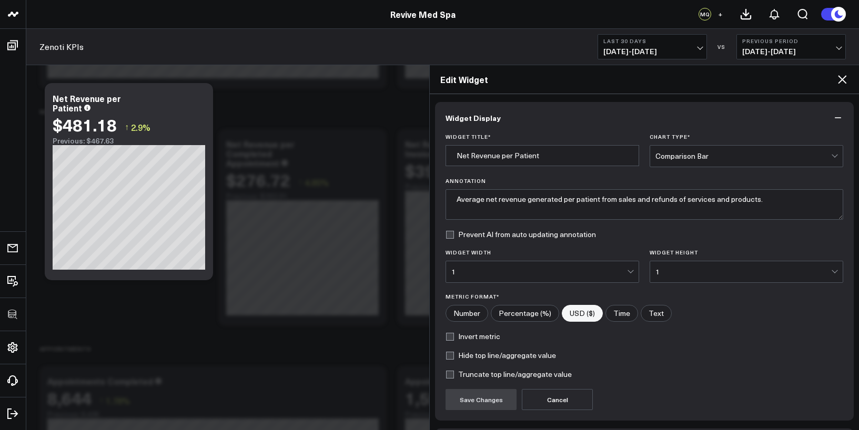
click at [844, 80] on icon at bounding box center [842, 79] width 13 height 13
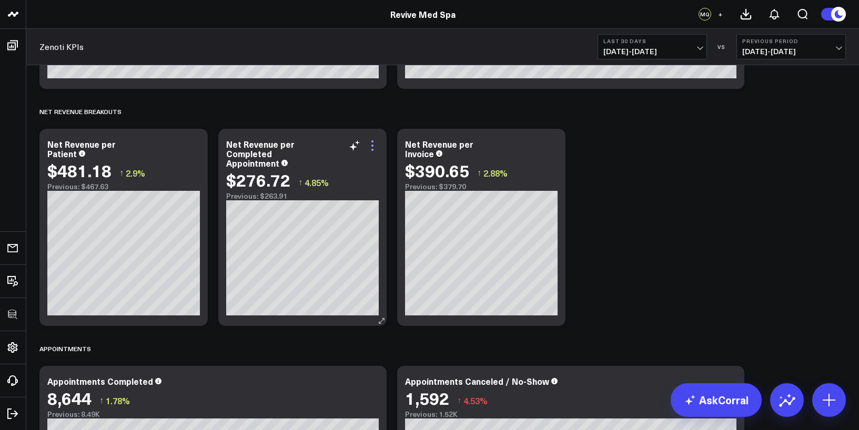
click at [374, 148] on icon at bounding box center [372, 145] width 13 height 13
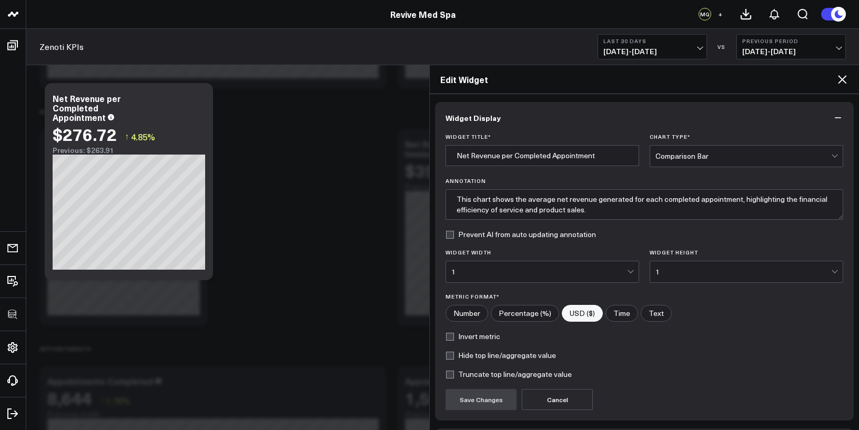
click at [850, 76] on div "Edit Widget" at bounding box center [644, 79] width 429 height 29
click at [842, 77] on icon at bounding box center [842, 79] width 13 height 13
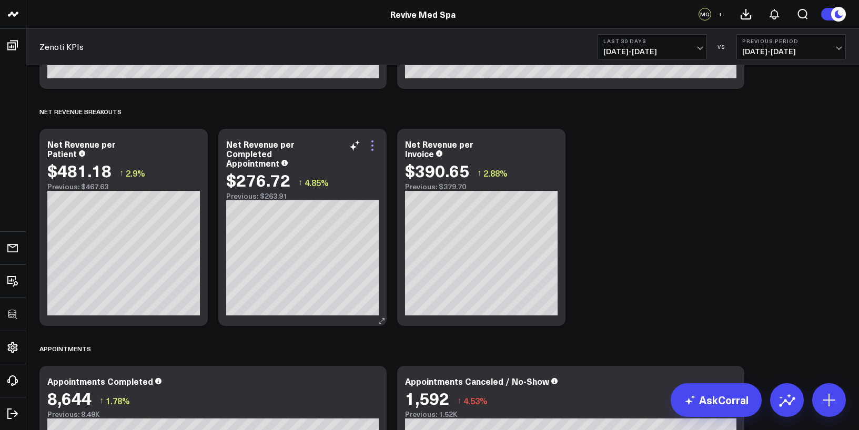
click at [374, 150] on icon at bounding box center [372, 145] width 13 height 13
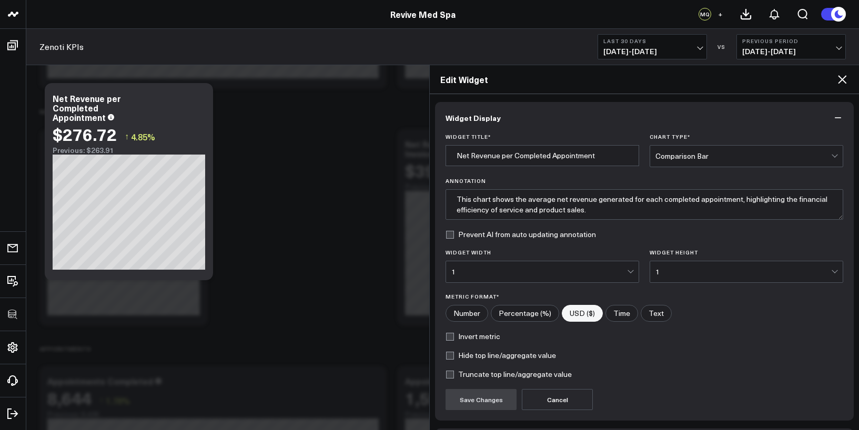
scroll to position [77, 0]
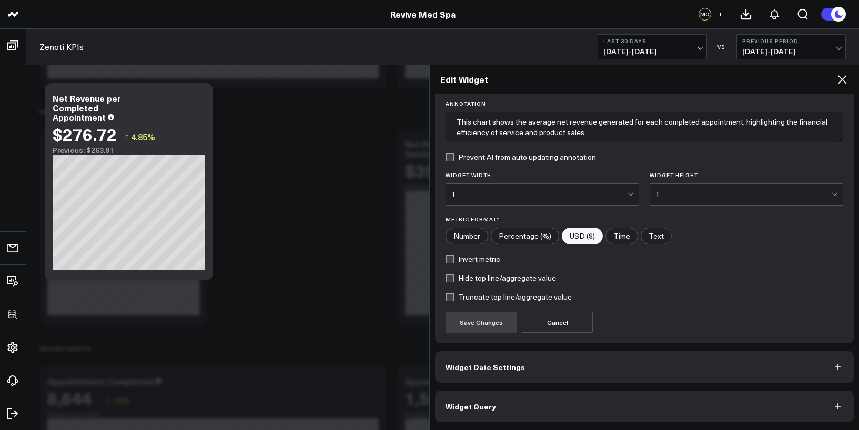
click at [504, 403] on button "Widget Query" at bounding box center [644, 407] width 419 height 32
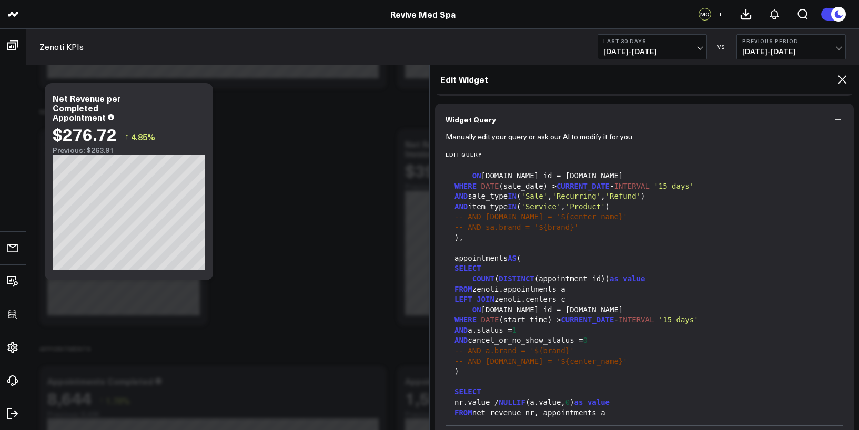
scroll to position [0, 0]
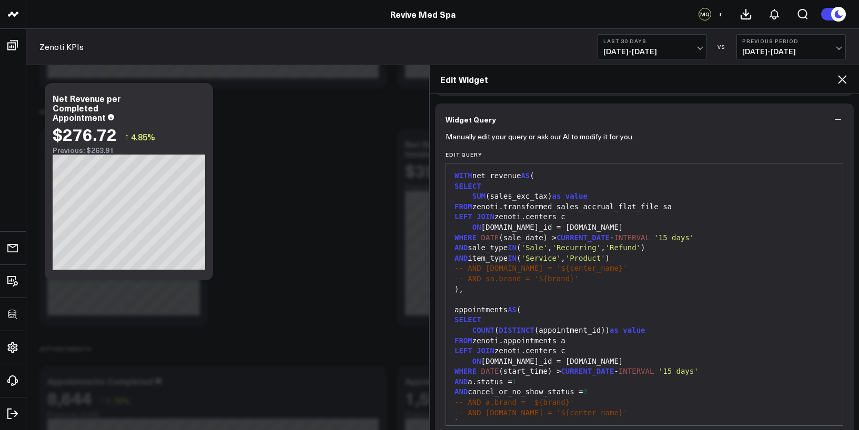
click at [844, 82] on icon at bounding box center [842, 79] width 8 height 8
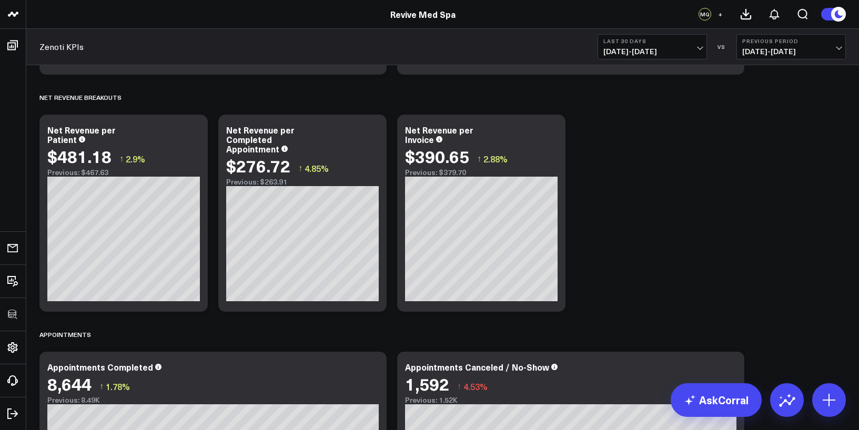
scroll to position [1106, 0]
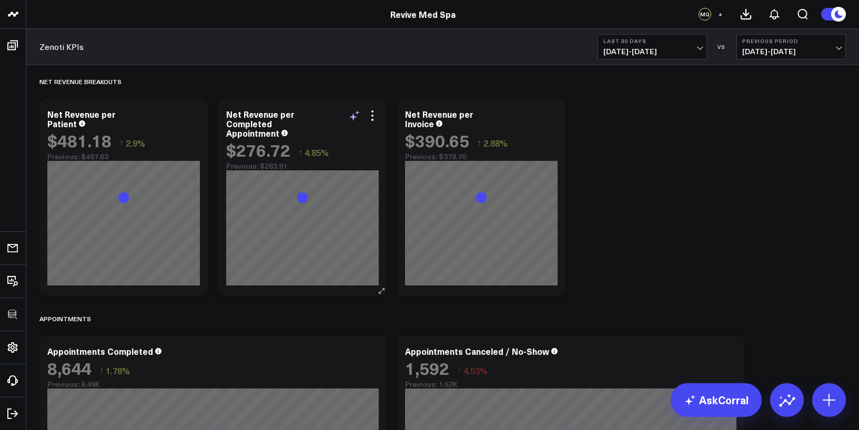
click at [356, 116] on icon at bounding box center [354, 115] width 13 height 13
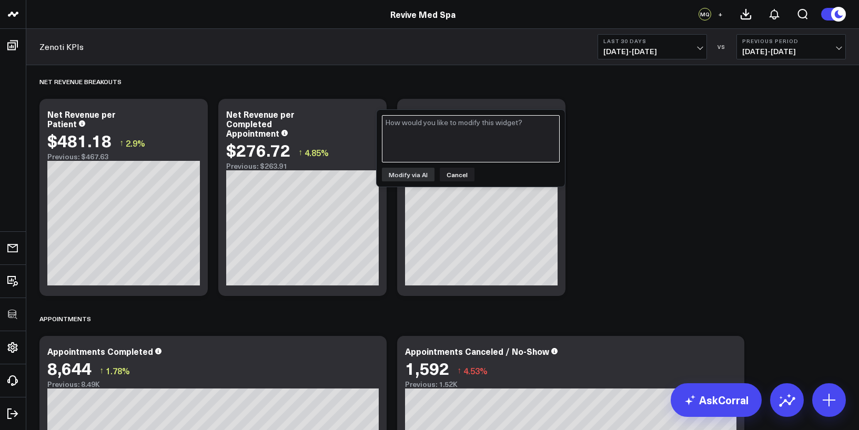
click at [450, 146] on textarea at bounding box center [471, 138] width 178 height 47
type textarea "From the sales accrual table, exclude where item type contains consult. use fuz…"
click at [410, 177] on button "Modify via AI" at bounding box center [408, 175] width 53 height 14
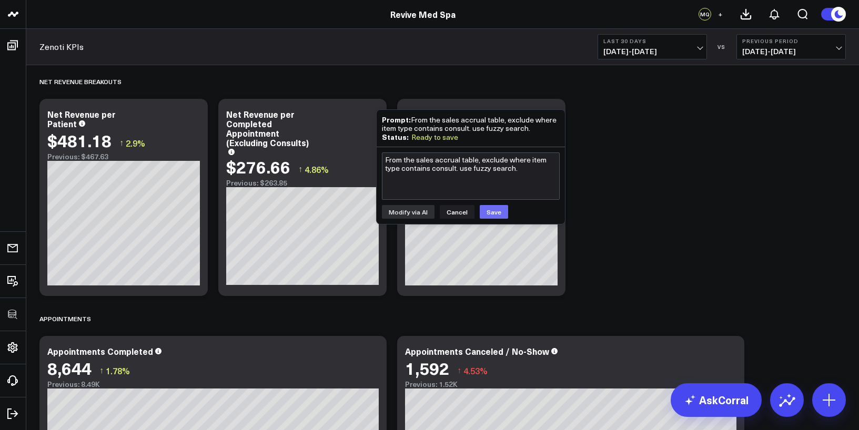
click at [493, 209] on button "Save" at bounding box center [494, 212] width 28 height 14
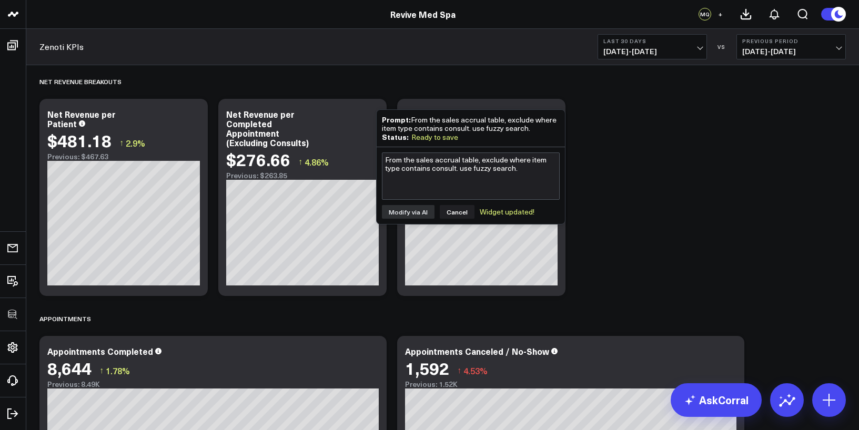
click at [363, 48] on div "Zenoti KPIs Last 30 Days [DATE] - [DATE] VS Previous Period [DATE] - [DATE]" at bounding box center [442, 47] width 832 height 36
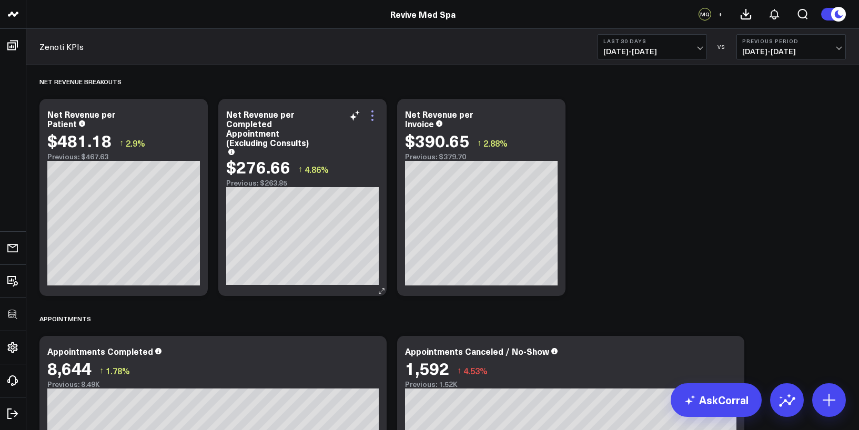
click at [375, 113] on icon at bounding box center [372, 115] width 13 height 13
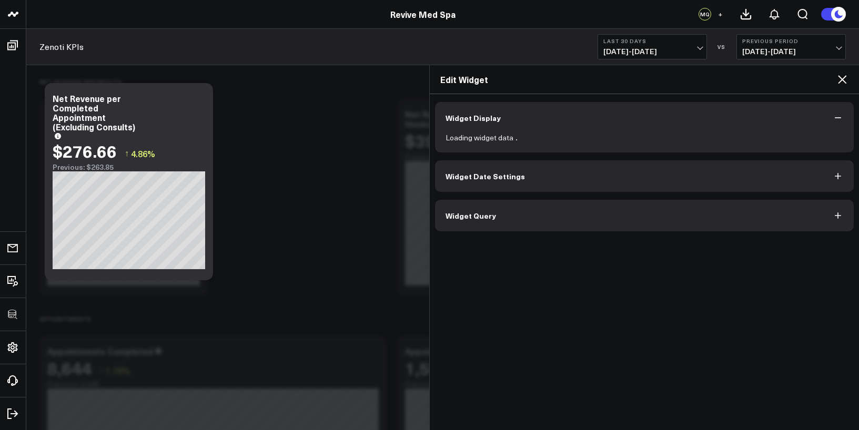
click at [512, 142] on form "Loading widget data" at bounding box center [644, 138] width 398 height 8
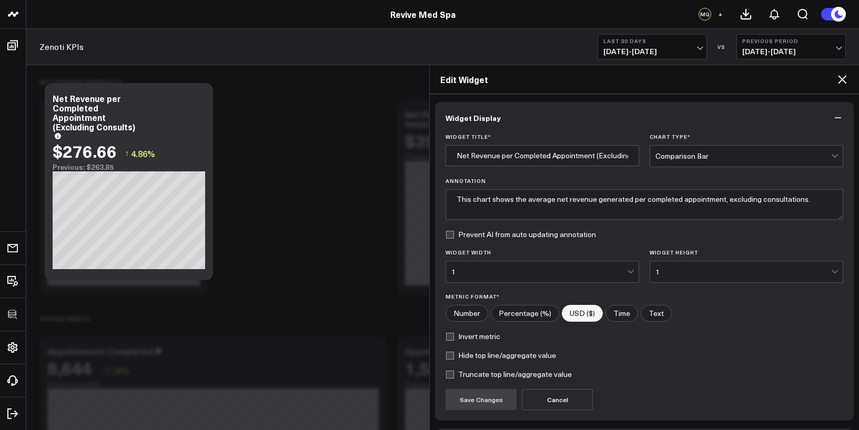
scroll to position [77, 0]
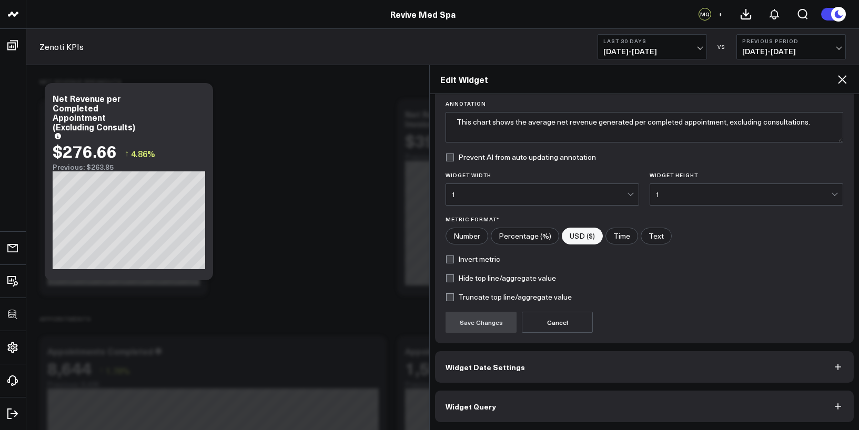
click at [503, 398] on button "Widget Query" at bounding box center [644, 407] width 419 height 32
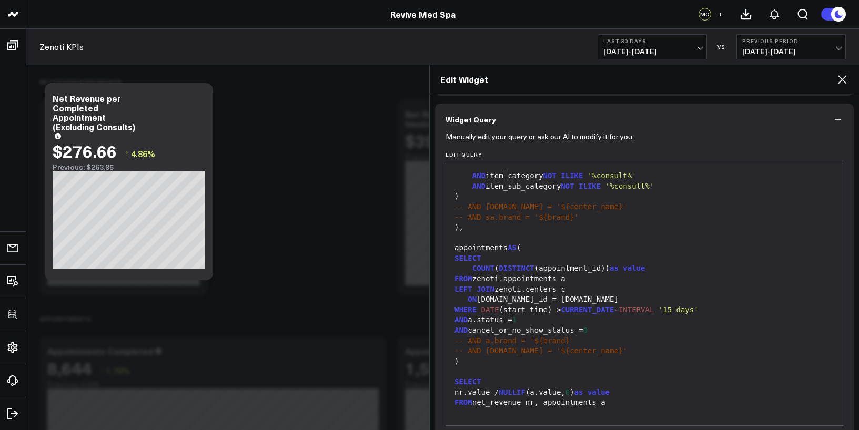
scroll to position [123, 0]
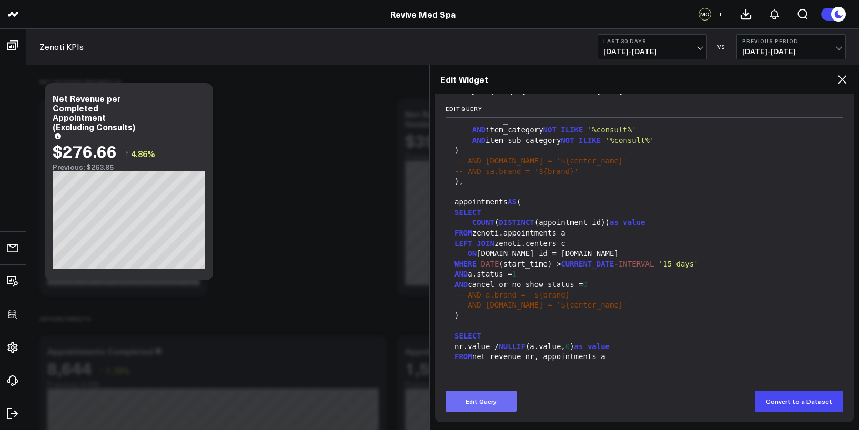
click at [481, 407] on button "Edit Query" at bounding box center [480, 401] width 71 height 21
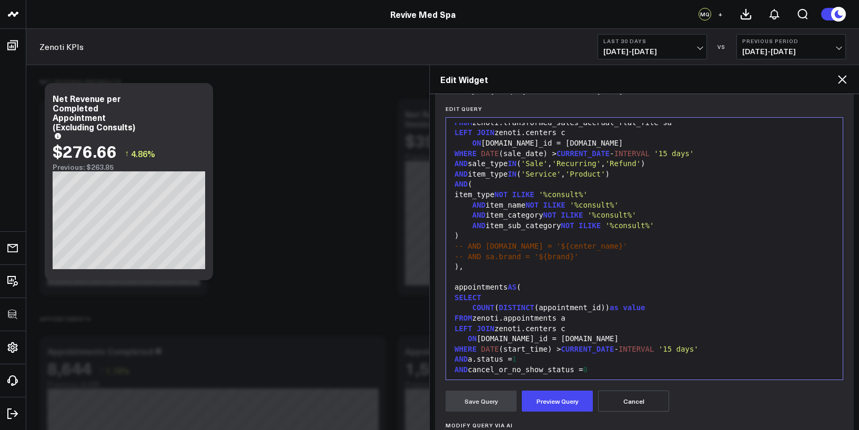
scroll to position [38, 0]
click at [472, 197] on div "item_type NOT ILIKE '%consult%'" at bounding box center [644, 195] width 386 height 11
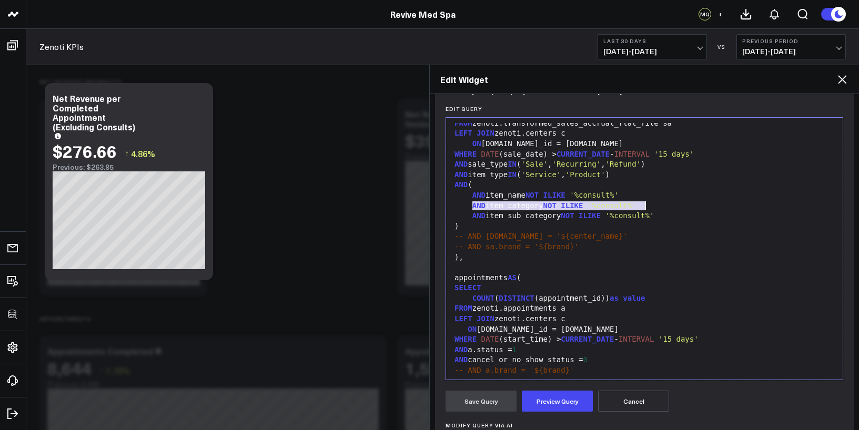
scroll to position [0, 0]
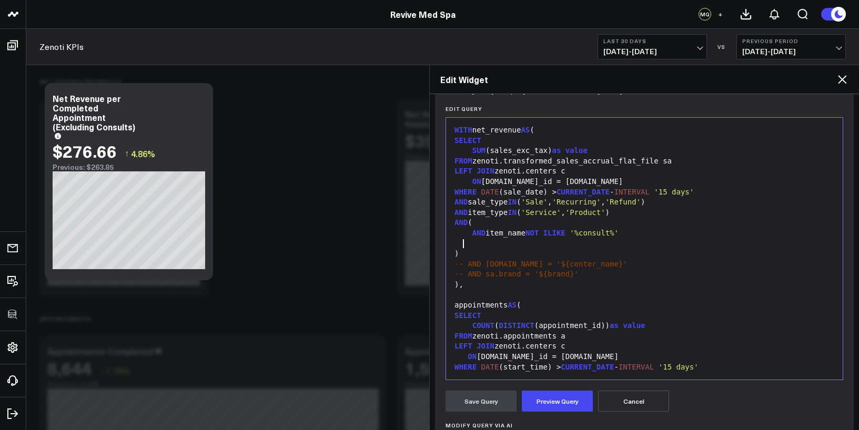
click at [632, 398] on button "Cancel" at bounding box center [633, 401] width 71 height 21
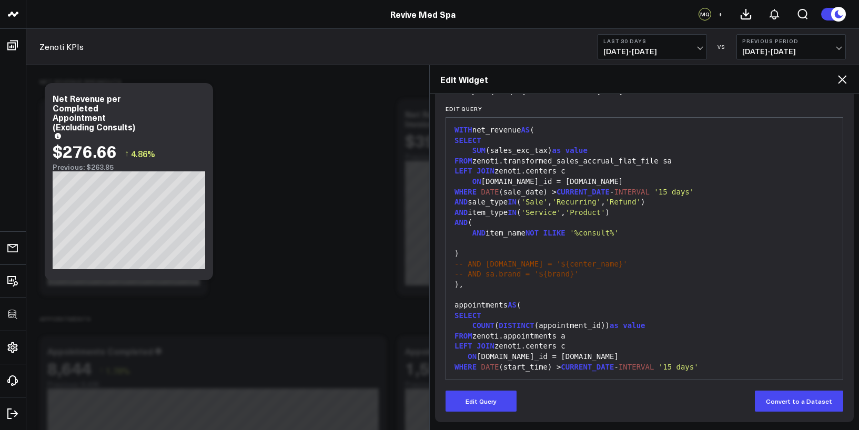
click at [844, 78] on icon at bounding box center [842, 79] width 8 height 8
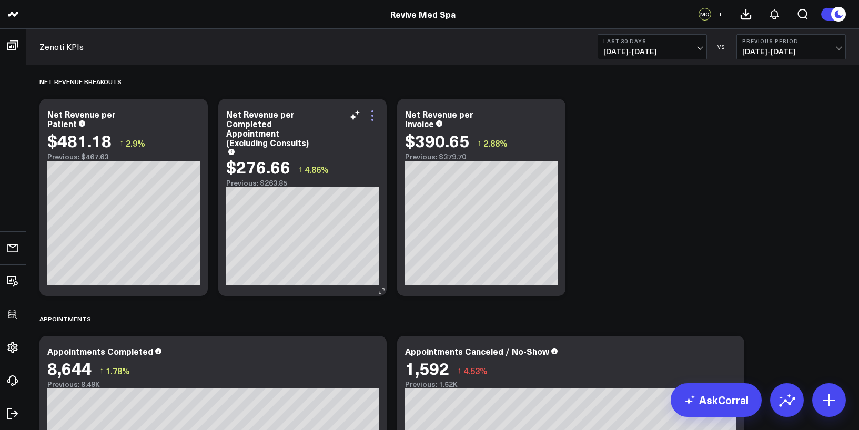
click at [375, 115] on icon at bounding box center [372, 115] width 13 height 13
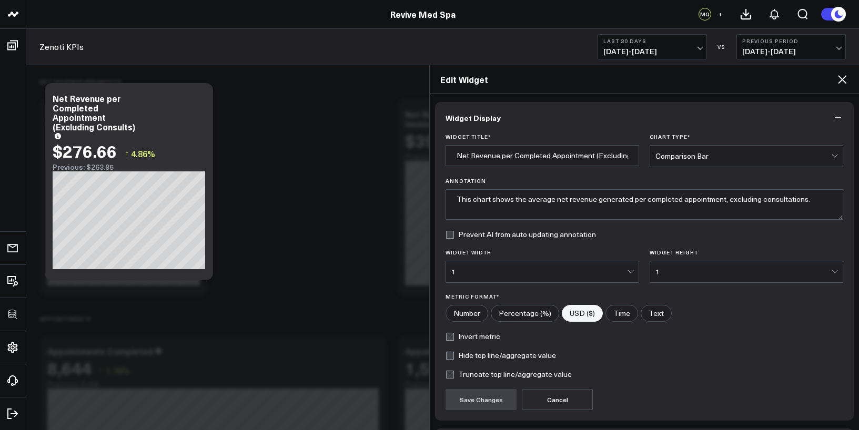
scroll to position [77, 0]
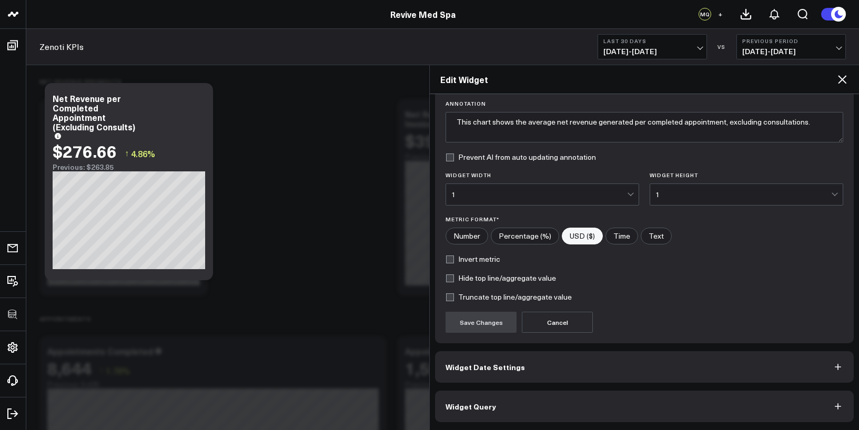
click at [462, 417] on button "Widget Query" at bounding box center [644, 407] width 419 height 32
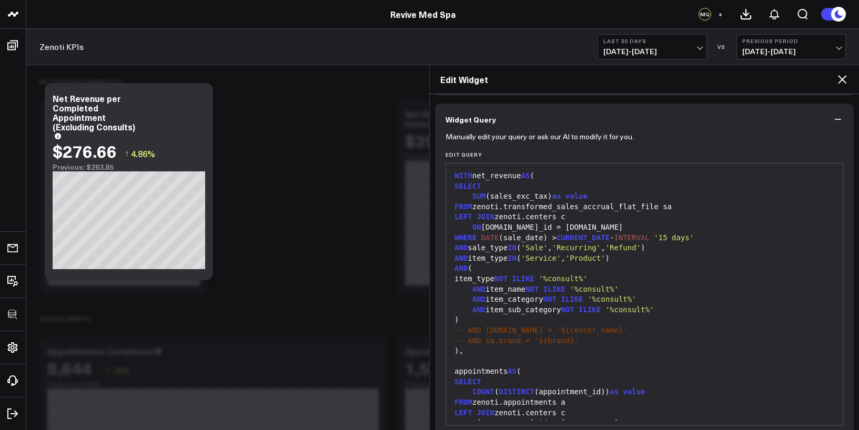
click at [463, 413] on span "LEFT" at bounding box center [463, 413] width 18 height 8
click at [838, 82] on icon at bounding box center [842, 79] width 13 height 13
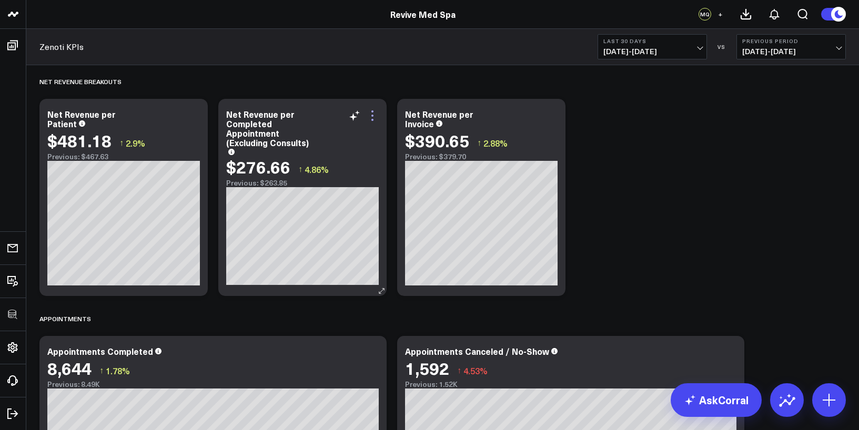
click at [371, 114] on icon at bounding box center [372, 115] width 13 height 13
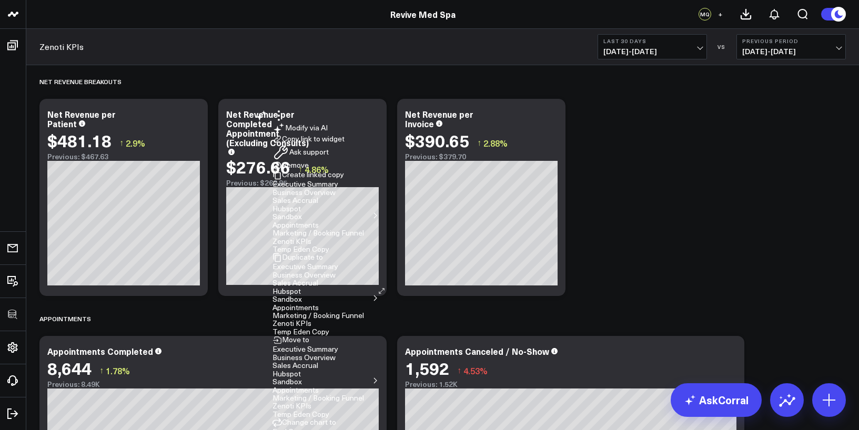
click at [326, 134] on button "Modify via AI" at bounding box center [299, 128] width 55 height 13
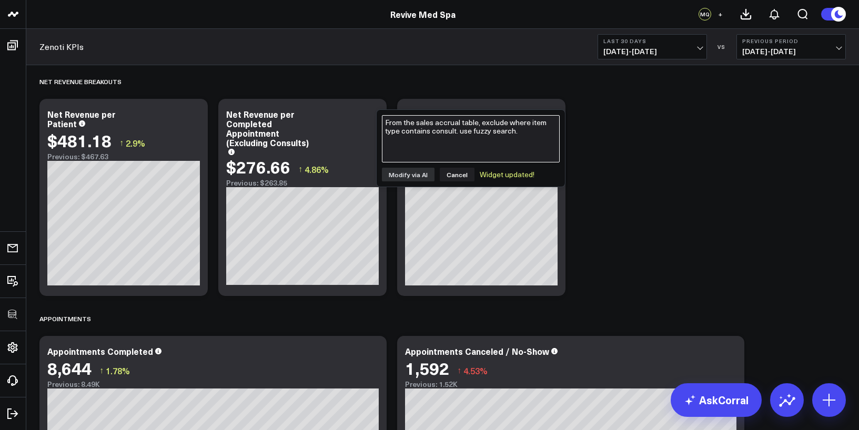
click at [439, 139] on textarea "From the sales accrual table, exclude where item type contains consult. use fuz…" at bounding box center [471, 138] width 178 height 47
type textarea "also, from sales accrual, exclude where item_name contains Post-Op"
click at [403, 170] on button "Modify via AI" at bounding box center [408, 175] width 53 height 14
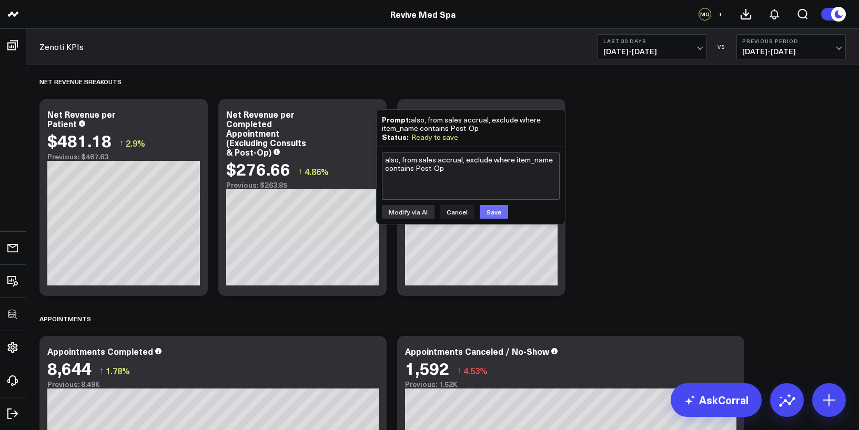
click at [493, 215] on button "Save" at bounding box center [494, 212] width 28 height 14
click at [393, 77] on div "Net Revenue Breakouts" at bounding box center [442, 81] width 806 height 24
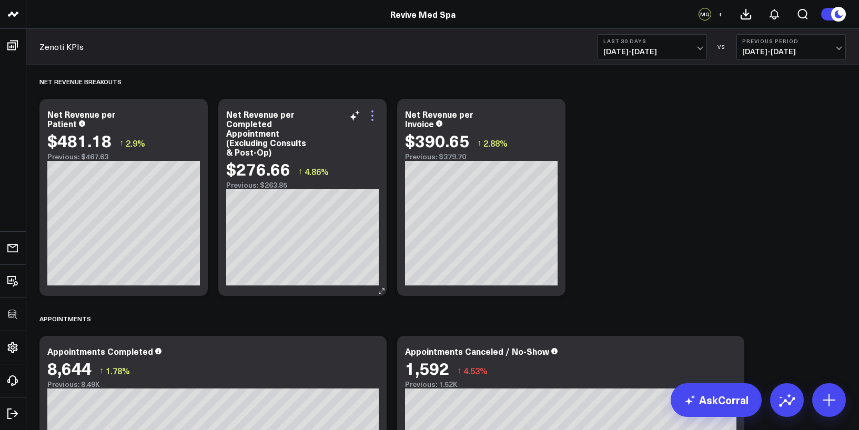
click at [371, 110] on icon at bounding box center [372, 115] width 13 height 13
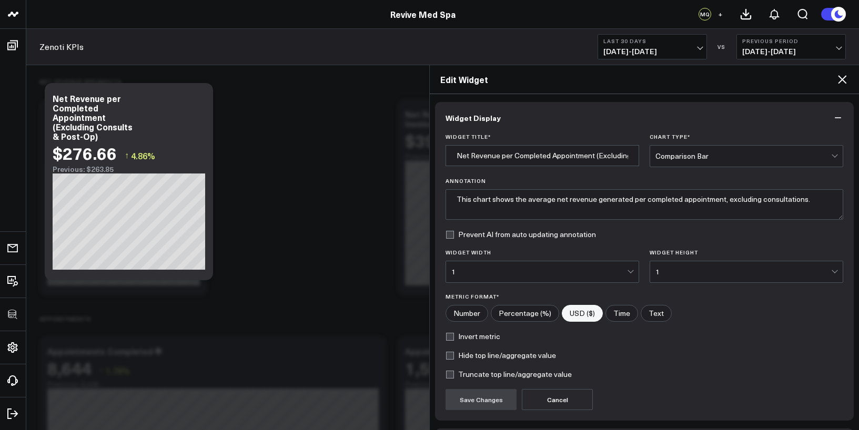
scroll to position [77, 0]
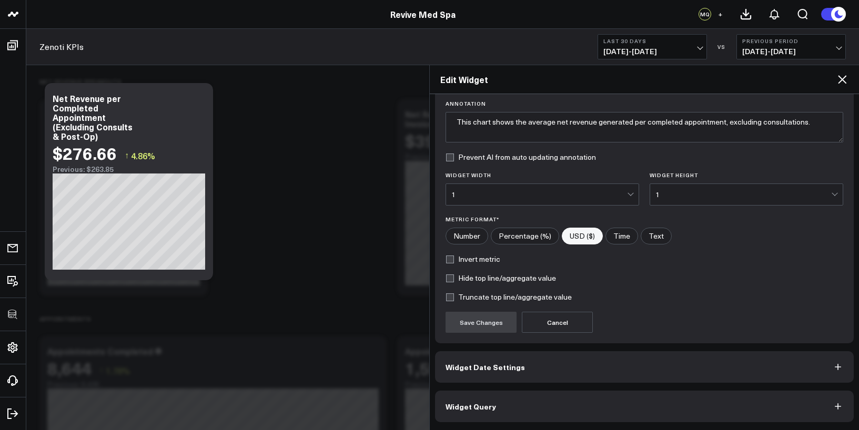
type input "Net Revenue per Completed Appointment (Excluding Consults & Post-Op)"
type textarea "Average net revenue generated per completed appointment, excluding consults and…"
click at [539, 399] on button "Widget Query" at bounding box center [644, 407] width 419 height 32
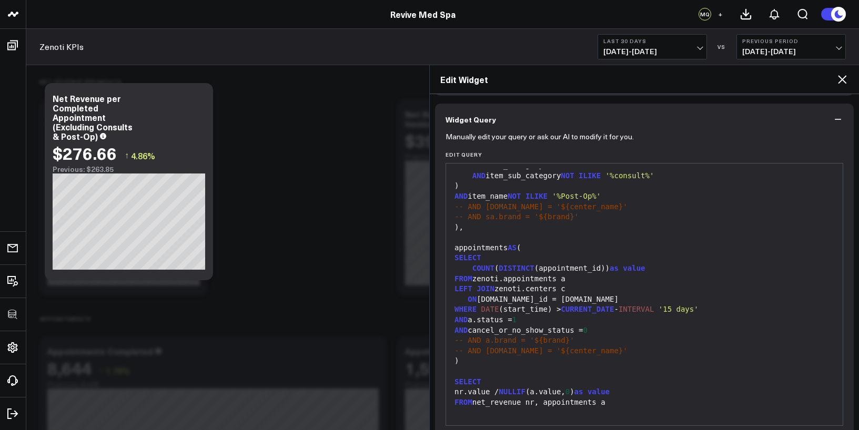
scroll to position [123, 0]
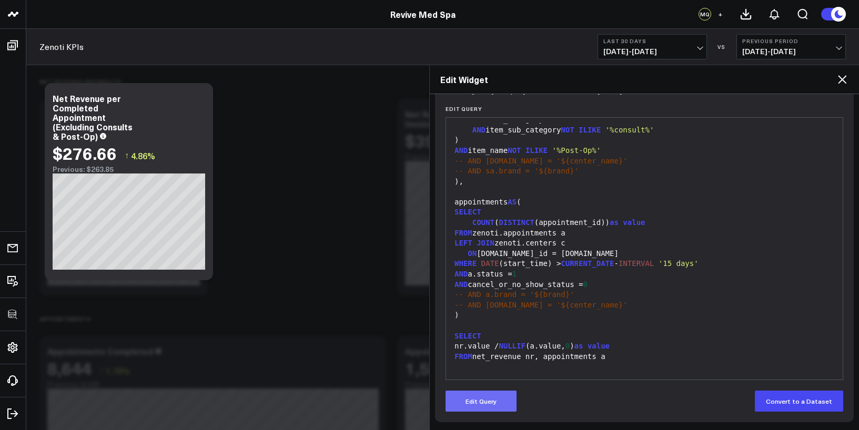
click at [482, 399] on button "Edit Query" at bounding box center [480, 401] width 71 height 21
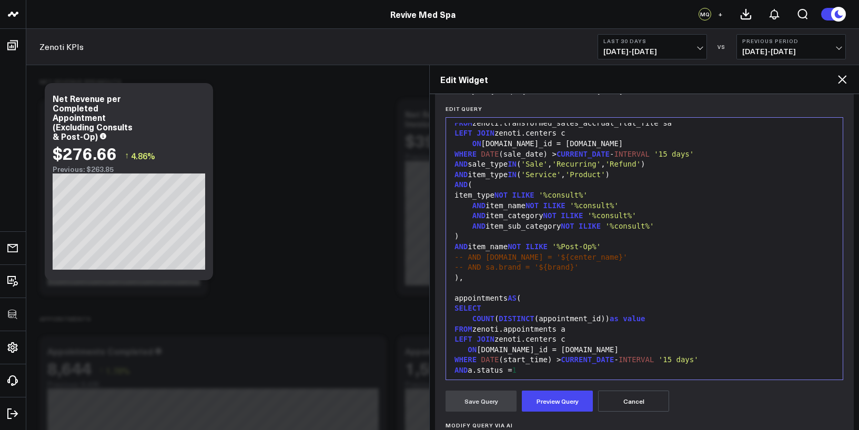
scroll to position [26, 0]
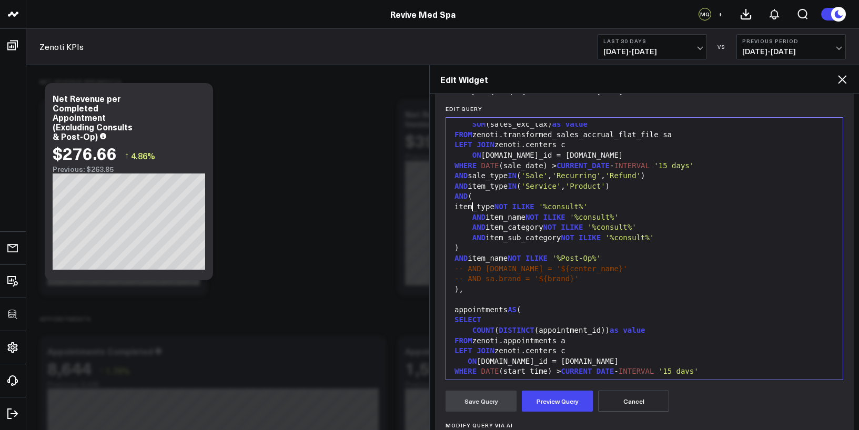
click at [473, 209] on div "item_type NOT ILIKE '%consult%'" at bounding box center [644, 207] width 386 height 11
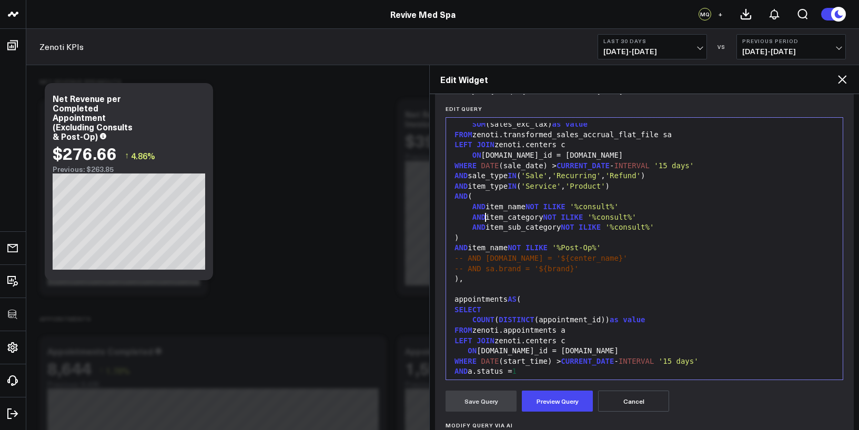
click at [483, 219] on span "AND" at bounding box center [478, 217] width 13 height 8
click at [473, 206] on span "AND" at bounding box center [478, 206] width 13 height 8
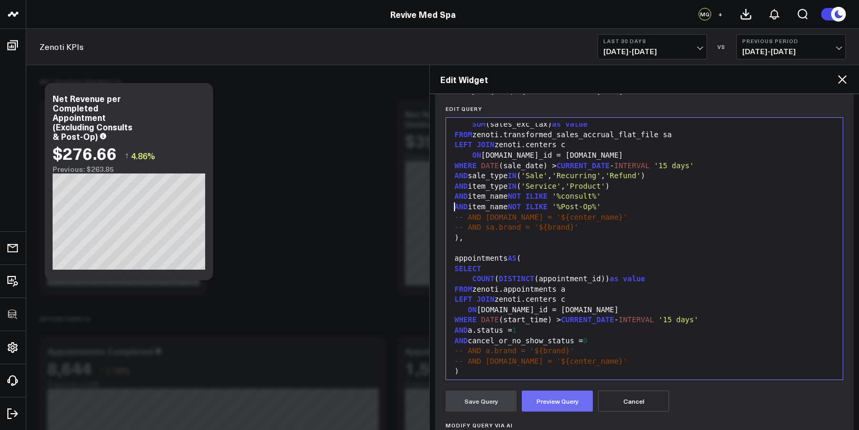
click at [556, 404] on button "Preview Query" at bounding box center [557, 401] width 71 height 21
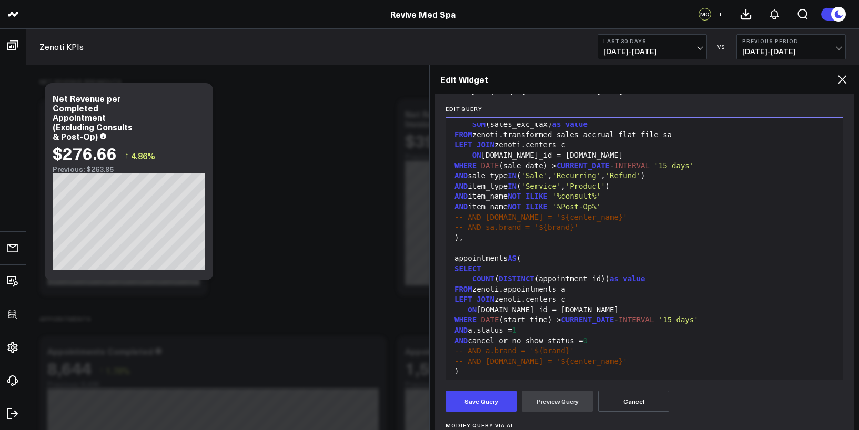
click at [583, 320] on span "CURRENT_DATE" at bounding box center [587, 319] width 53 height 8
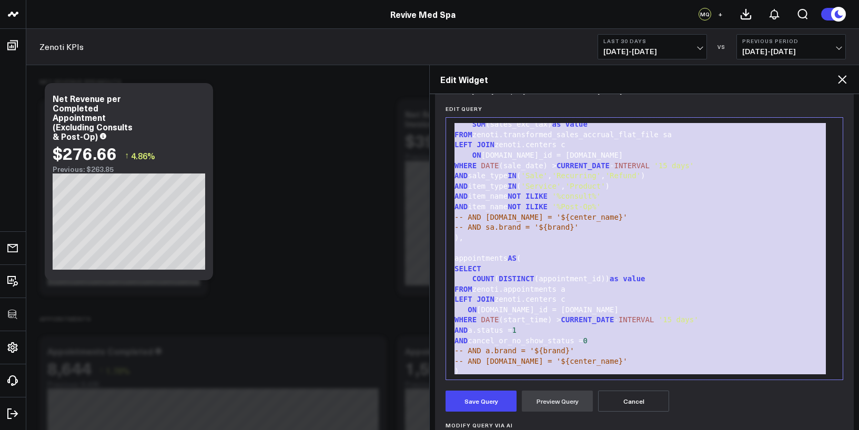
copy div "WITH net_revenue AS ( SELECT SUM (sales_exc_tax) as value FROM zenoti.transform…"
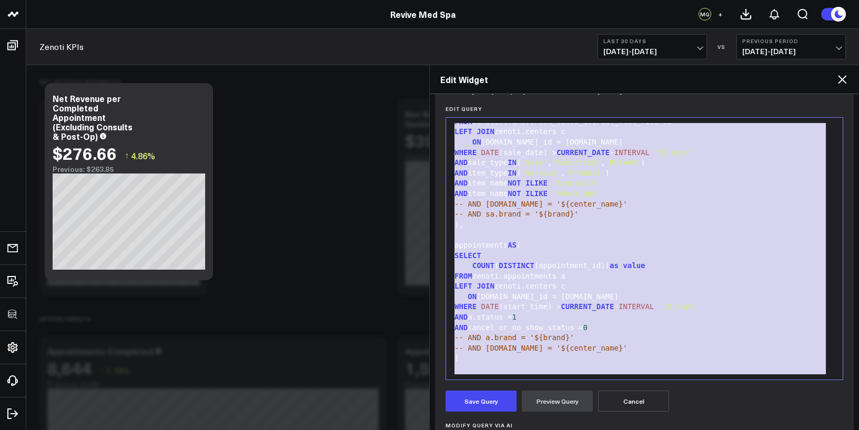
scroll to position [39, 0]
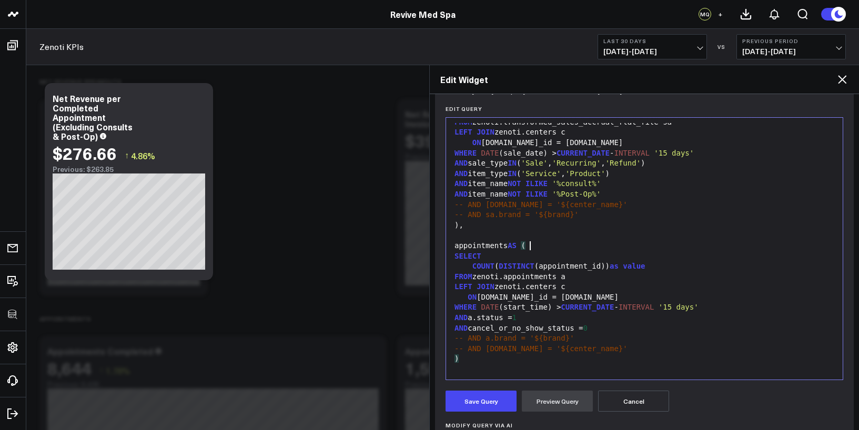
click at [610, 245] on div "appointments AS (" at bounding box center [644, 246] width 386 height 11
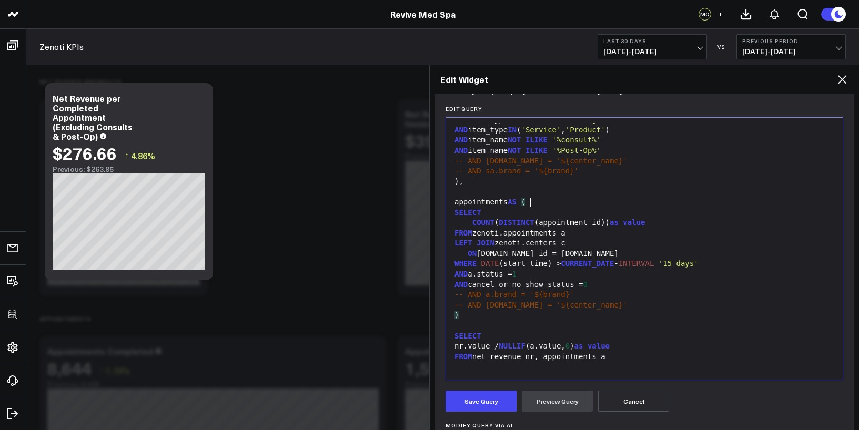
scroll to position [298, 0]
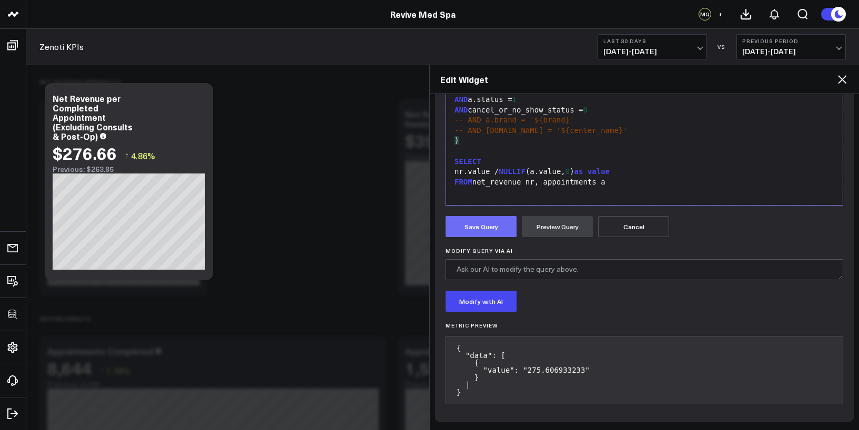
click at [484, 222] on button "Save Query" at bounding box center [480, 226] width 71 height 21
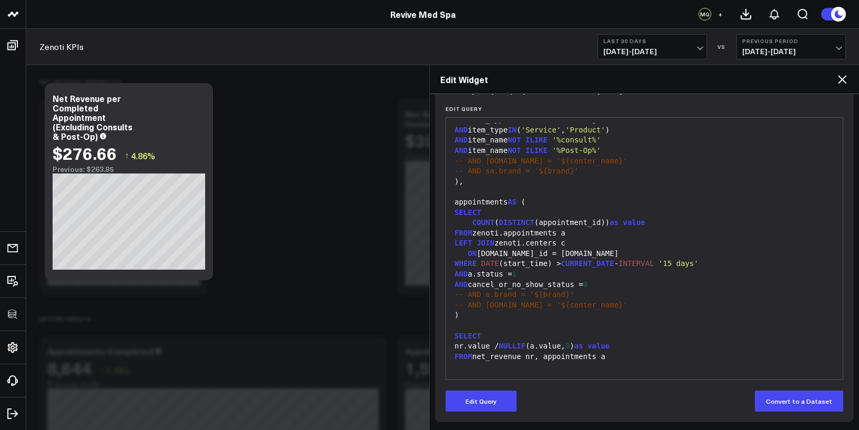
scroll to position [123, 0]
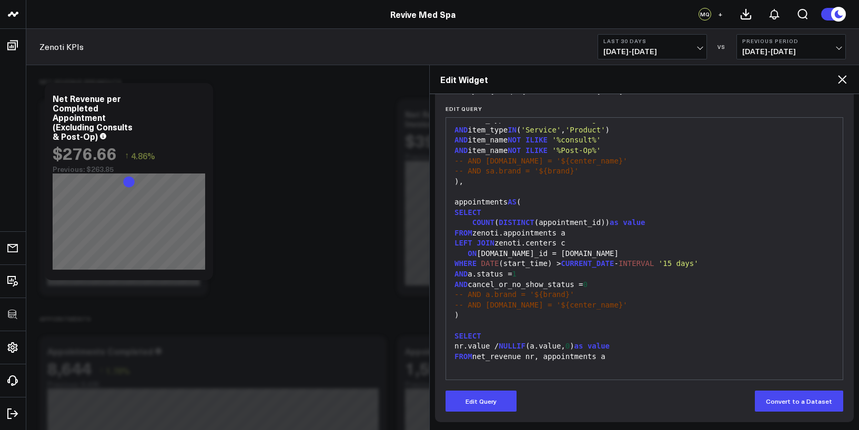
click at [840, 80] on icon at bounding box center [842, 79] width 13 height 13
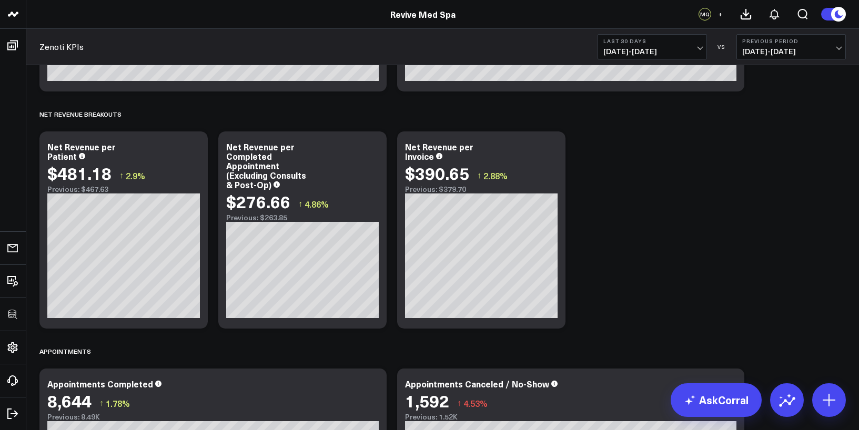
scroll to position [1065, 0]
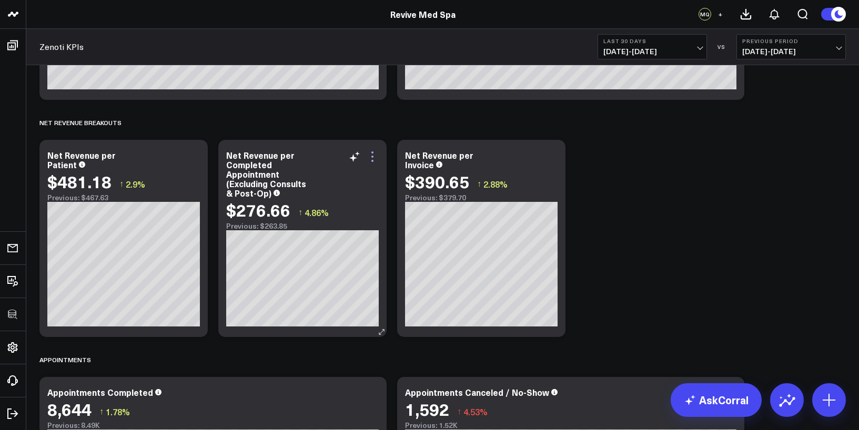
click at [374, 155] on icon at bounding box center [372, 156] width 13 height 13
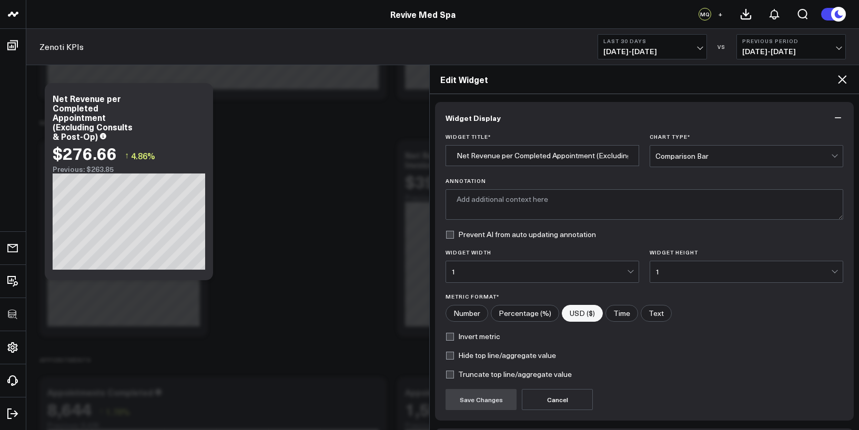
type textarea "This chart shows the average net revenue generated for each completed appointme…"
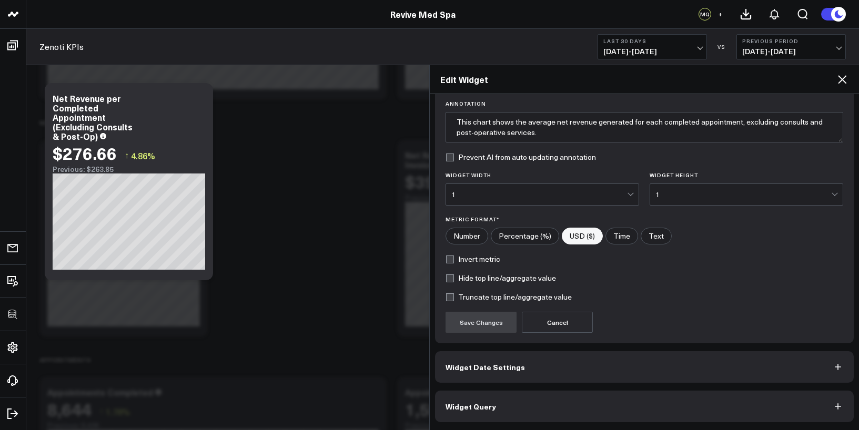
click at [481, 403] on span "Widget Query" at bounding box center [470, 406] width 50 height 8
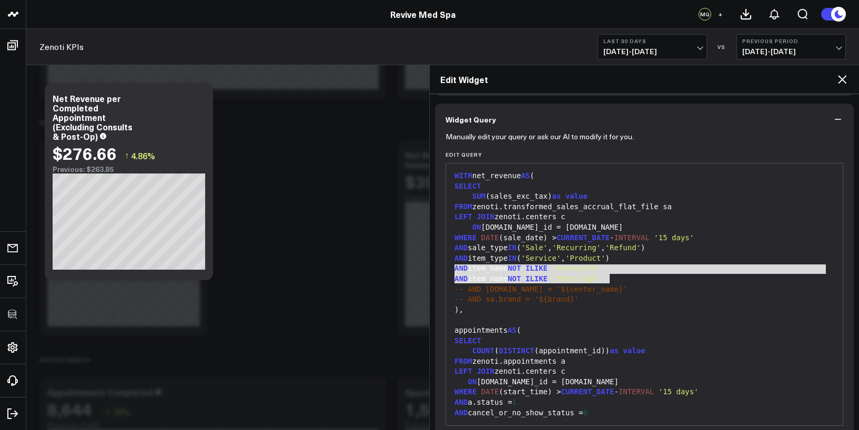
drag, startPoint x: 455, startPoint y: 269, endPoint x: 617, endPoint y: 276, distance: 162.1
click at [617, 276] on div "WITH net_revenue AS ( SELECT SUM (sales_exc_tax) as value FROM zenoti.transform…" at bounding box center [644, 336] width 386 height 334
copy div "AND item_name NOT ILIKE '%consult%' AND item_name NOT ILIKE '%Post-Op%'"
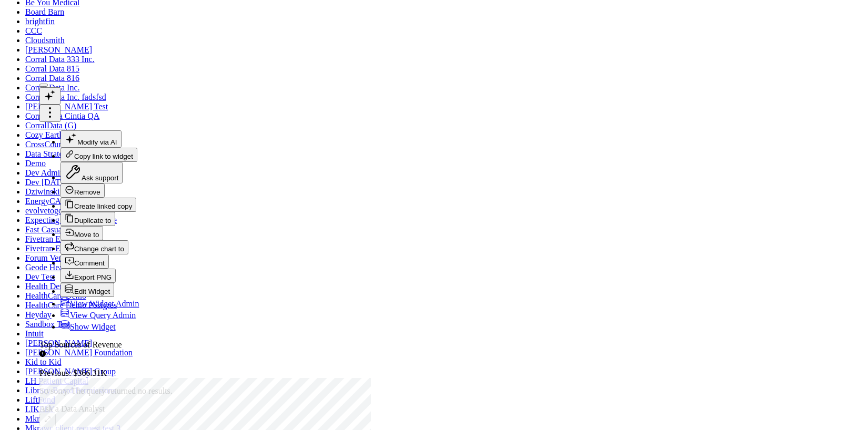
scroll to position [52, 0]
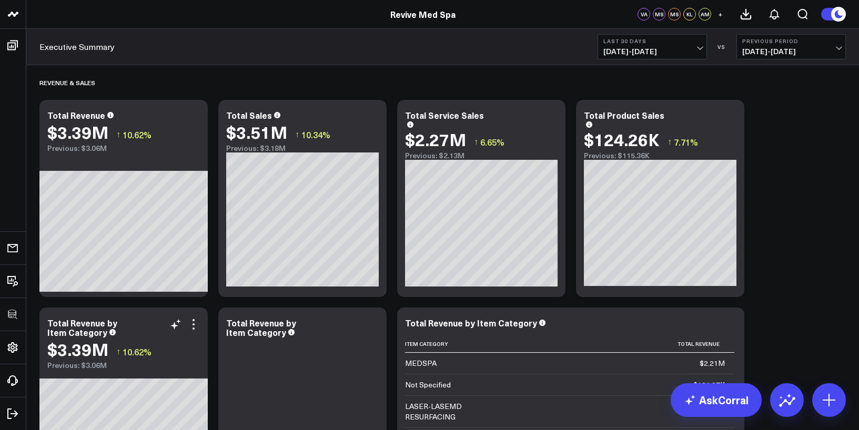
scroll to position [7604, 0]
